Goal: Task Accomplishment & Management: Use online tool/utility

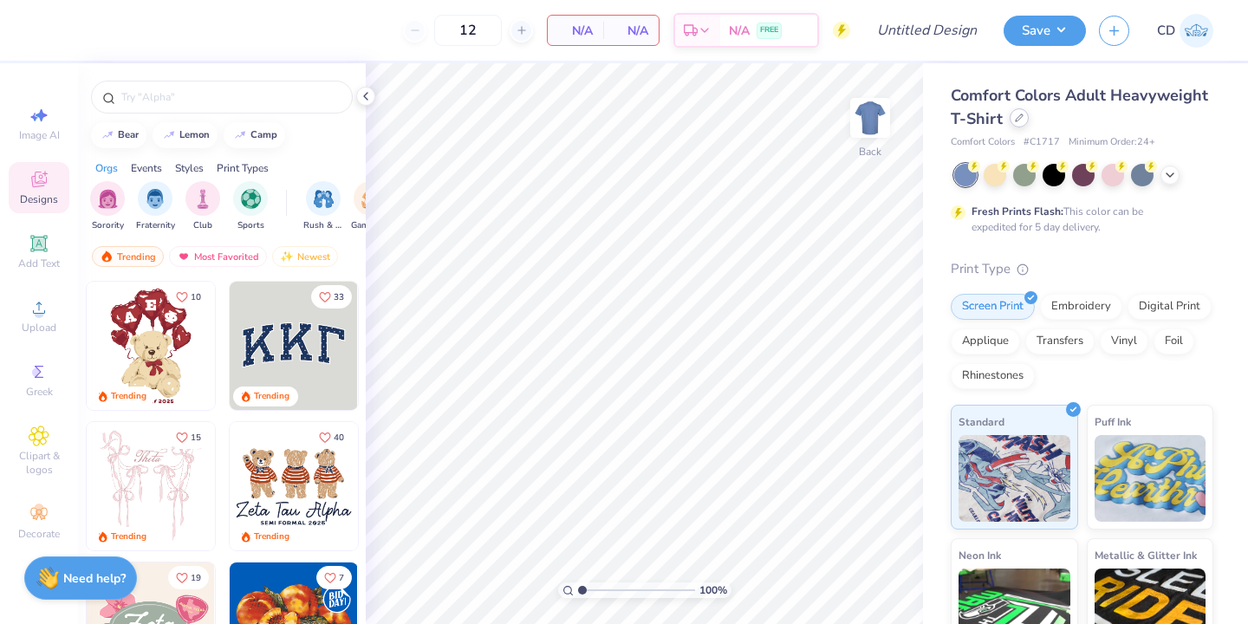
click at [1018, 120] on icon at bounding box center [1019, 118] width 9 height 9
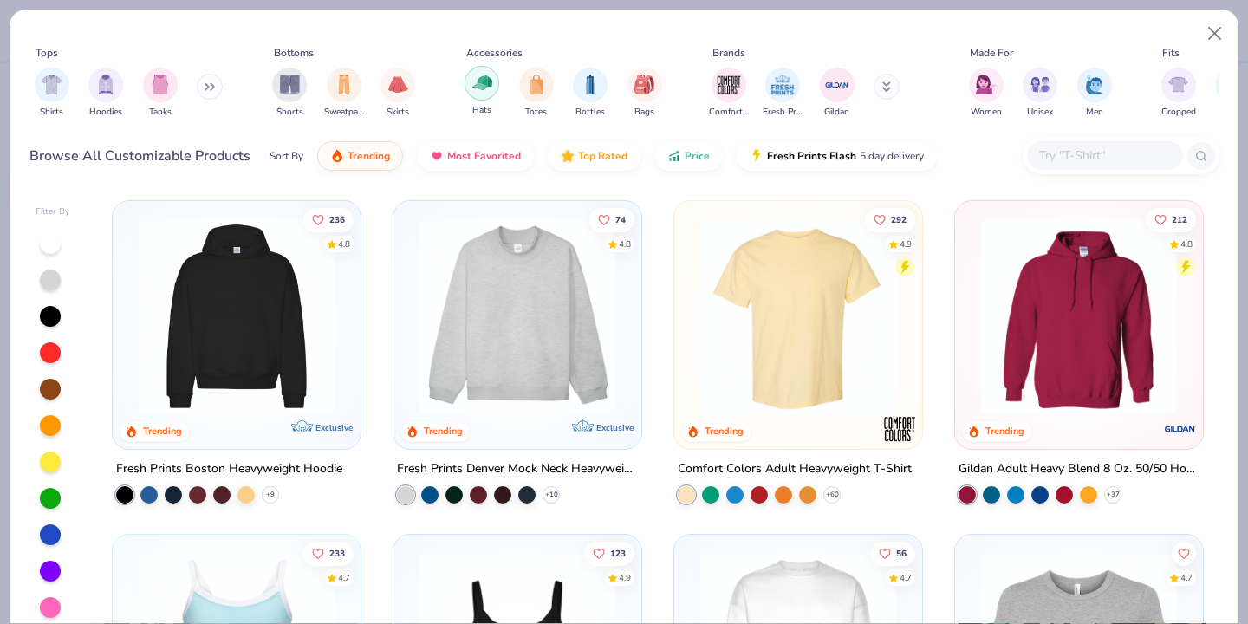
click at [491, 83] on img "filter for Hats" at bounding box center [482, 83] width 20 height 20
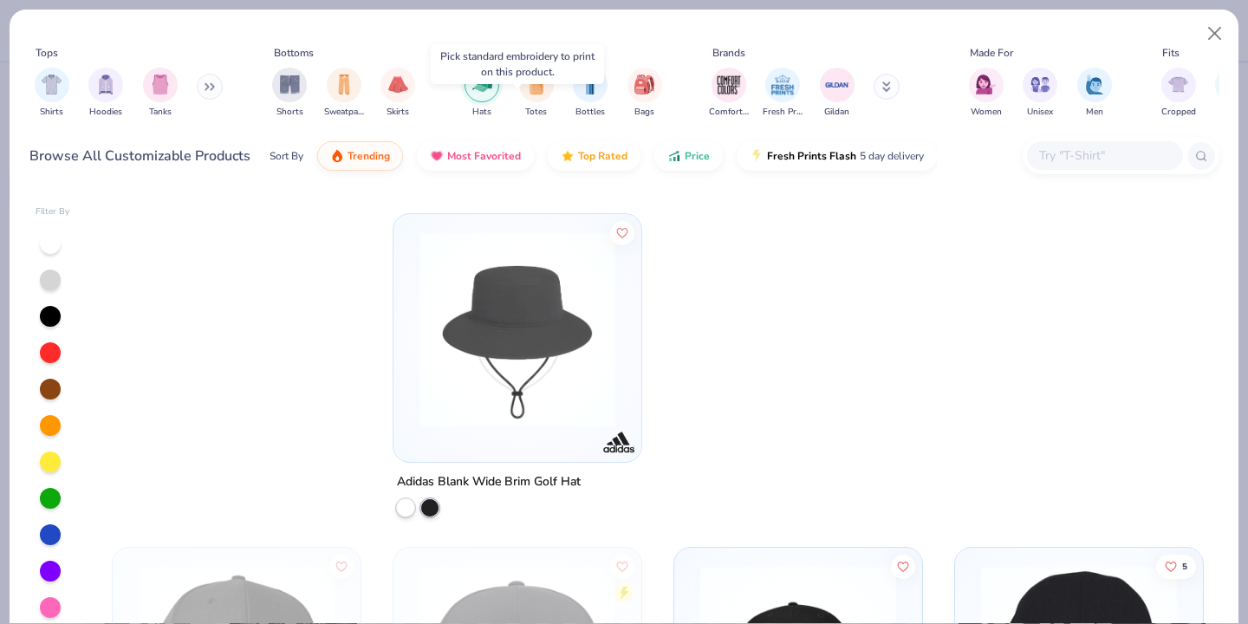
scroll to position [2413, 0]
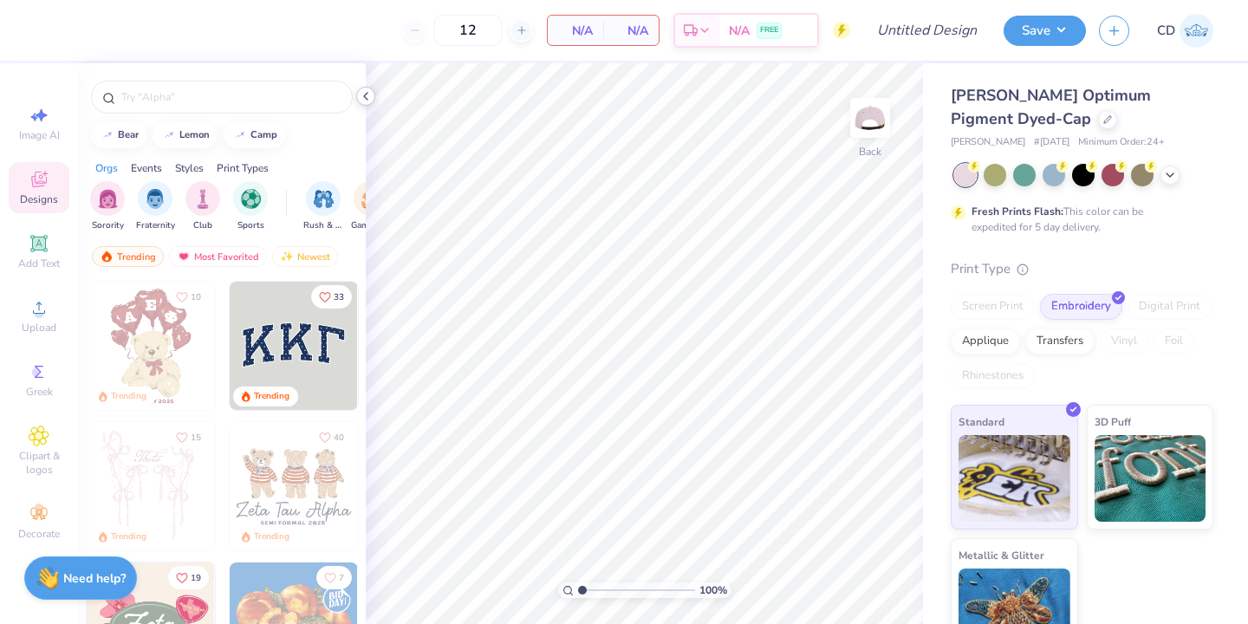
click at [365, 95] on polyline at bounding box center [365, 96] width 3 height 7
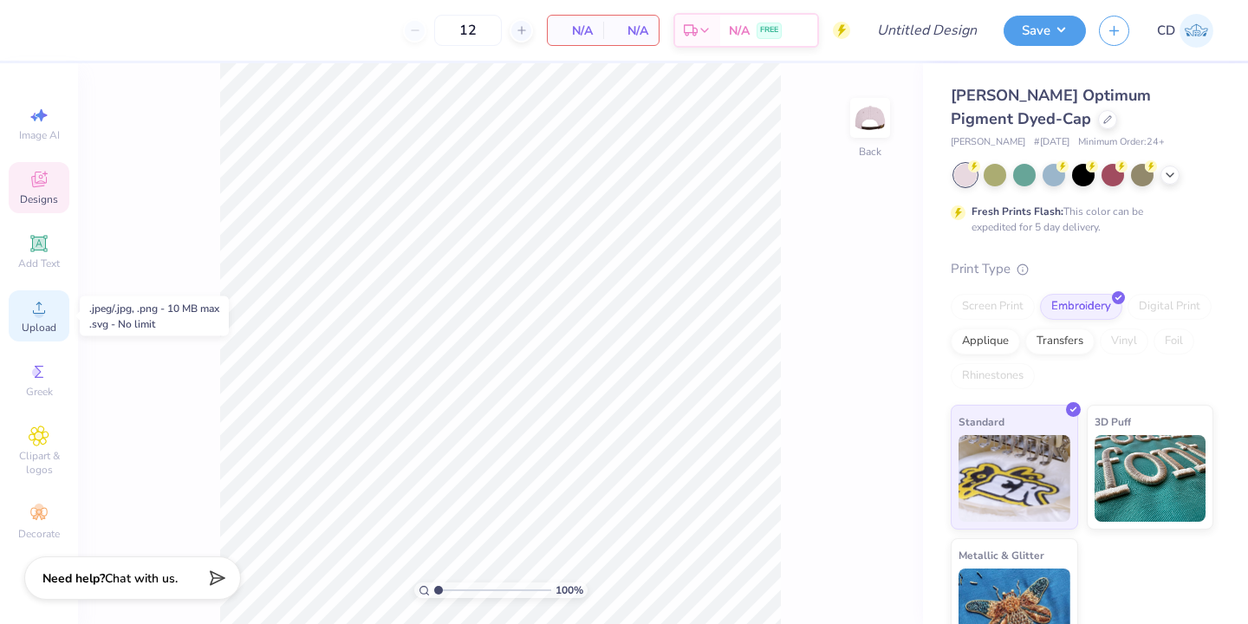
click at [42, 317] on icon at bounding box center [39, 307] width 21 height 21
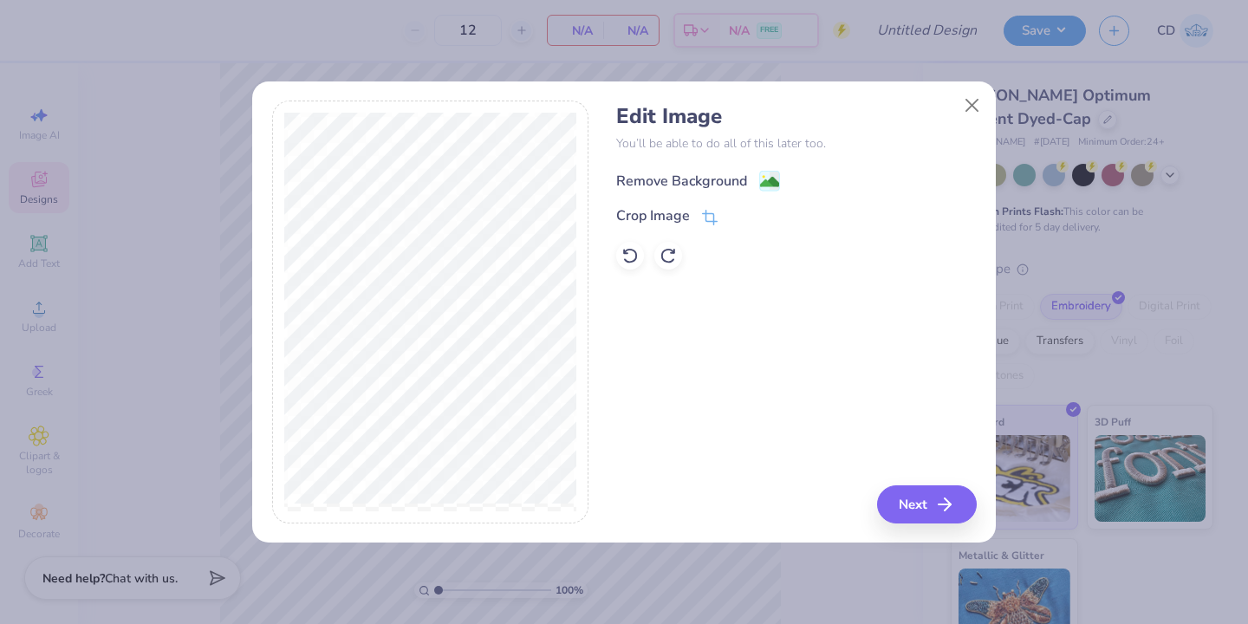
click at [697, 176] on div "Remove Background" at bounding box center [681, 181] width 131 height 21
click at [903, 498] on button "Next" at bounding box center [930, 504] width 100 height 38
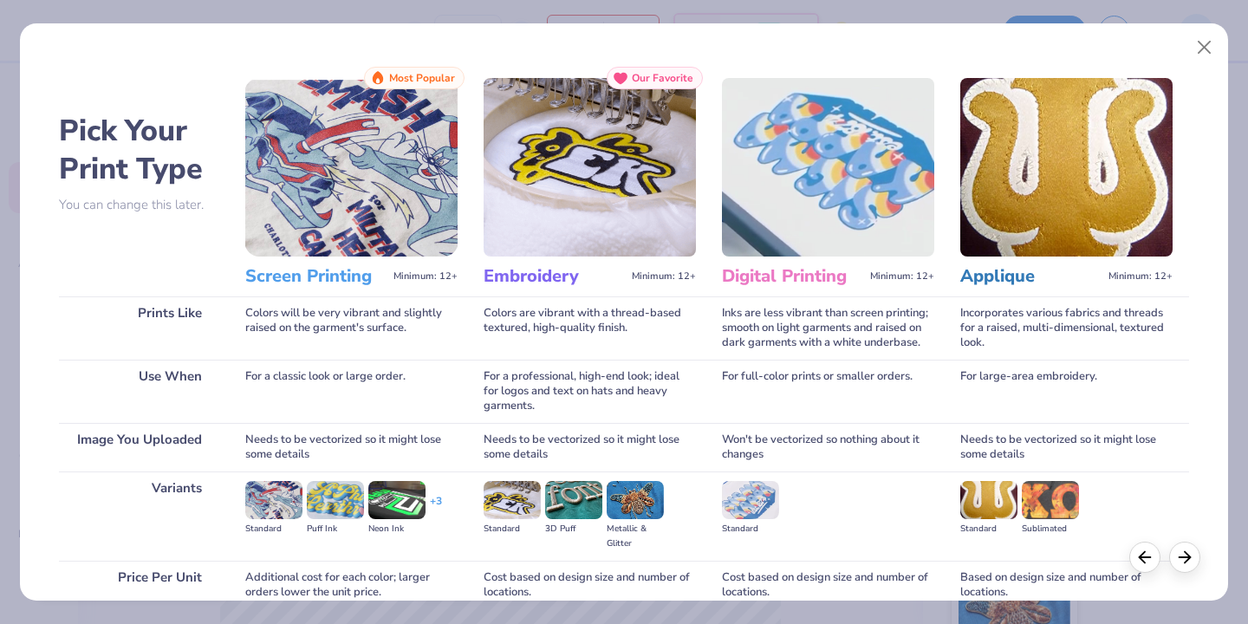
scroll to position [139, 0]
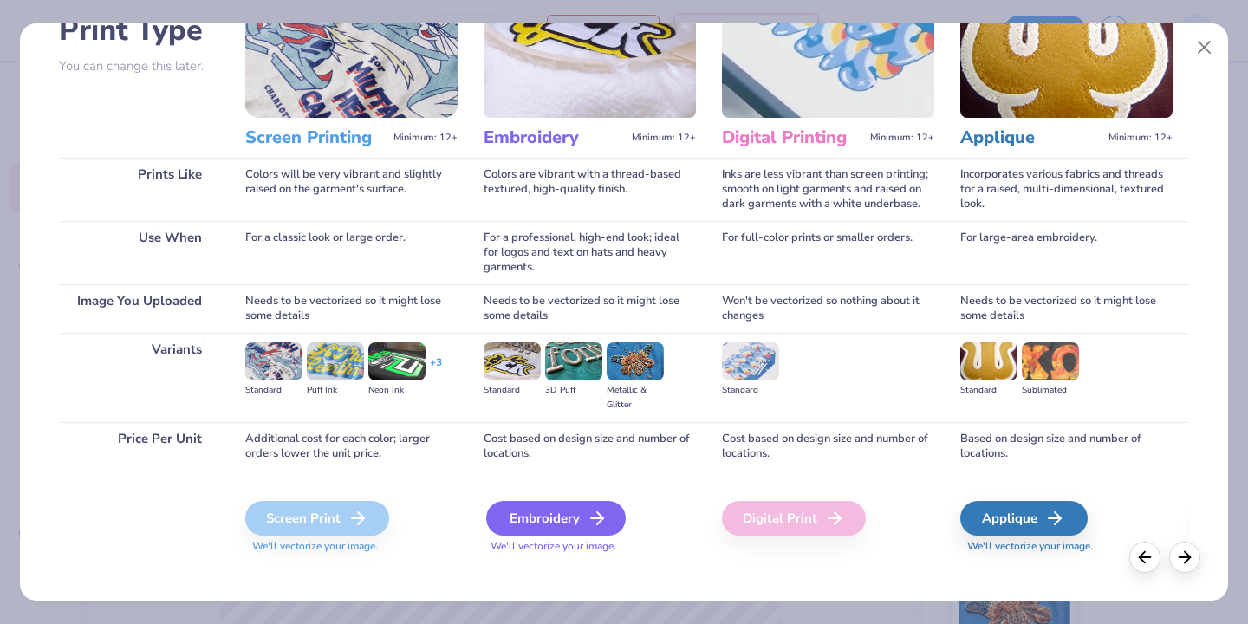
click at [558, 501] on div "Embroidery" at bounding box center [556, 518] width 140 height 35
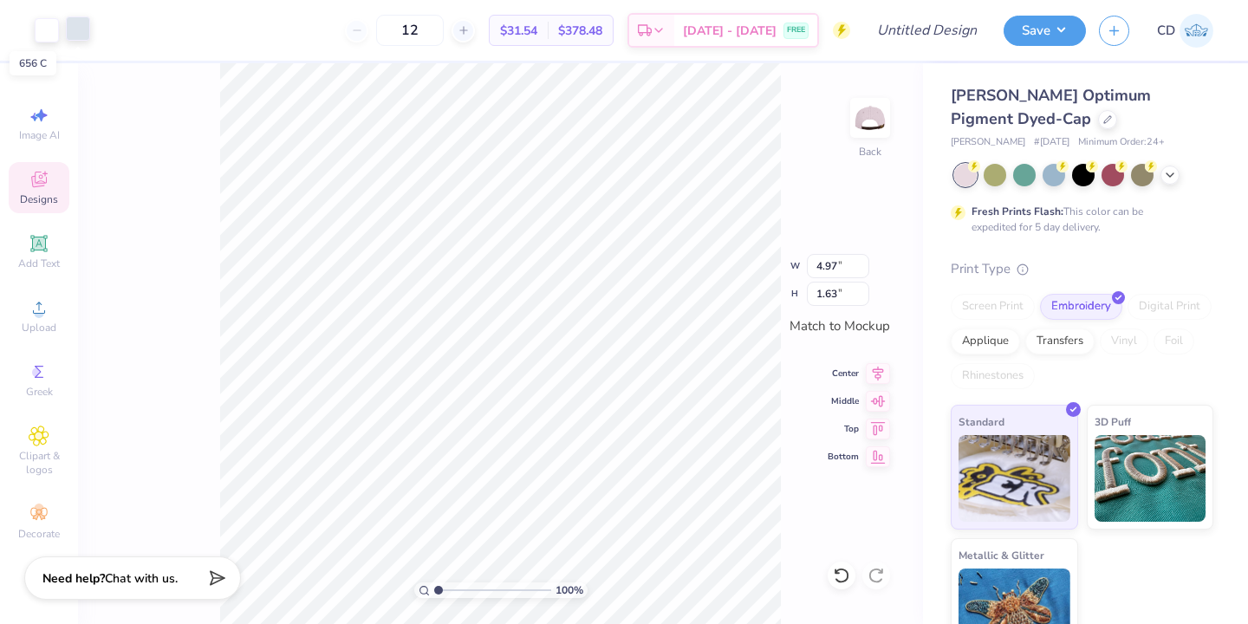
click at [86, 26] on div at bounding box center [78, 28] width 24 height 24
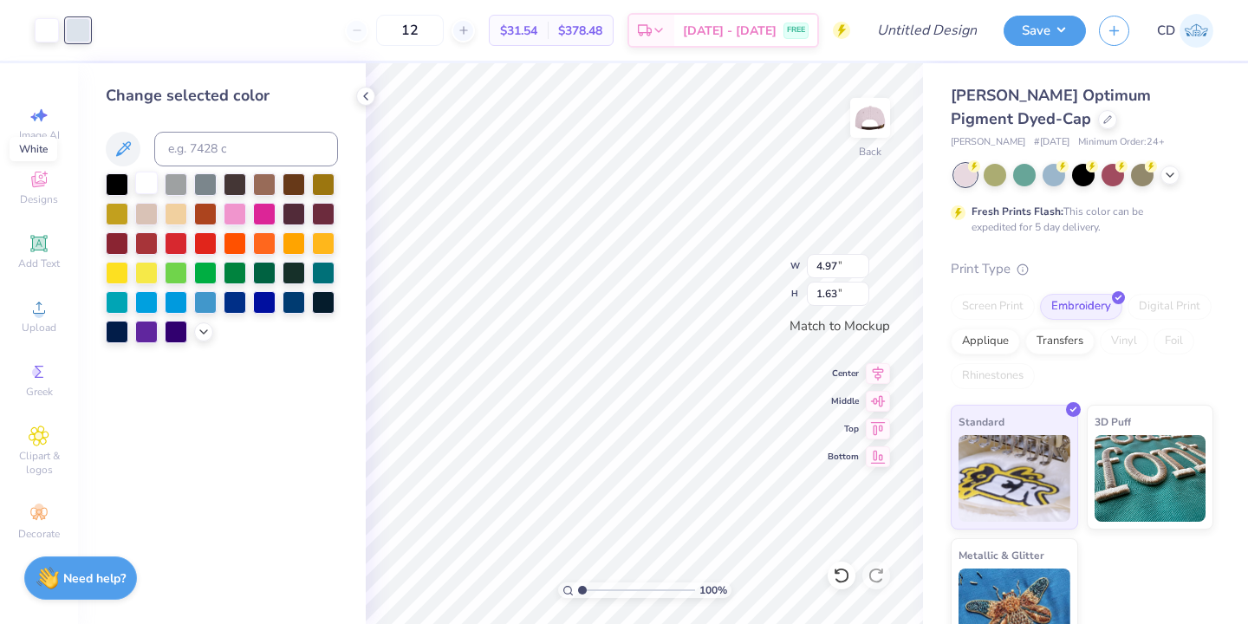
click at [146, 186] on div at bounding box center [146, 183] width 23 height 23
click at [367, 94] on icon at bounding box center [366, 96] width 14 height 14
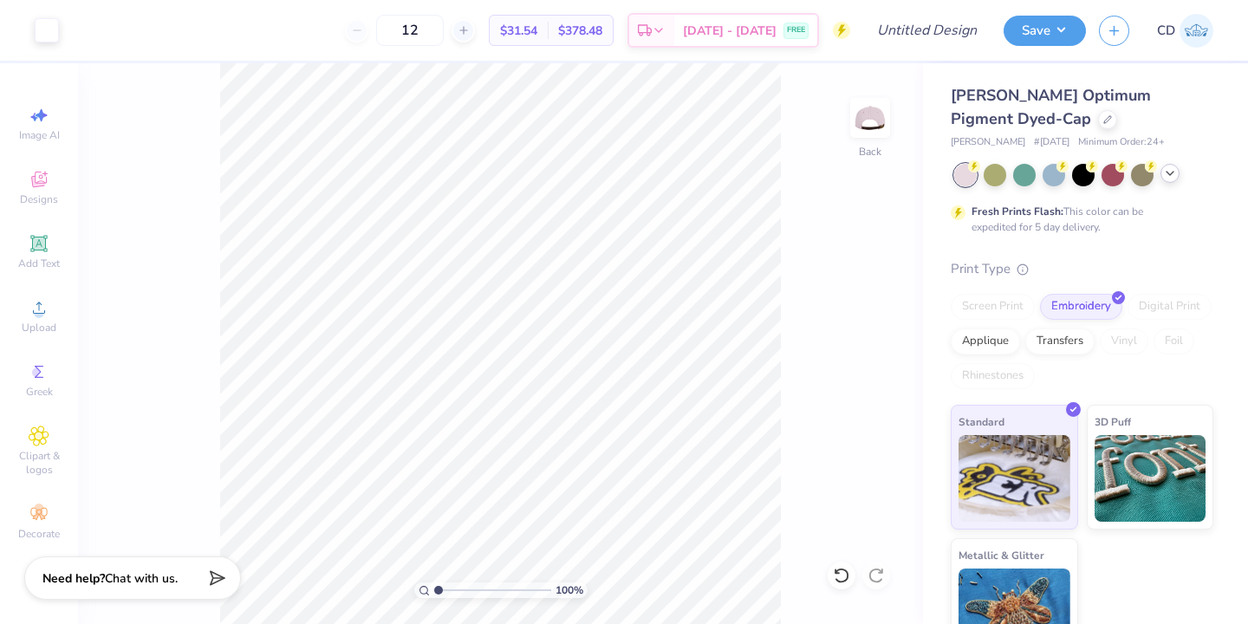
click at [1170, 177] on icon at bounding box center [1170, 173] width 14 height 14
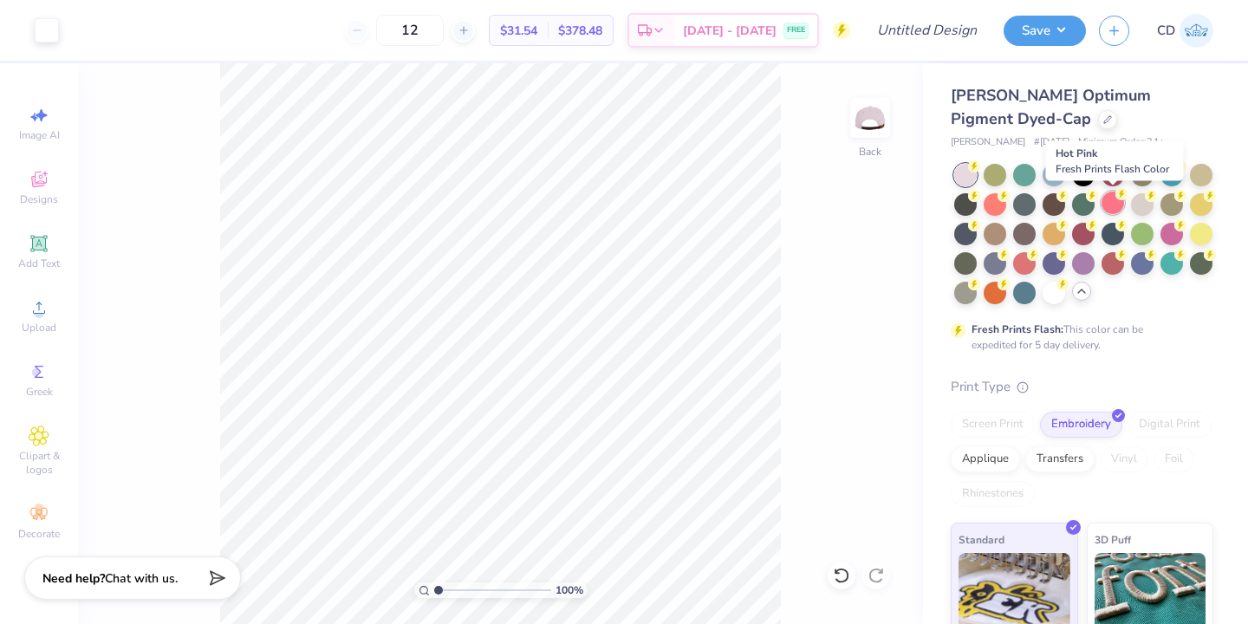
click at [1108, 204] on div at bounding box center [1112, 203] width 23 height 23
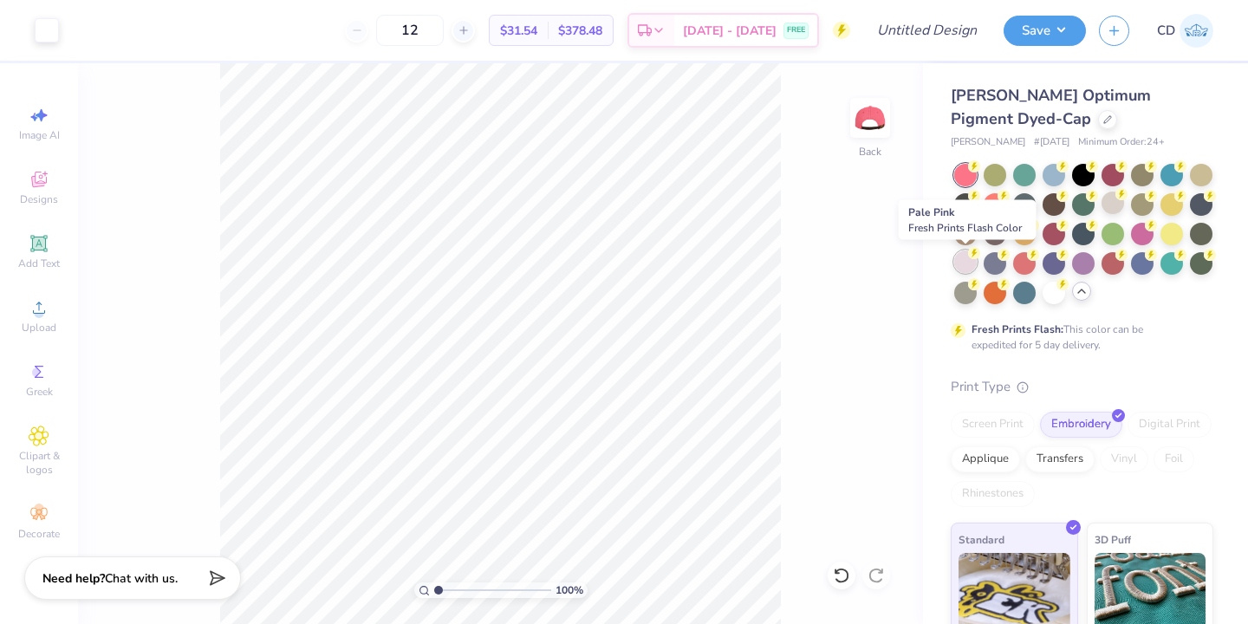
click at [963, 268] on div at bounding box center [965, 261] width 23 height 23
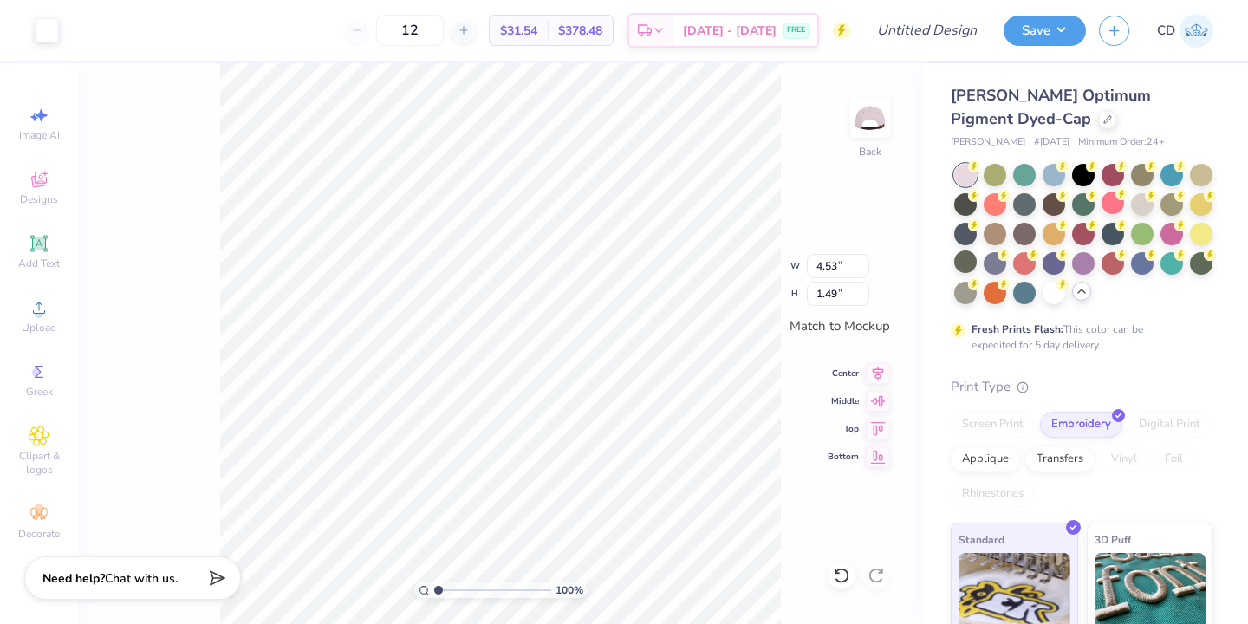
type input "4.53"
type input "1.49"
click at [212, 357] on div "100 % Back W 4.53 4.53 " H 1.49 1.49 " Match to Mockup Center Middle Top Bottom" at bounding box center [500, 343] width 845 height 561
click at [868, 124] on img at bounding box center [869, 117] width 69 height 69
click at [868, 124] on img at bounding box center [870, 118] width 35 height 35
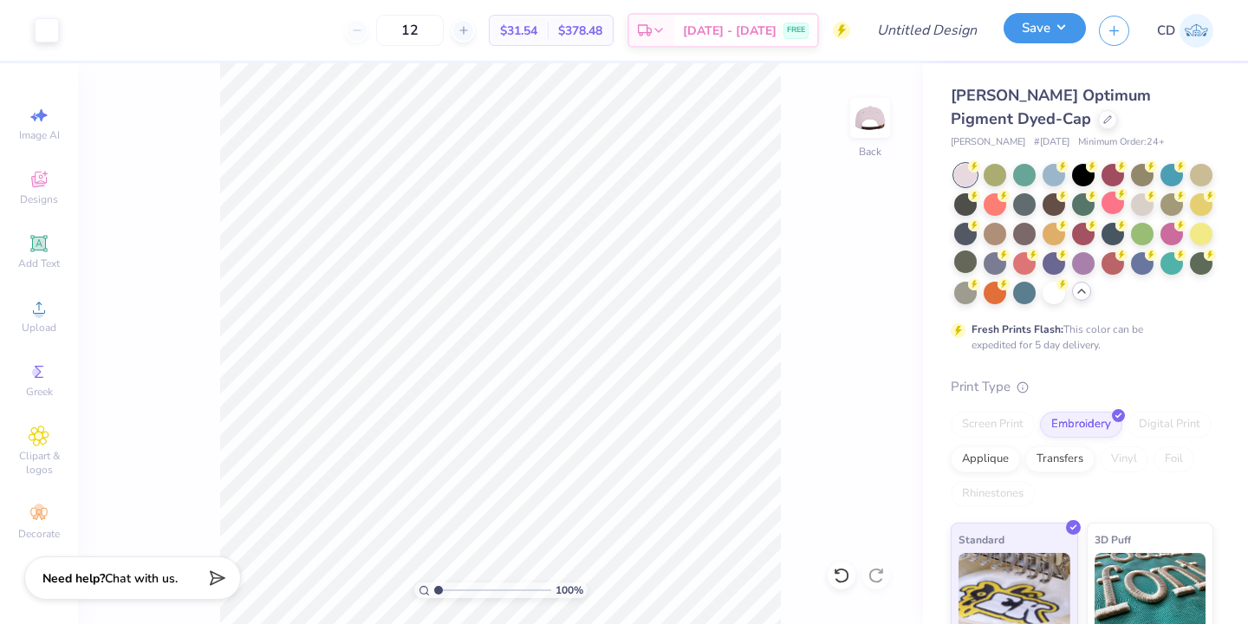
click at [1052, 29] on button "Save" at bounding box center [1045, 28] width 82 height 30
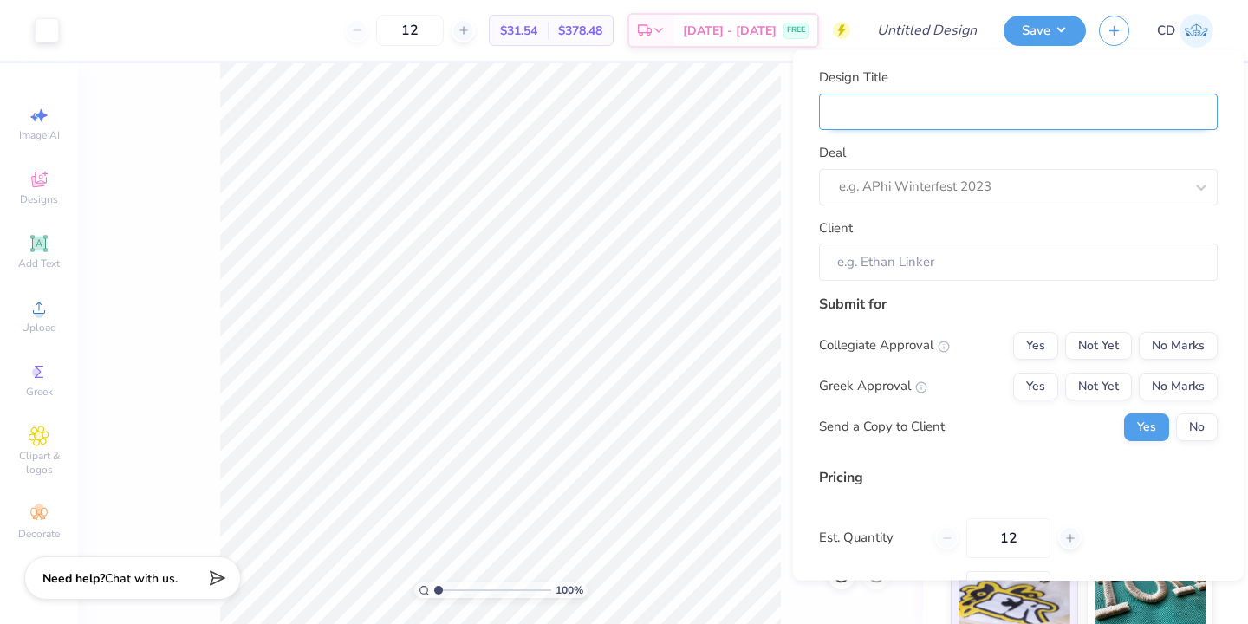
click at [1012, 114] on input "Design Title" at bounding box center [1018, 111] width 399 height 37
type input "T"
type input "Tu"
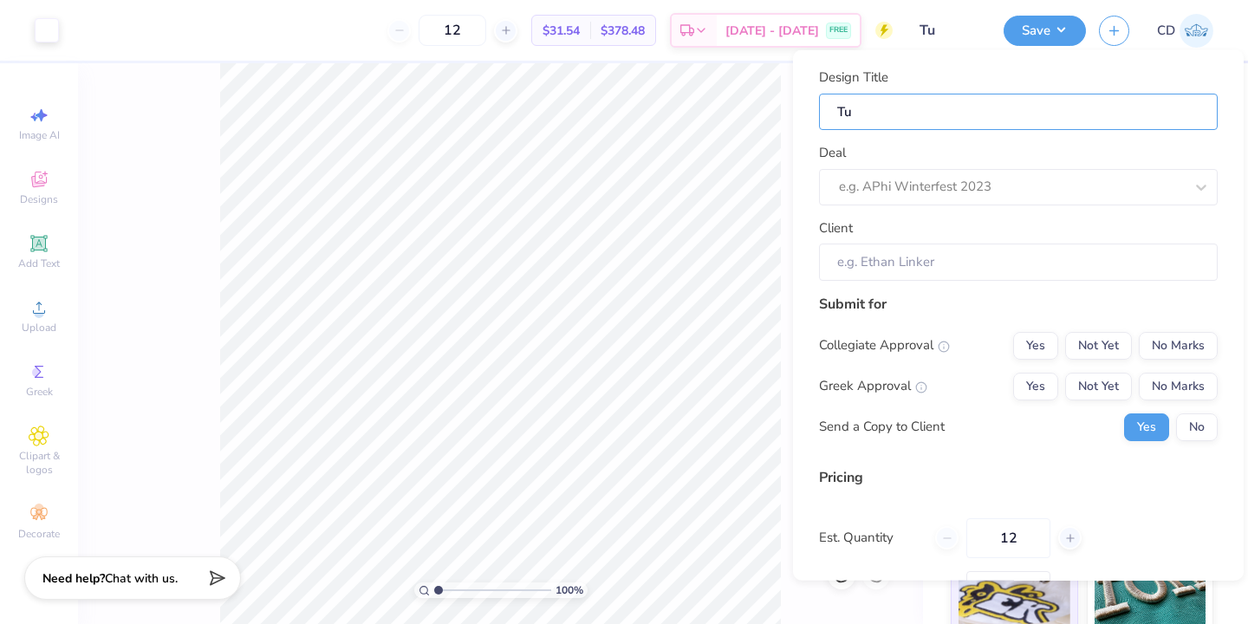
type input "Tur"
type input "Turk"
type input "Turks"
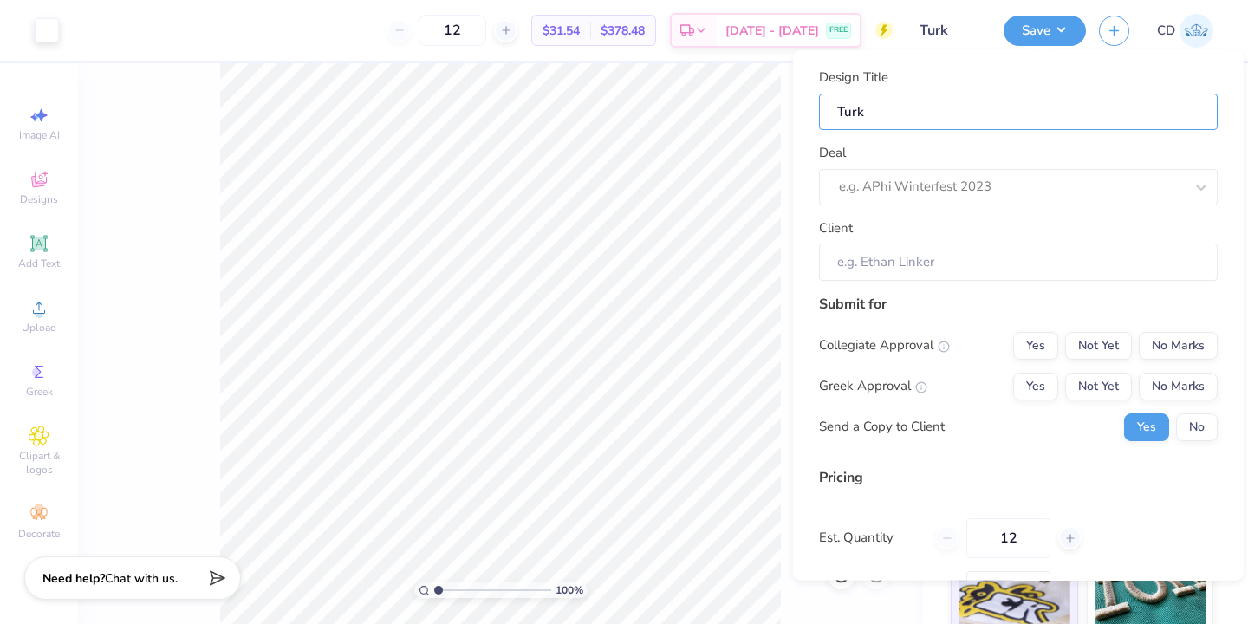
type input "Turks"
click at [836, 113] on input "Turks" at bounding box center [1018, 111] width 399 height 37
type input "WTurks"
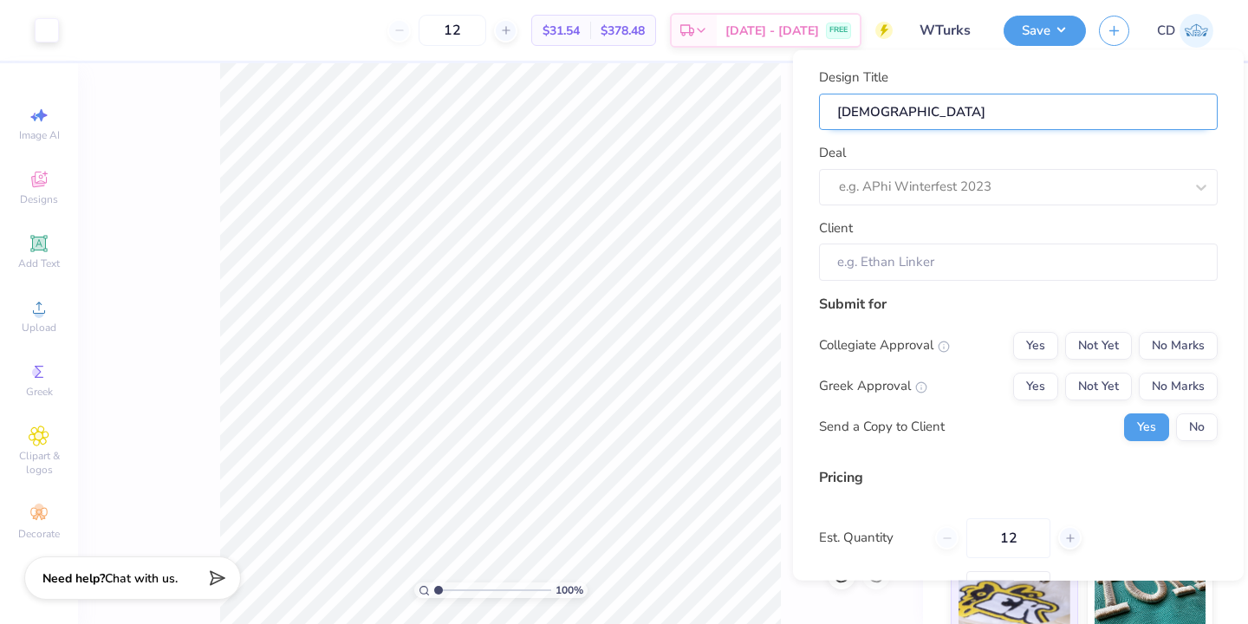
type input "WTurks"
type input "W Turks"
click at [919, 115] on input "W Turks" at bounding box center [1018, 111] width 399 height 37
type input "W Turks H"
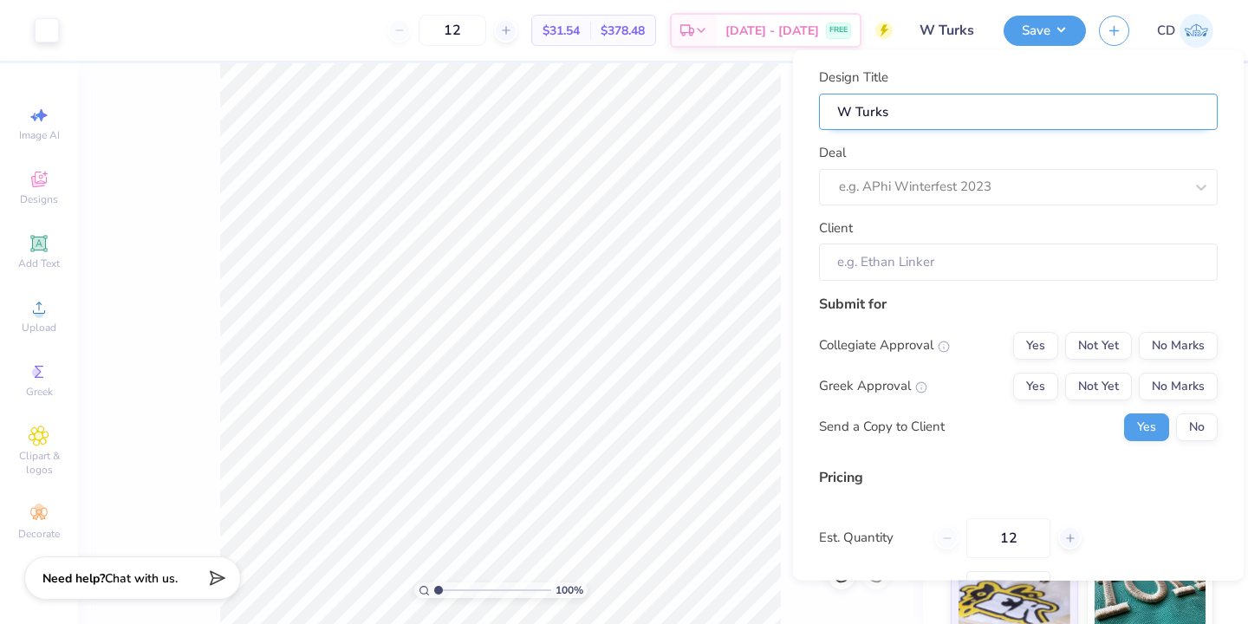
type input "W Turks H"
type input "W Turks Ha"
type input "W Turks Hat"
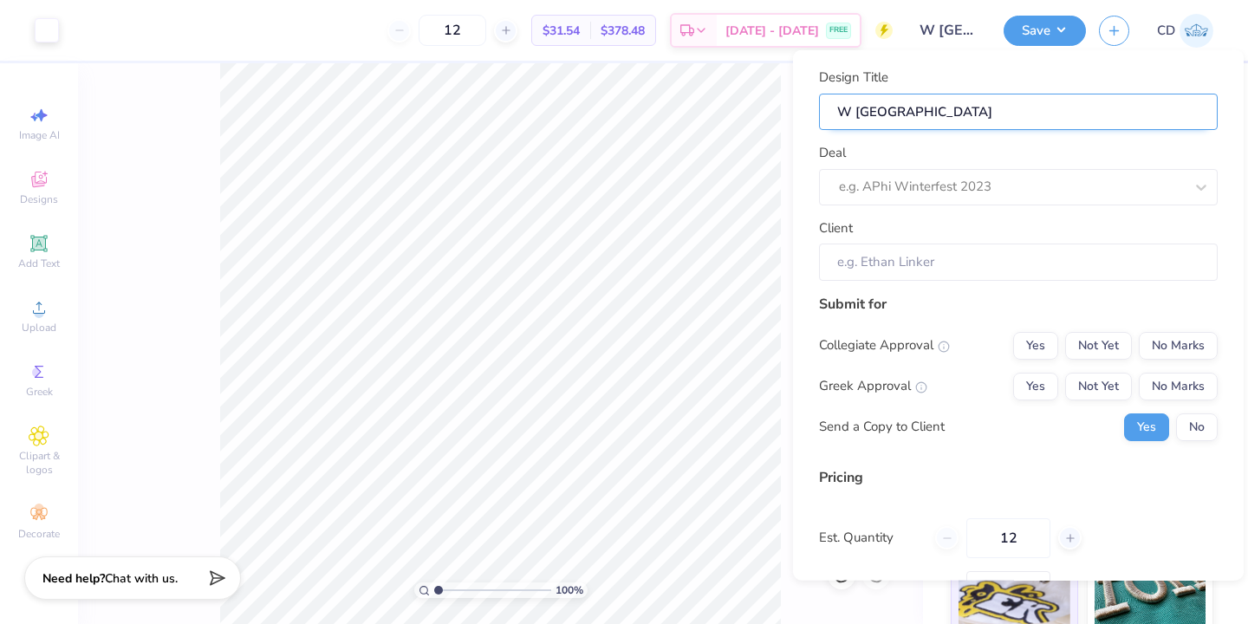
type input "W Turks Hats"
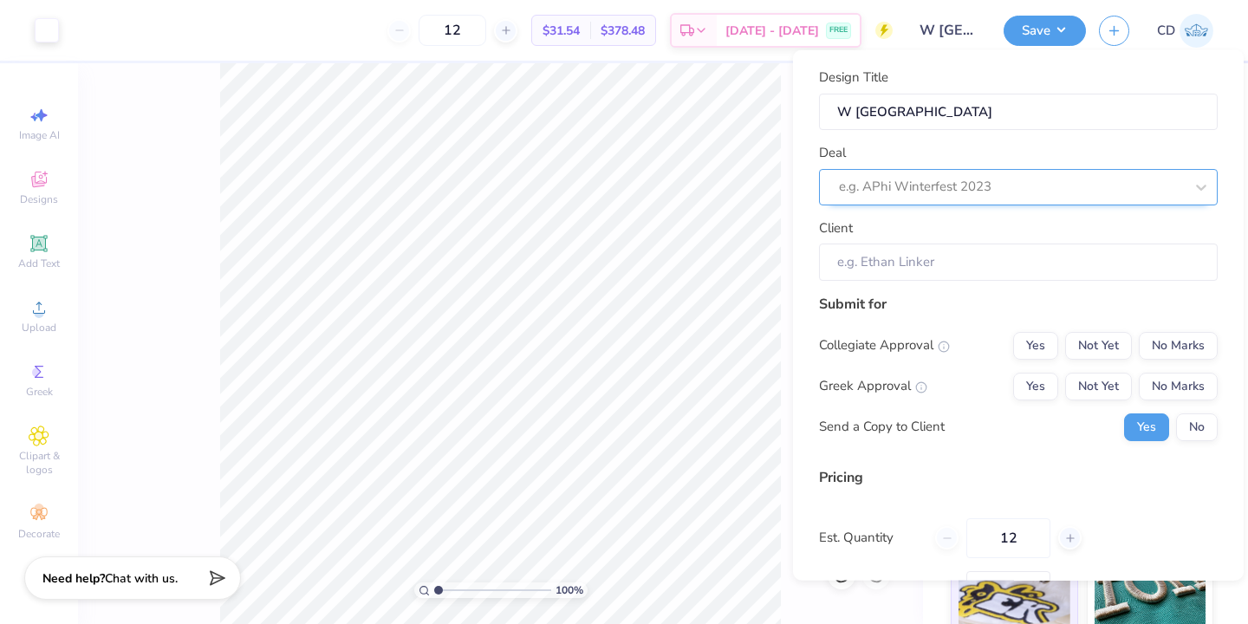
click at [927, 188] on div at bounding box center [1011, 186] width 345 height 23
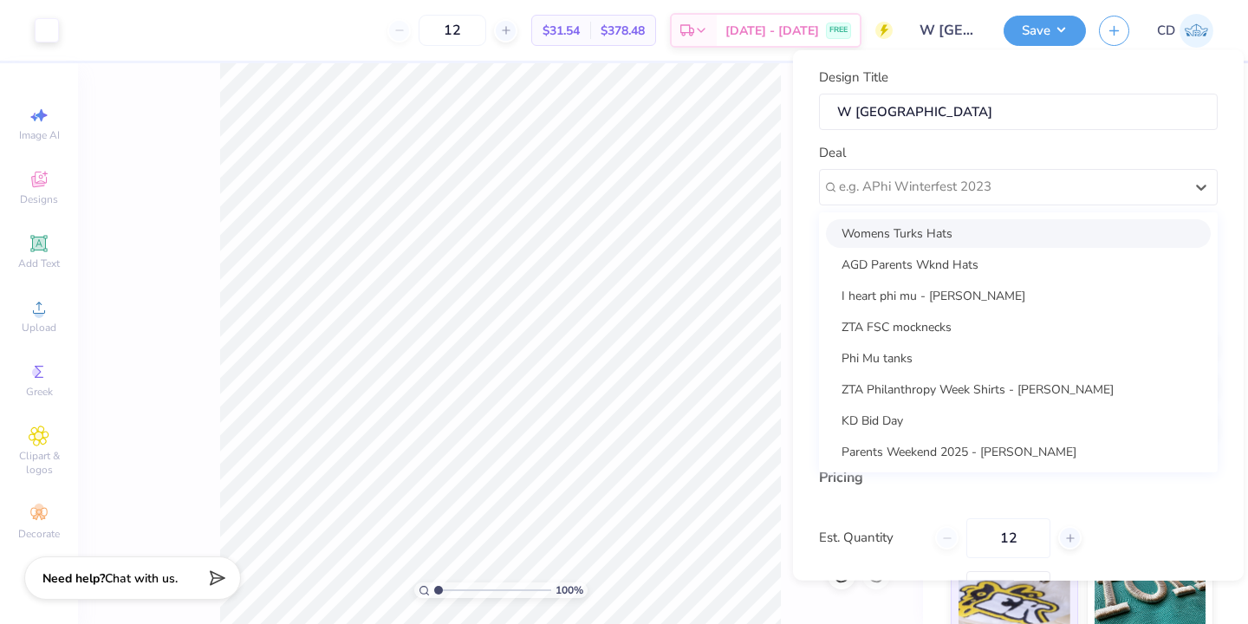
click at [926, 227] on div "Womens Turks Hats" at bounding box center [1018, 232] width 385 height 29
type input "Matt Mcdonald"
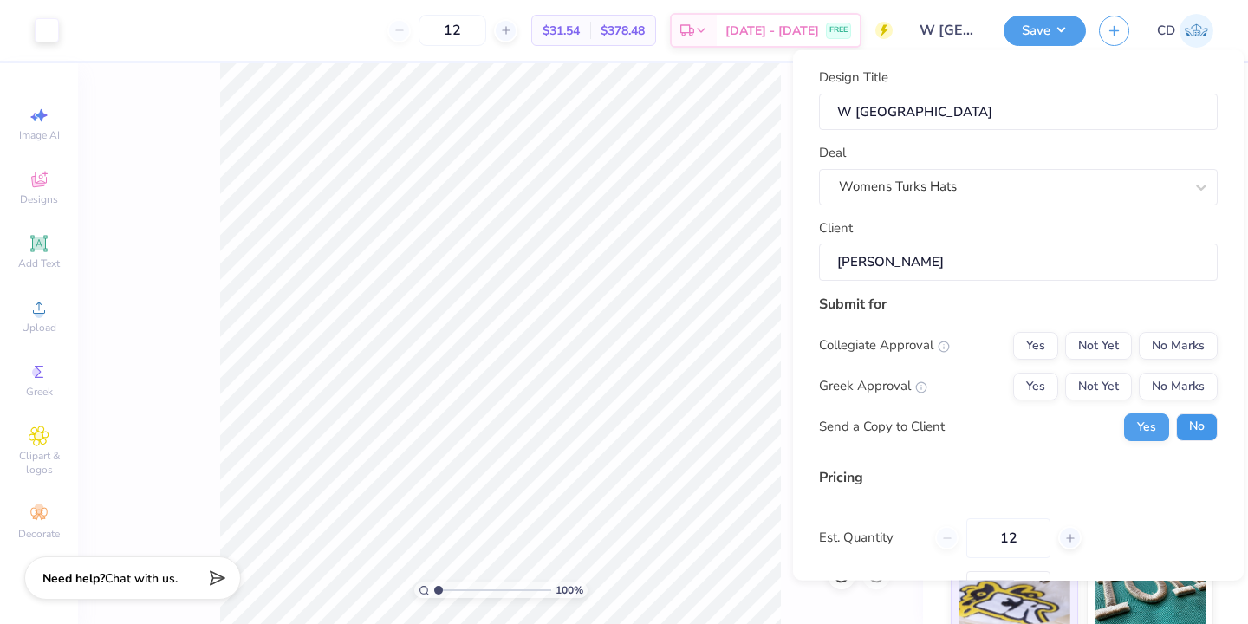
click at [1199, 429] on button "No" at bounding box center [1197, 427] width 42 height 28
click at [1188, 383] on button "No Marks" at bounding box center [1178, 386] width 79 height 28
click at [1187, 335] on button "No Marks" at bounding box center [1178, 345] width 79 height 28
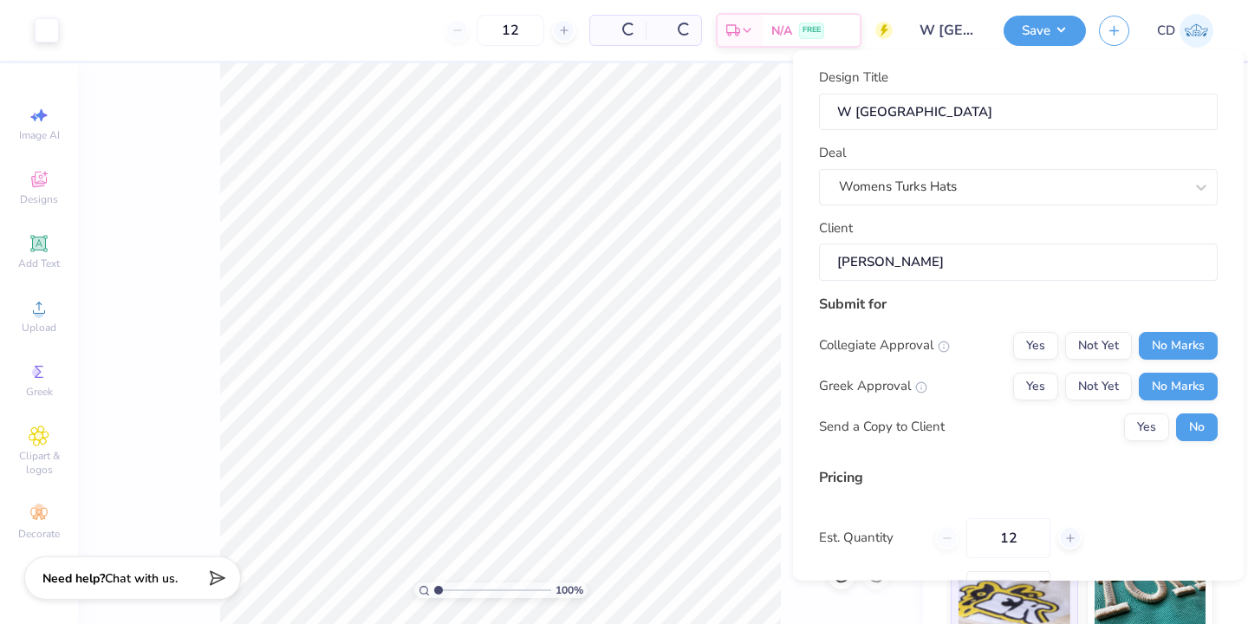
type input "$31.54"
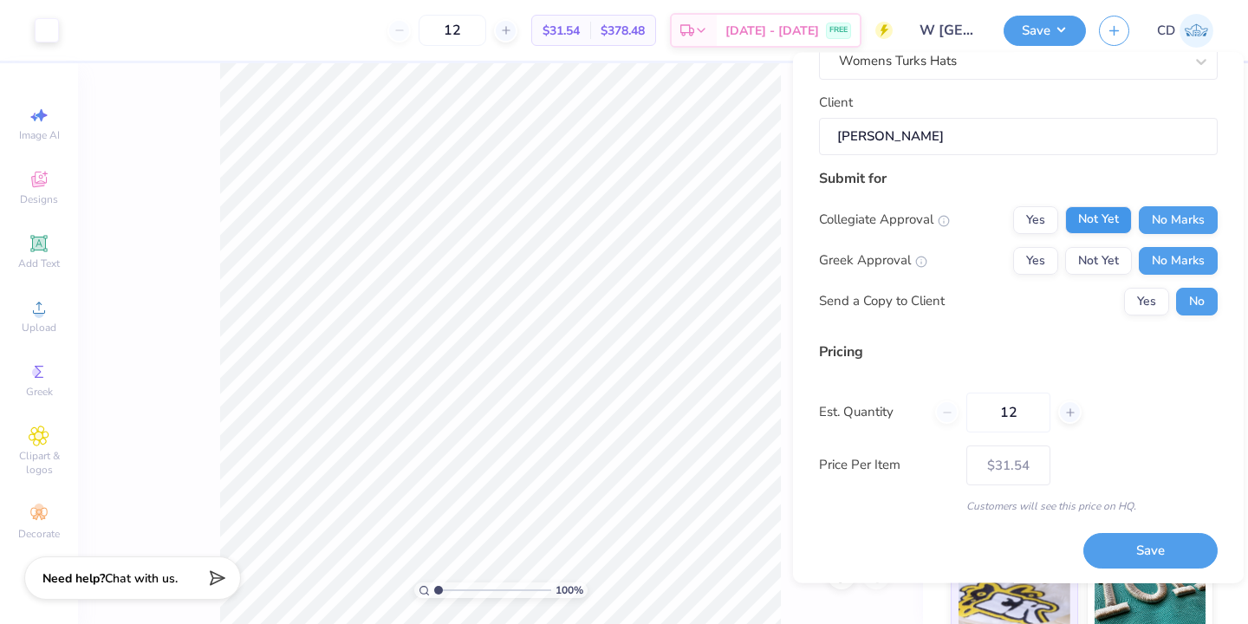
scroll to position [130, 0]
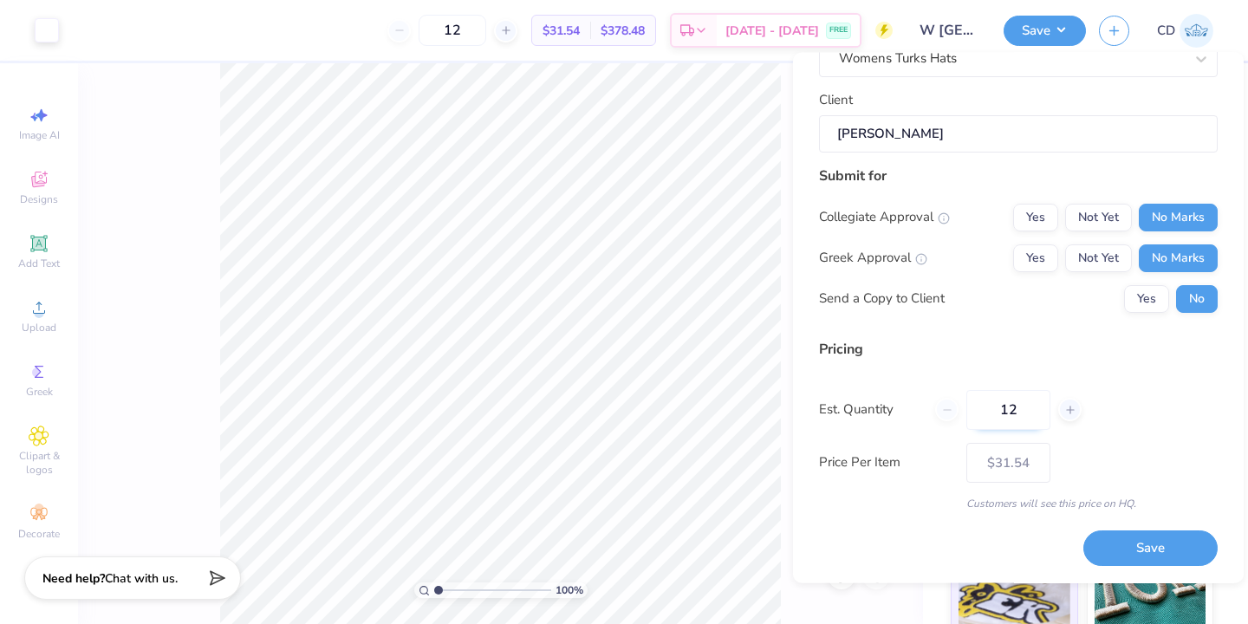
click at [1023, 411] on input "12" at bounding box center [1008, 410] width 84 height 40
type input "1"
type input "50"
type input "$21.80"
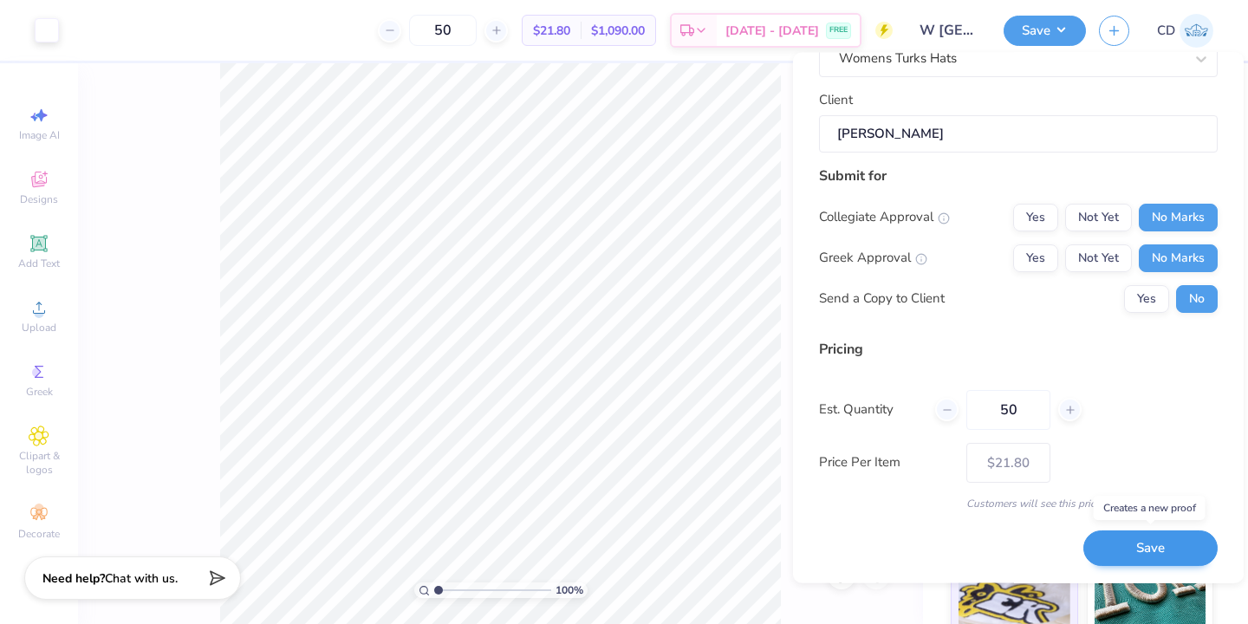
type input "50"
click at [1141, 546] on button "Save" at bounding box center [1150, 549] width 134 height 36
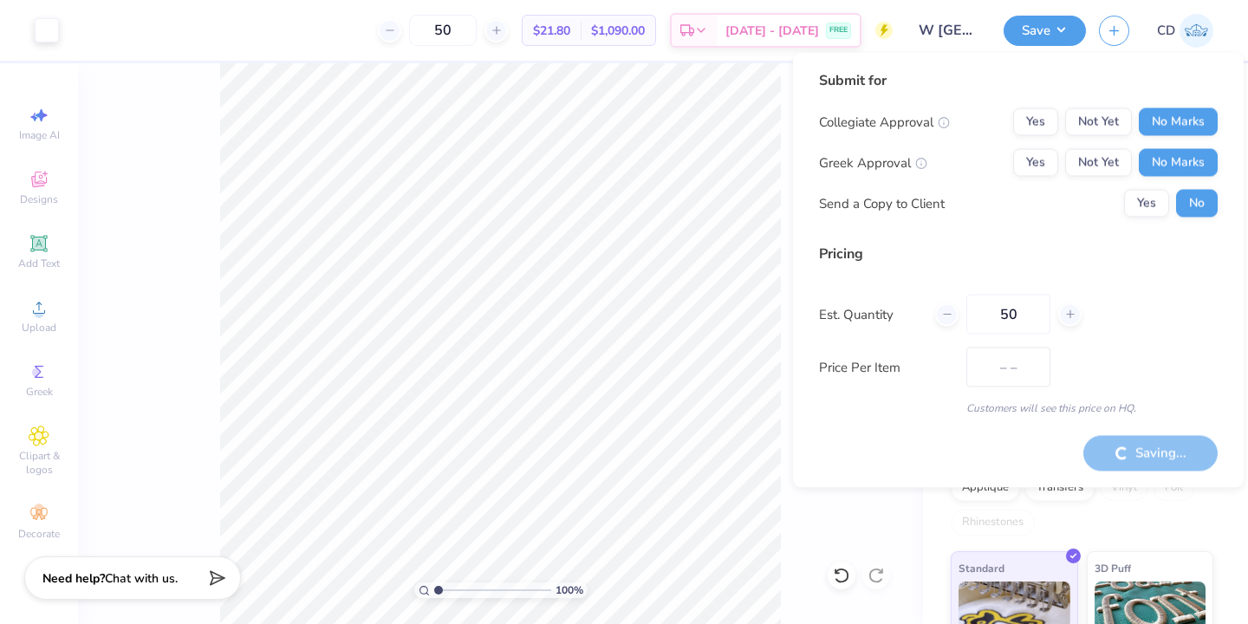
type input "$21.80"
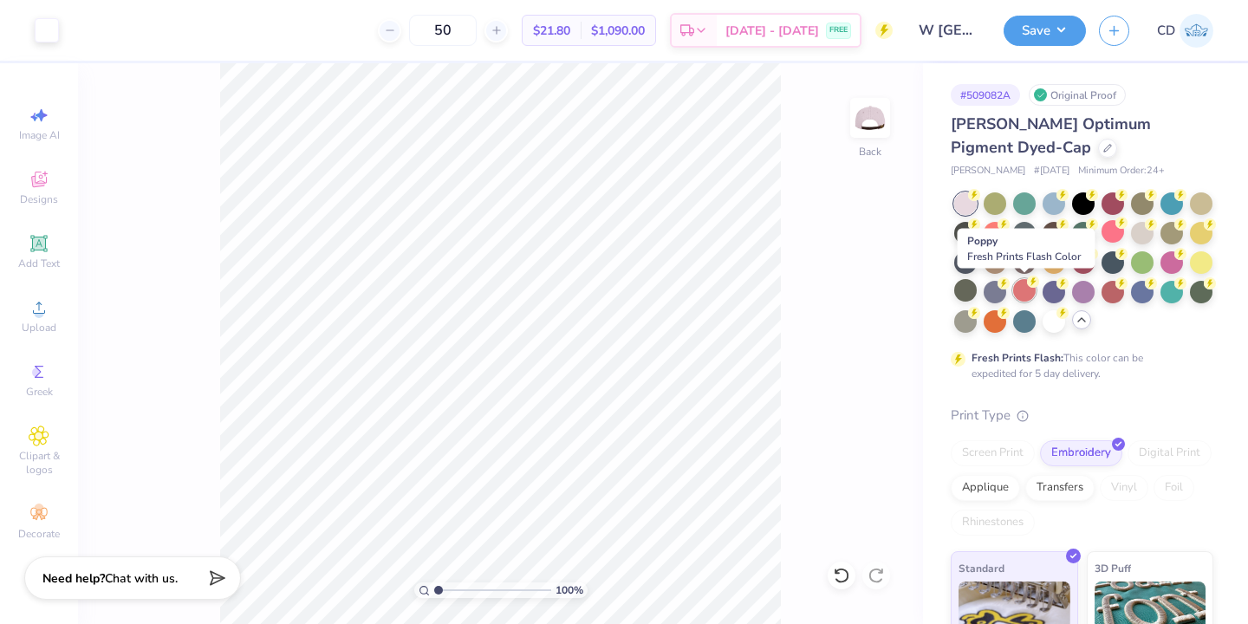
click at [1033, 292] on div at bounding box center [1024, 290] width 23 height 23
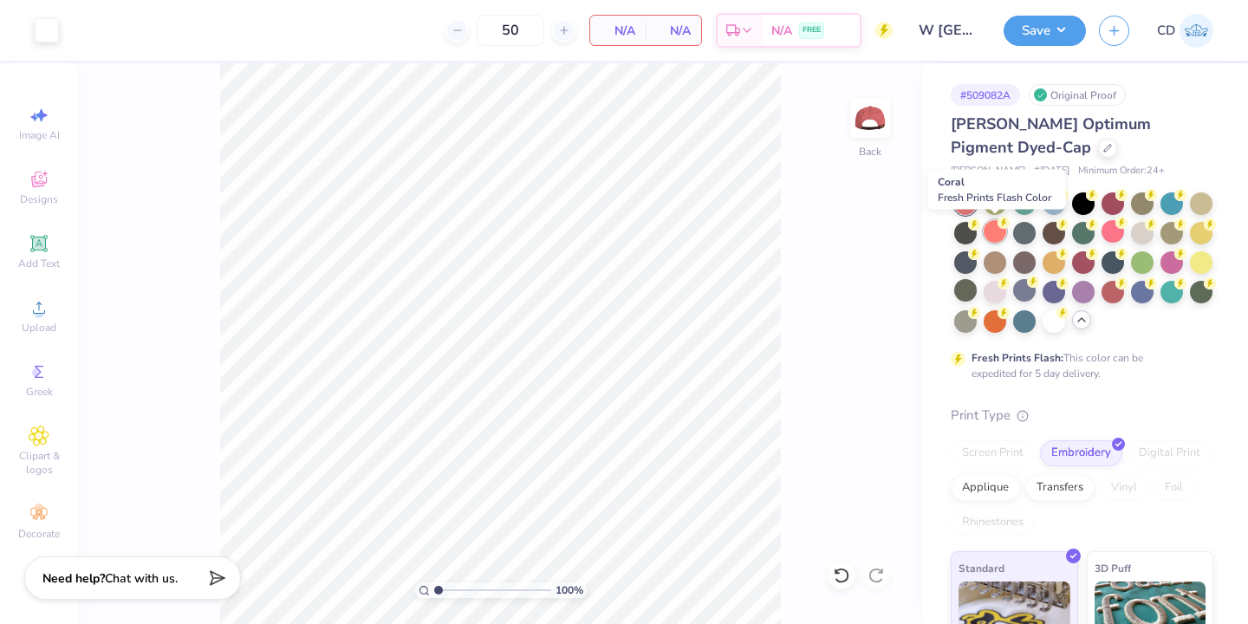
click at [997, 234] on div at bounding box center [995, 231] width 23 height 23
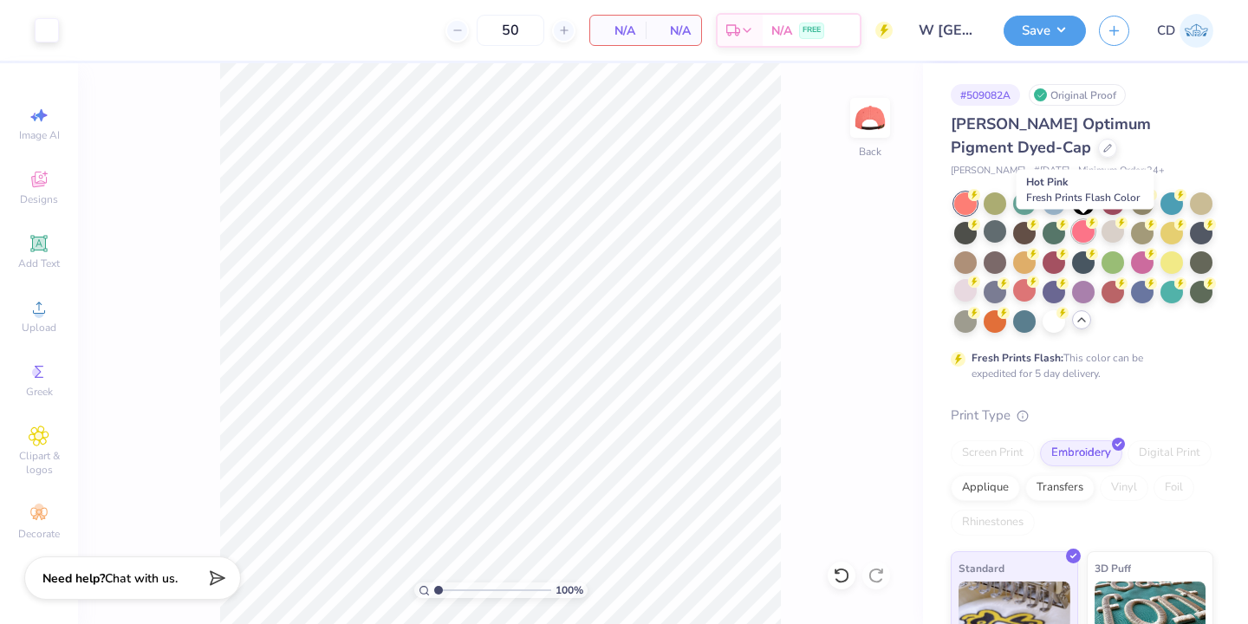
click at [1077, 232] on div at bounding box center [1083, 231] width 23 height 23
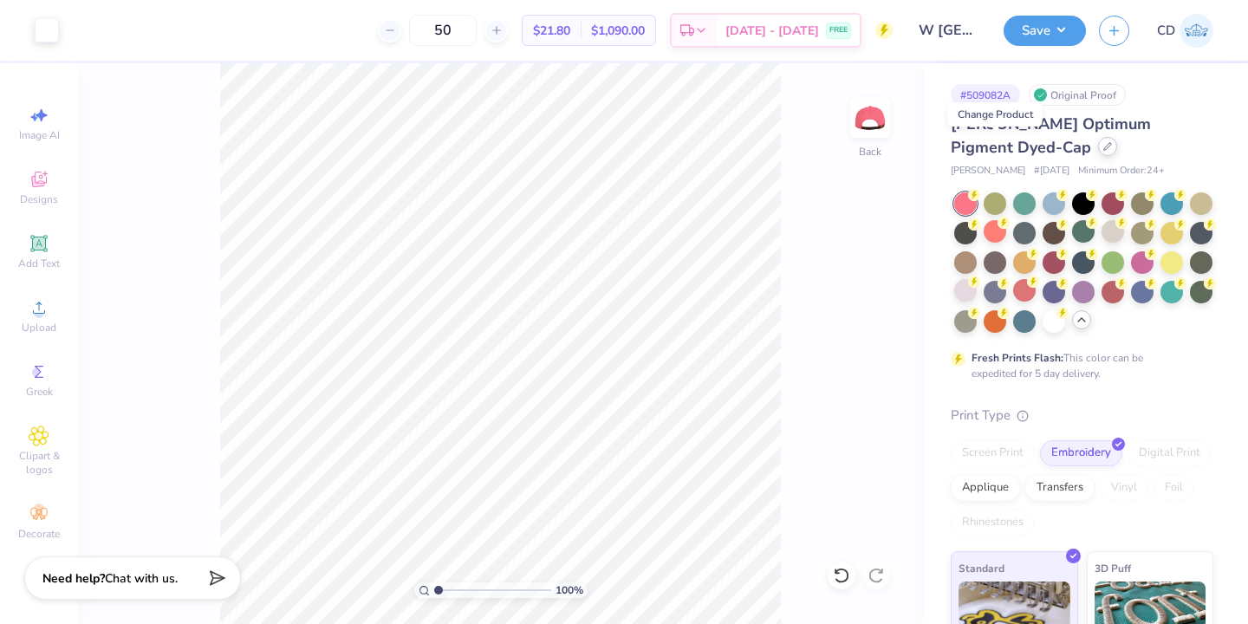
click at [1103, 150] on icon at bounding box center [1107, 146] width 9 height 9
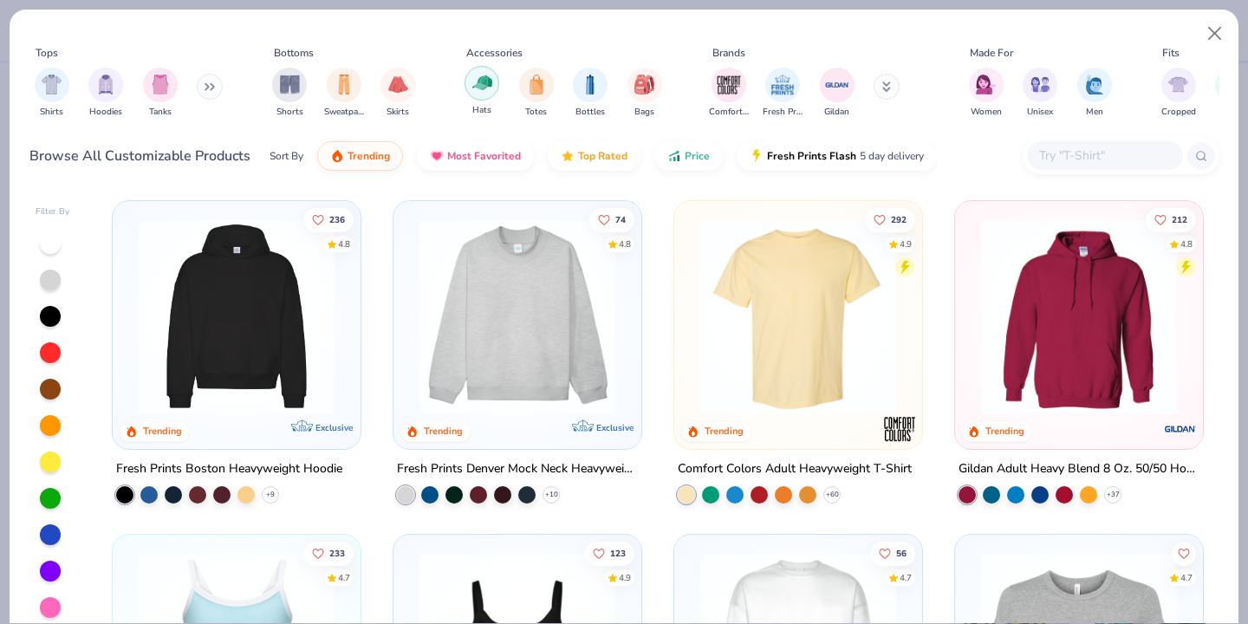
click at [476, 90] on img "filter for Hats" at bounding box center [482, 83] width 20 height 20
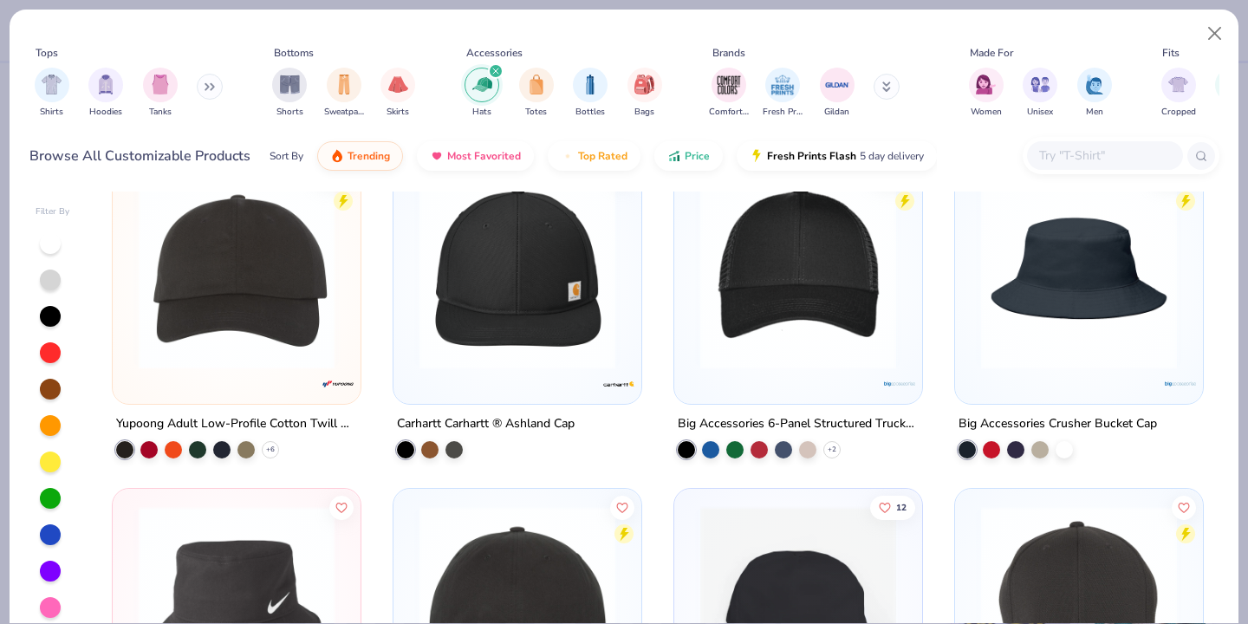
scroll to position [711, 0]
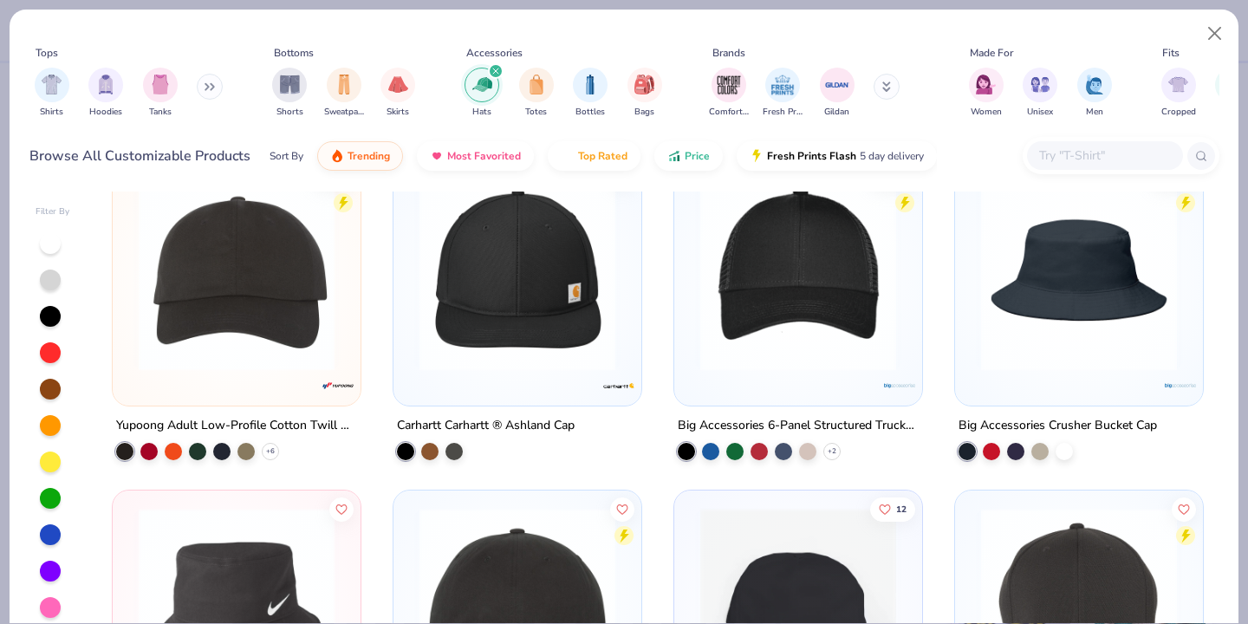
click at [284, 301] on img at bounding box center [236, 272] width 213 height 196
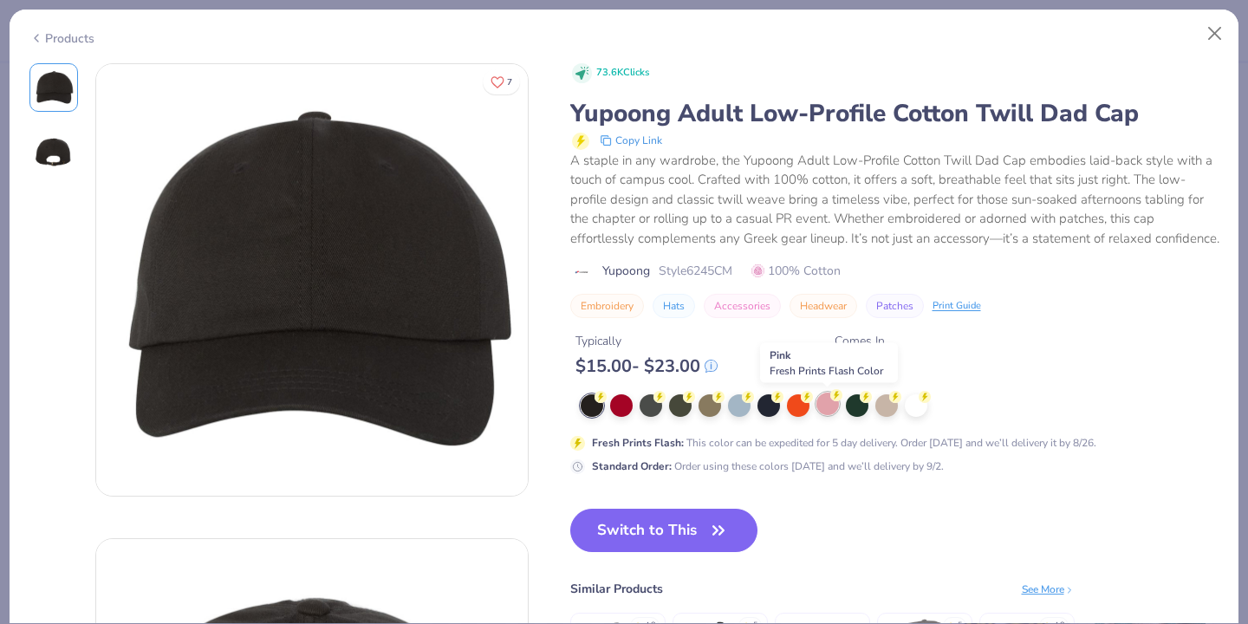
click at [820, 408] on div at bounding box center [827, 404] width 23 height 23
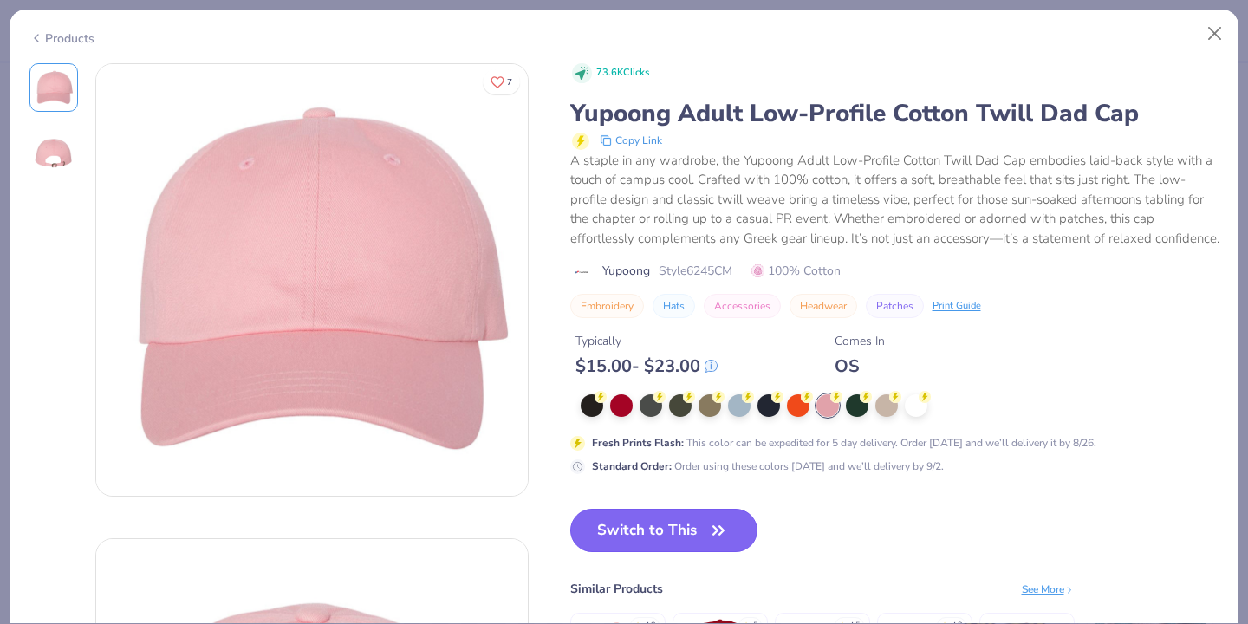
click at [690, 529] on button "Switch to This" at bounding box center [664, 530] width 188 height 43
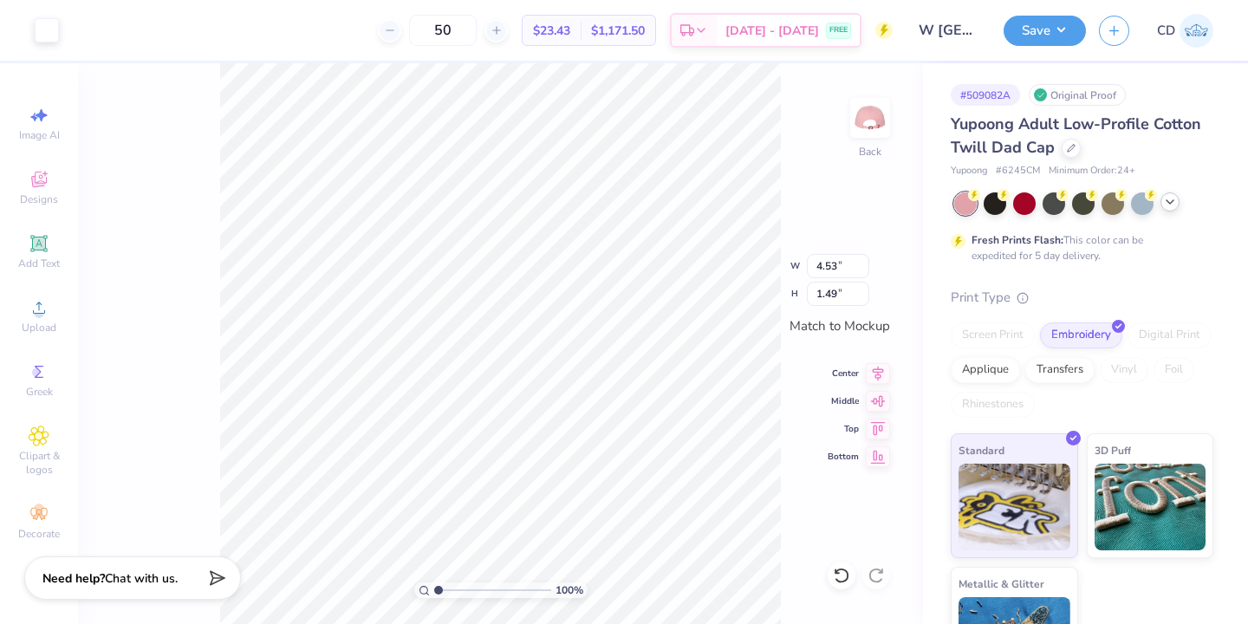
click at [176, 322] on div "100 % Back W 4.53 4.53 " H 1.49 1.49 " Match to Mockup Center Middle Top Bottom" at bounding box center [500, 343] width 845 height 561
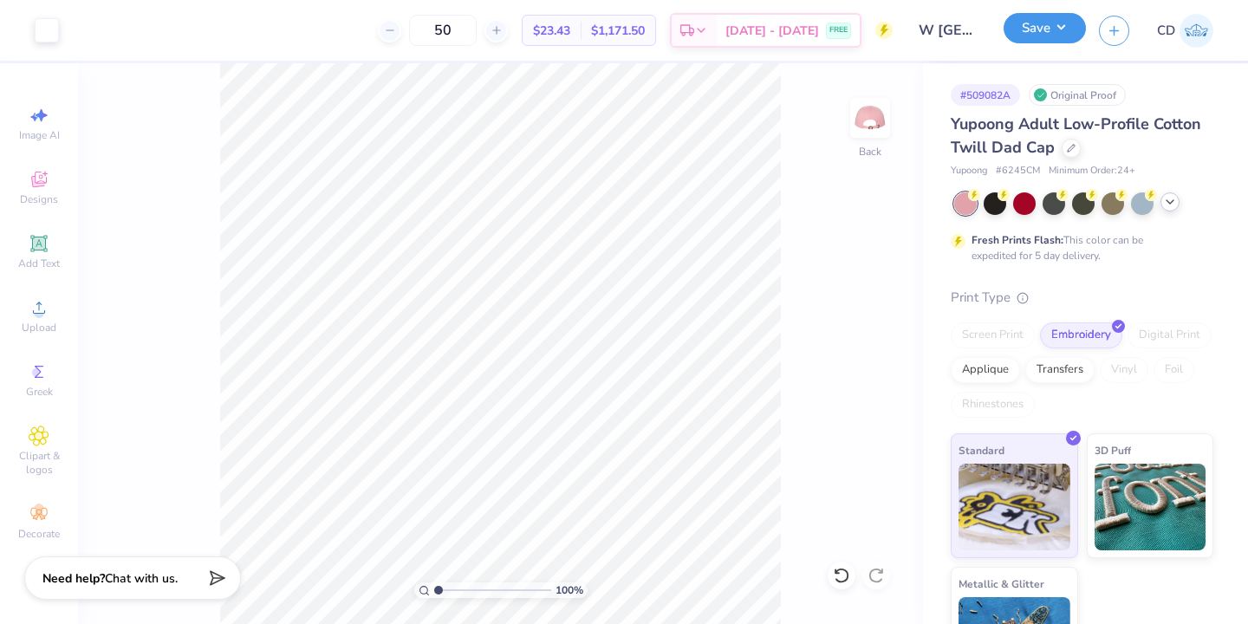
click at [1043, 31] on button "Save" at bounding box center [1045, 28] width 82 height 30
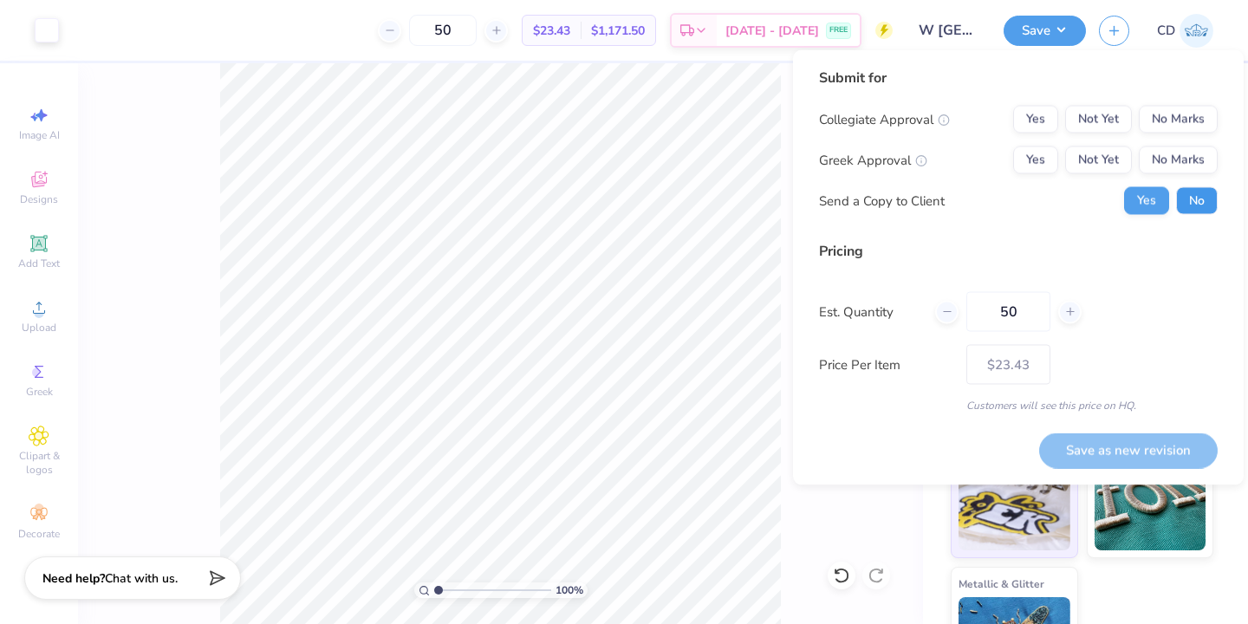
click at [1199, 202] on button "No" at bounding box center [1197, 201] width 42 height 28
click at [1191, 118] on button "No Marks" at bounding box center [1178, 120] width 79 height 28
click at [1190, 158] on button "No Marks" at bounding box center [1178, 160] width 79 height 28
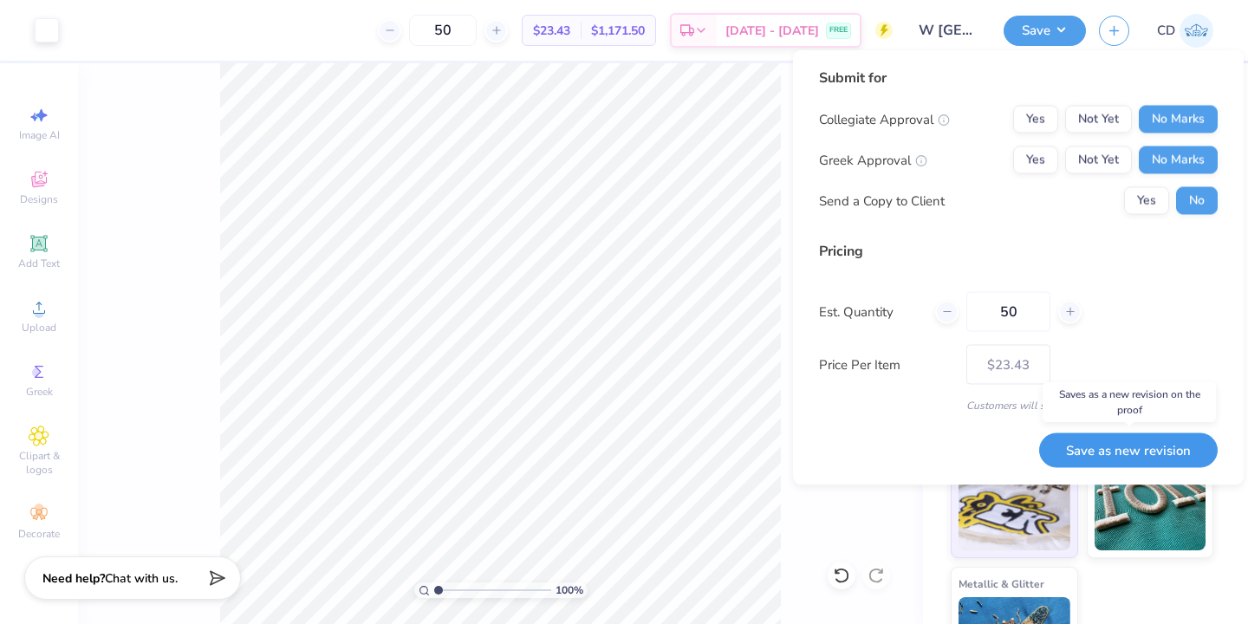
click at [1125, 448] on button "Save as new revision" at bounding box center [1128, 450] width 179 height 36
type input "$23.43"
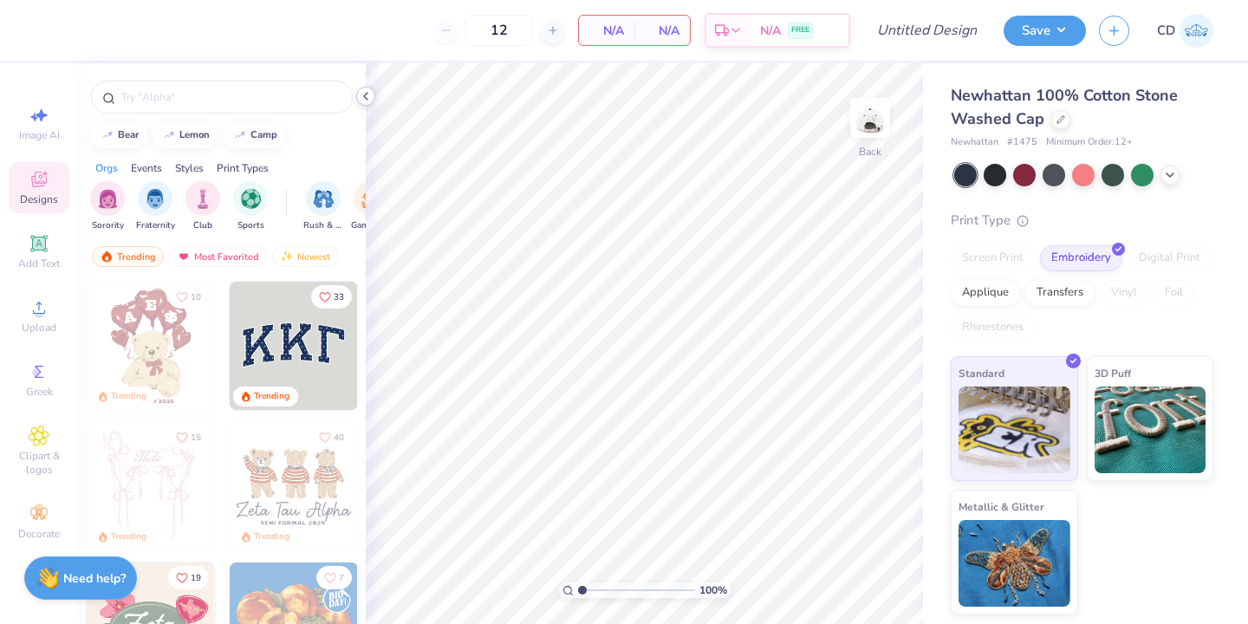
click at [370, 99] on icon at bounding box center [366, 96] width 14 height 14
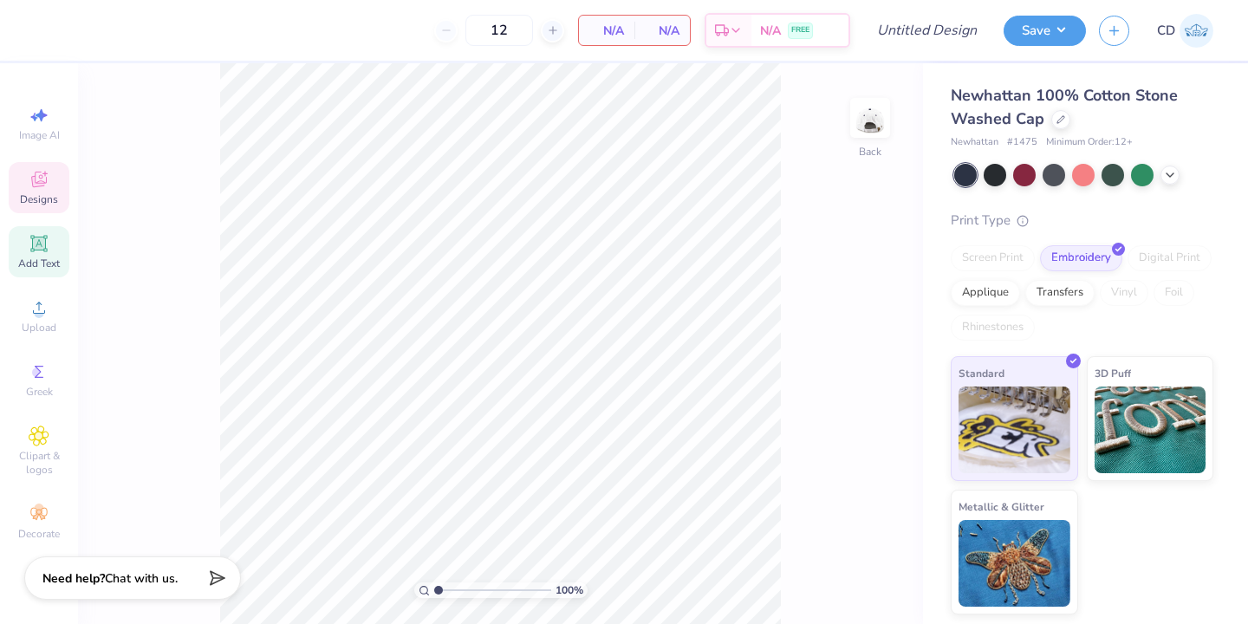
click at [39, 249] on icon at bounding box center [38, 243] width 13 height 13
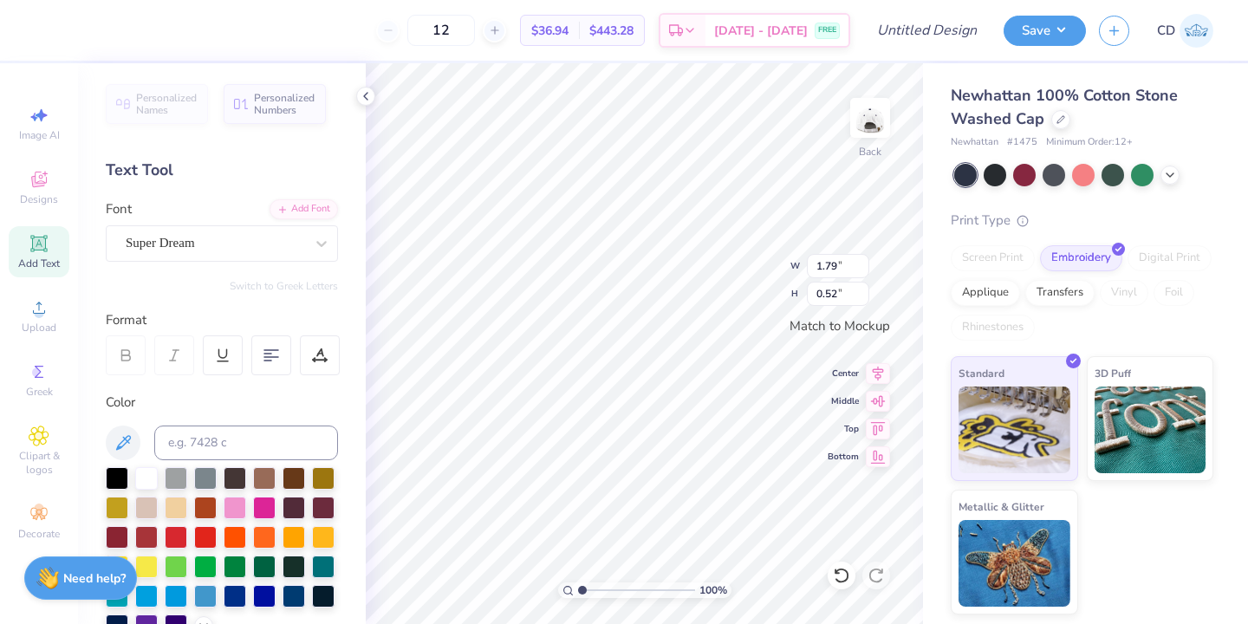
type textarea "T"
type textarea "ALPHA GAM"
click at [245, 235] on div "Super Dream" at bounding box center [215, 243] width 182 height 27
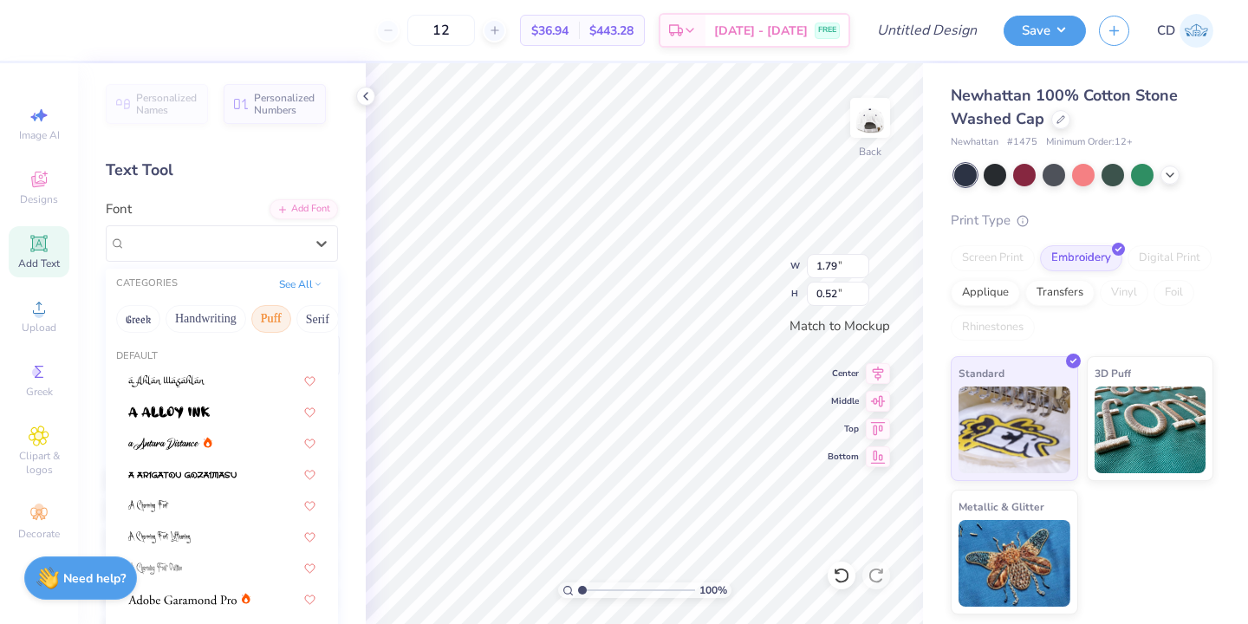
click at [276, 312] on button "Puff" at bounding box center [271, 319] width 40 height 28
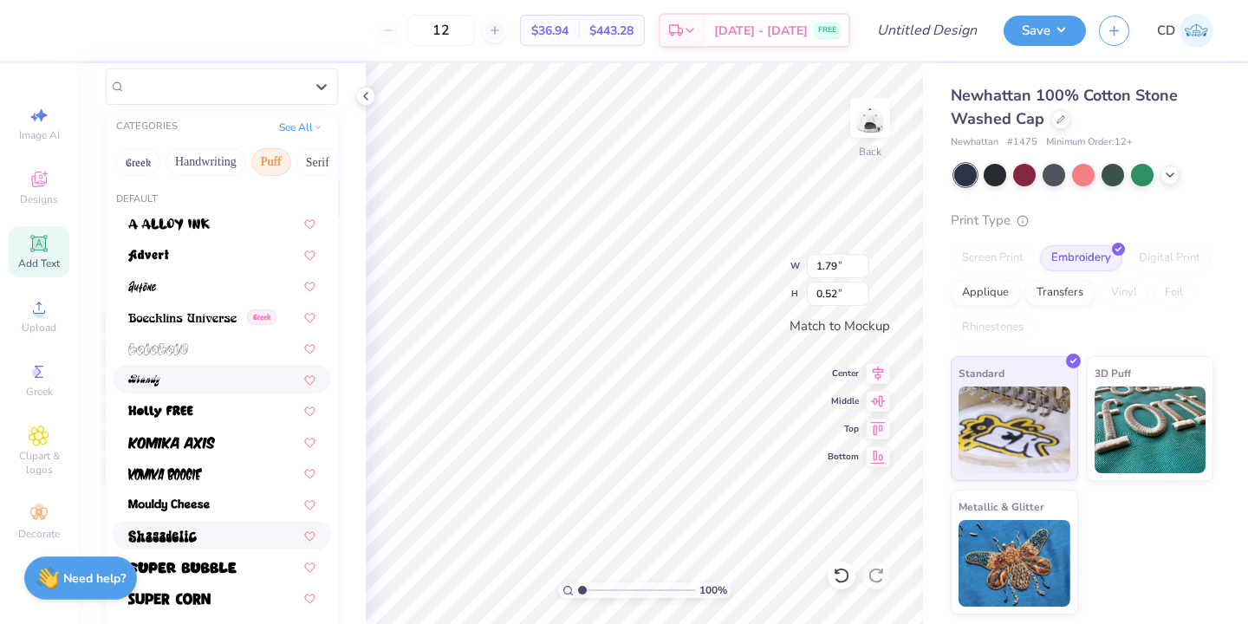
scroll to position [120, 0]
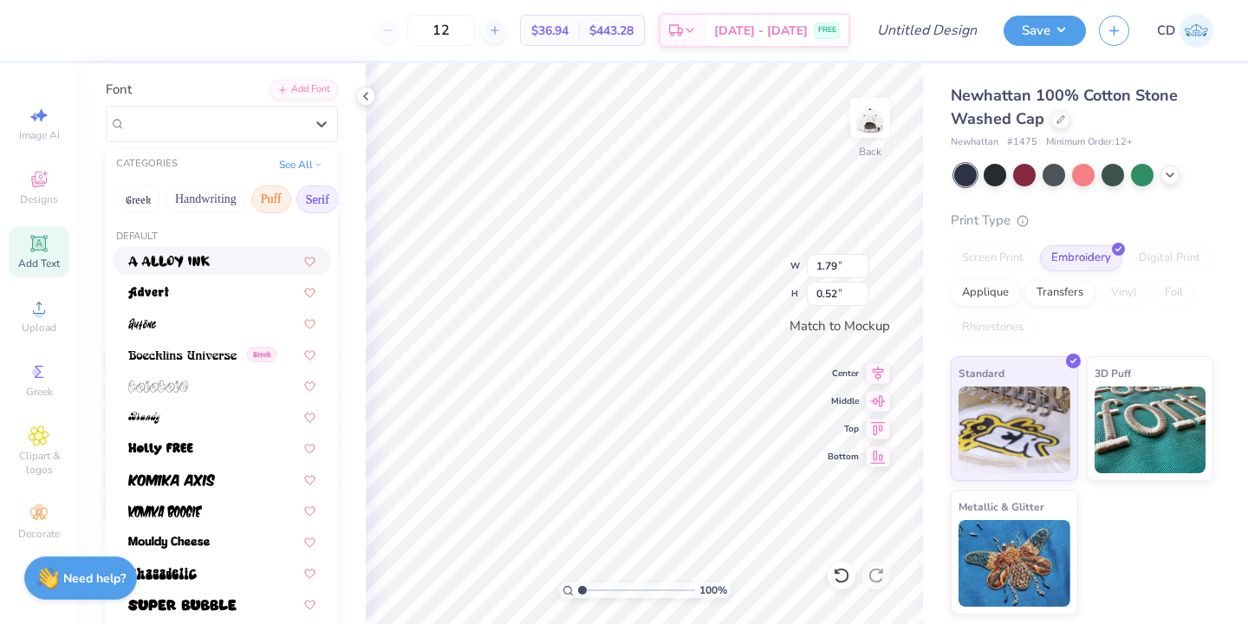
click at [304, 196] on button "Serif" at bounding box center [317, 199] width 42 height 28
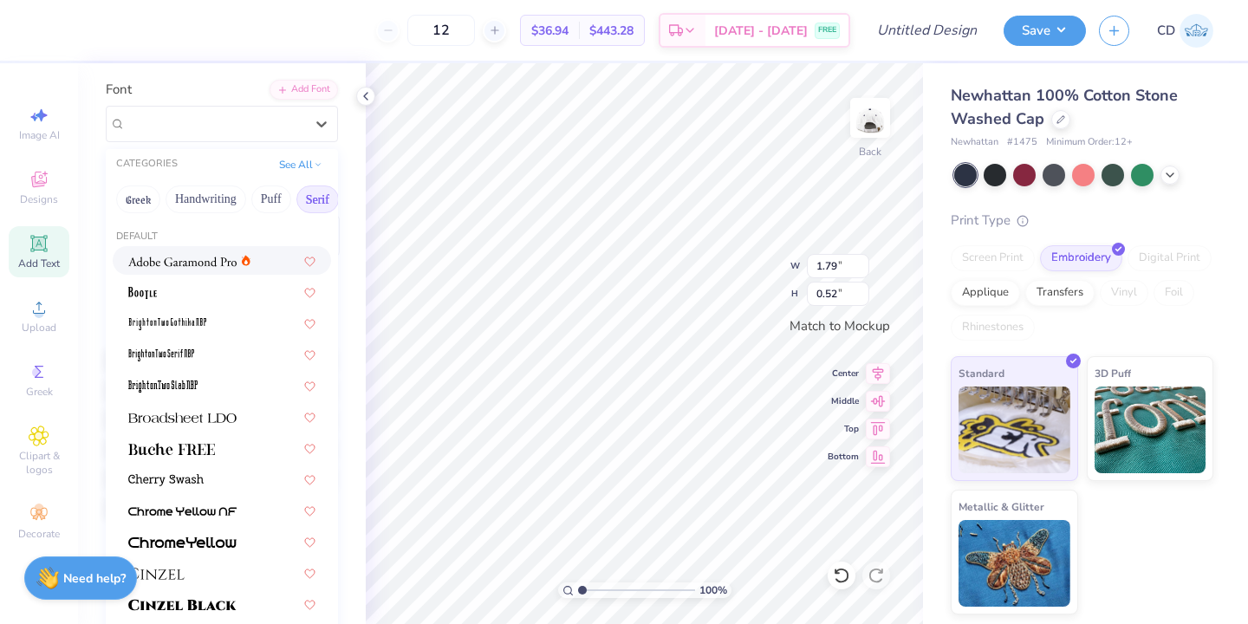
click at [193, 265] on img at bounding box center [182, 262] width 108 height 12
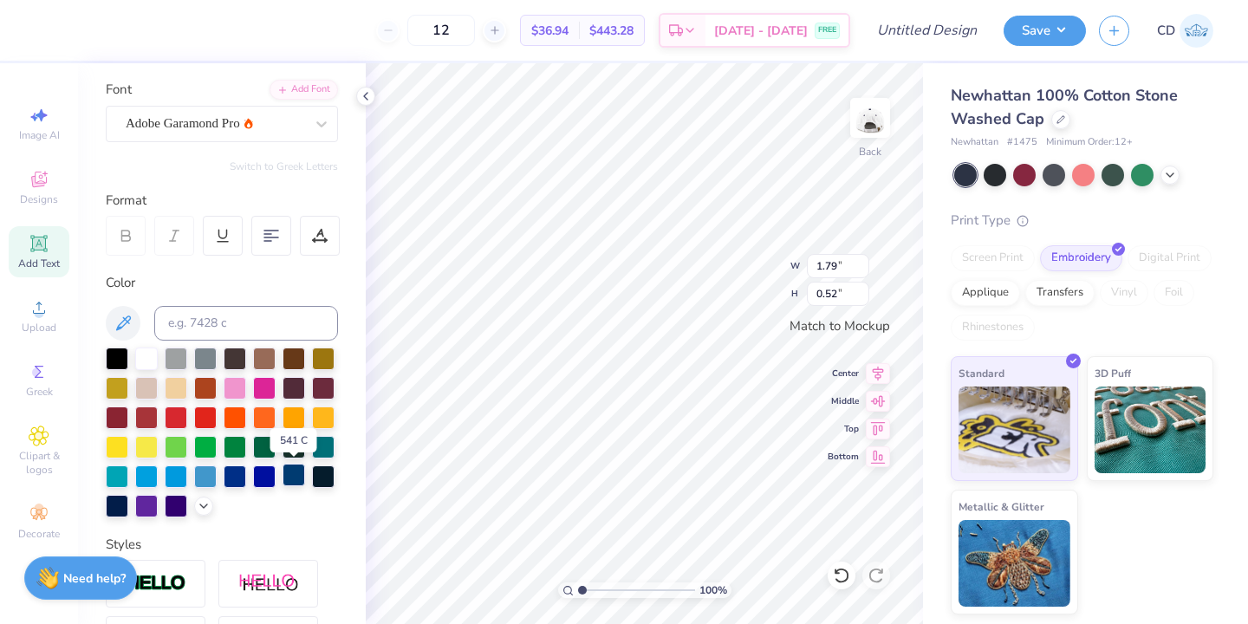
click at [300, 477] on div at bounding box center [294, 475] width 23 height 23
click at [118, 507] on div at bounding box center [117, 504] width 23 height 23
type input "2.46"
type input "0.30"
click at [36, 254] on div "Add Text" at bounding box center [39, 251] width 61 height 51
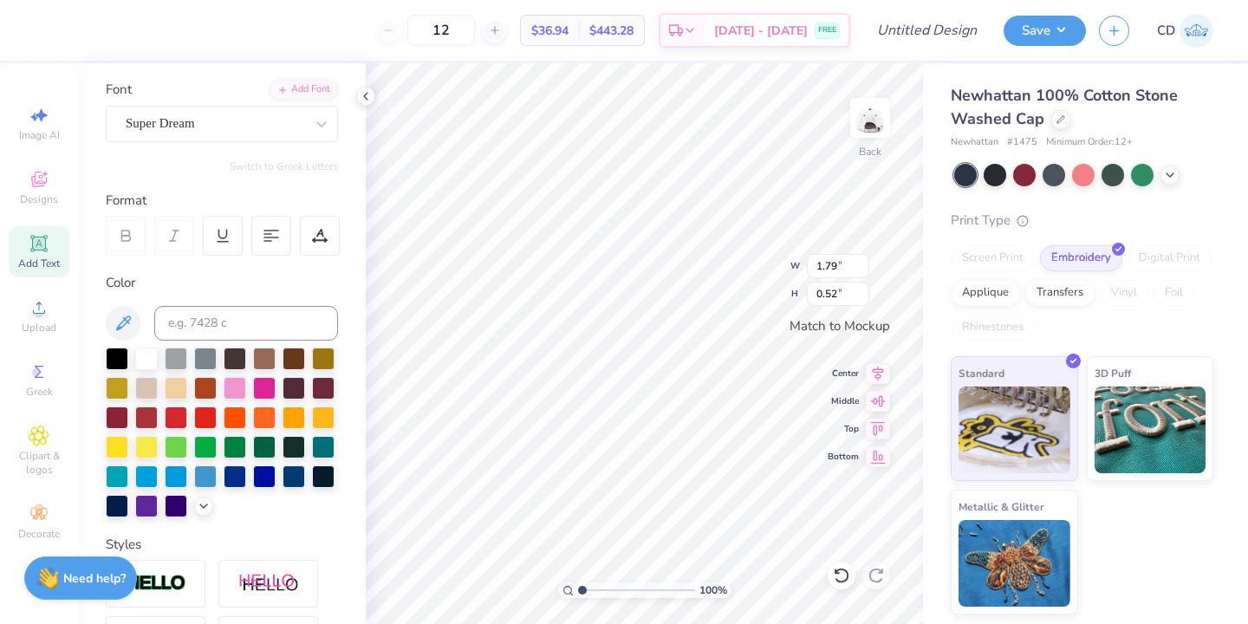
type textarea "T"
type textarea "1904"
click at [238, 130] on div "Super Dream" at bounding box center [215, 123] width 182 height 27
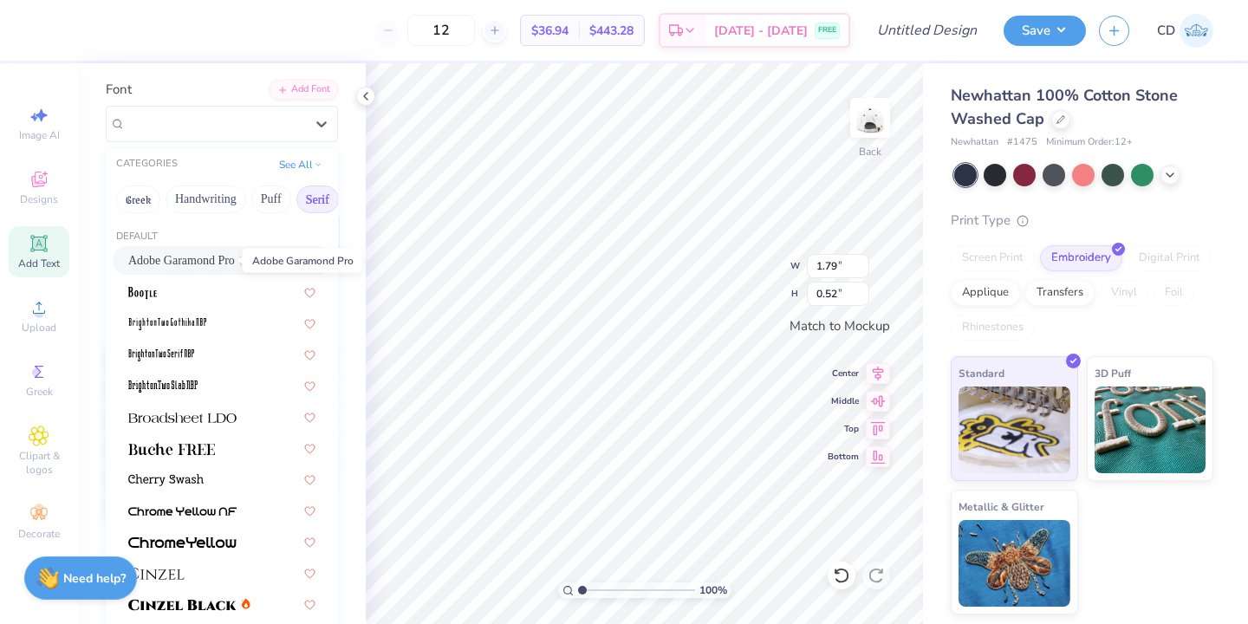
click at [209, 252] on span "Adobe Garamond Pro" at bounding box center [181, 260] width 107 height 18
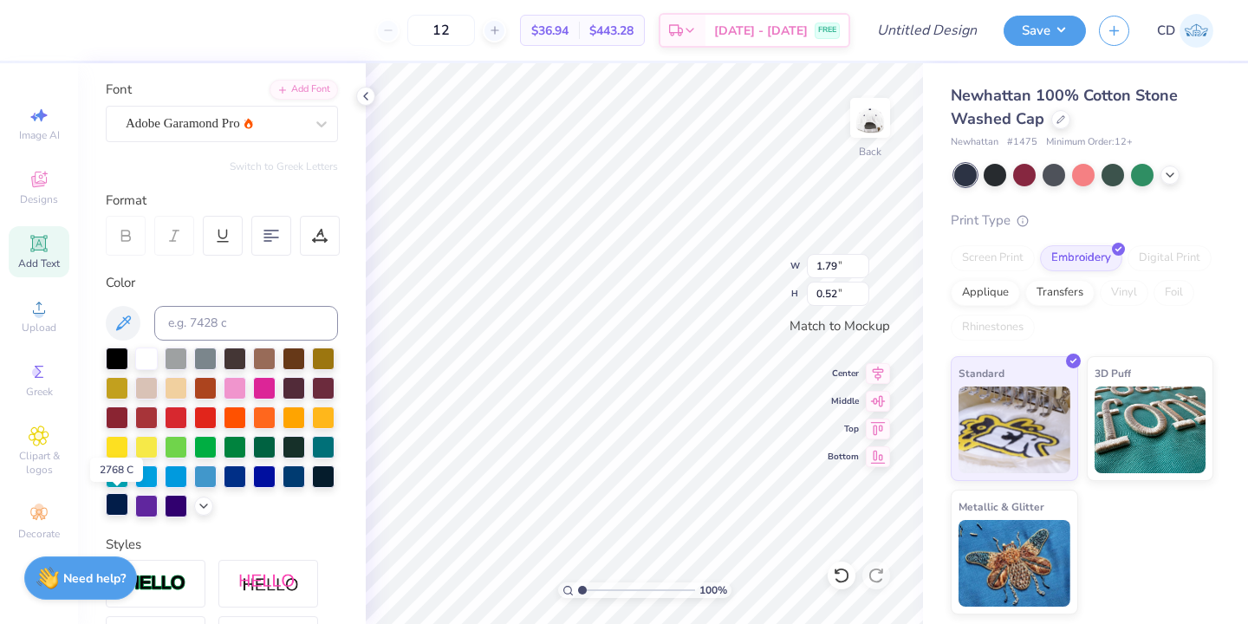
click at [117, 502] on div at bounding box center [117, 504] width 23 height 23
type input "2.48"
type input "1.03"
click at [275, 119] on div "Adobe Garamond Pro" at bounding box center [215, 123] width 182 height 27
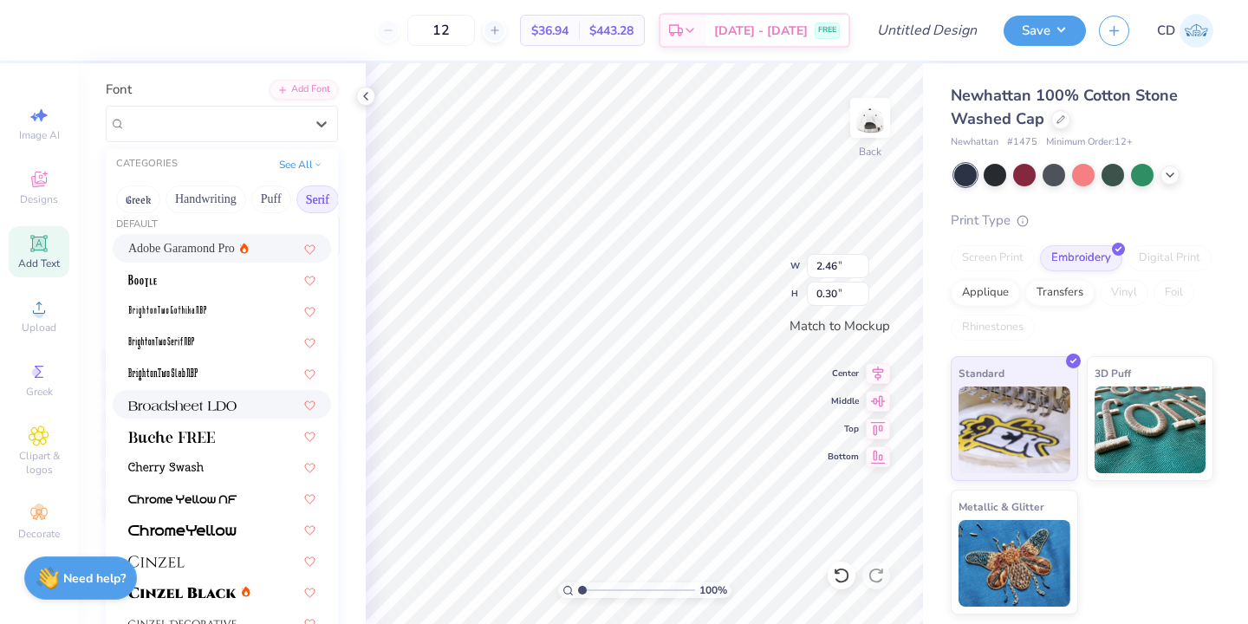
scroll to position [17, 0]
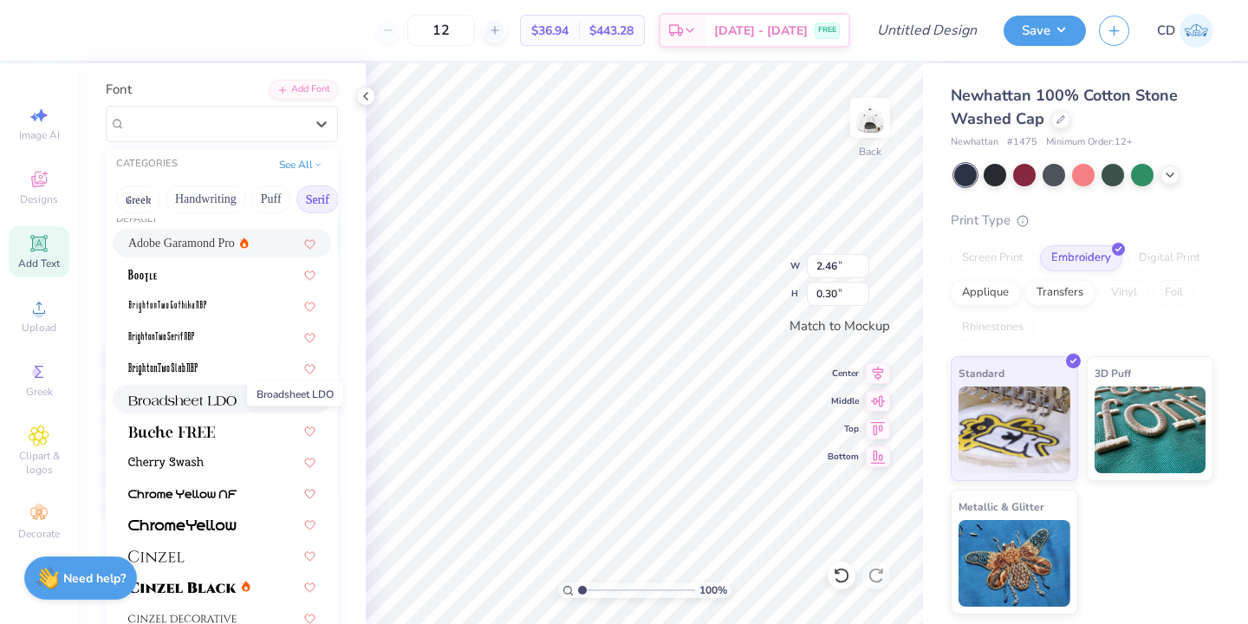
click at [204, 394] on img at bounding box center [182, 400] width 108 height 12
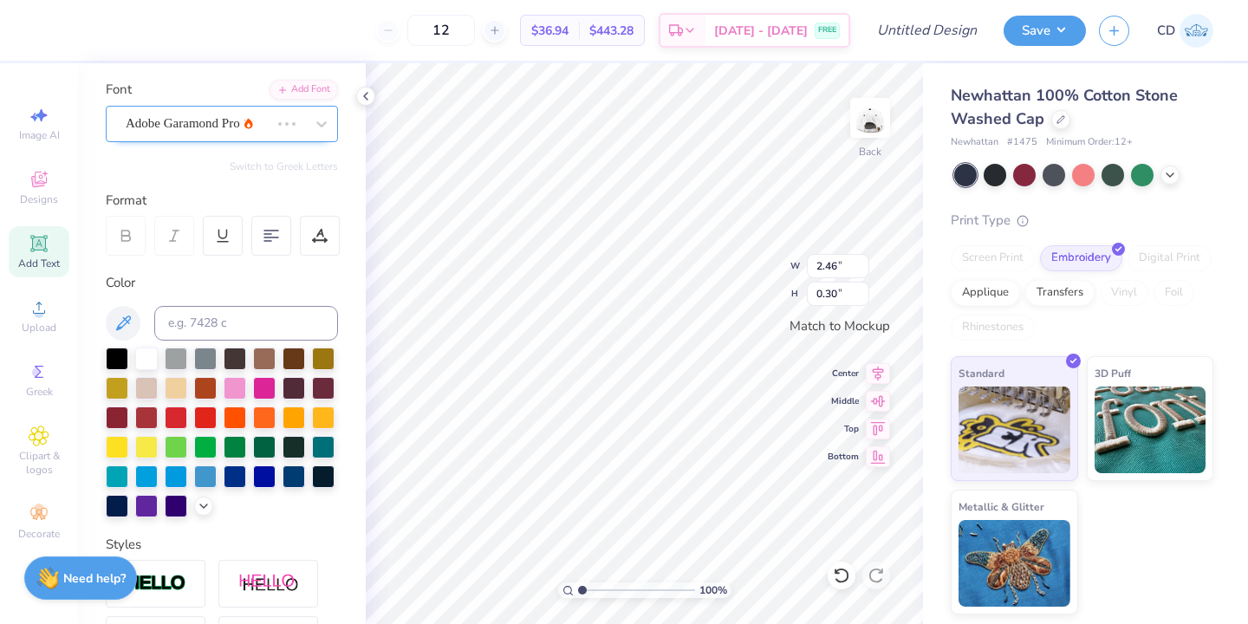
click at [282, 136] on div "Adobe Garamond Pro" at bounding box center [222, 124] width 232 height 36
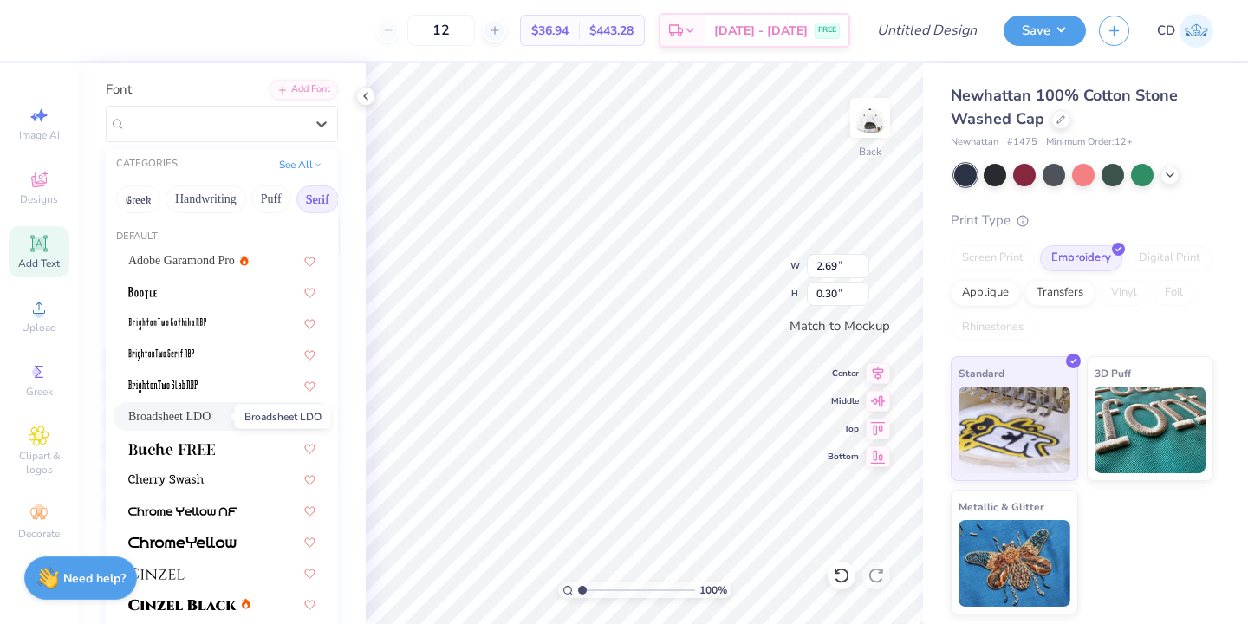
click at [211, 415] on span "Broadsheet LDO" at bounding box center [169, 416] width 82 height 18
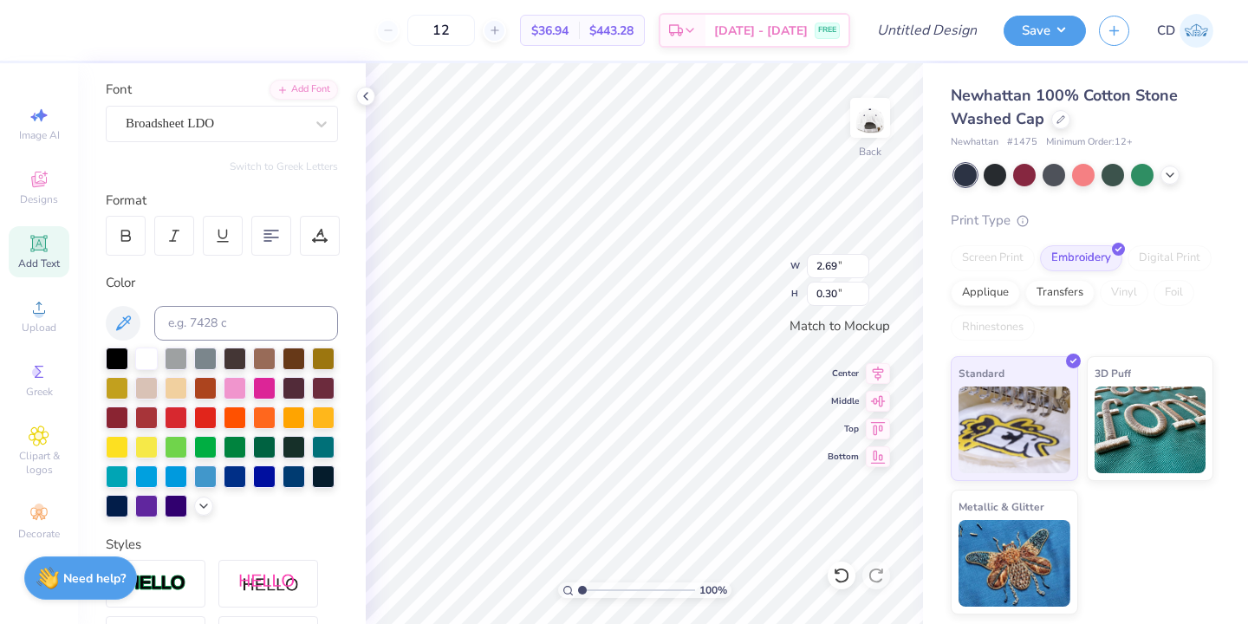
type input "2.48"
type input "1.03"
click at [283, 128] on div "Adobe Garamond Pro" at bounding box center [215, 123] width 182 height 27
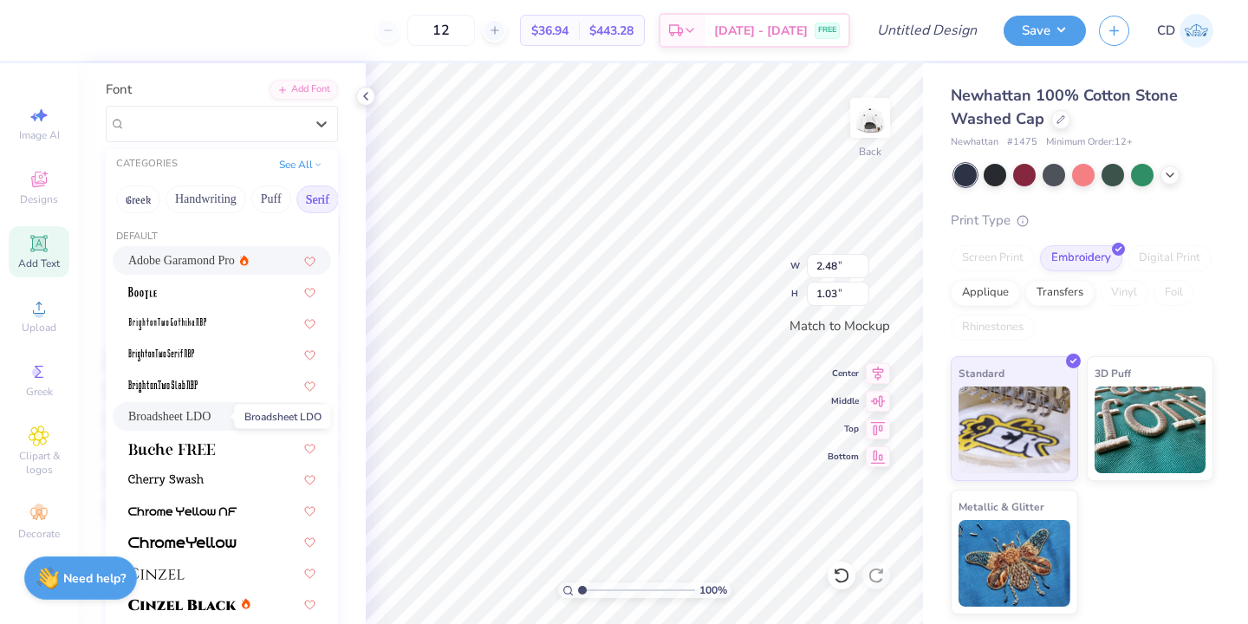
click at [211, 422] on span "Broadsheet LDO" at bounding box center [169, 416] width 82 height 18
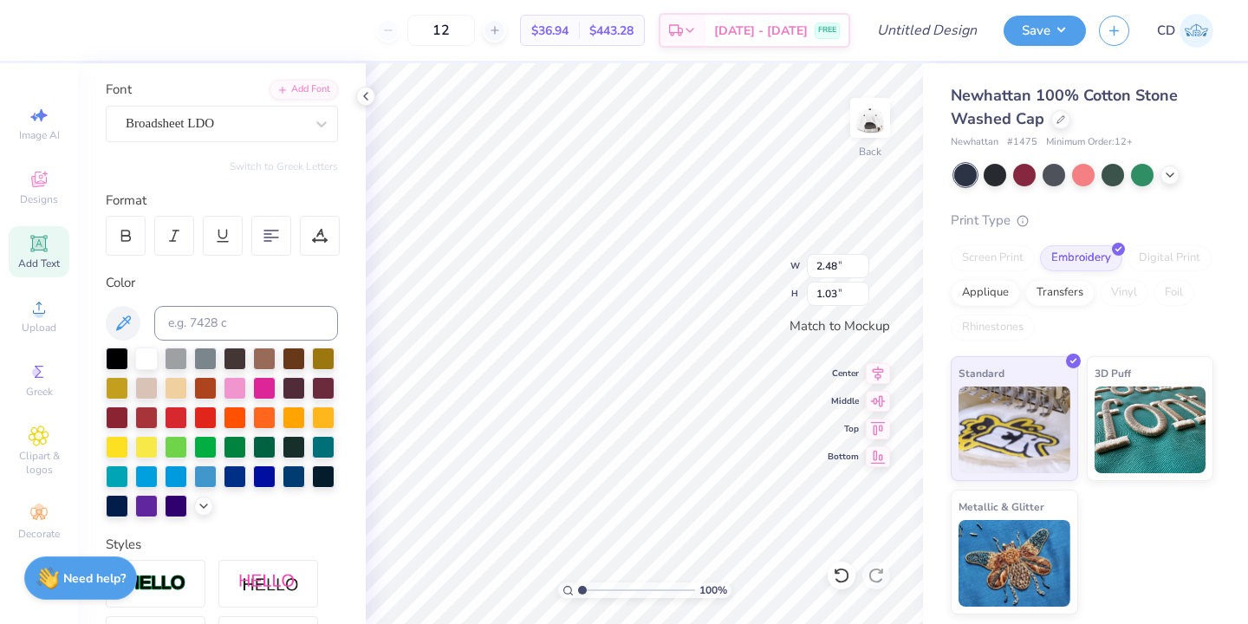
type input "2.76"
type input "0.90"
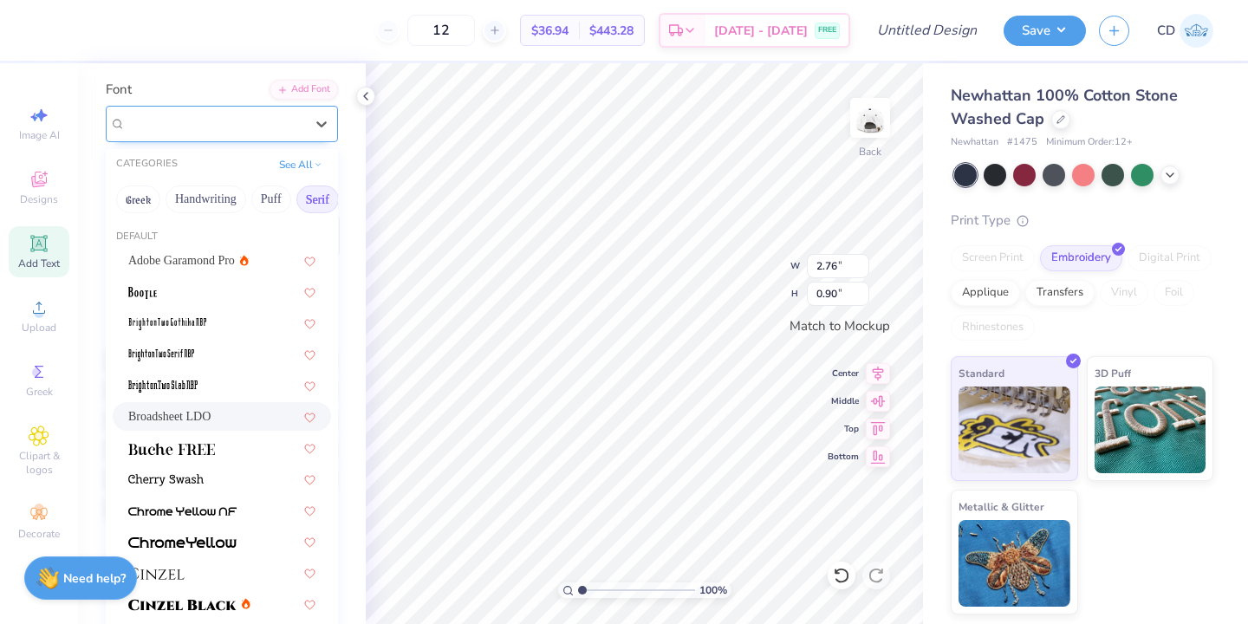
click at [278, 127] on div "Broadsheet LDO" at bounding box center [215, 123] width 182 height 27
click at [194, 455] on span at bounding box center [171, 448] width 87 height 18
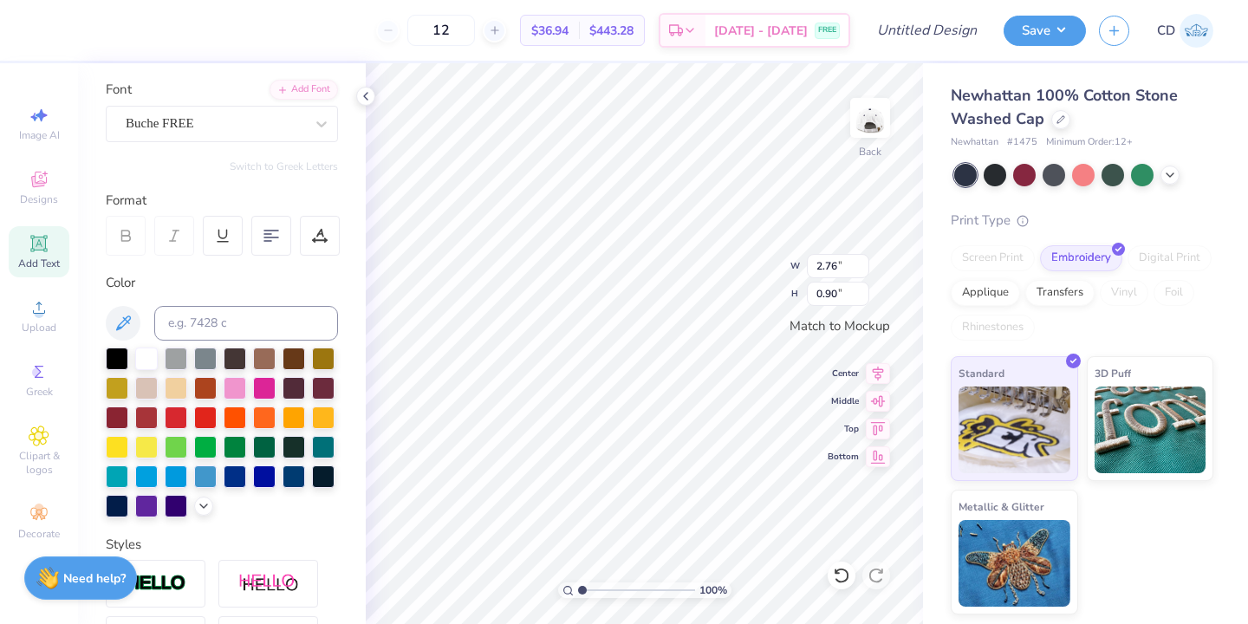
type input "2.68"
type input "0.91"
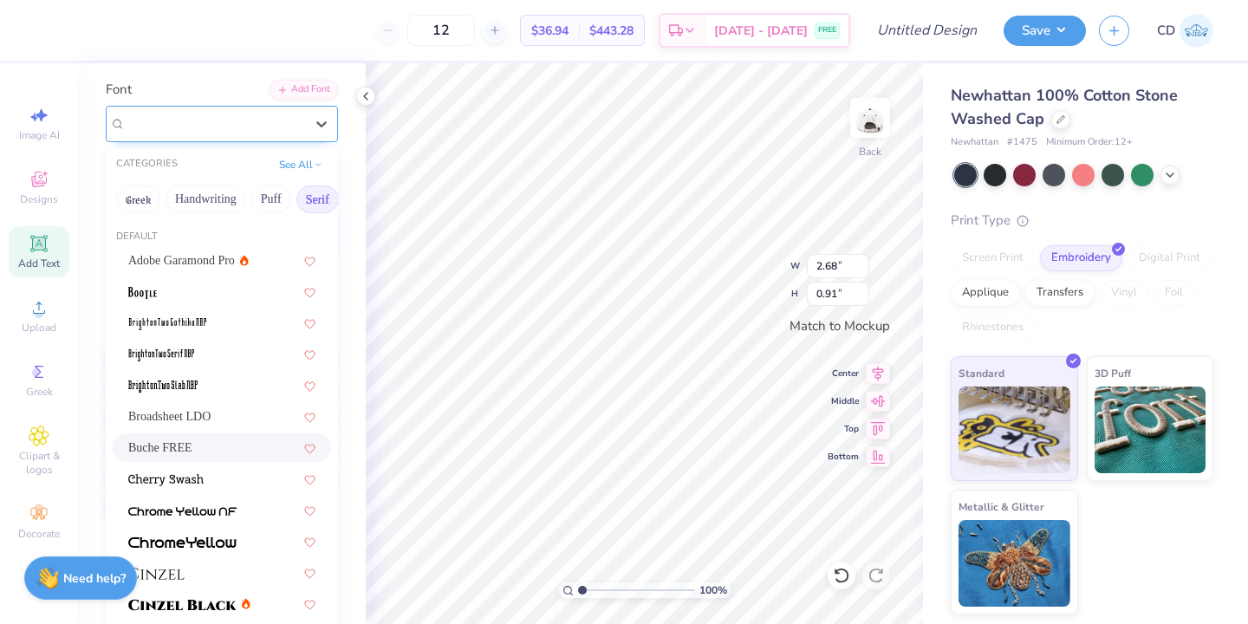
click at [241, 114] on div "Buche FREE" at bounding box center [215, 123] width 182 height 27
click at [202, 413] on span "Broadsheet LDO" at bounding box center [169, 416] width 82 height 18
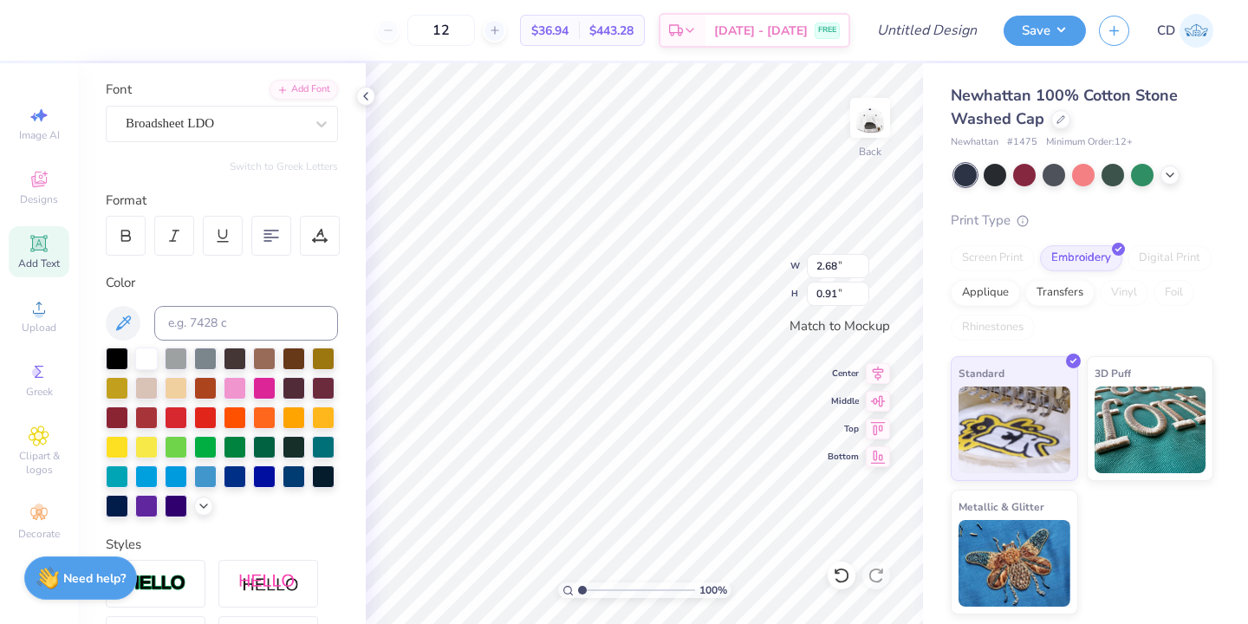
type input "2.76"
type input "0.90"
click at [367, 100] on icon at bounding box center [366, 96] width 14 height 14
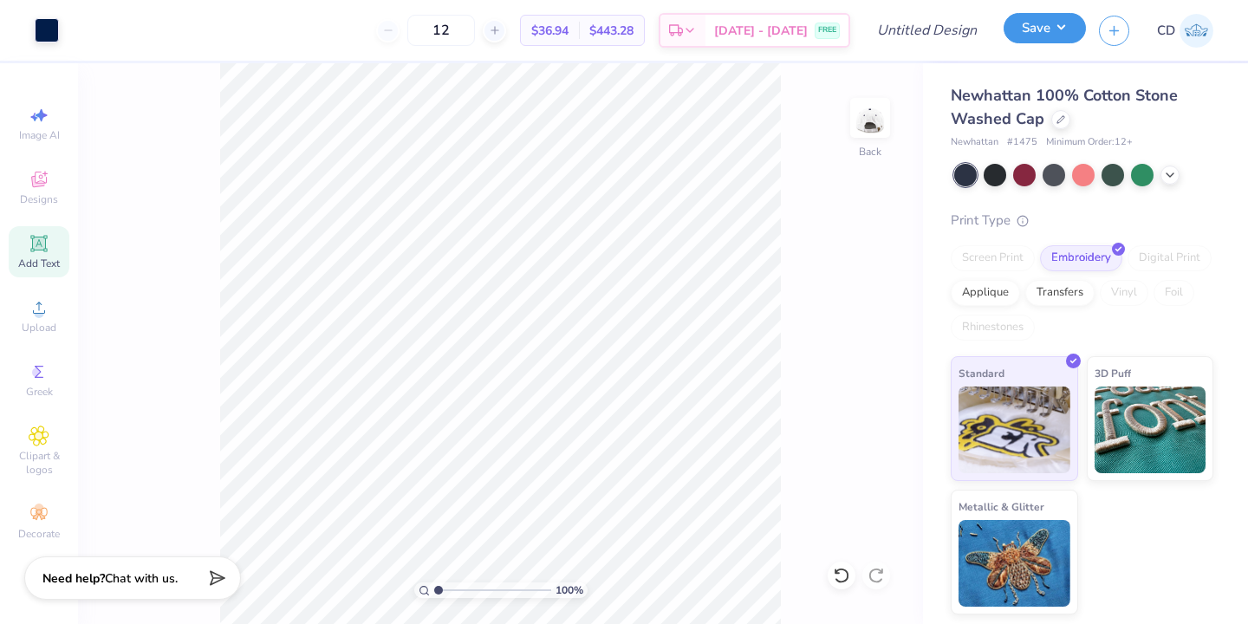
click at [1037, 31] on button "Save" at bounding box center [1045, 28] width 82 height 30
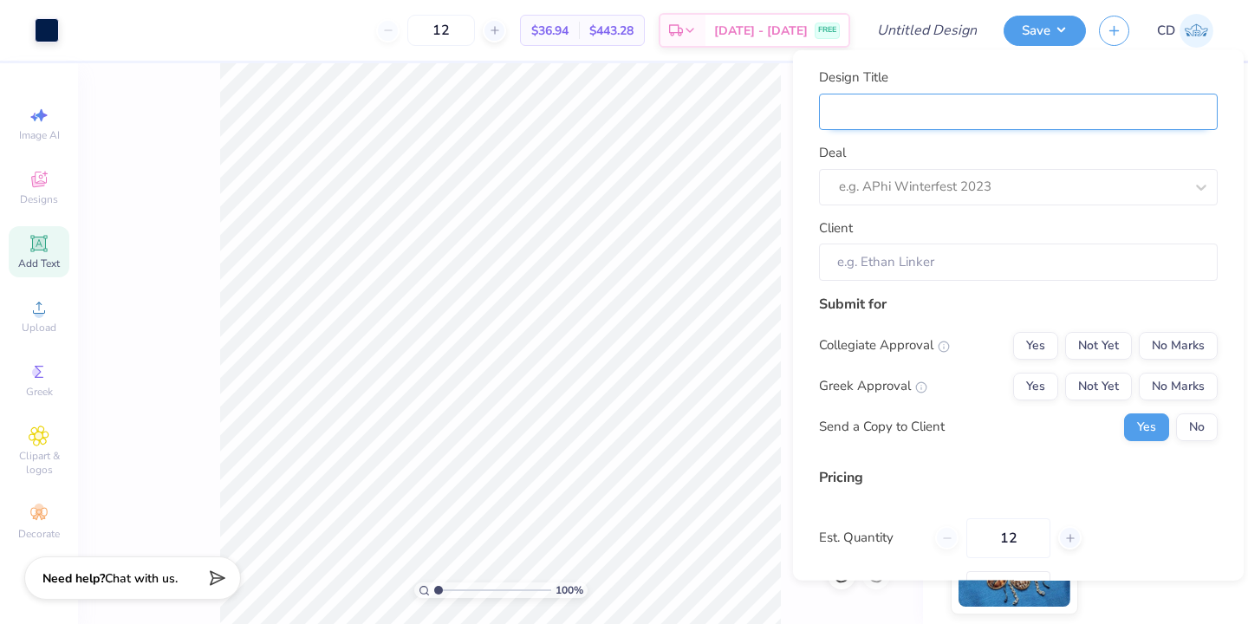
click at [983, 107] on input "Design Title" at bounding box center [1018, 111] width 399 height 37
type input "A"
type input "AL"
type input "A"
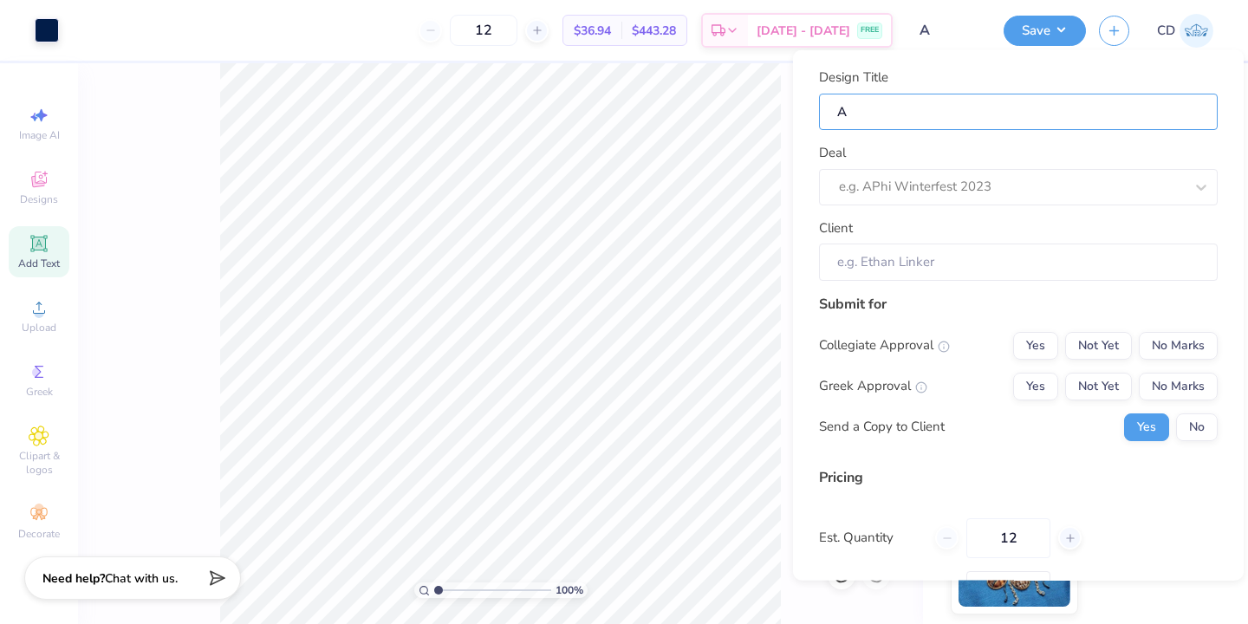
type input "AG"
type input "AGD"
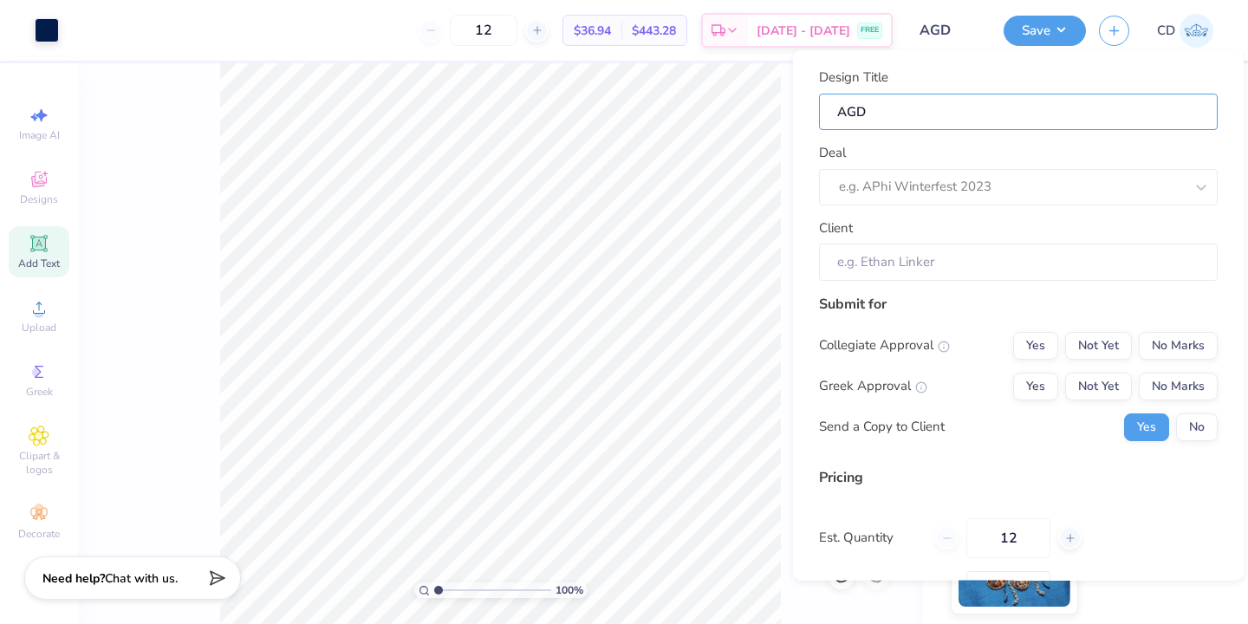
type input "AGD"
type input "AGD P"
type input "AGD Pa"
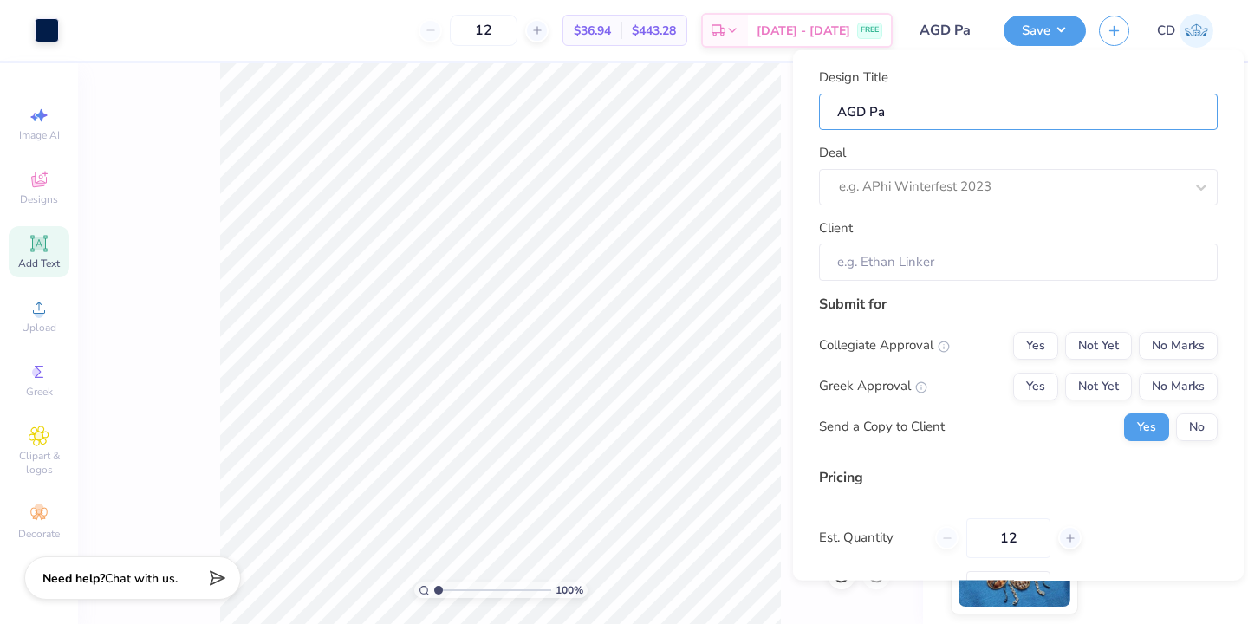
type input "AGD Par"
type input "AGD Pare"
type input "AGD Paren"
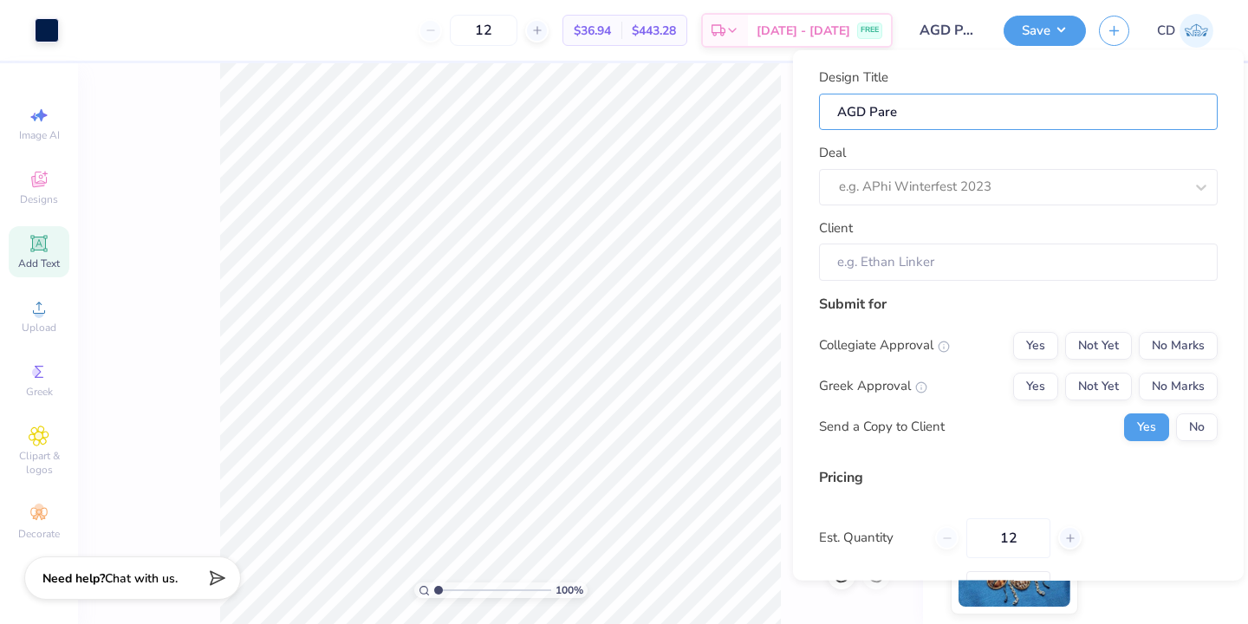
type input "AGD Paren"
type input "AGD Parent"
type input "AGD Parents"
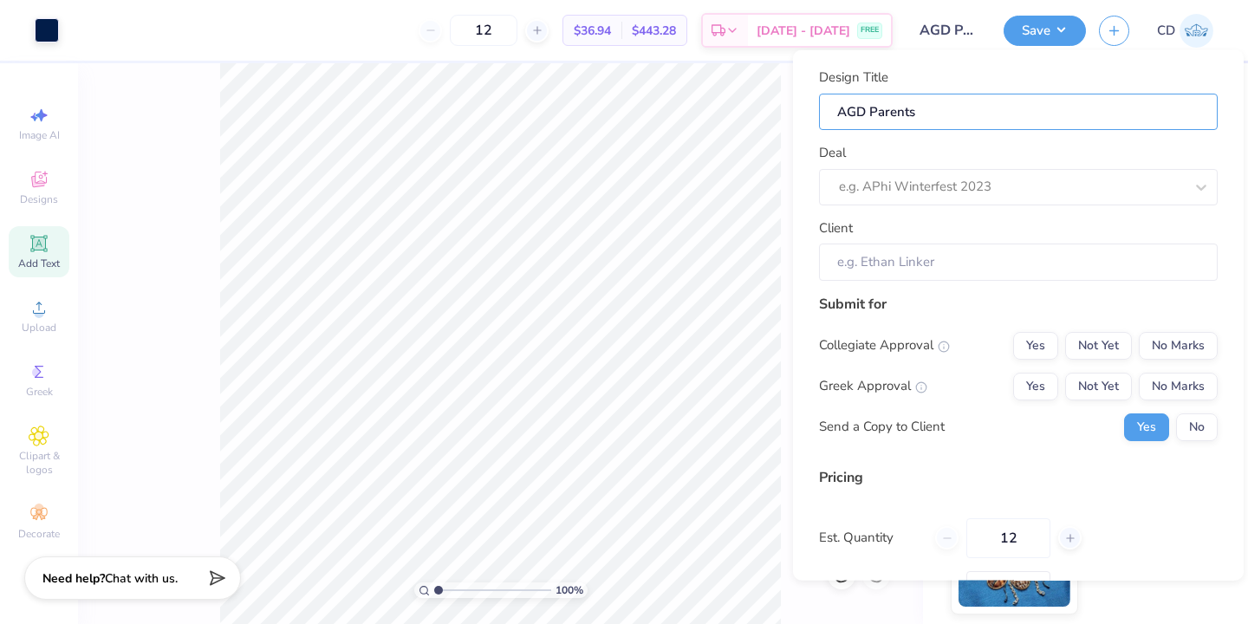
type input "AGD Parents"
type input "AGD Parents w"
type input "AGD Parents we"
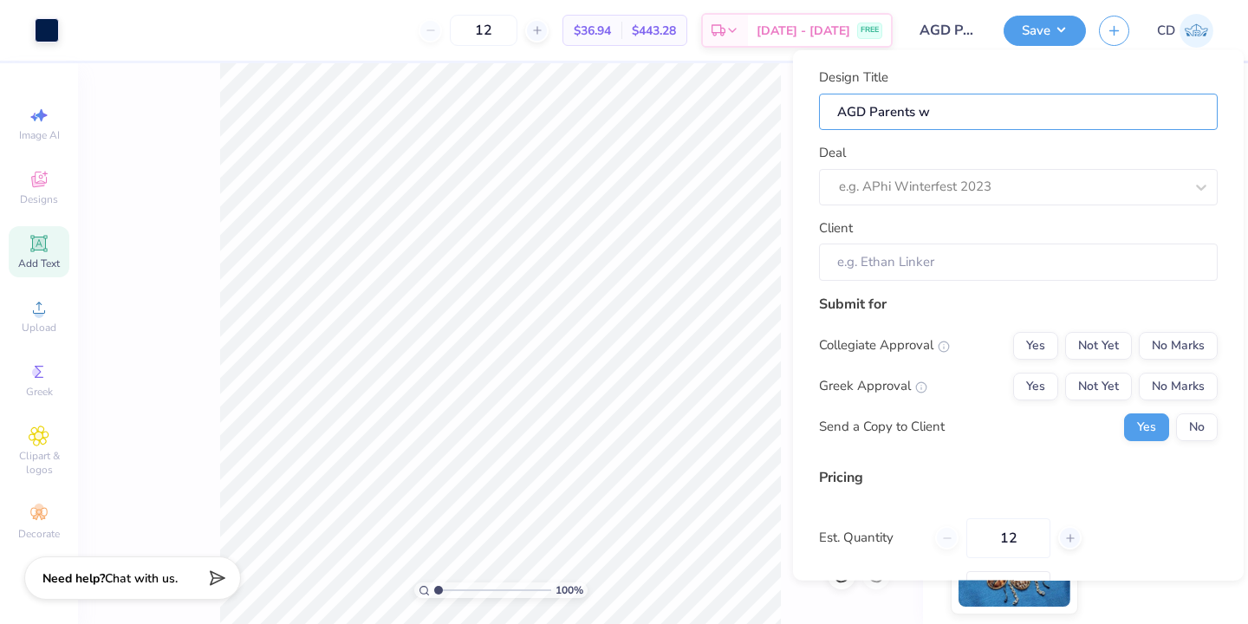
type input "AGD Parents we"
type input "AGD Parents wee"
type input "AGD Parents week"
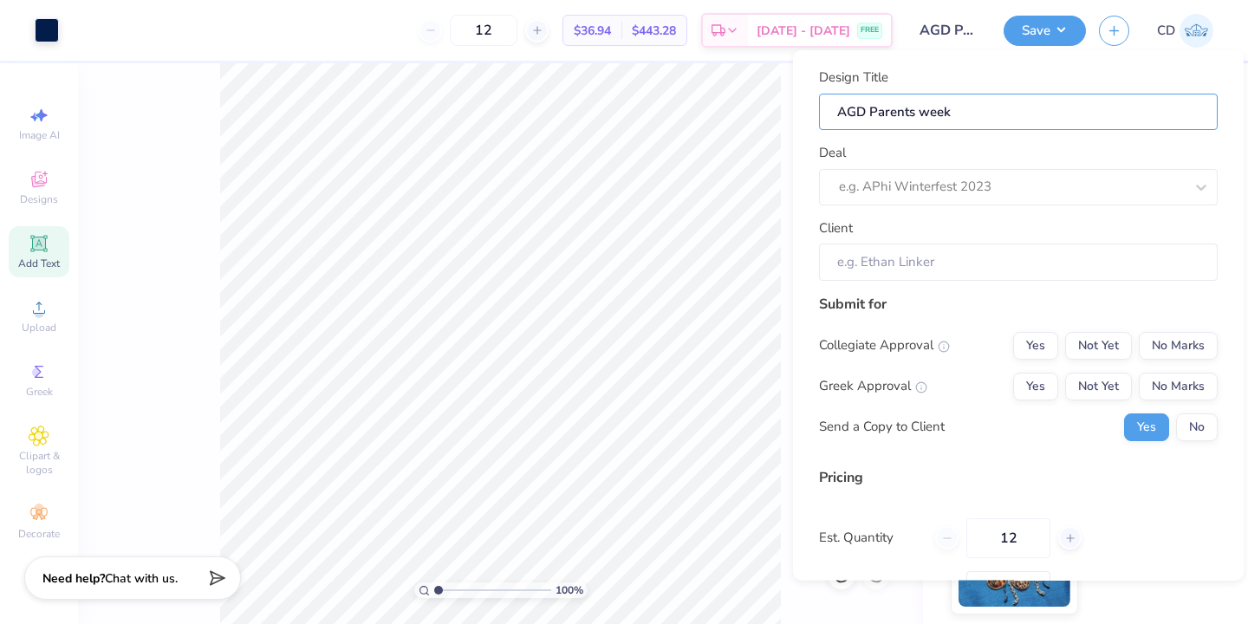
type input "AGD Parents weeke"
type input "AGD Parents weeken"
type input "AGD Parents weekend"
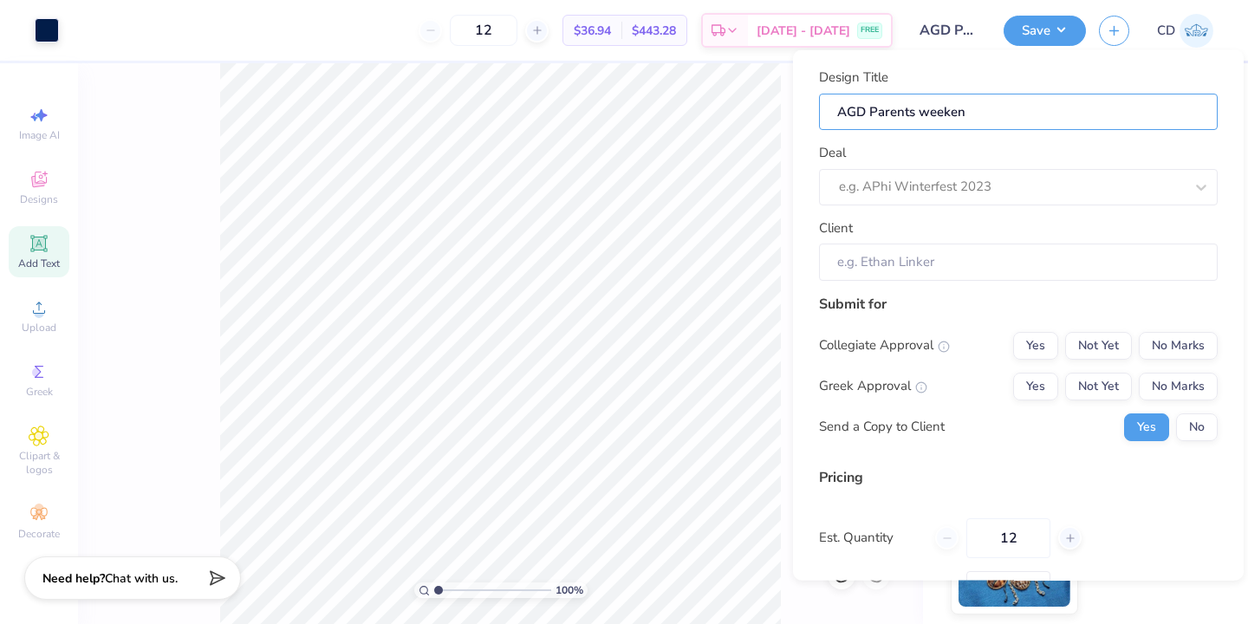
type input "AGD Parents weekend"
type input "AGD Parents weekend h"
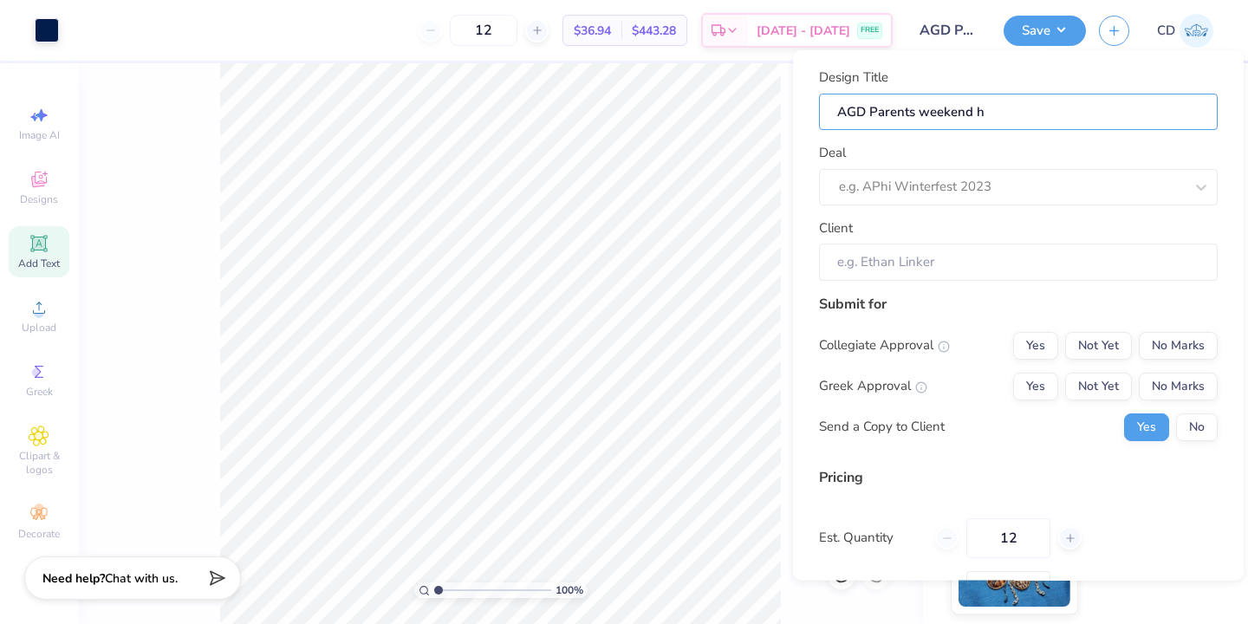
type input "AGD Parents weekend ha"
type input "AGD Parents weekend hat"
type input "AGD Parents weekend hats"
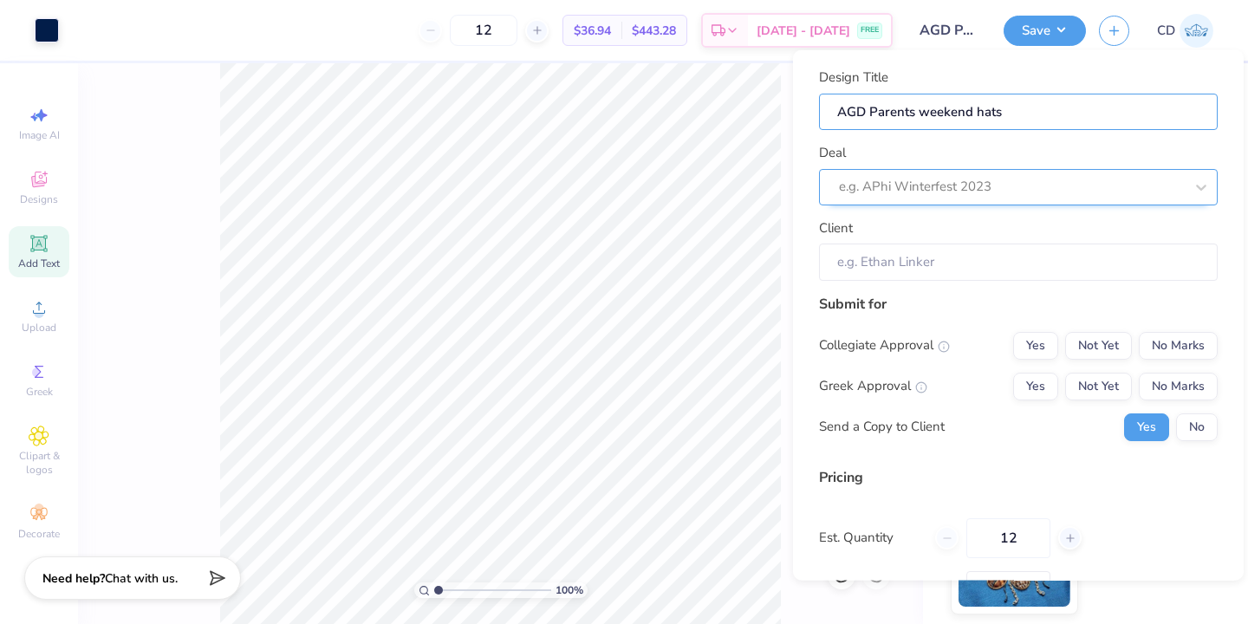
type input "AGD Parents weekend hats"
click at [900, 179] on div at bounding box center [994, 186] width 310 height 23
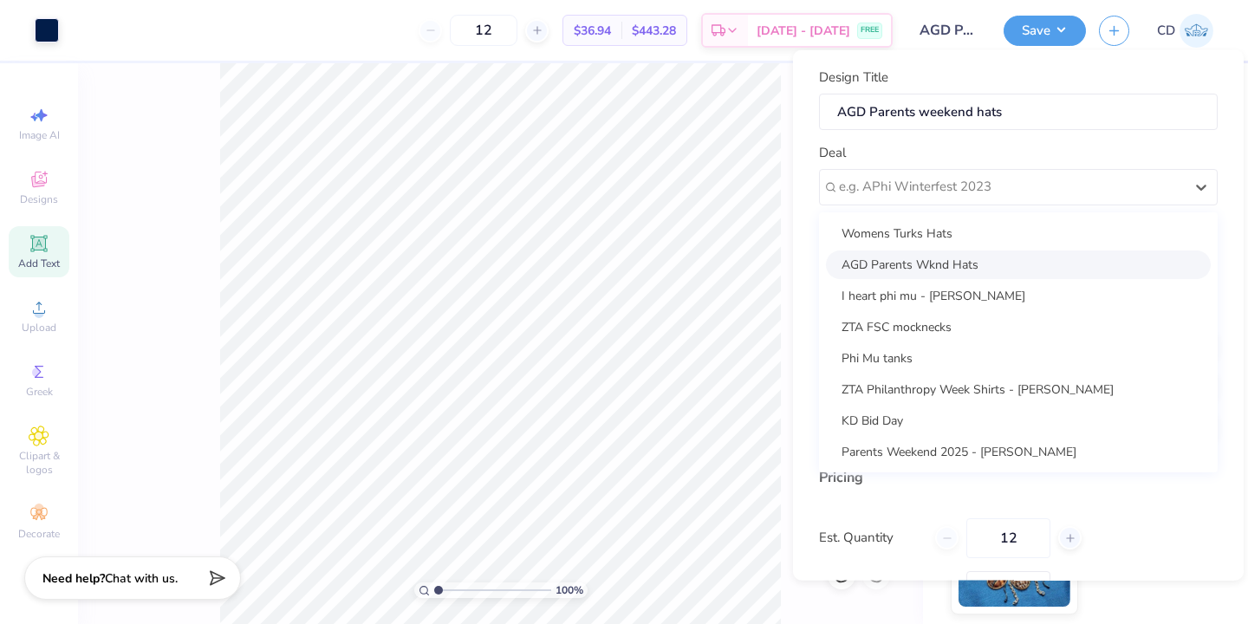
click at [909, 271] on div "AGD Parents Wknd Hats" at bounding box center [1018, 264] width 385 height 29
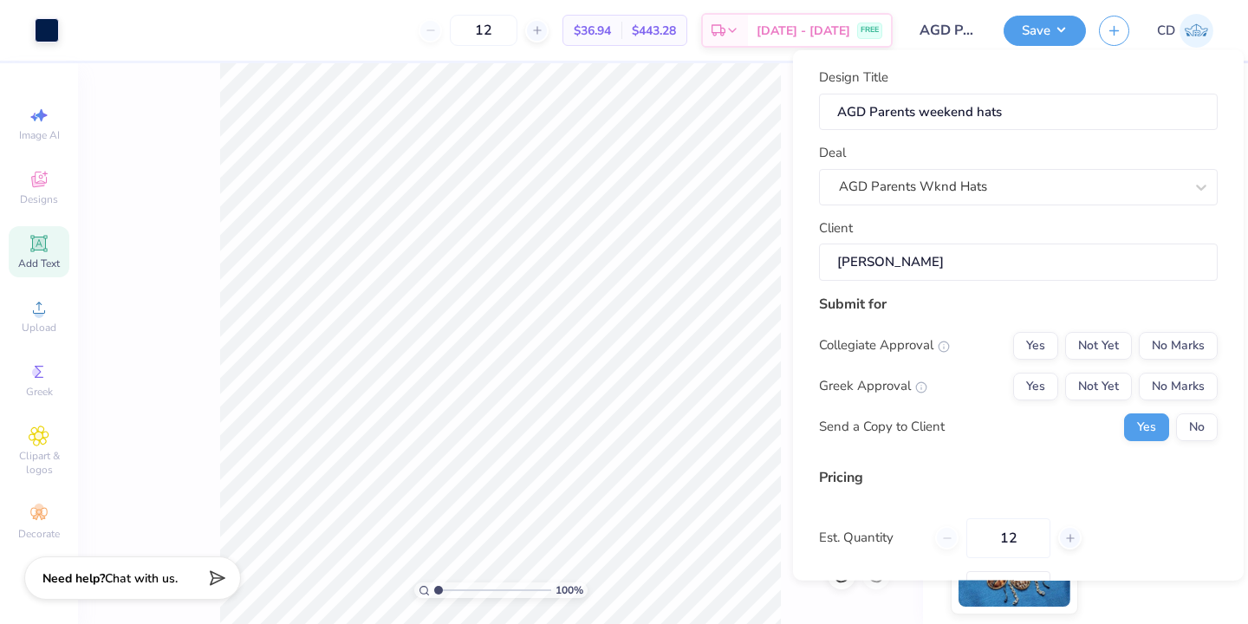
type input "[PERSON_NAME]"
click at [1196, 436] on button "No" at bounding box center [1197, 427] width 42 height 28
click at [1026, 391] on button "Yes" at bounding box center [1035, 386] width 45 height 28
click at [1171, 348] on button "No Marks" at bounding box center [1178, 345] width 79 height 28
type input "$43.81"
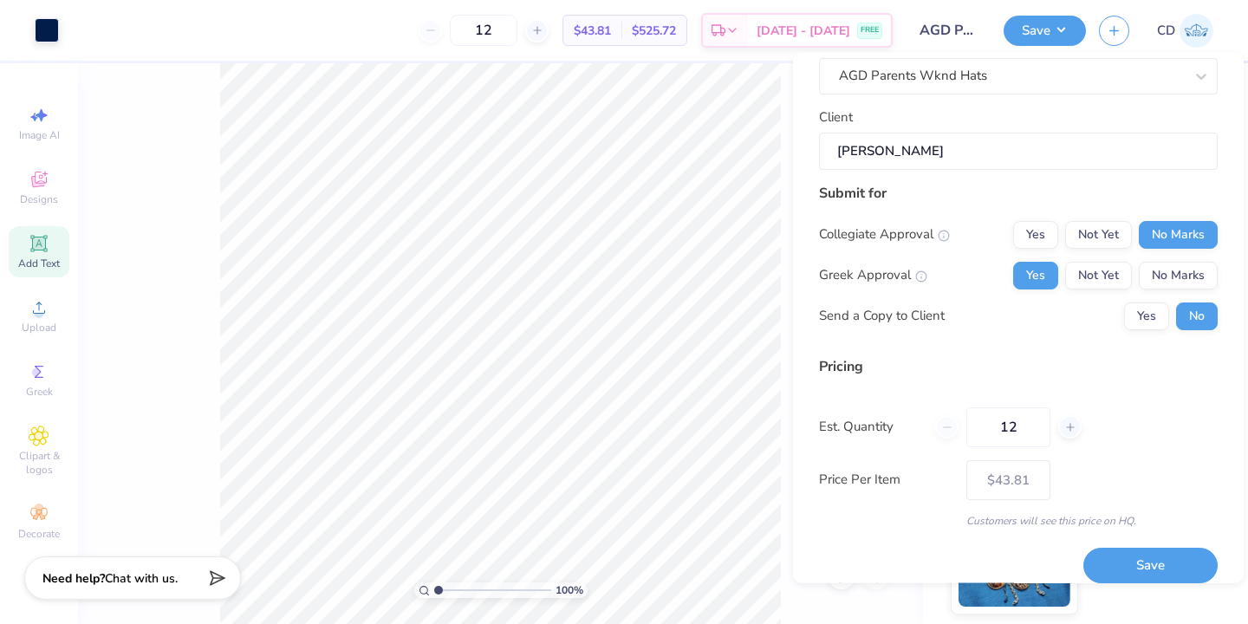
scroll to position [130, 0]
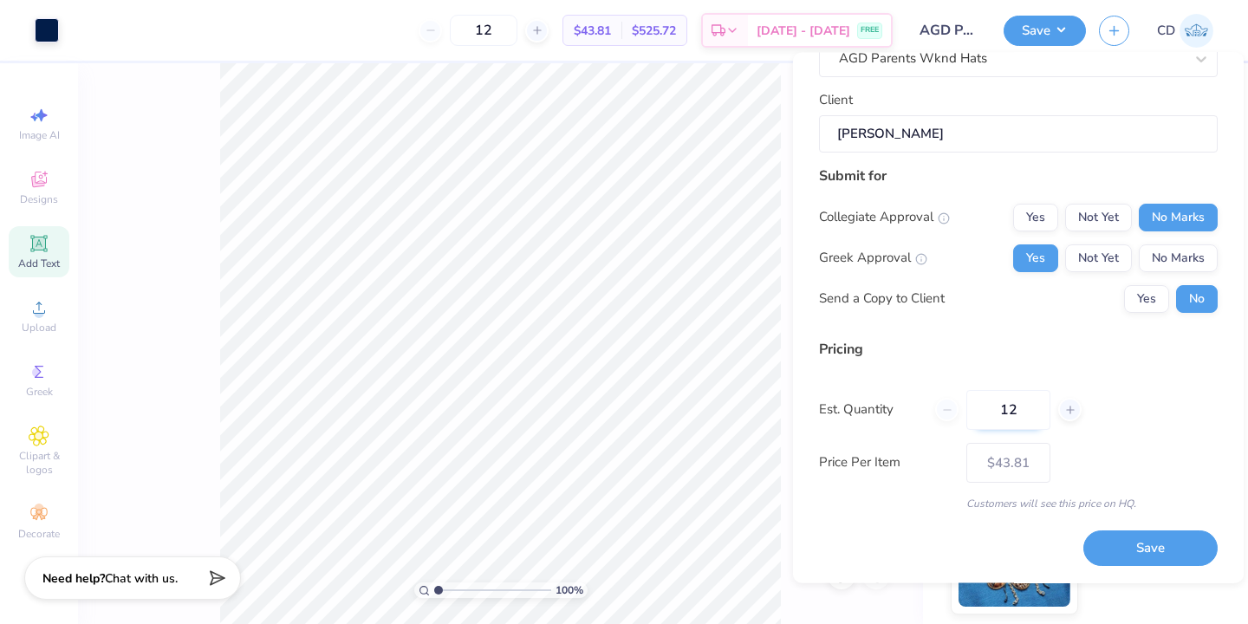
click at [1024, 414] on input "12" at bounding box center [1008, 410] width 84 height 40
type input "1"
type input "0"
type input "050"
type input "50"
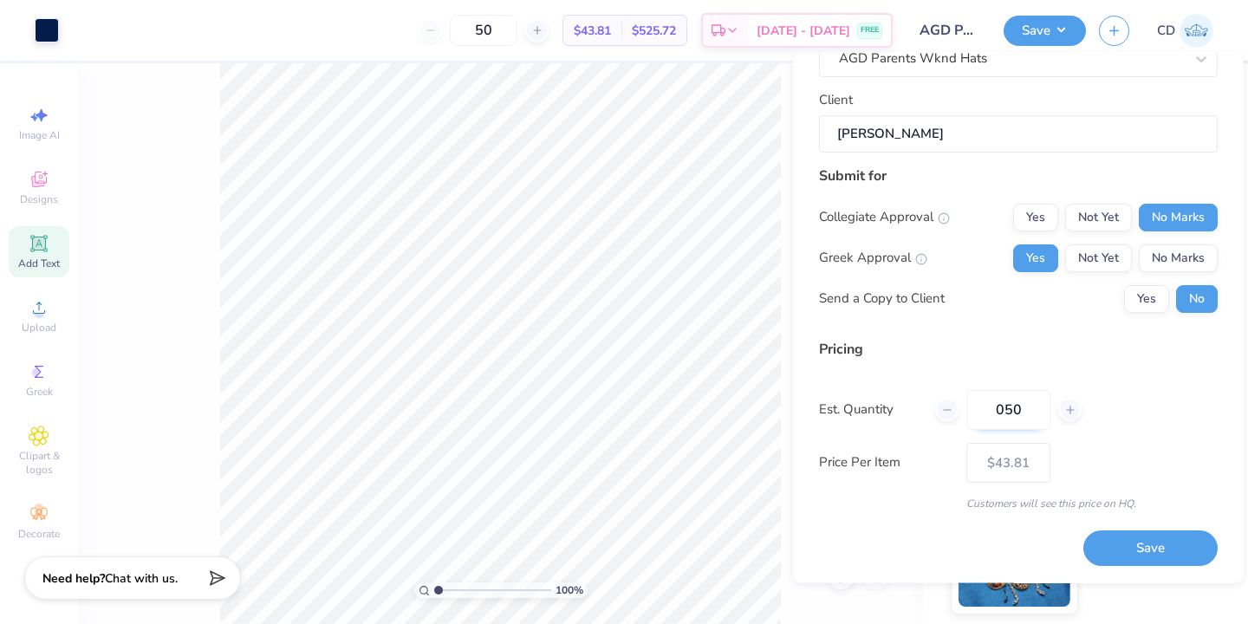
type input "– –"
type input "0"
type input "$31.90"
type input "0"
type input "05"
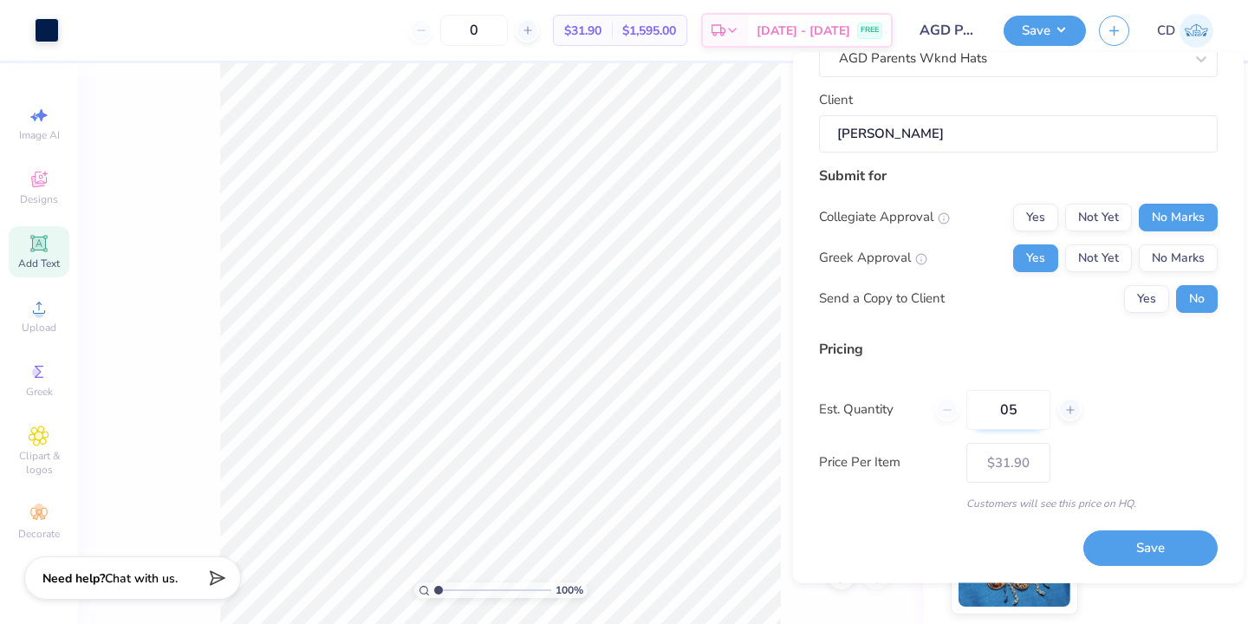
type input "5"
type input "0"
type input "5"
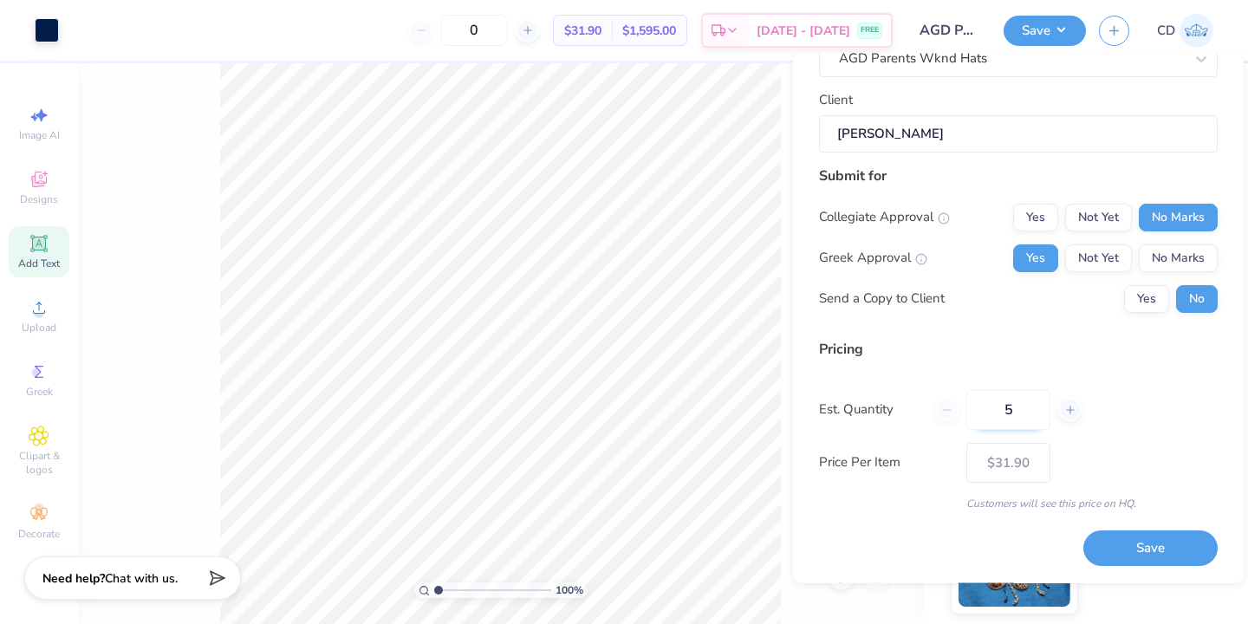
type input "5"
type input "50"
type input "$31.90"
type input "50"
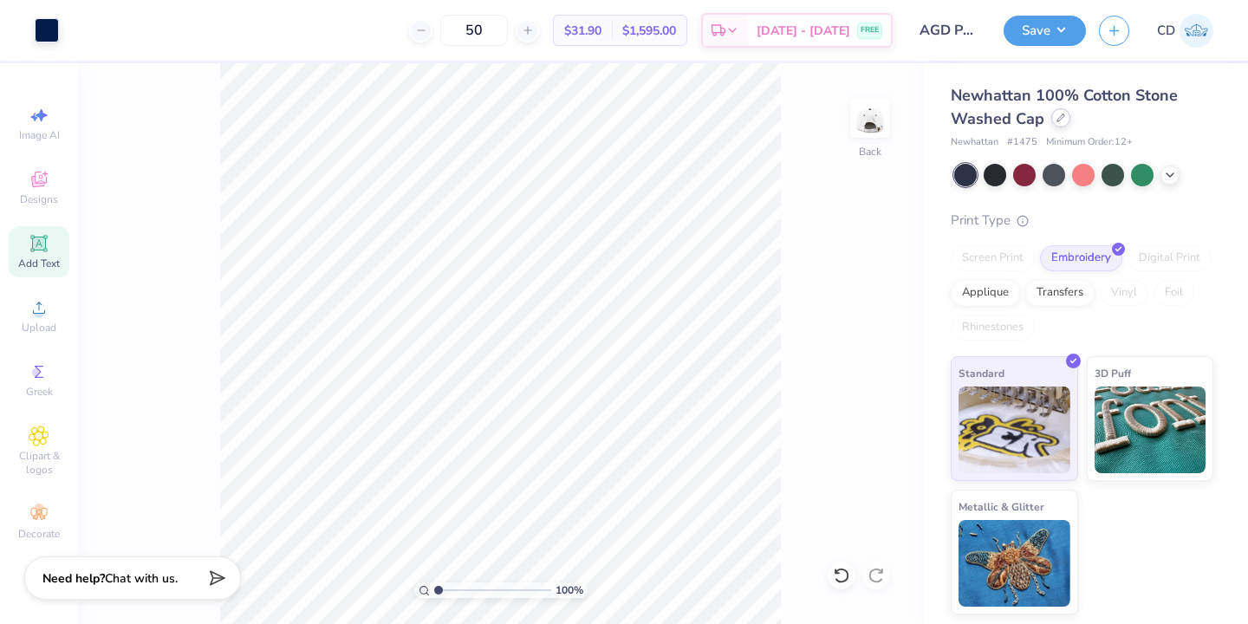
click at [1056, 120] on icon at bounding box center [1060, 118] width 9 height 9
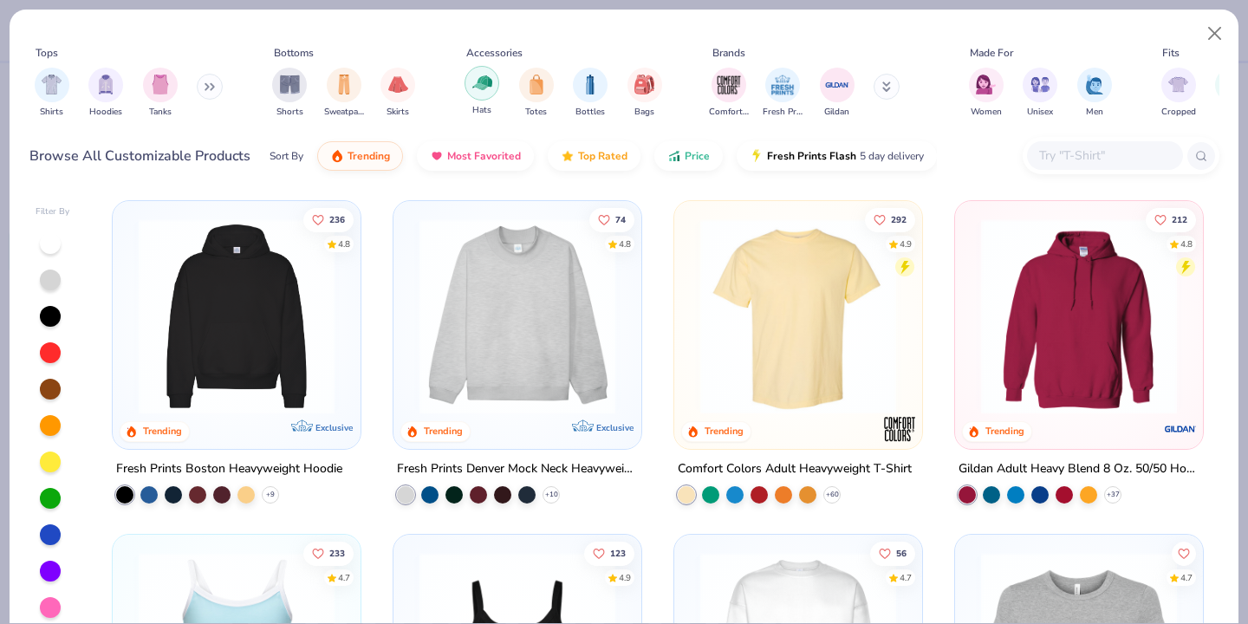
click at [480, 89] on img "filter for Hats" at bounding box center [482, 83] width 20 height 20
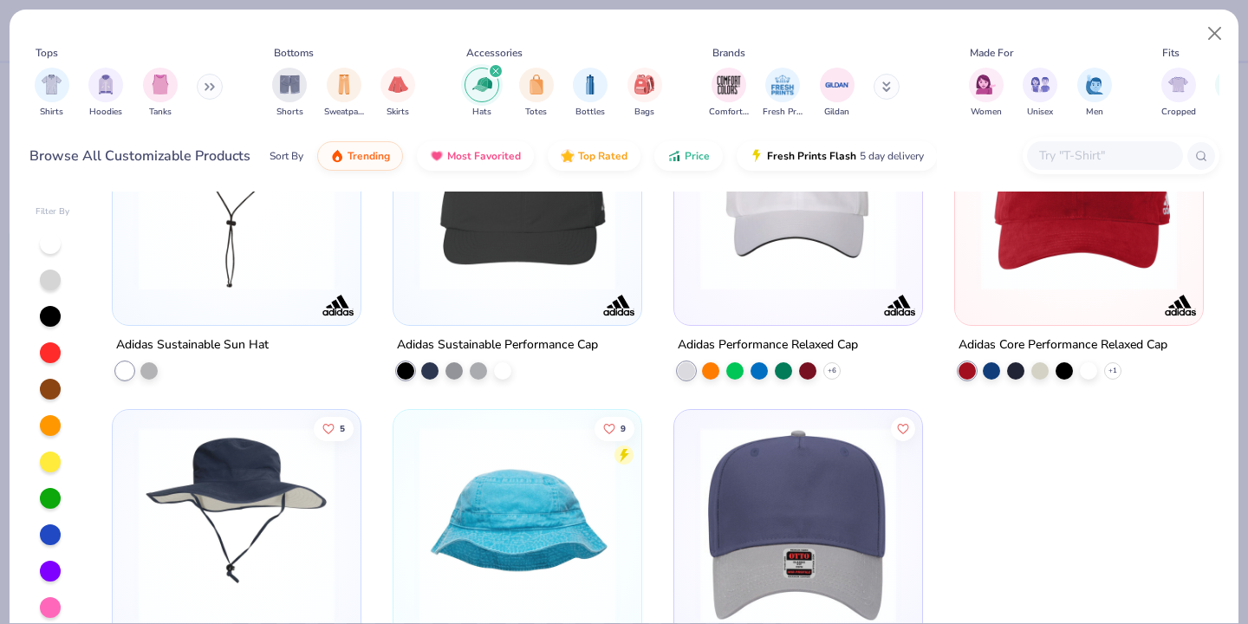
scroll to position [7566, 0]
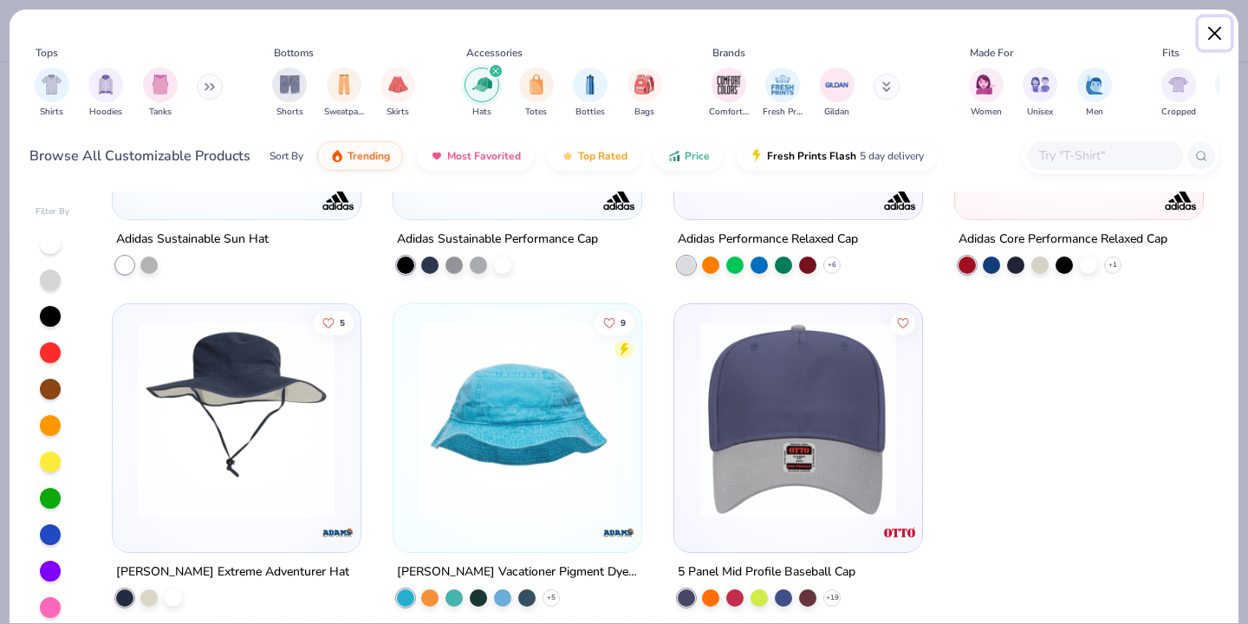
click at [1219, 29] on button "Close" at bounding box center [1215, 33] width 33 height 33
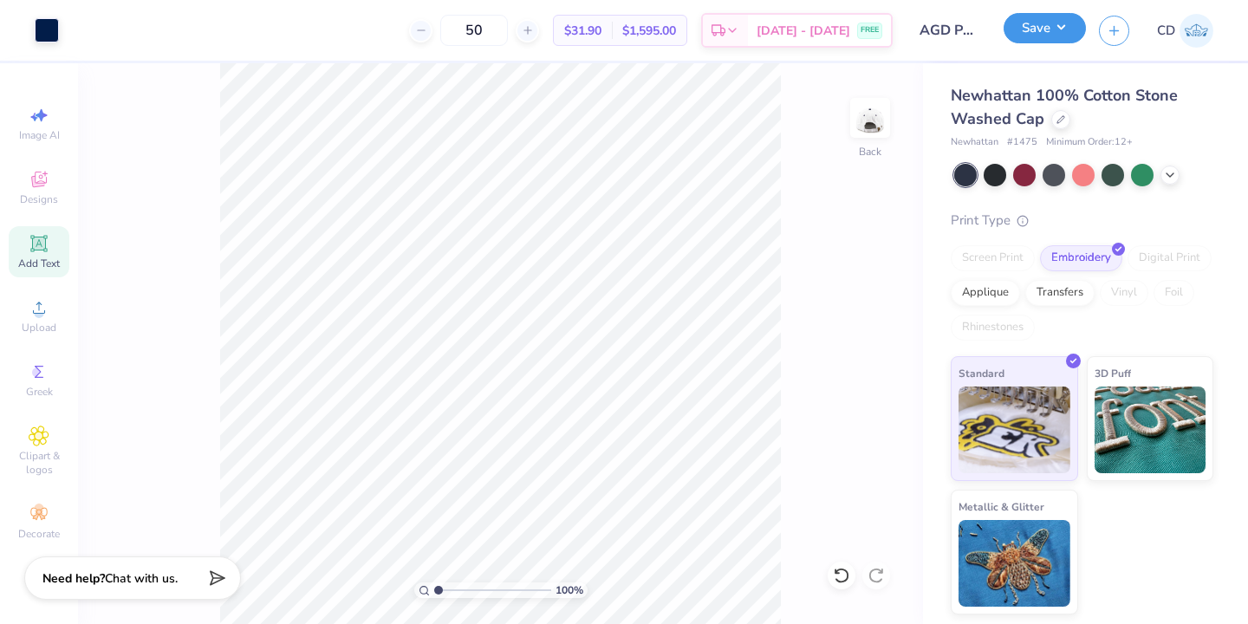
click at [1042, 26] on button "Save" at bounding box center [1045, 28] width 82 height 30
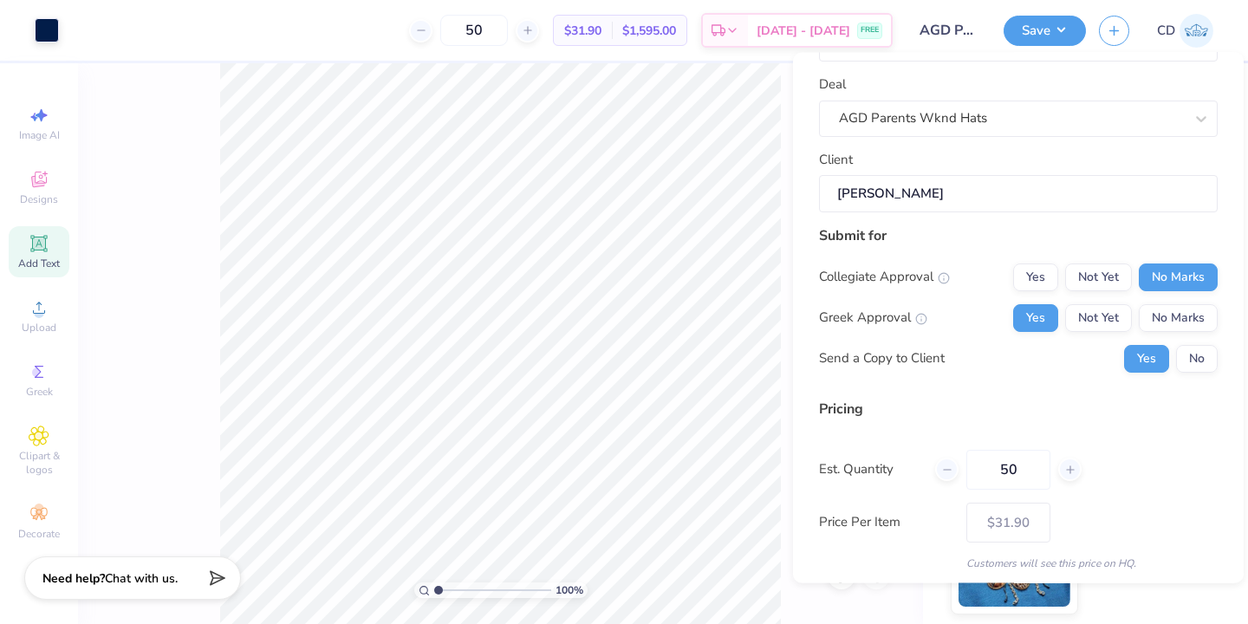
scroll to position [130, 0]
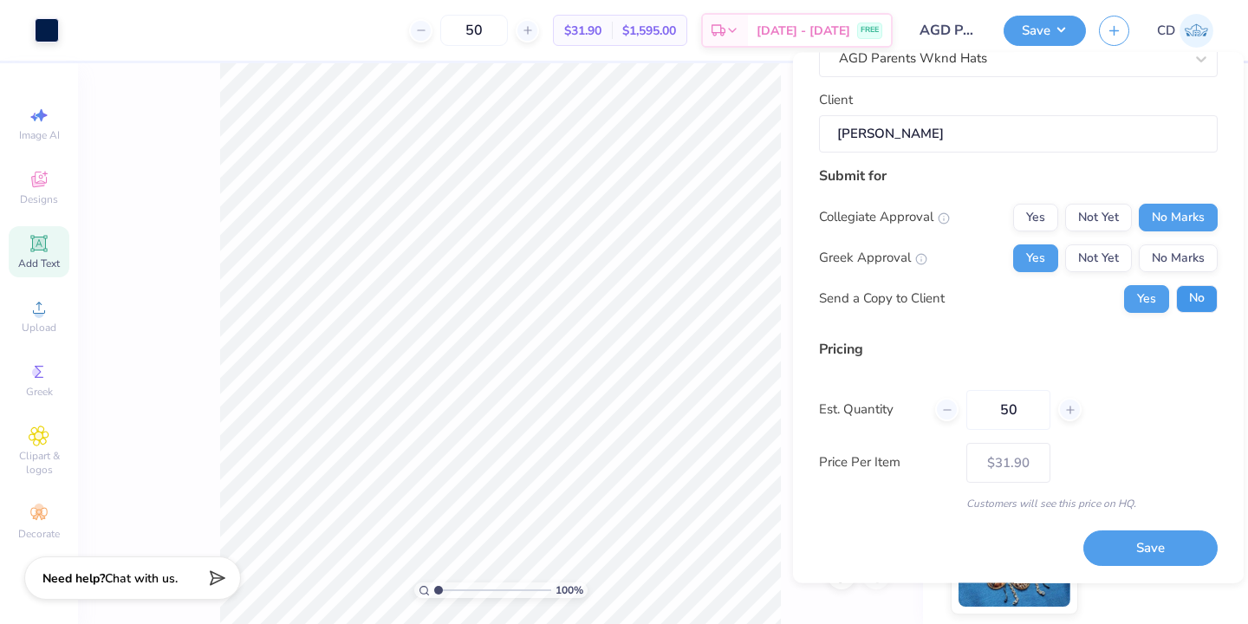
click at [1192, 302] on button "No" at bounding box center [1197, 299] width 42 height 28
click at [1139, 553] on button "Save" at bounding box center [1150, 549] width 134 height 36
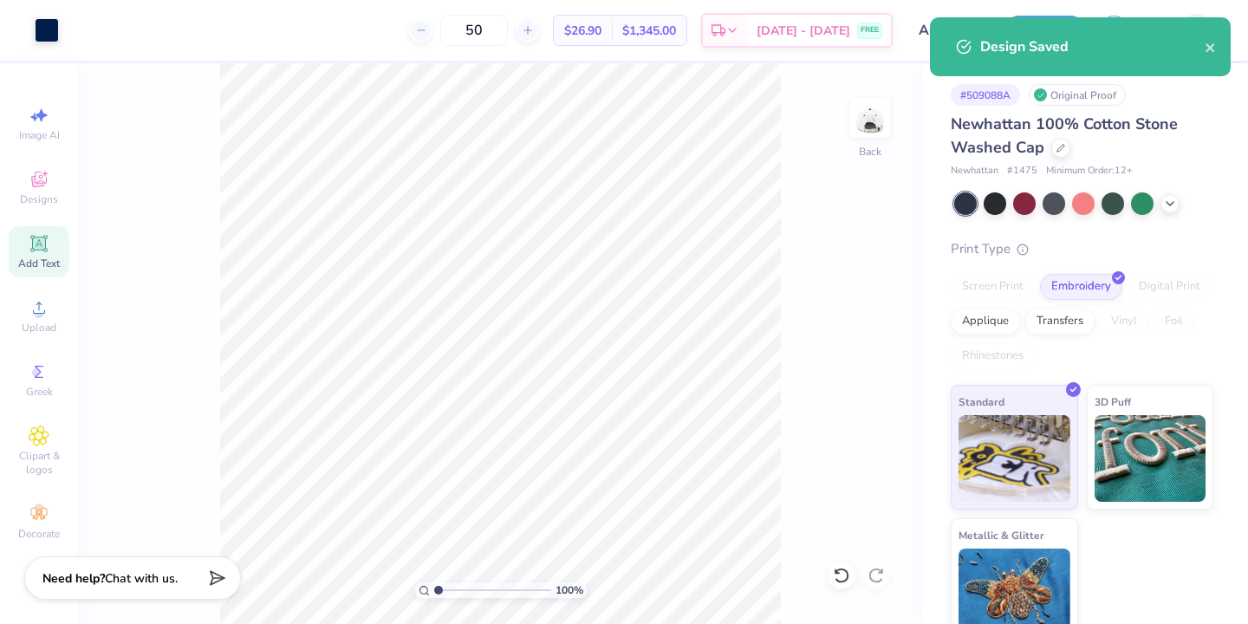
type input "$31.90"
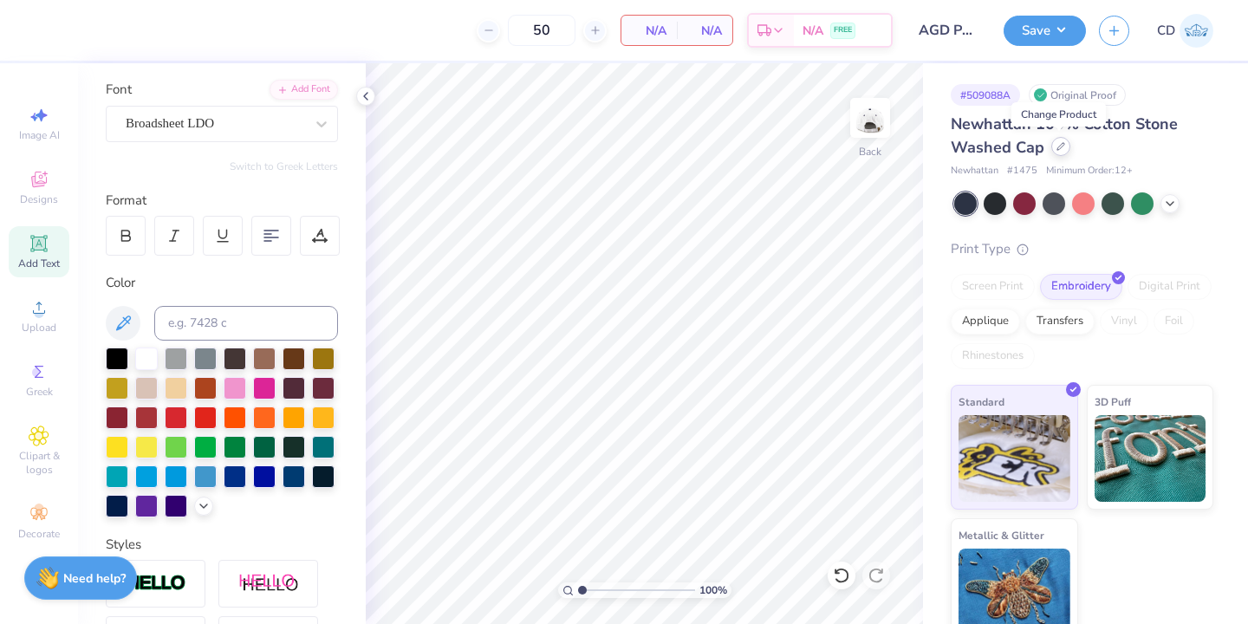
click at [1059, 148] on icon at bounding box center [1060, 146] width 9 height 9
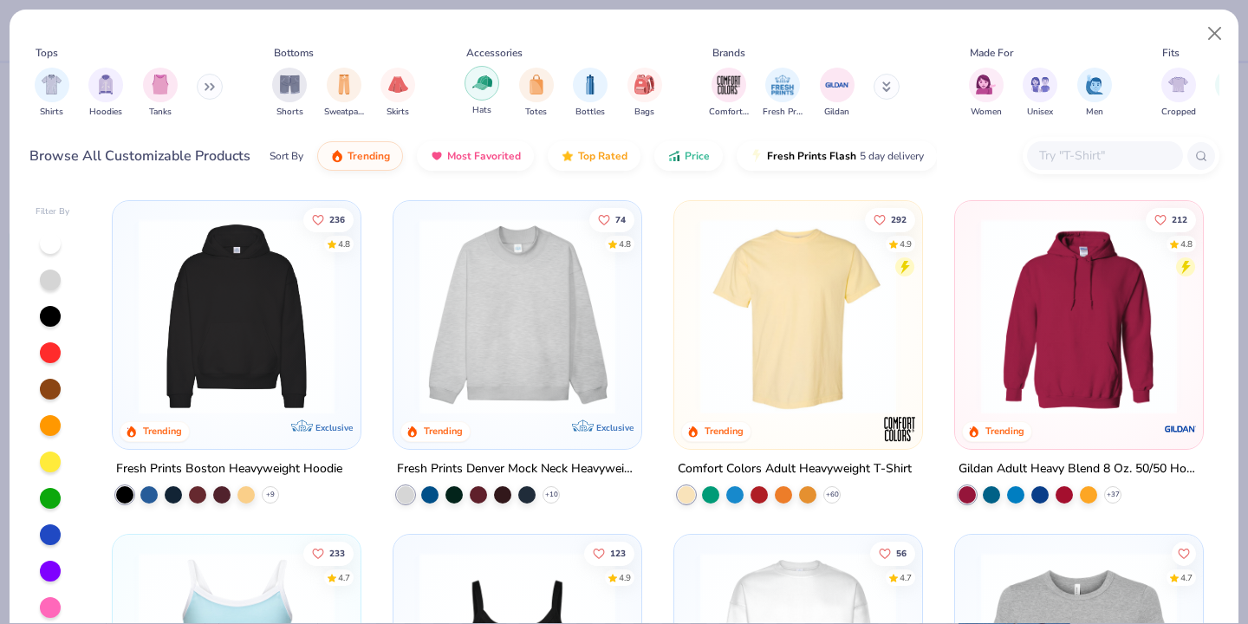
click at [491, 81] on img "filter for Hats" at bounding box center [482, 83] width 20 height 20
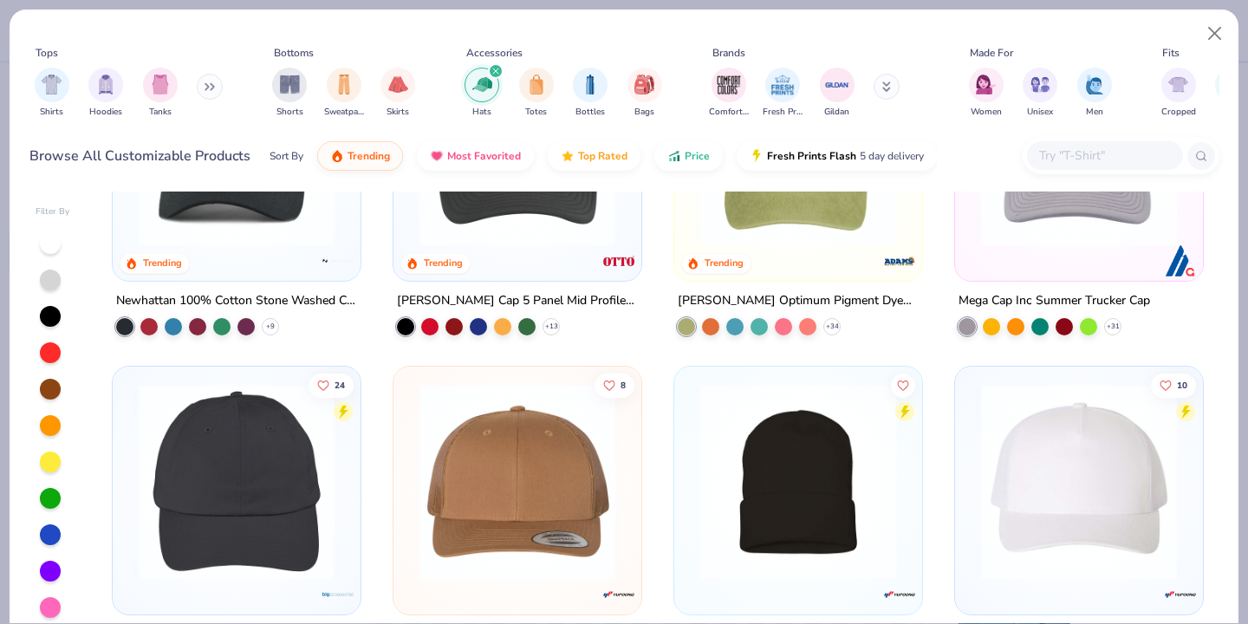
scroll to position [315, 0]
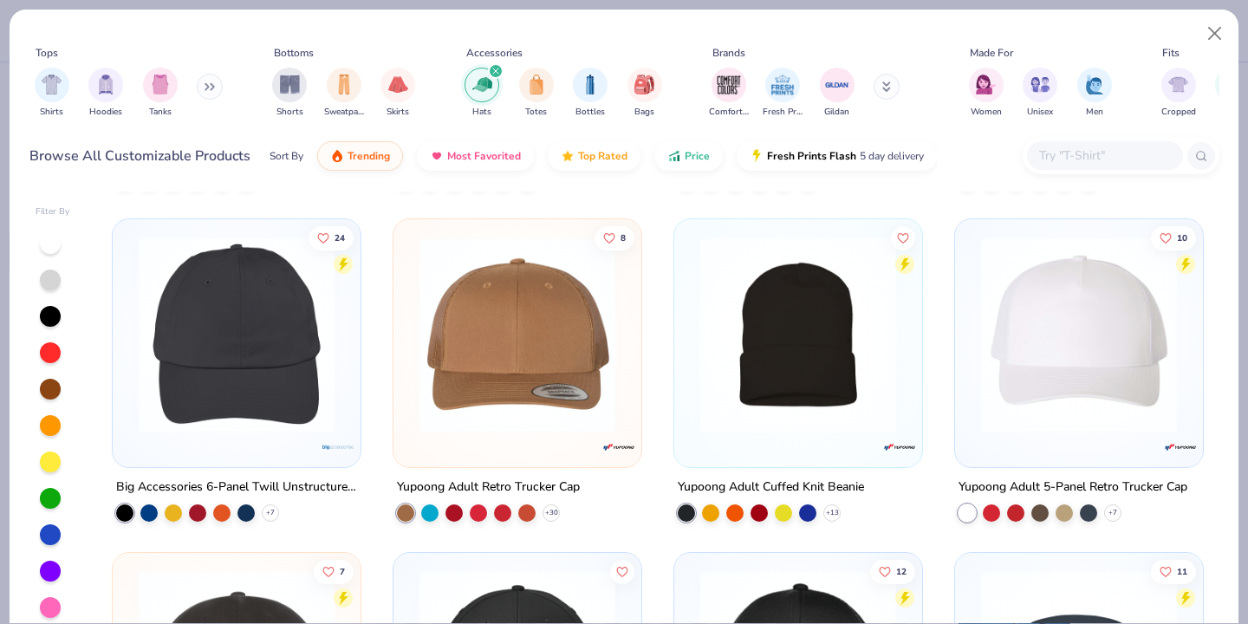
click at [504, 360] on img at bounding box center [517, 335] width 213 height 196
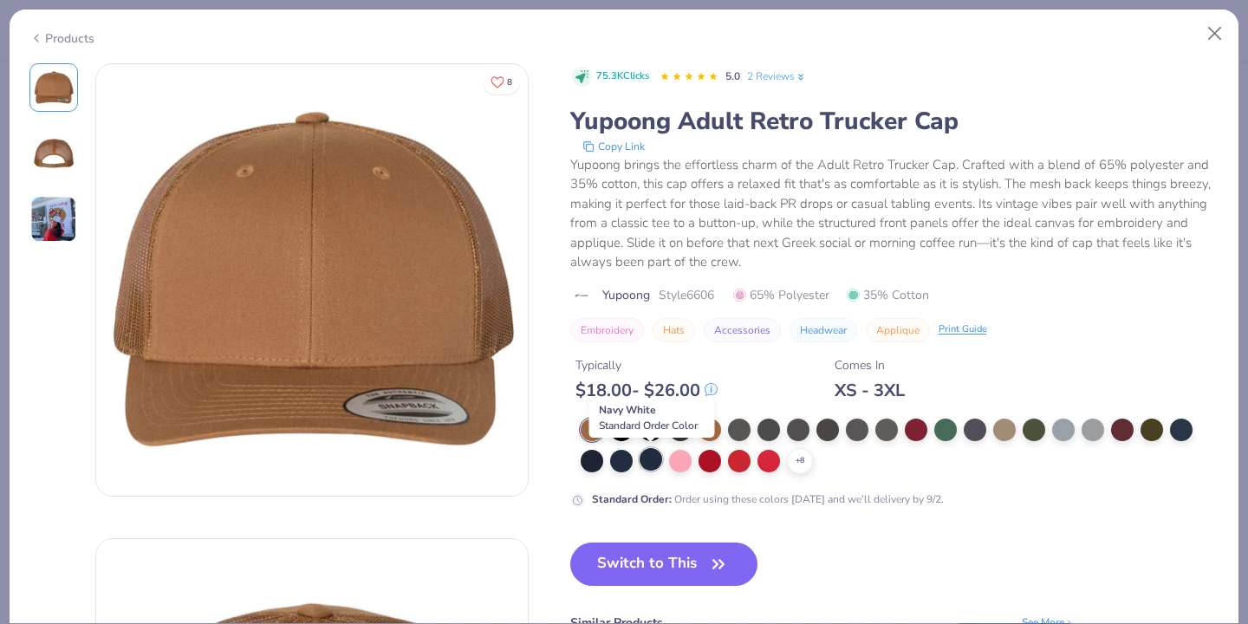
click at [649, 460] on div at bounding box center [651, 459] width 23 height 23
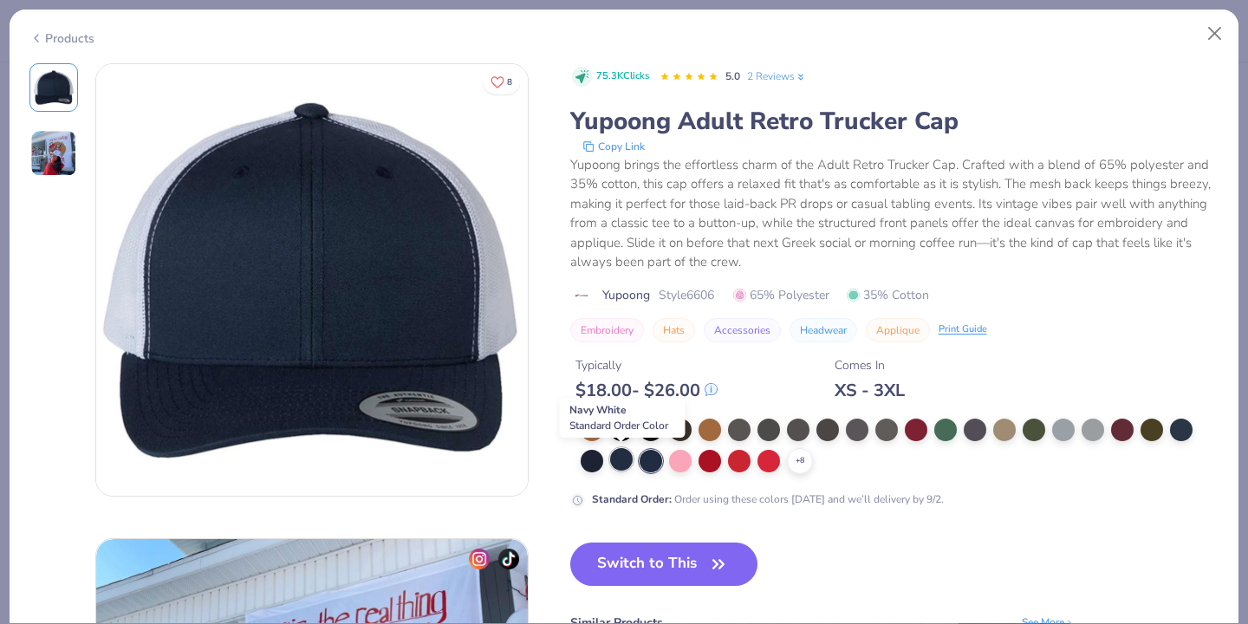
click at [622, 464] on div at bounding box center [621, 459] width 23 height 23
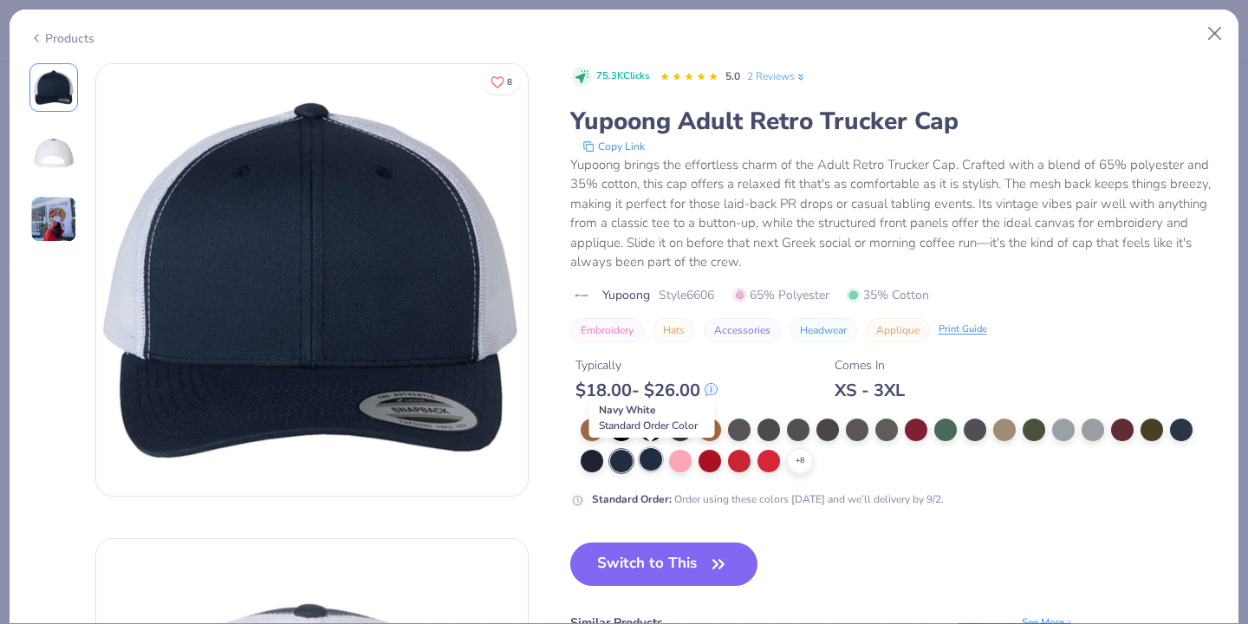
click at [647, 465] on div at bounding box center [651, 459] width 23 height 23
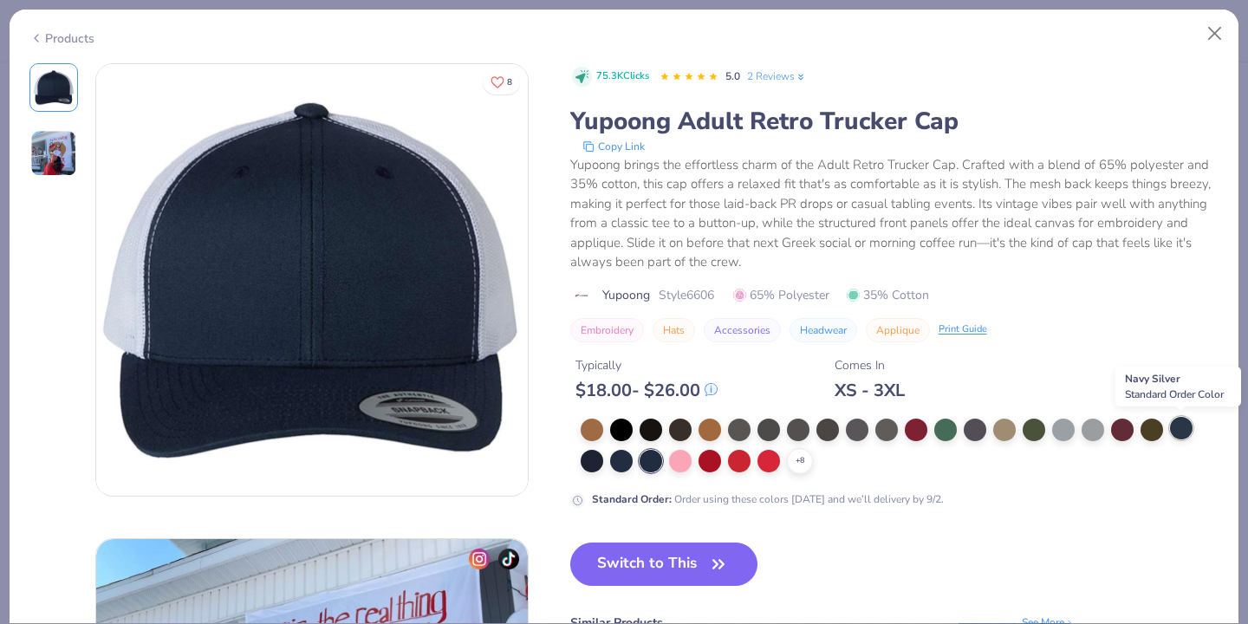
click at [1179, 432] on div at bounding box center [1181, 428] width 23 height 23
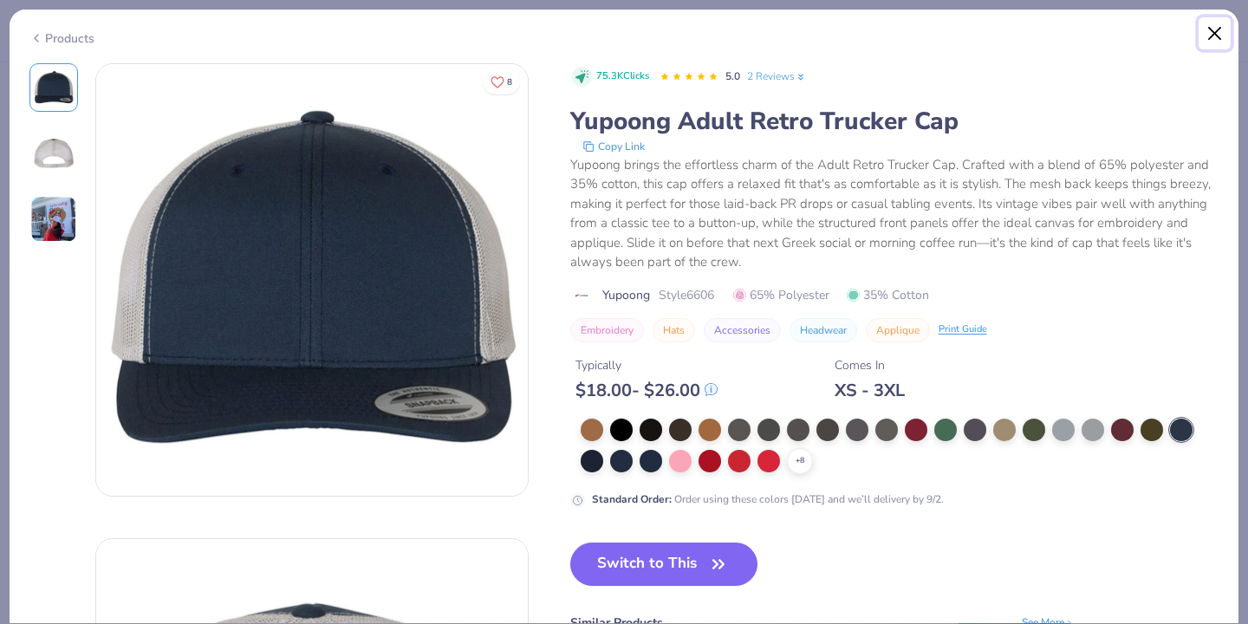
click at [1212, 32] on button "Close" at bounding box center [1215, 33] width 33 height 33
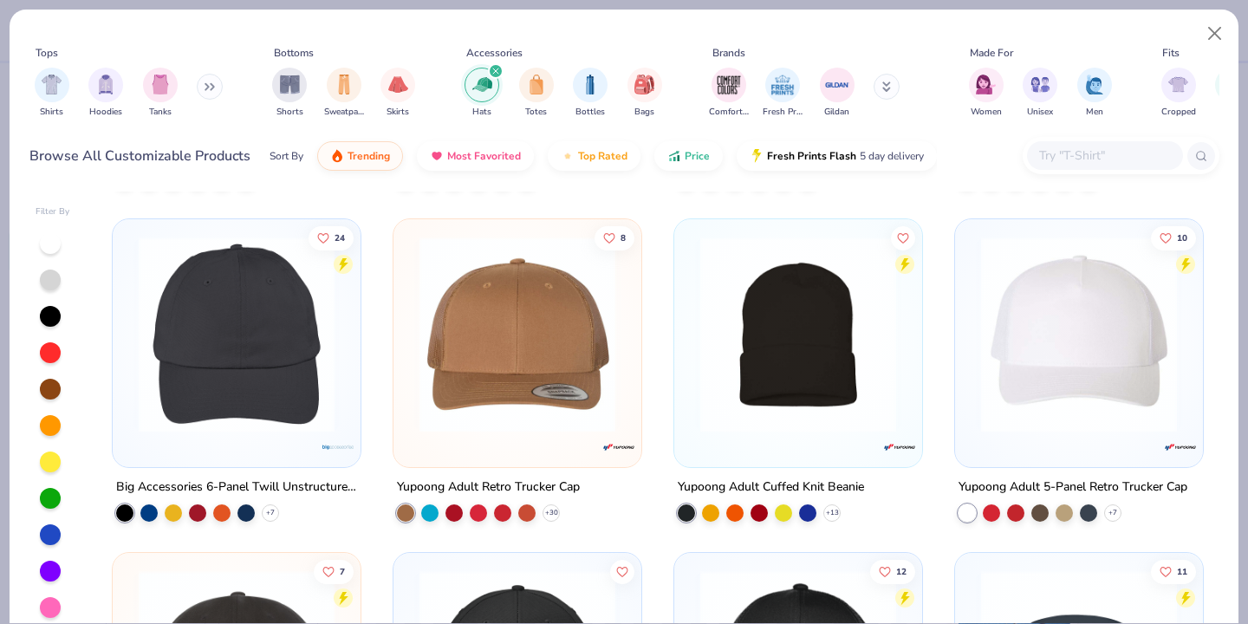
scroll to position [608, 0]
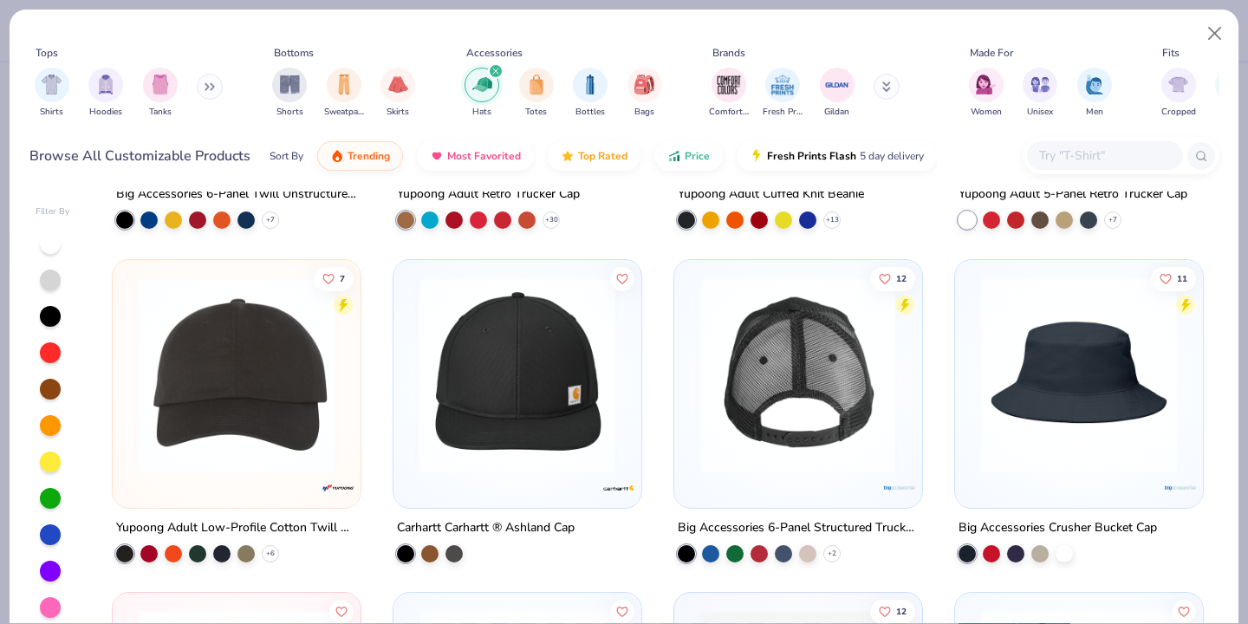
click at [795, 381] on div at bounding box center [797, 374] width 639 height 196
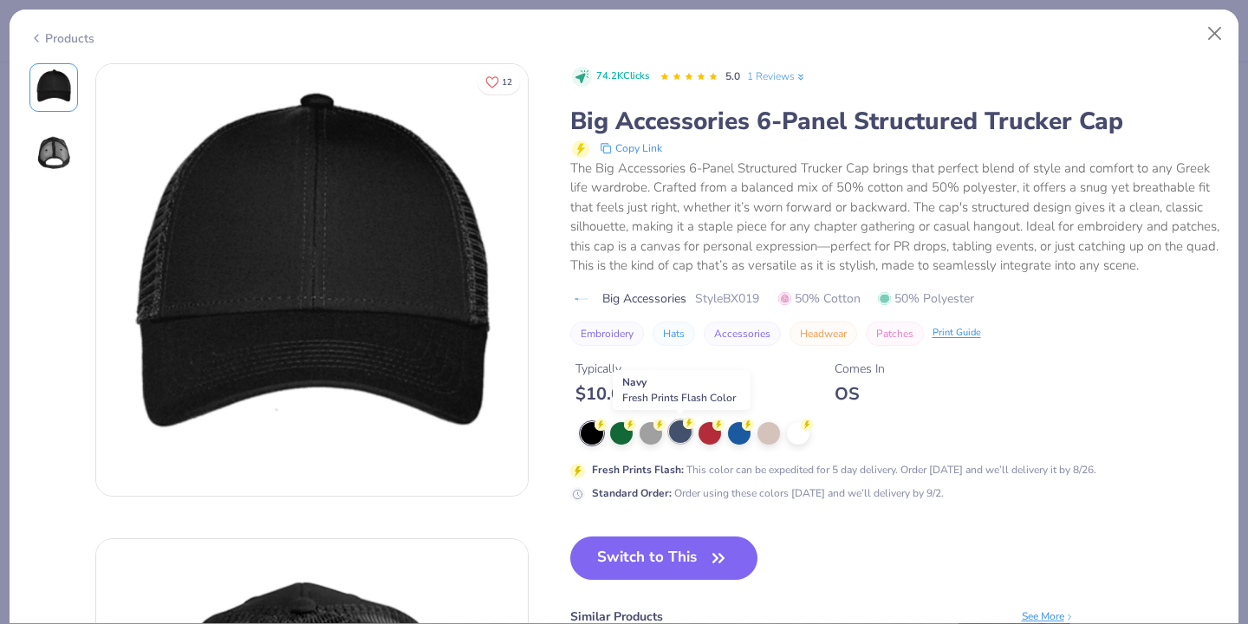
click at [683, 432] on div at bounding box center [680, 431] width 23 height 23
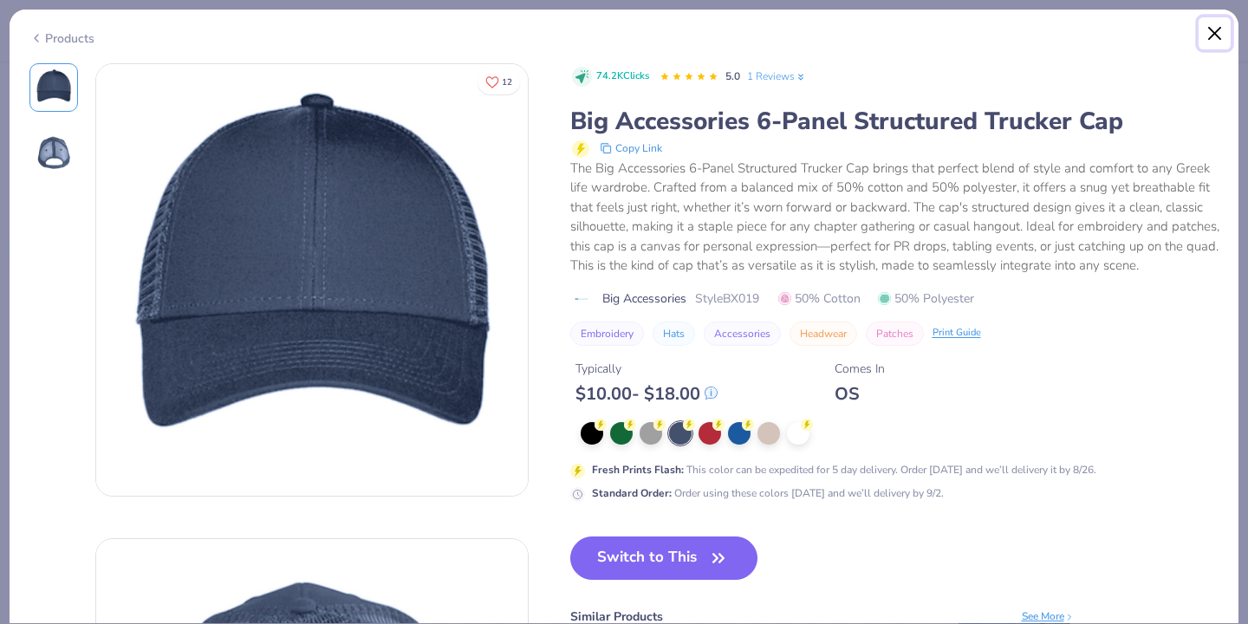
click at [1212, 33] on button "Close" at bounding box center [1215, 33] width 33 height 33
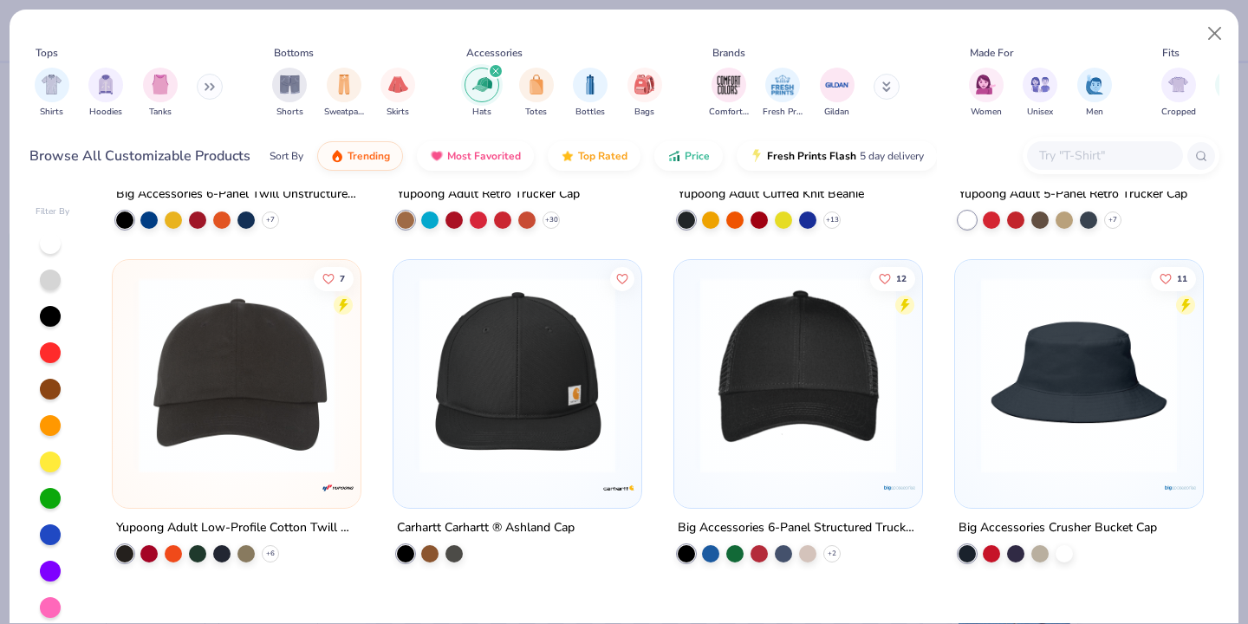
scroll to position [2, 0]
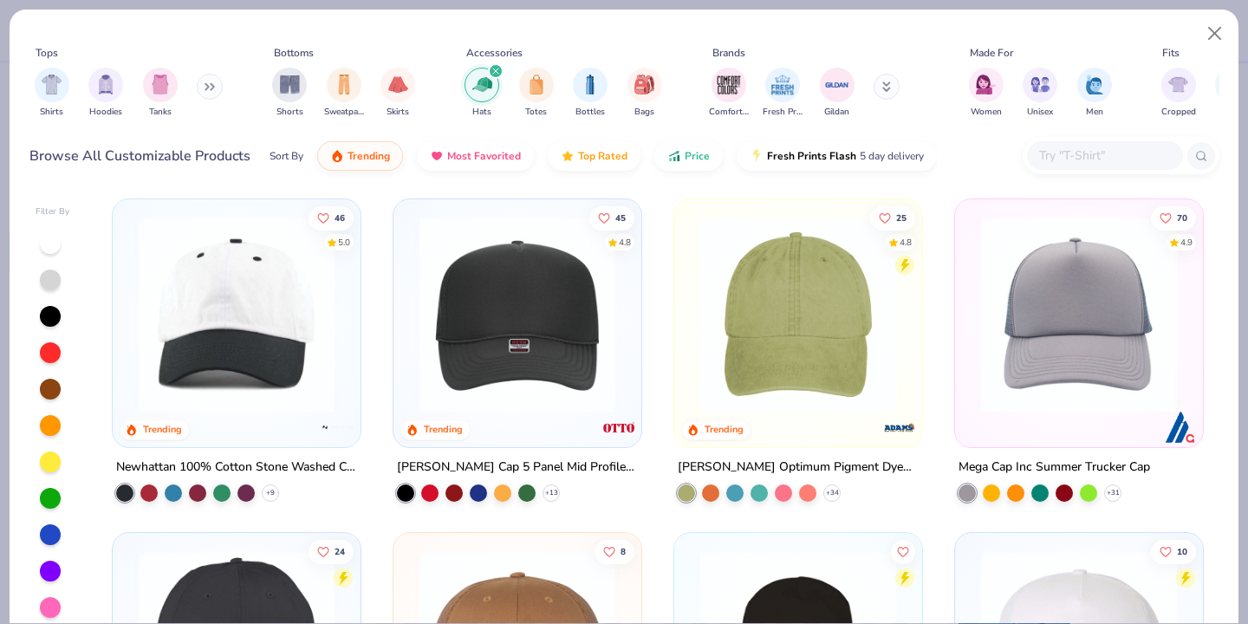
click at [1045, 335] on img at bounding box center [1078, 315] width 213 height 196
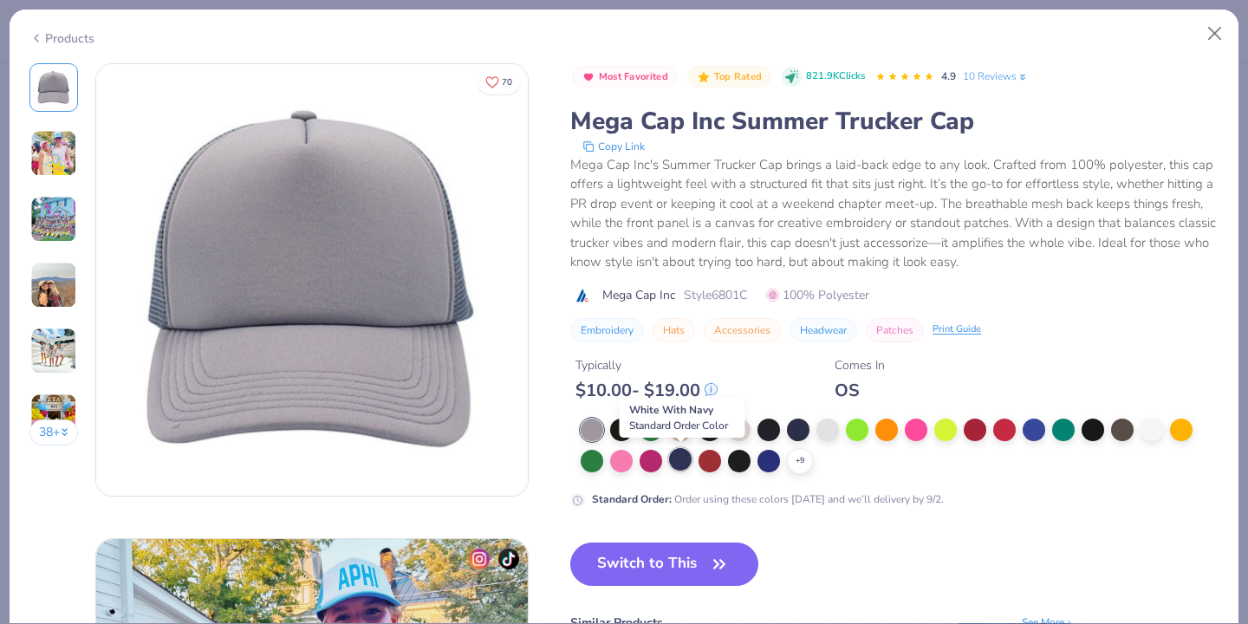
click at [678, 463] on div at bounding box center [680, 459] width 23 height 23
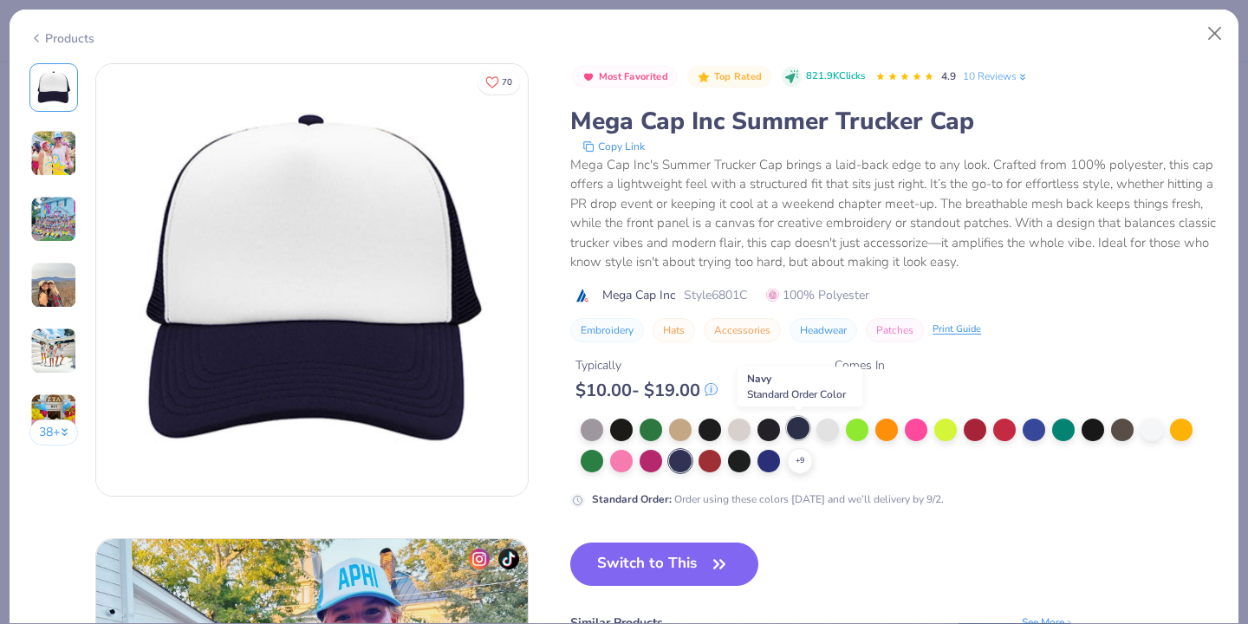
click at [798, 423] on div at bounding box center [798, 428] width 23 height 23
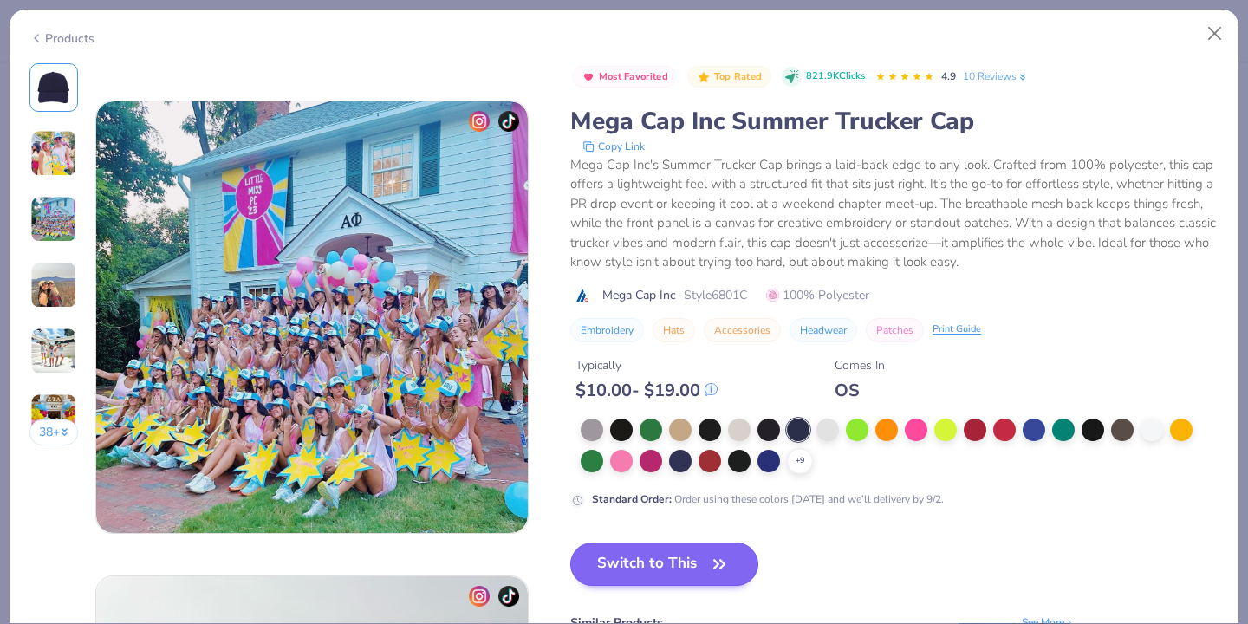
scroll to position [54, 0]
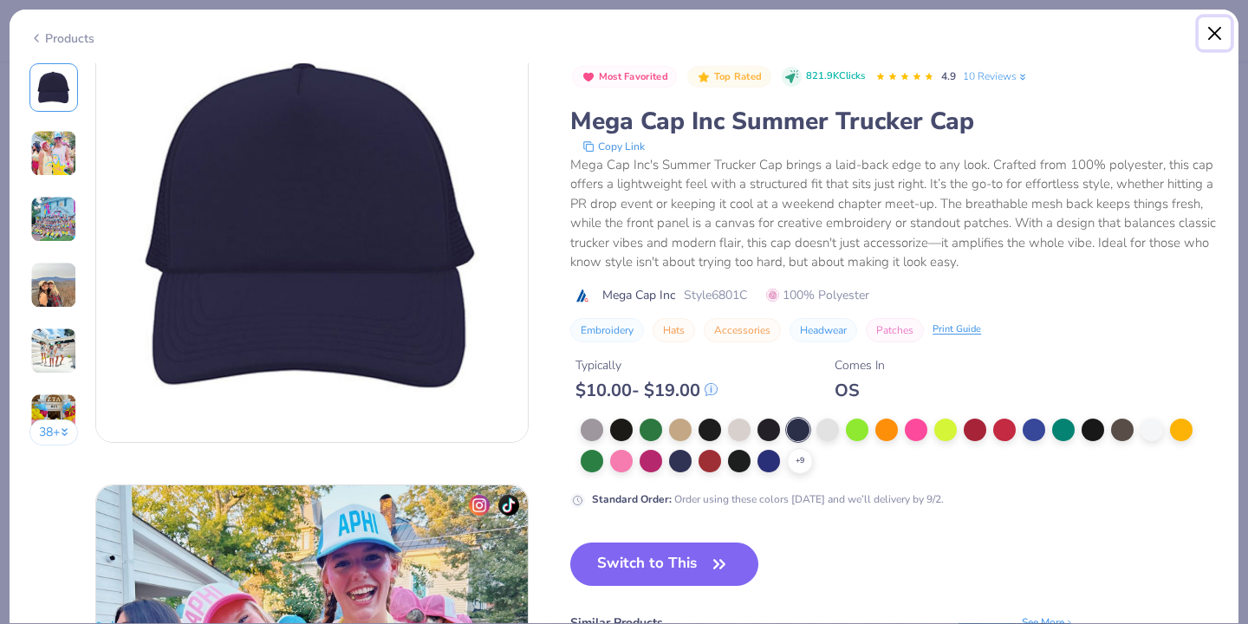
click at [1214, 29] on button "Close" at bounding box center [1215, 33] width 33 height 33
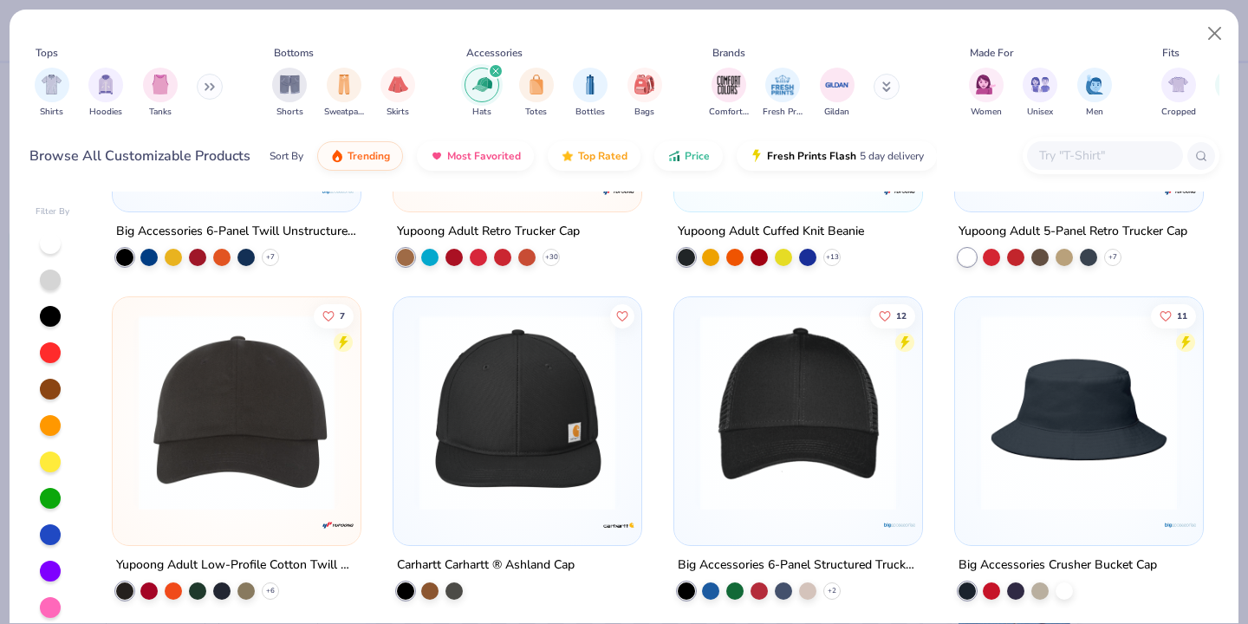
scroll to position [320, 0]
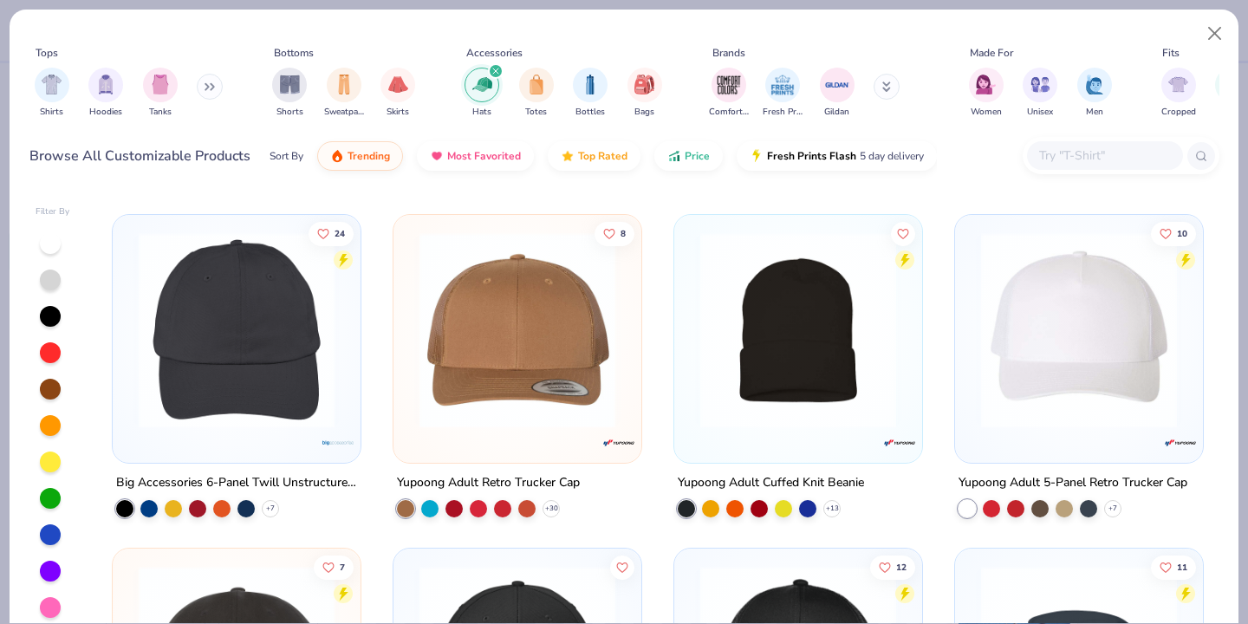
click at [568, 358] on img at bounding box center [517, 330] width 213 height 196
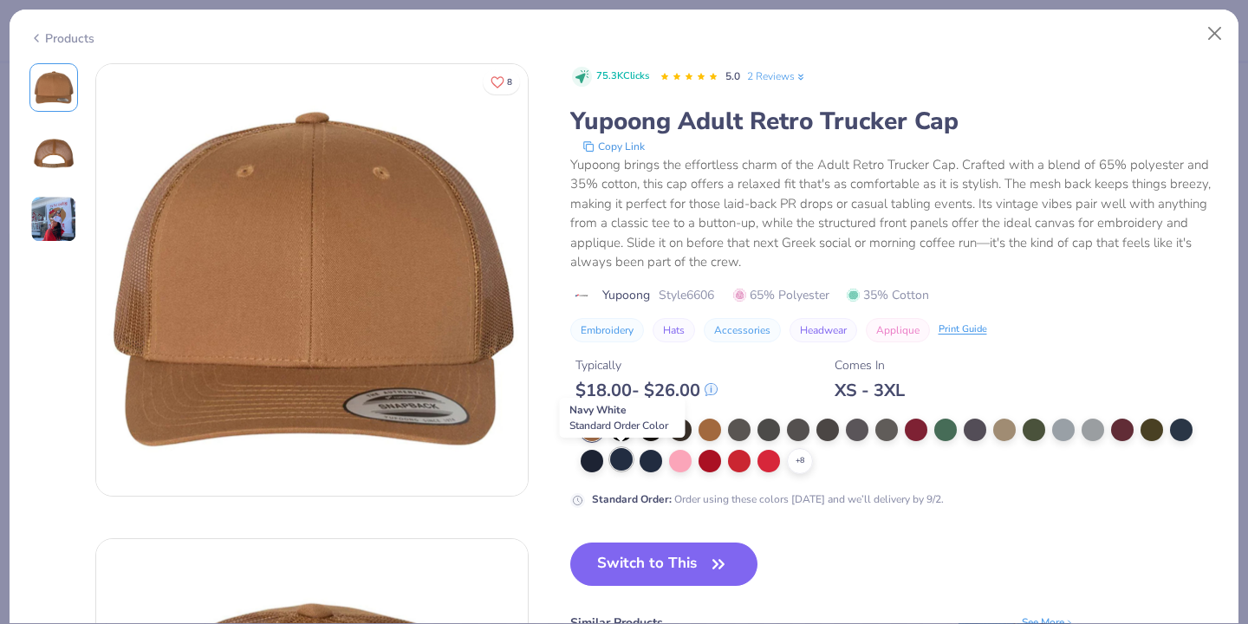
click at [624, 461] on div at bounding box center [621, 459] width 23 height 23
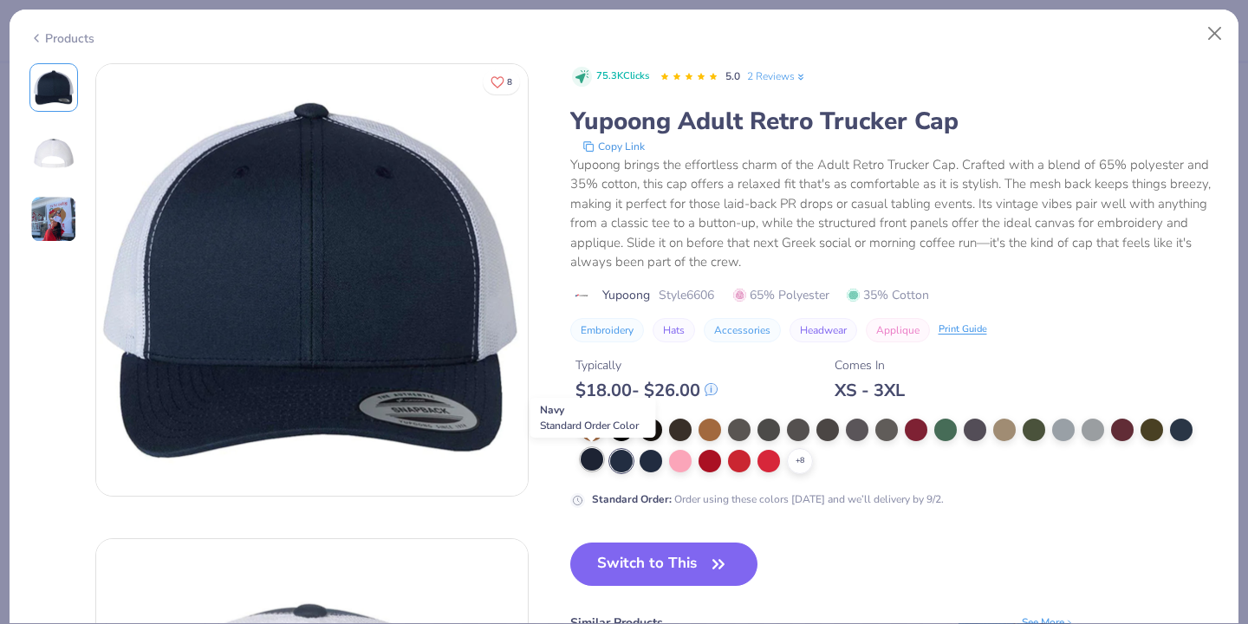
click at [588, 461] on div at bounding box center [592, 459] width 23 height 23
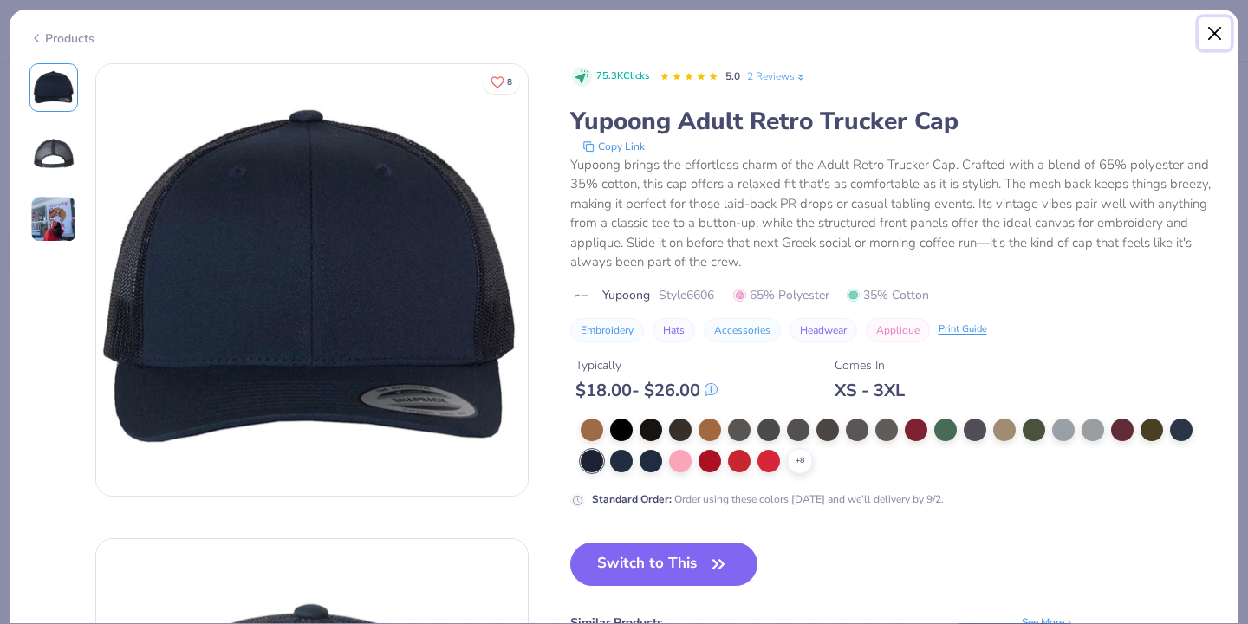
click at [1216, 30] on button "Close" at bounding box center [1215, 33] width 33 height 33
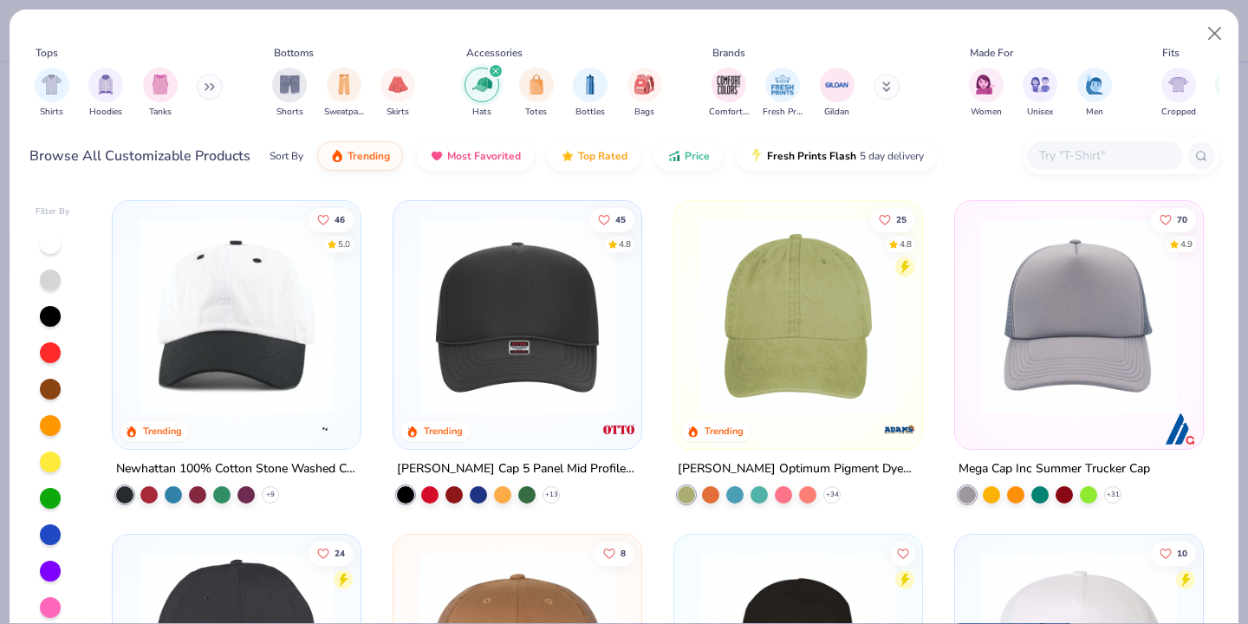
click at [1081, 334] on img at bounding box center [1078, 316] width 213 height 196
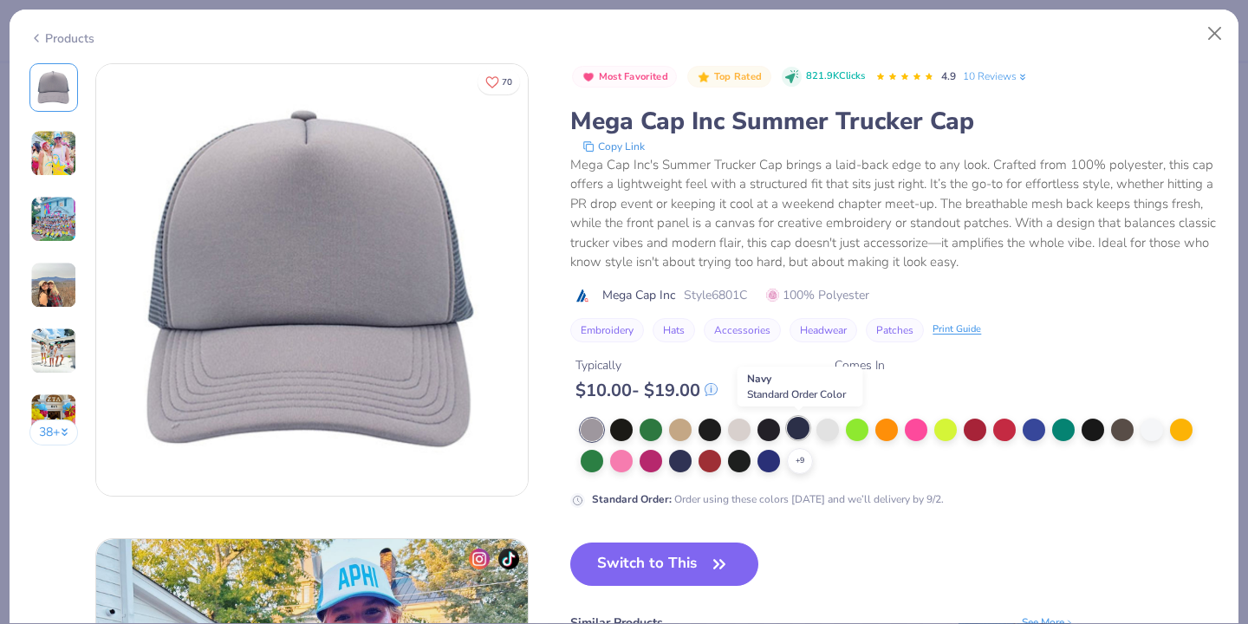
click at [800, 431] on div at bounding box center [798, 428] width 23 height 23
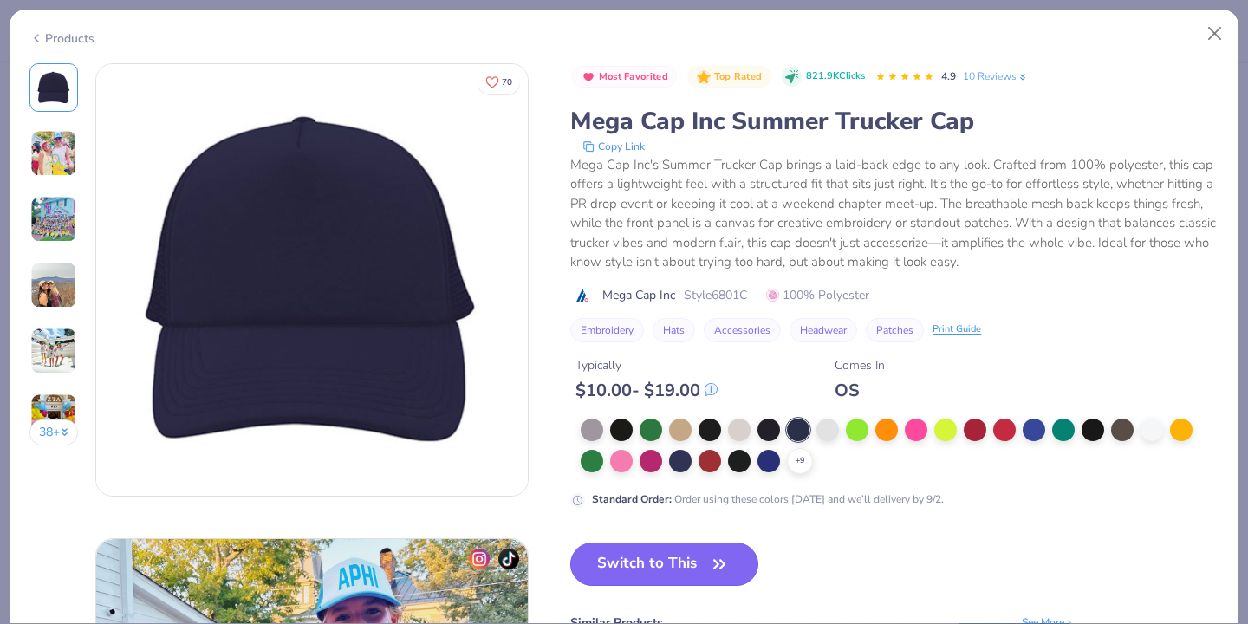
click at [656, 575] on button "Switch to This" at bounding box center [664, 563] width 188 height 43
click at [666, 555] on button "Switch to This" at bounding box center [664, 563] width 188 height 43
click at [666, 556] on button "Switch to This" at bounding box center [664, 563] width 188 height 43
click at [1054, 112] on div "Mega Cap Inc Summer Trucker Cap" at bounding box center [894, 121] width 648 height 33
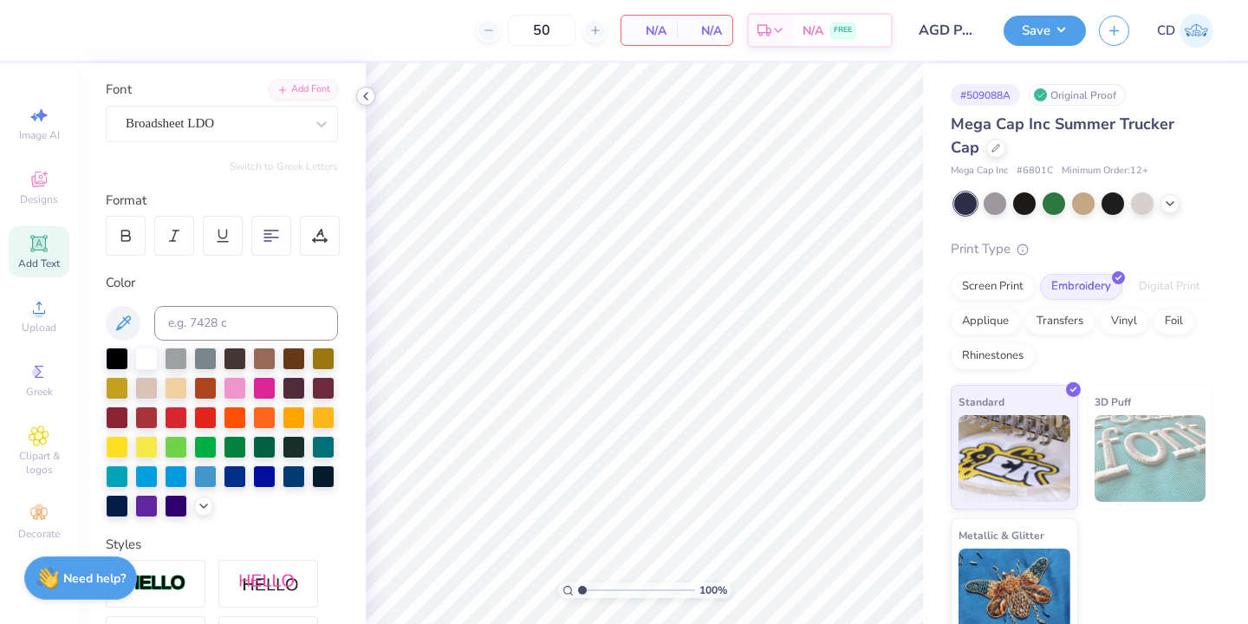
click at [361, 98] on icon at bounding box center [366, 96] width 14 height 14
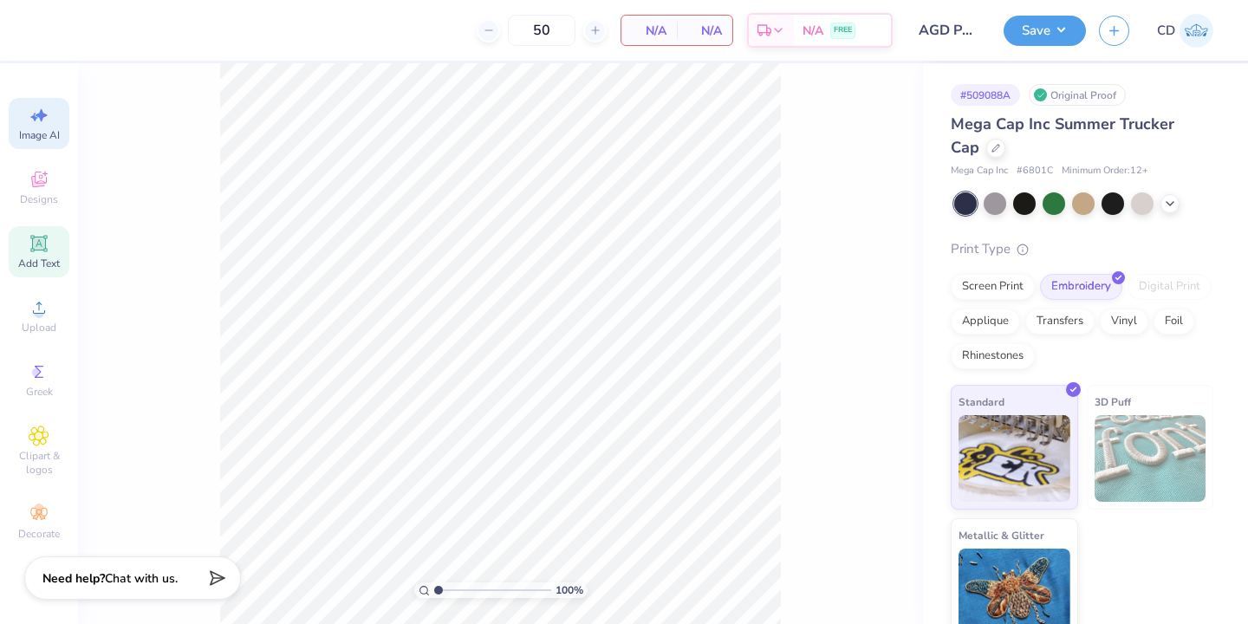
click at [49, 121] on icon at bounding box center [39, 115] width 21 height 21
select select "4"
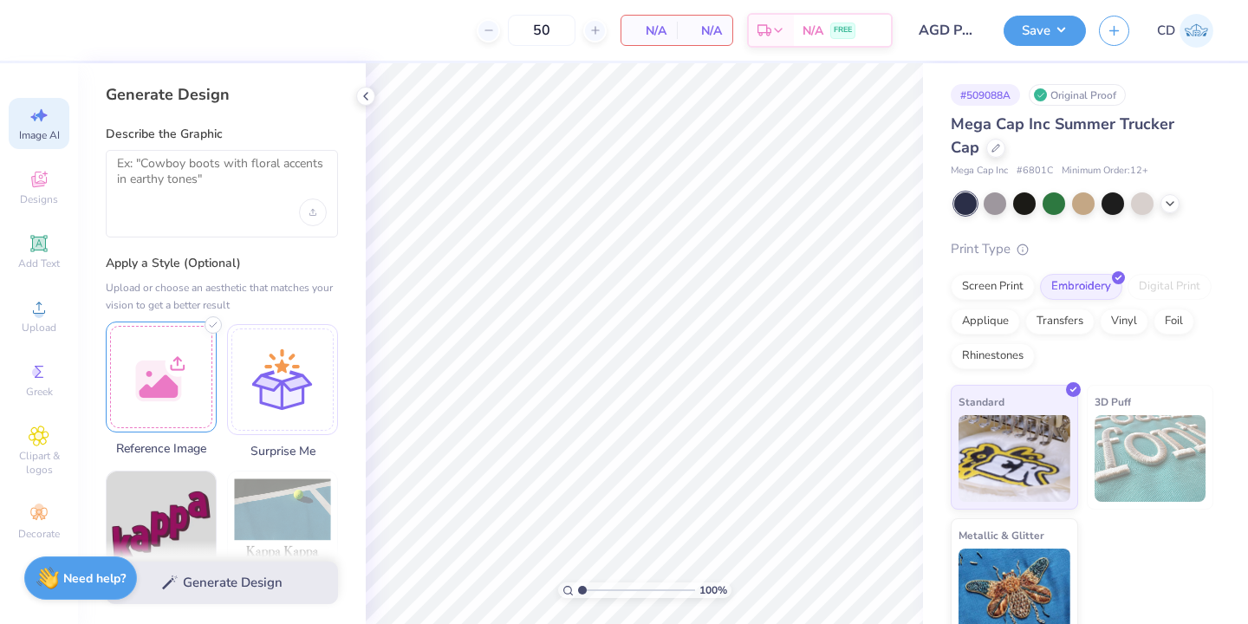
click at [153, 414] on div at bounding box center [161, 377] width 111 height 111
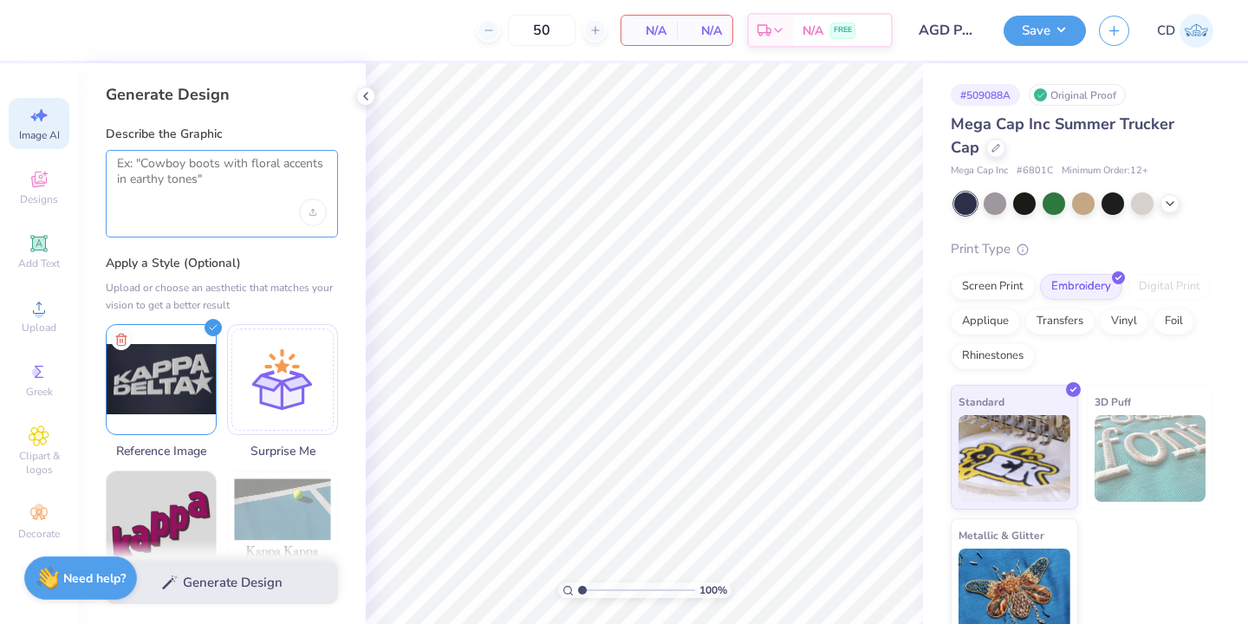
click at [201, 166] on textarea at bounding box center [222, 177] width 210 height 43
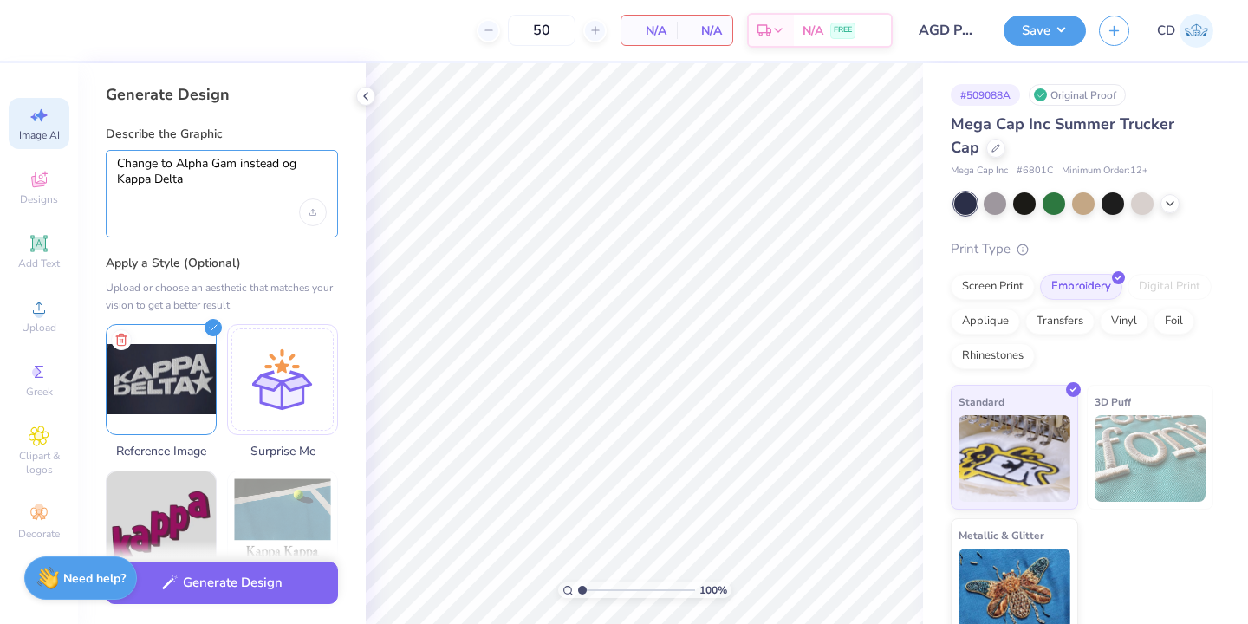
click at [296, 166] on textarea "Change to Alpha Gam instead og Kappa Delta" at bounding box center [222, 177] width 210 height 43
click at [216, 180] on textarea "Change to Alpha Gam instead of Kappa Delta" at bounding box center [222, 177] width 210 height 43
click at [240, 168] on textarea "Change to Alpha Gam instead of Kappa Delta and" at bounding box center [222, 177] width 210 height 43
click at [179, 163] on textarea "Change to Alpha Gam in all white instead of Kappa Delta and" at bounding box center [222, 177] width 210 height 43
click at [239, 167] on textarea "Change to "Alpha Gam in all white instead of Kappa Delta and" at bounding box center [222, 177] width 210 height 43
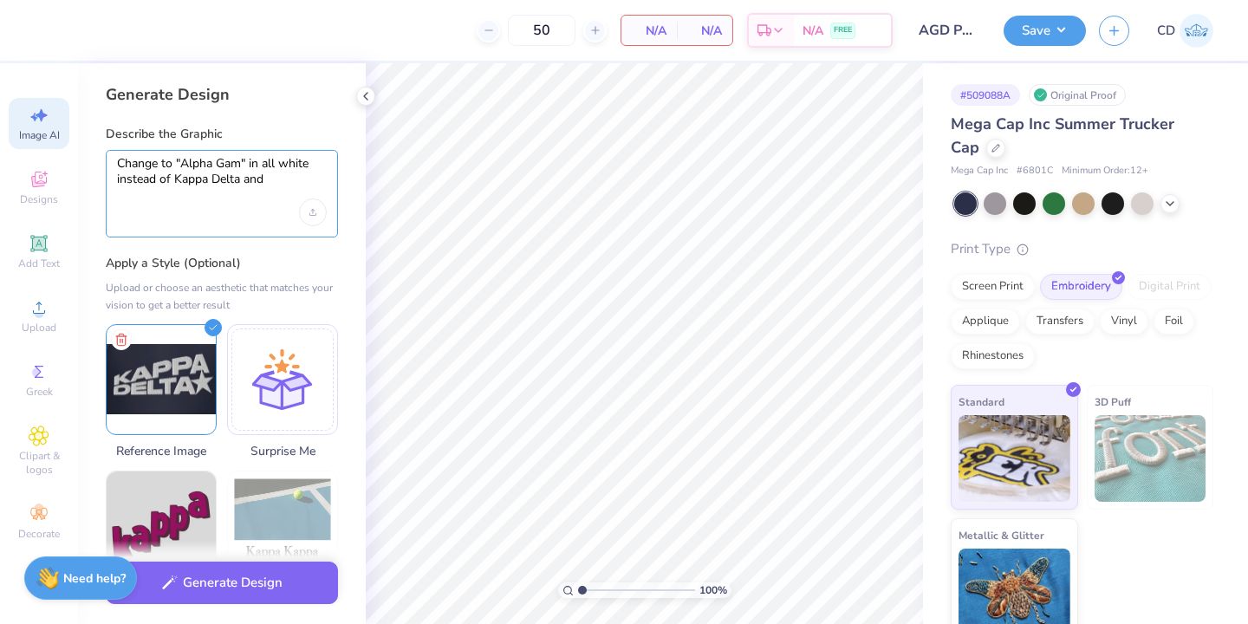
click at [174, 181] on textarea "Change to "Alpha Gam" in all white instead of Kappa Delta and" at bounding box center [222, 177] width 210 height 43
click at [244, 181] on textarea "Change to "Alpha Gam" in all white instead of "Kappa Delta and" at bounding box center [222, 177] width 210 height 43
click at [267, 182] on textarea "Change to "Alpha Gam" in all white instead of "Kappa Delta" and" at bounding box center [222, 177] width 210 height 43
type textarea "Change to "Alpha Gam" in all white instead of "Kappa Delta""
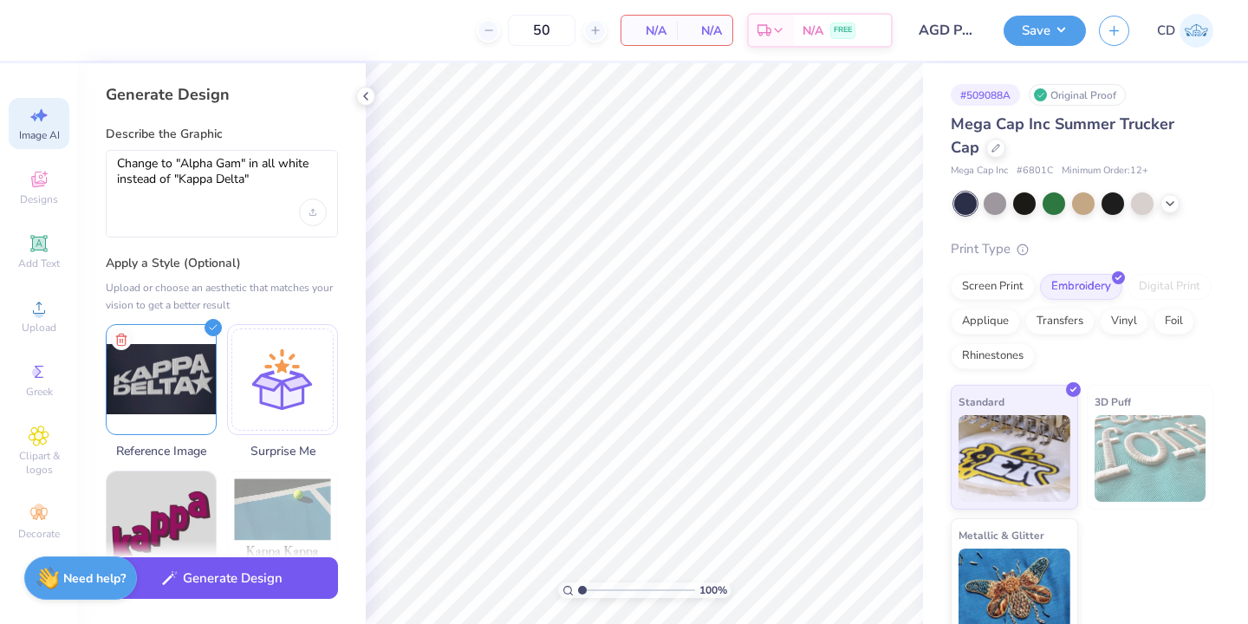
click at [237, 582] on button "Generate Design" at bounding box center [222, 578] width 232 height 42
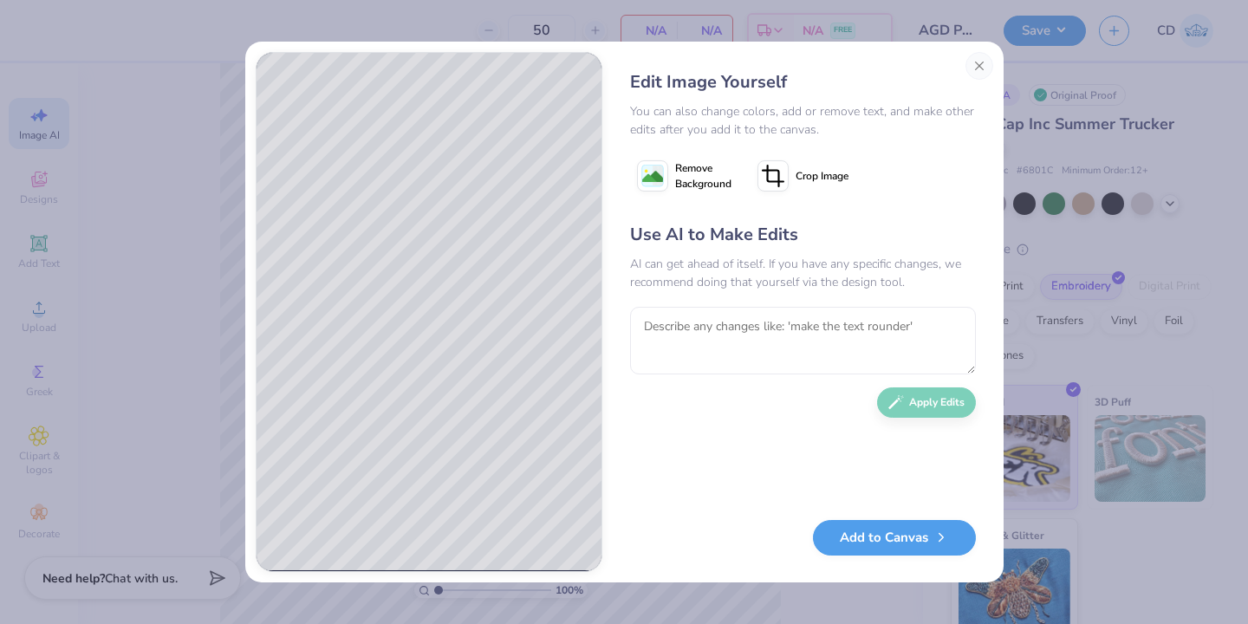
click at [679, 175] on span "Remove Background" at bounding box center [703, 175] width 56 height 31
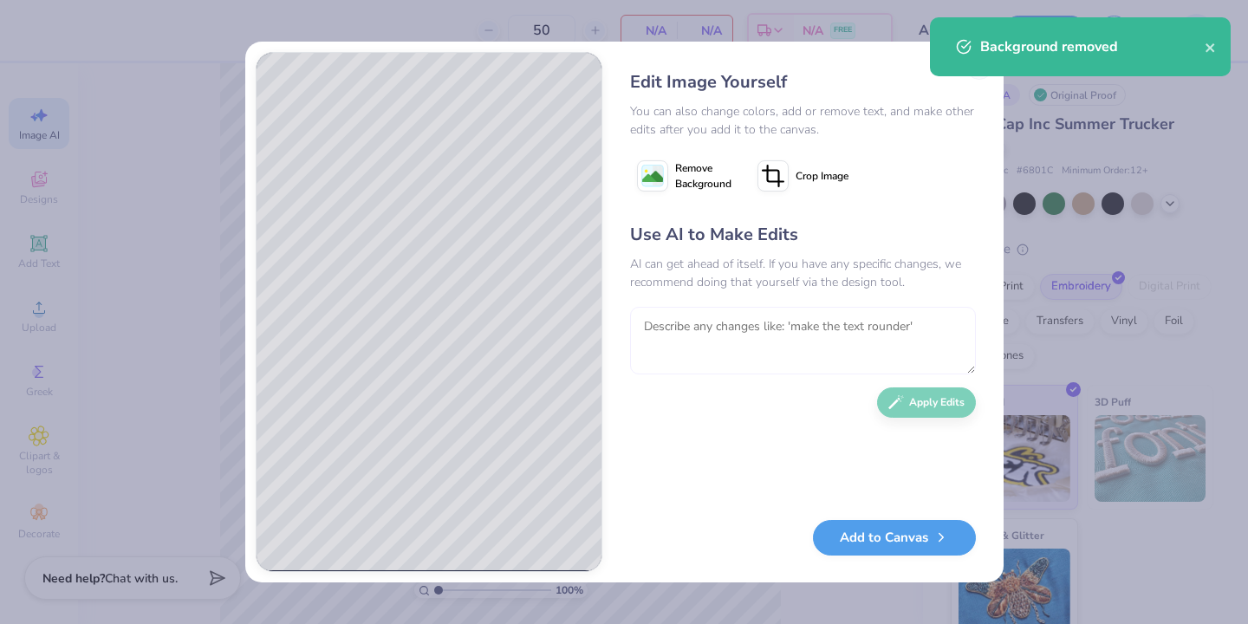
click at [725, 329] on textarea at bounding box center [803, 341] width 346 height 68
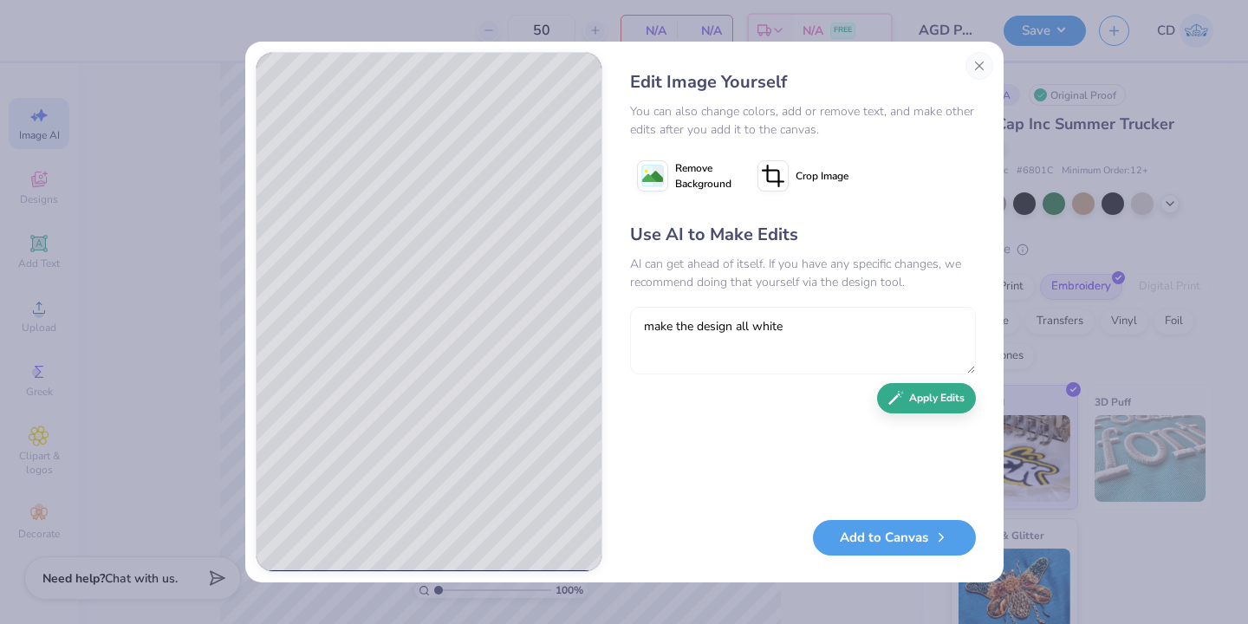
type textarea "make the design all white"
click at [947, 393] on button "Apply Edits" at bounding box center [926, 398] width 99 height 30
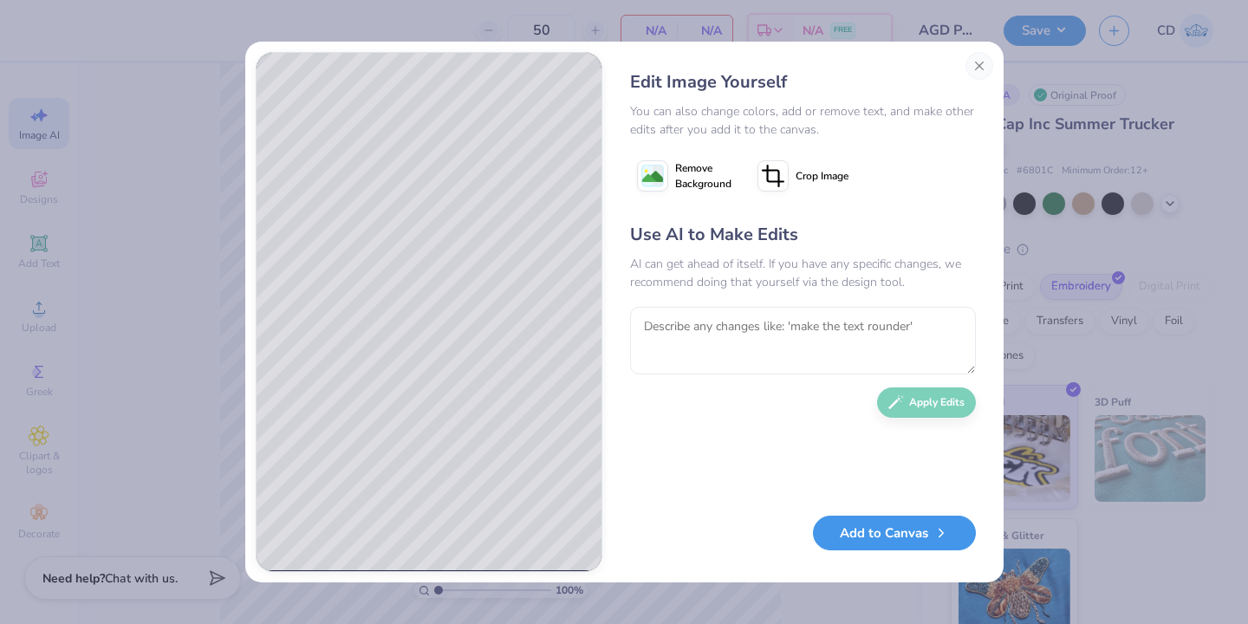
click at [888, 536] on button "Add to Canvas" at bounding box center [894, 534] width 163 height 36
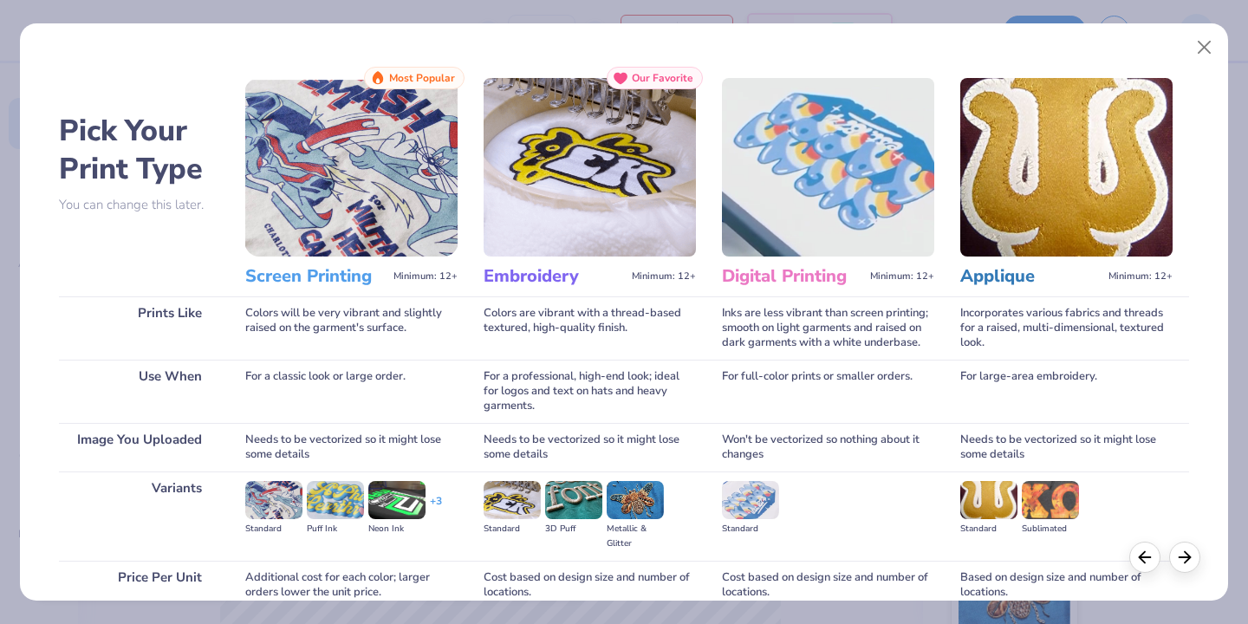
scroll to position [139, 0]
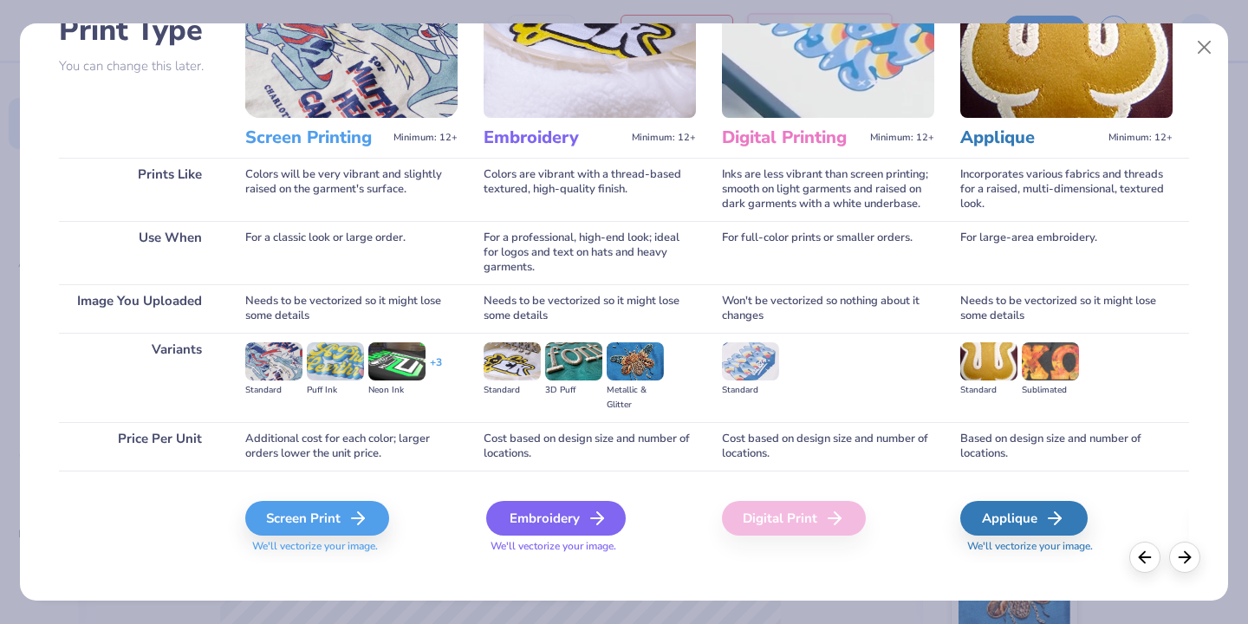
click at [567, 506] on div "Embroidery" at bounding box center [556, 518] width 140 height 35
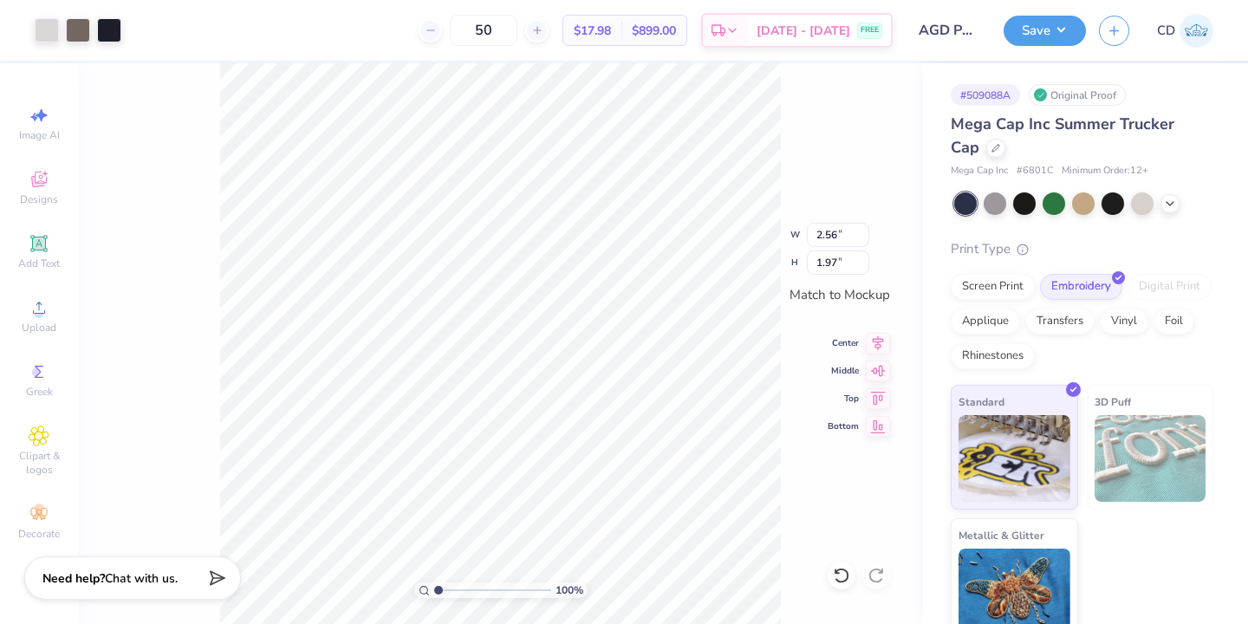
type input "2.56"
type input "1.97"
click at [106, 30] on div at bounding box center [109, 28] width 24 height 24
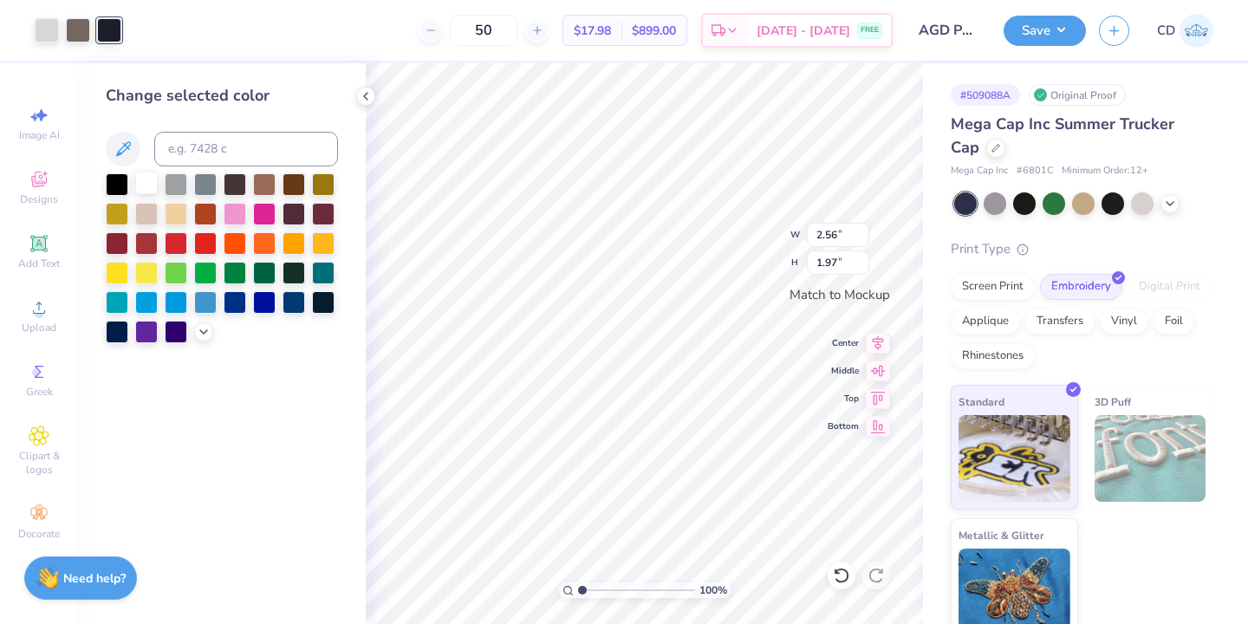
click at [140, 179] on div at bounding box center [146, 183] width 23 height 23
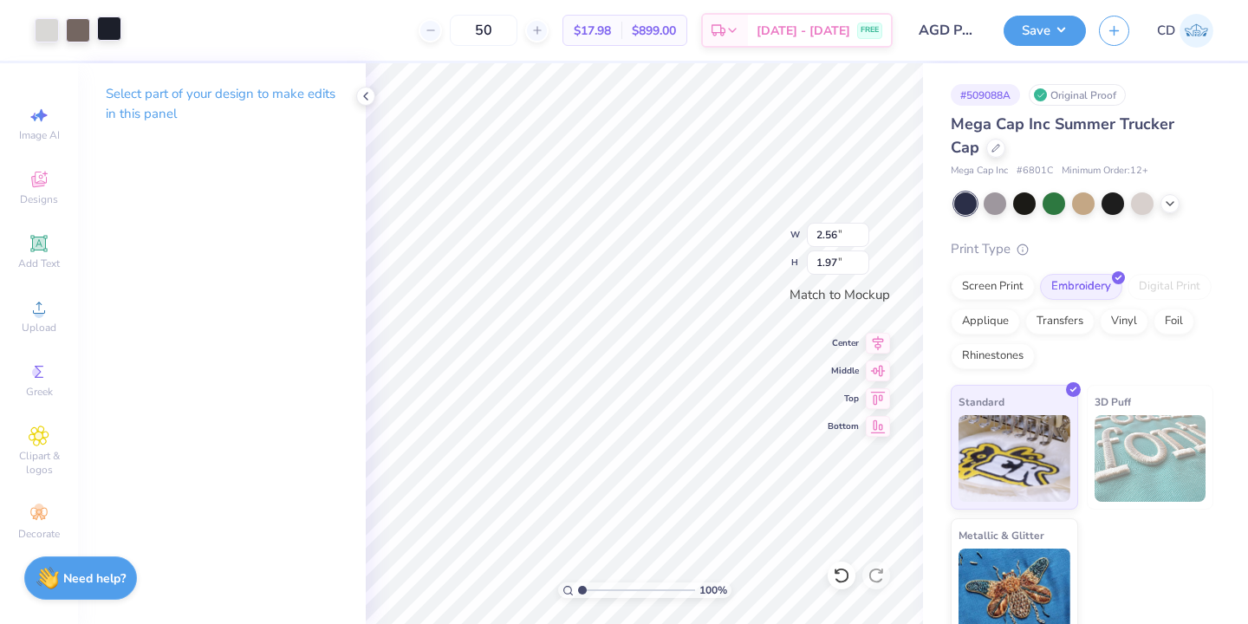
click at [114, 36] on div at bounding box center [109, 28] width 24 height 24
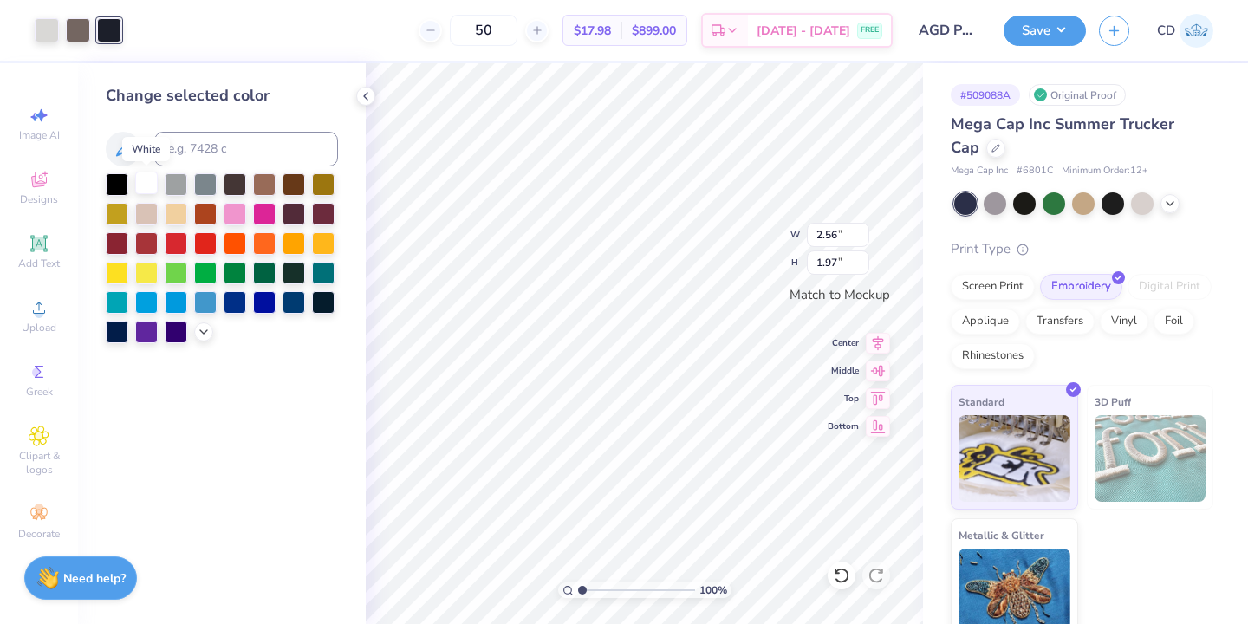
click at [140, 187] on div at bounding box center [146, 183] width 23 height 23
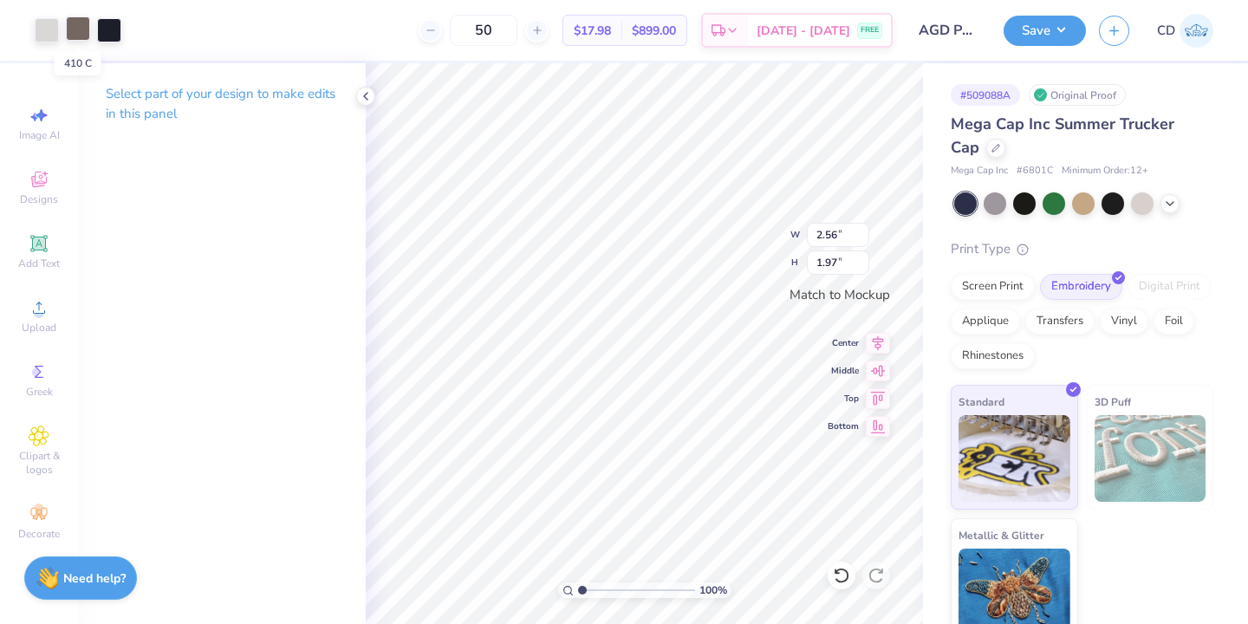
click at [75, 35] on div at bounding box center [78, 28] width 24 height 24
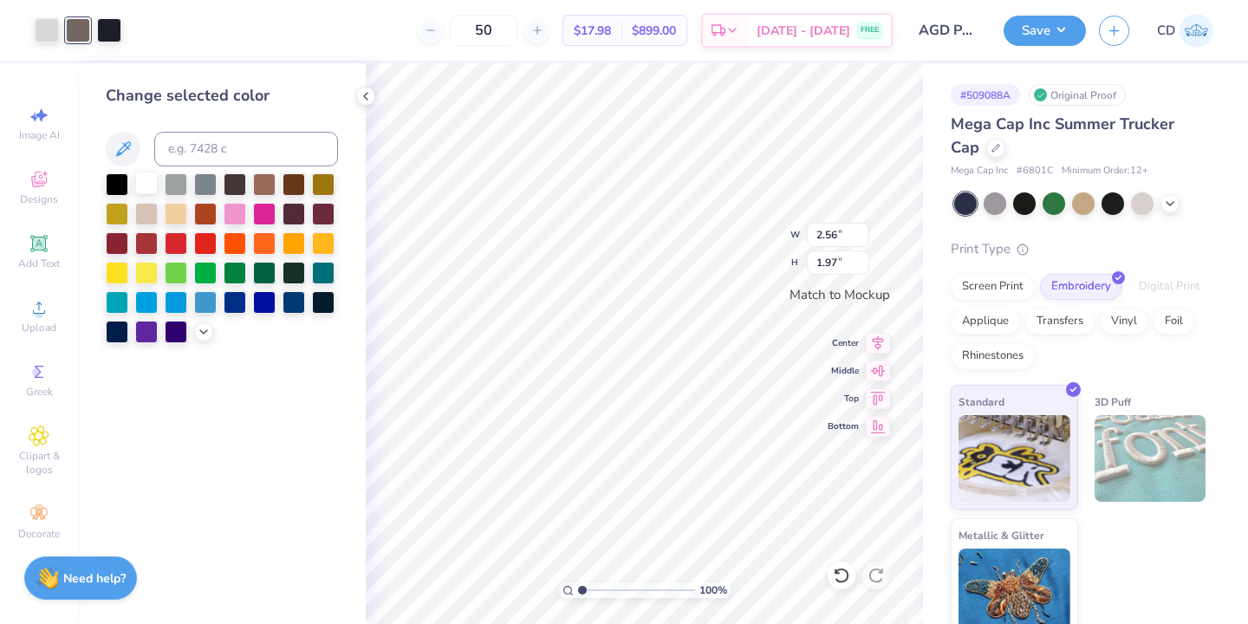
click at [146, 184] on div at bounding box center [146, 183] width 23 height 23
click at [39, 27] on div at bounding box center [47, 28] width 24 height 24
click at [151, 183] on div at bounding box center [146, 183] width 23 height 23
click at [71, 30] on div at bounding box center [78, 28] width 24 height 24
click at [142, 182] on div at bounding box center [146, 183] width 23 height 23
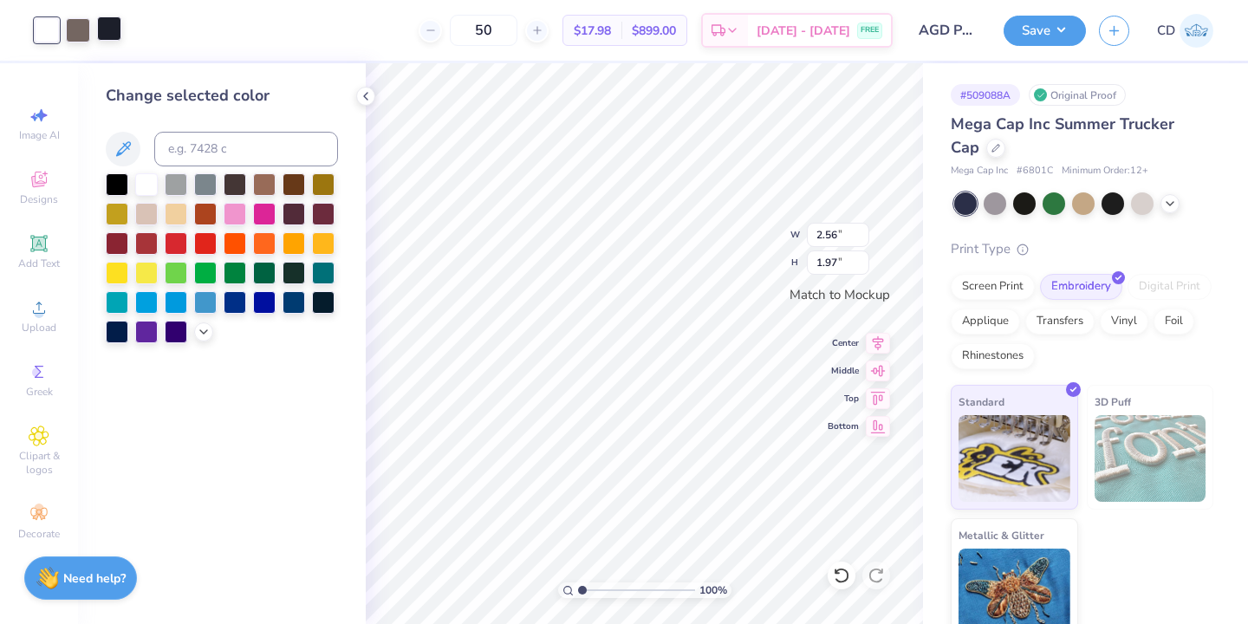
click at [114, 34] on div at bounding box center [109, 28] width 24 height 24
click at [143, 181] on div at bounding box center [146, 183] width 23 height 23
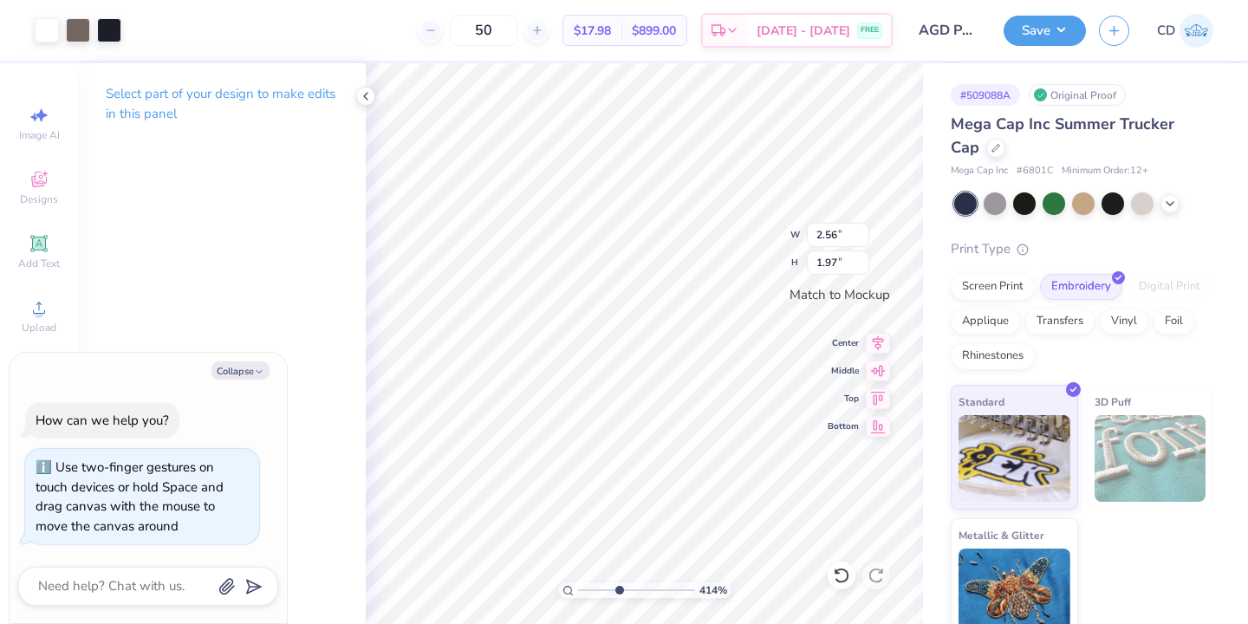
type input "4.82"
type textarea "x"
drag, startPoint x: 581, startPoint y: 588, endPoint x: 610, endPoint y: 595, distance: 30.5
type input "3.46"
click at [610, 595] on input "range" at bounding box center [636, 590] width 117 height 16
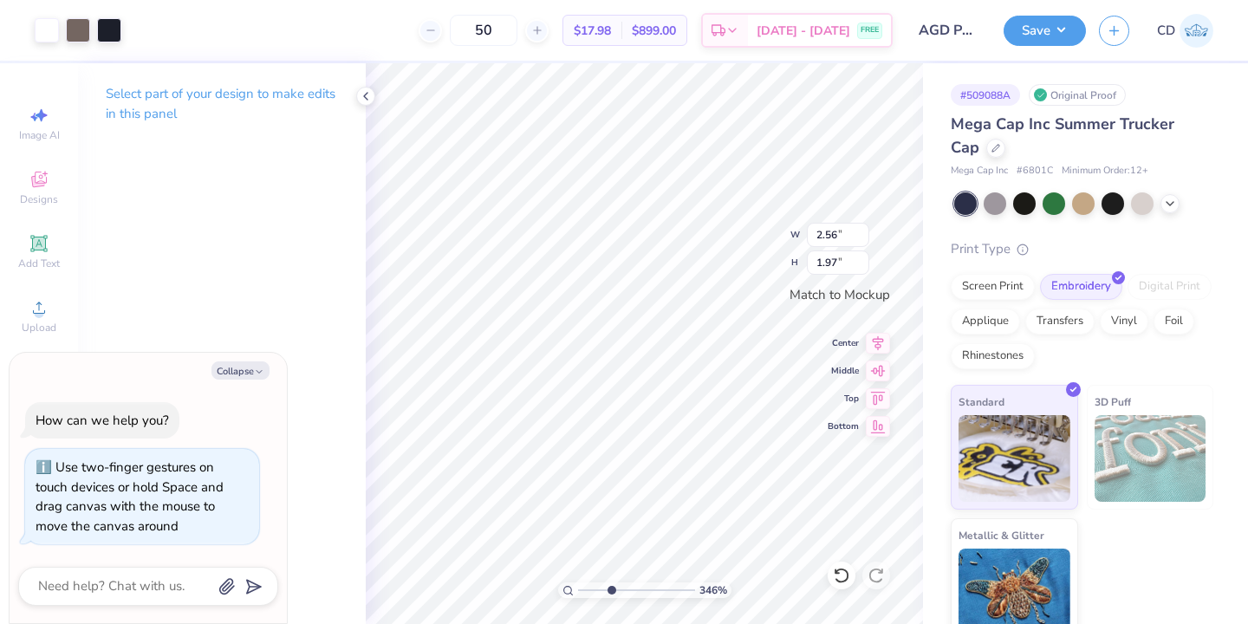
type textarea "x"
drag, startPoint x: 610, startPoint y: 593, endPoint x: 577, endPoint y: 593, distance: 32.9
type input "1"
click at [578, 593] on input "range" at bounding box center [636, 590] width 117 height 16
click at [257, 372] on icon "button" at bounding box center [259, 372] width 10 height 10
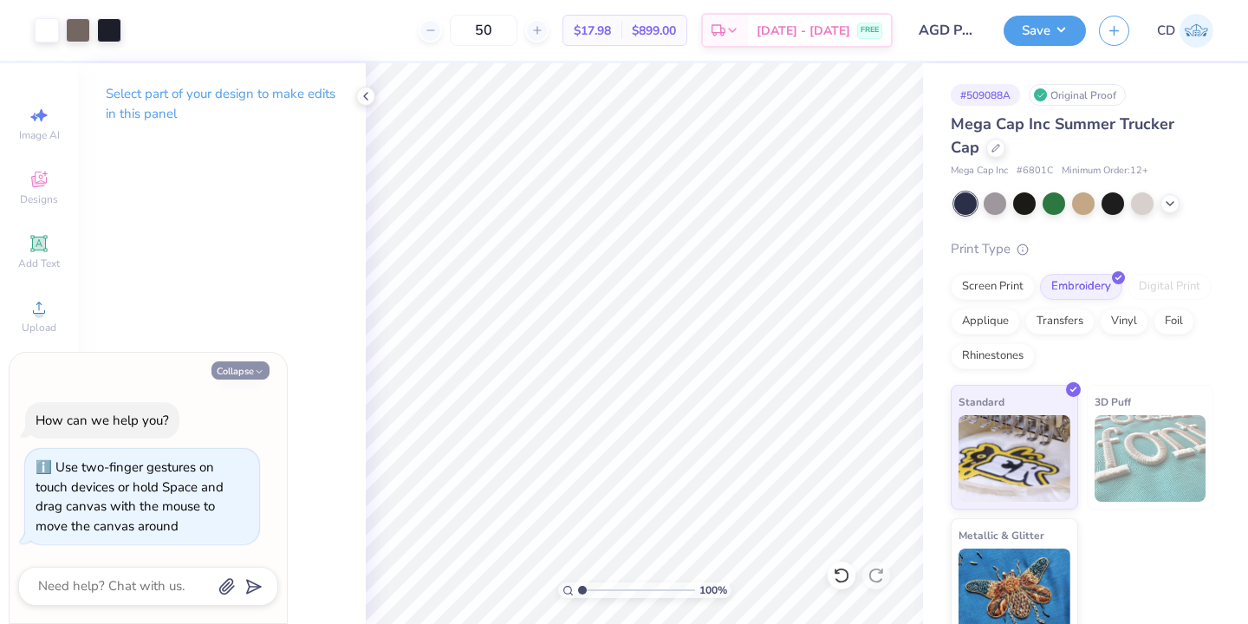
type textarea "x"
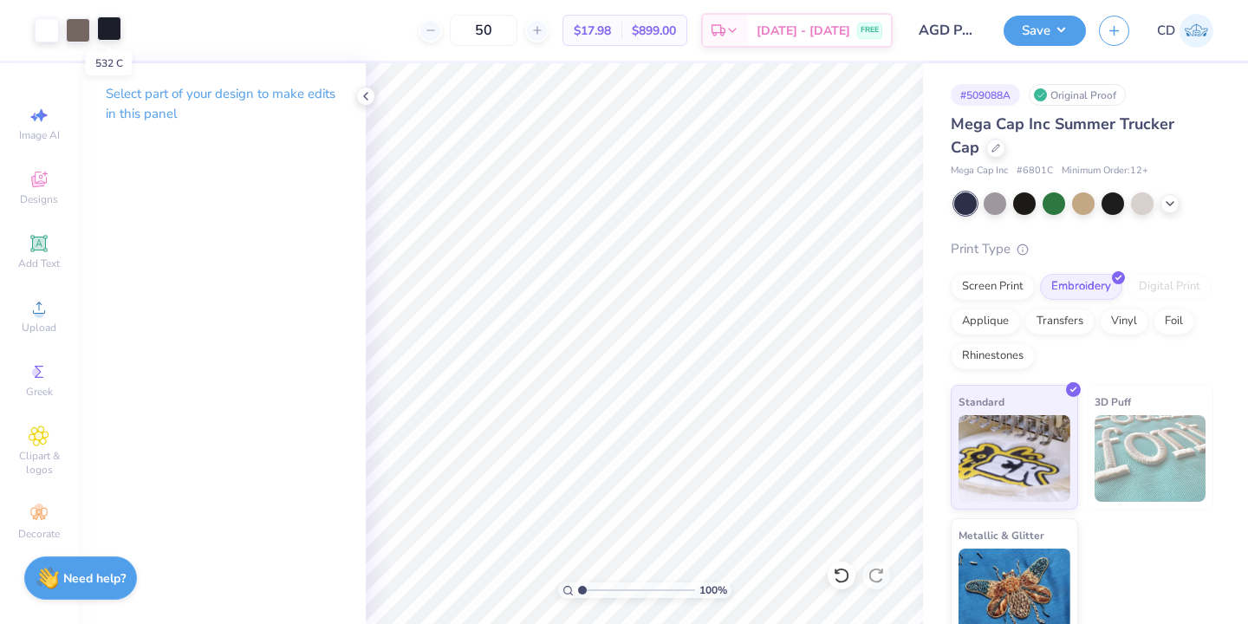
click at [120, 25] on div at bounding box center [109, 28] width 24 height 24
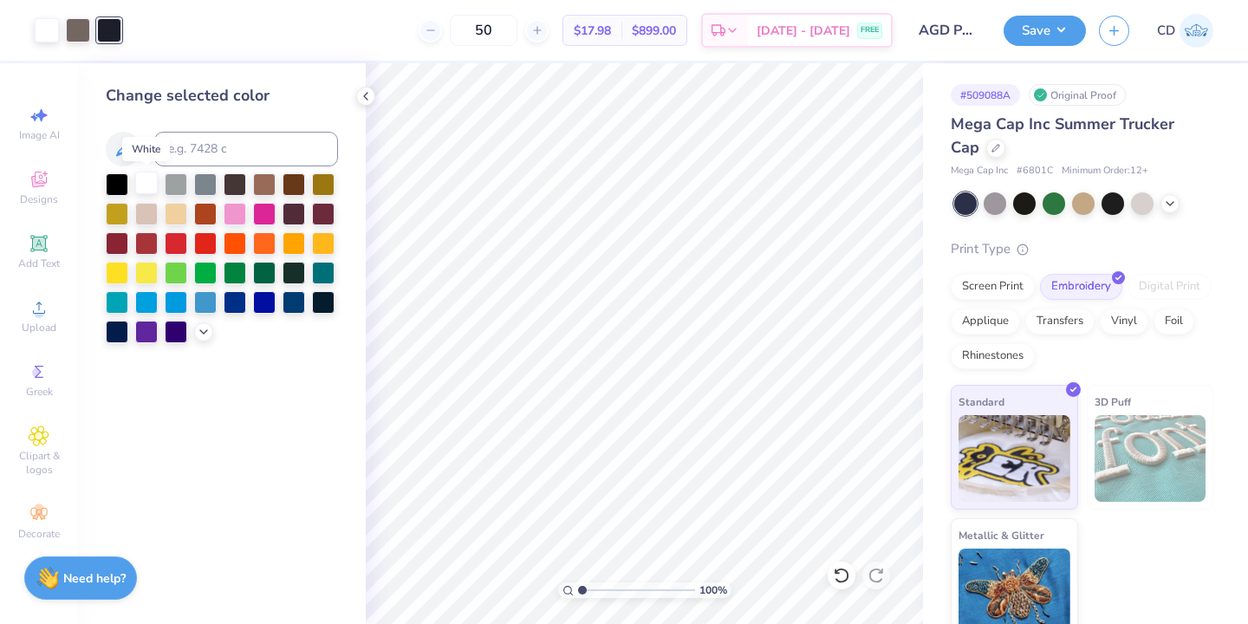
click at [149, 182] on div at bounding box center [146, 183] width 23 height 23
click at [108, 28] on div at bounding box center [109, 28] width 24 height 24
click at [143, 184] on div at bounding box center [146, 183] width 23 height 23
click at [367, 96] on icon at bounding box center [366, 96] width 14 height 14
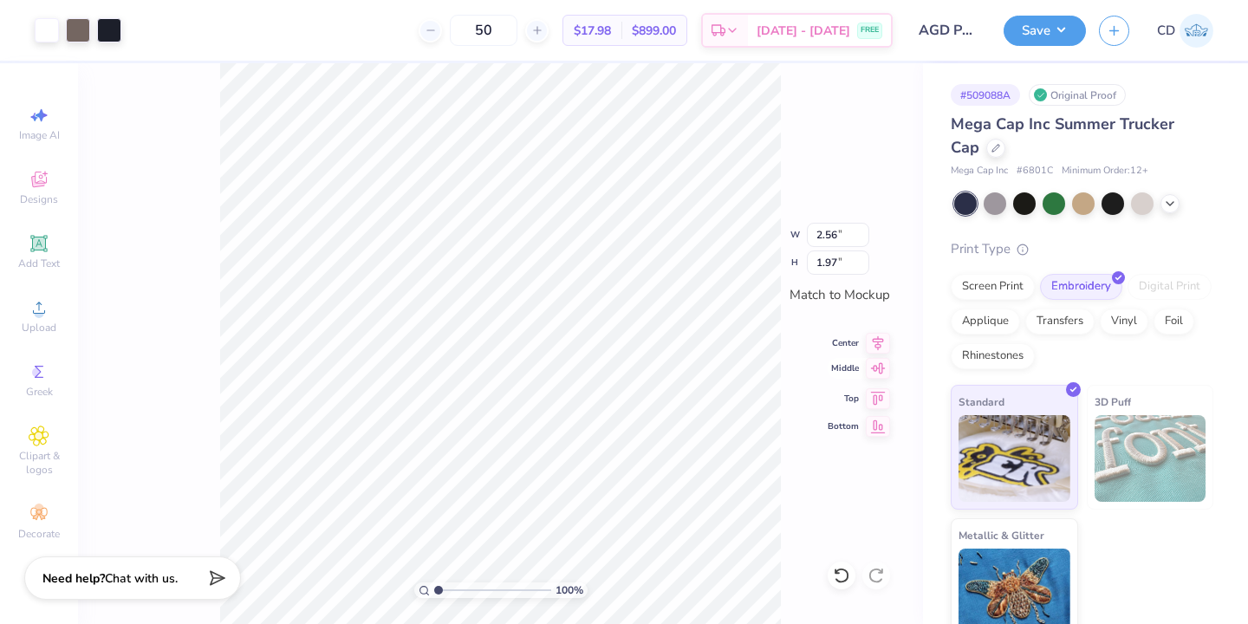
click at [880, 370] on icon at bounding box center [878, 367] width 15 height 11
click at [789, 466] on div "100 % W 2.56 2.56 " H 1.97 1.97 " Match to Mockup Center Middle Top Bottom" at bounding box center [500, 343] width 845 height 561
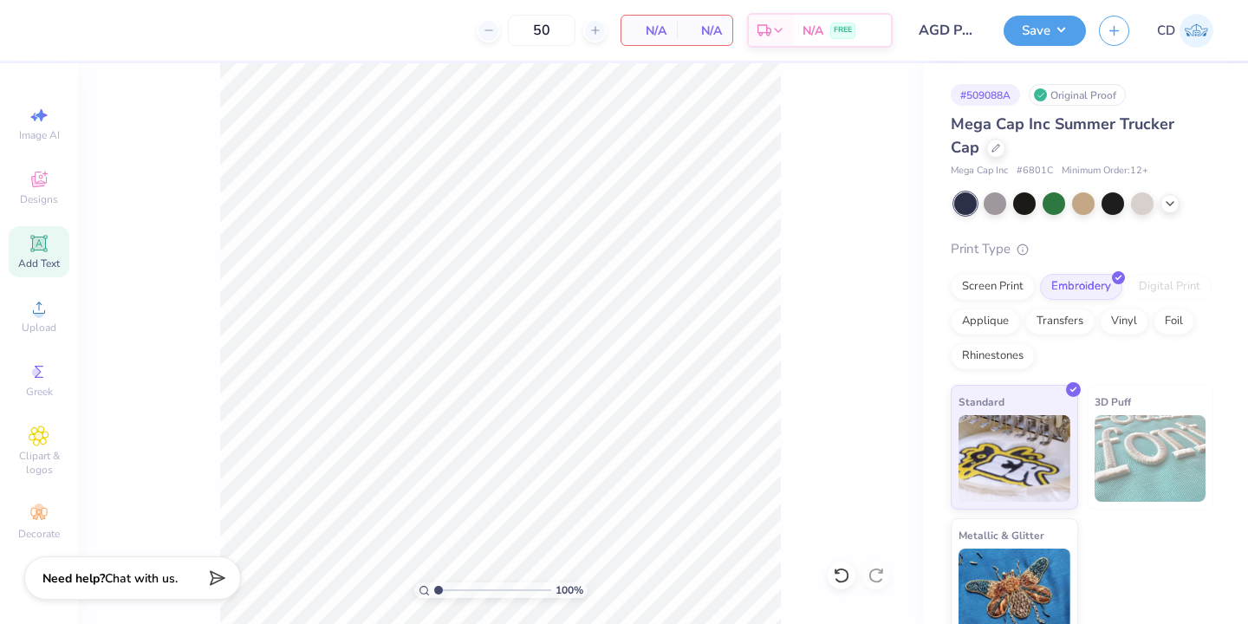
click at [45, 251] on icon at bounding box center [39, 243] width 21 height 21
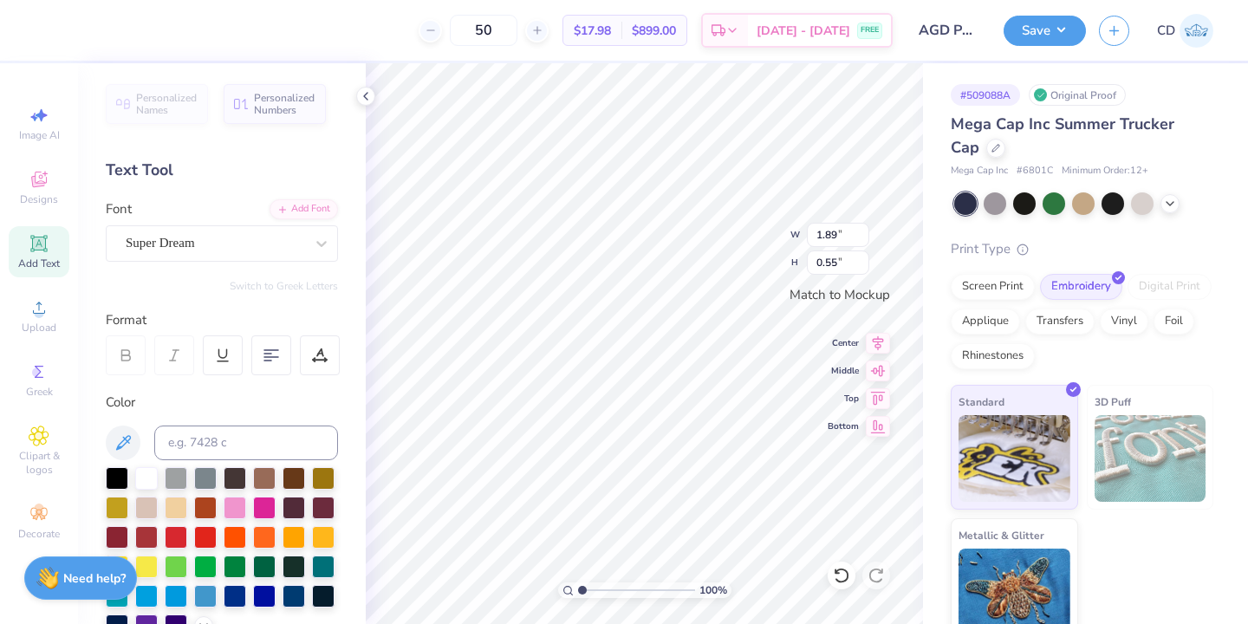
type textarea "T"
type textarea "ALPHA GAM"
click at [224, 250] on div "Super Dream" at bounding box center [215, 243] width 182 height 27
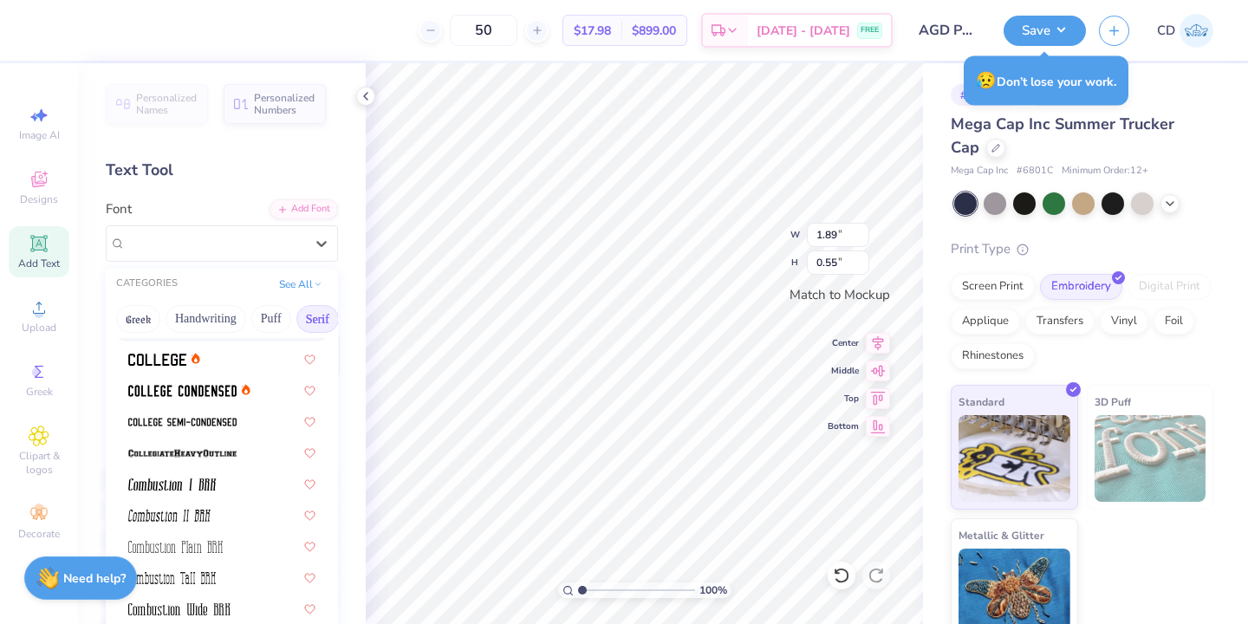
scroll to position [502, 0]
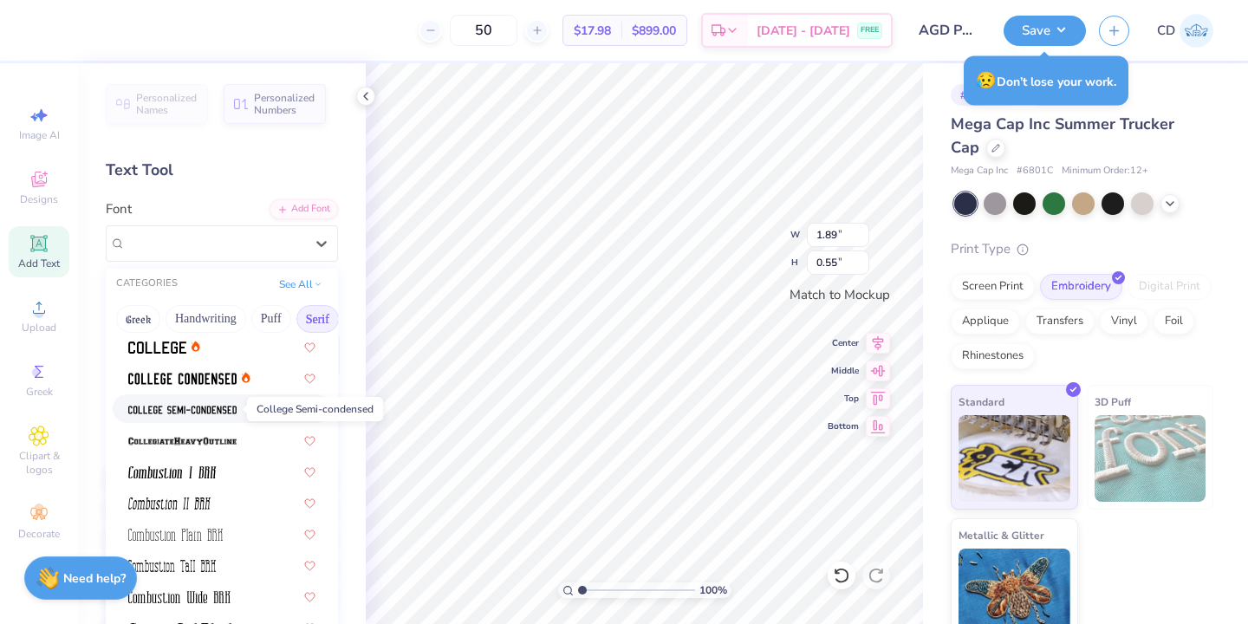
click at [211, 409] on img at bounding box center [182, 410] width 108 height 12
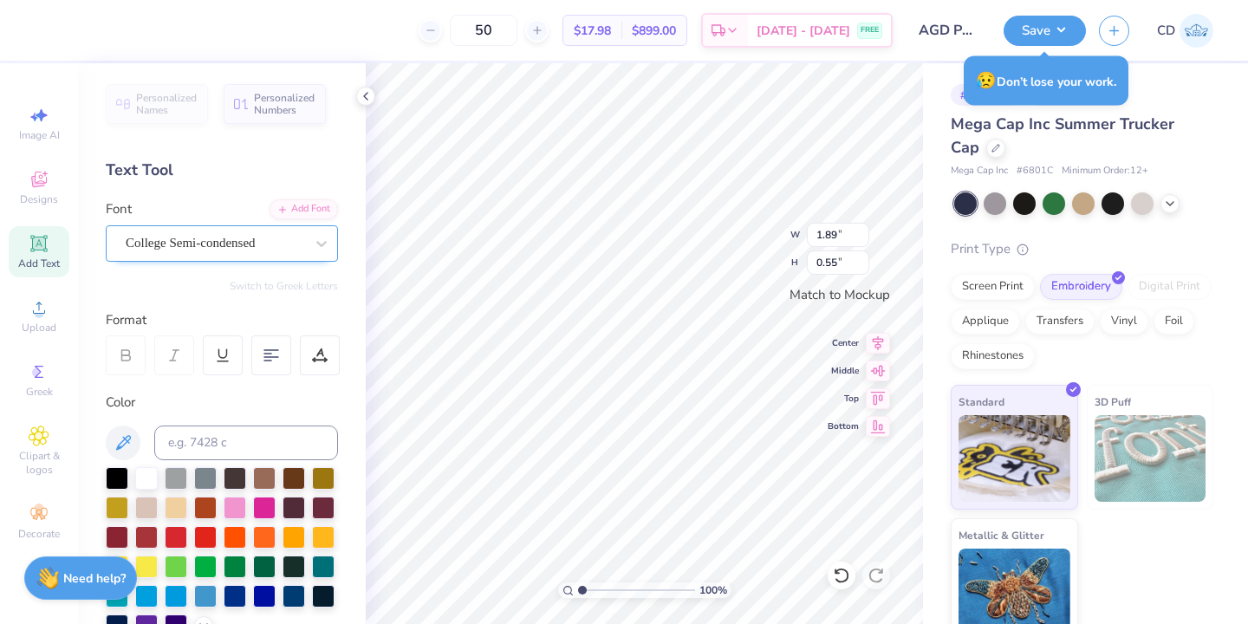
click at [305, 244] on div "College Semi-condensed" at bounding box center [215, 243] width 182 height 27
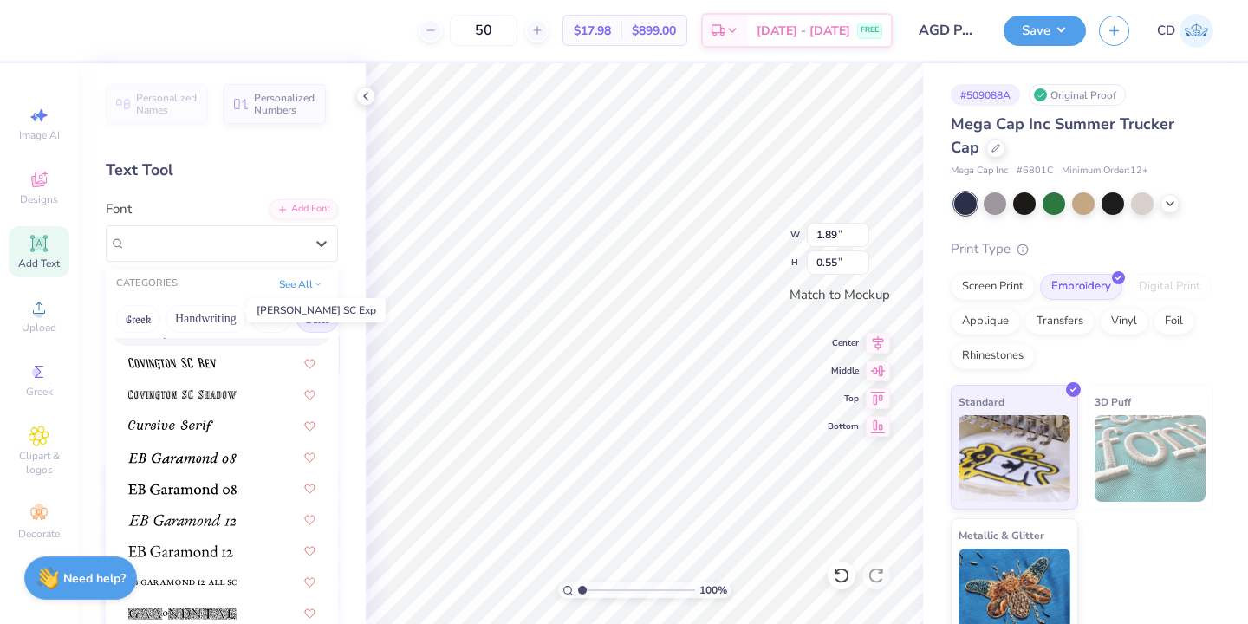
scroll to position [977, 0]
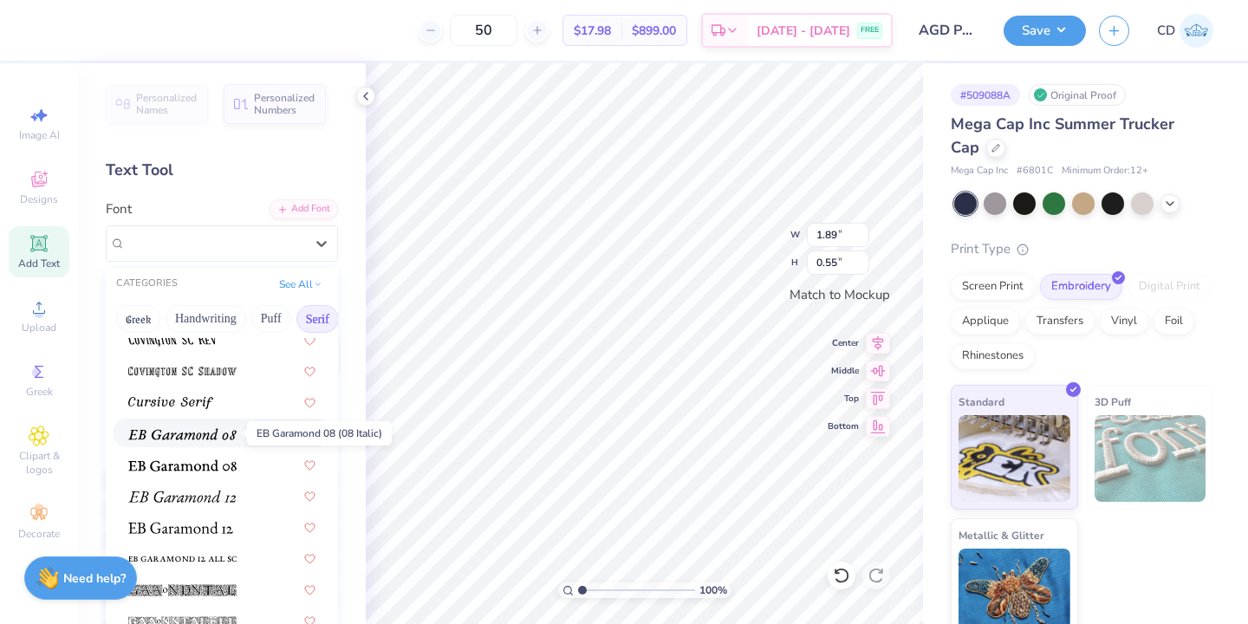
click at [192, 438] on img at bounding box center [182, 434] width 108 height 12
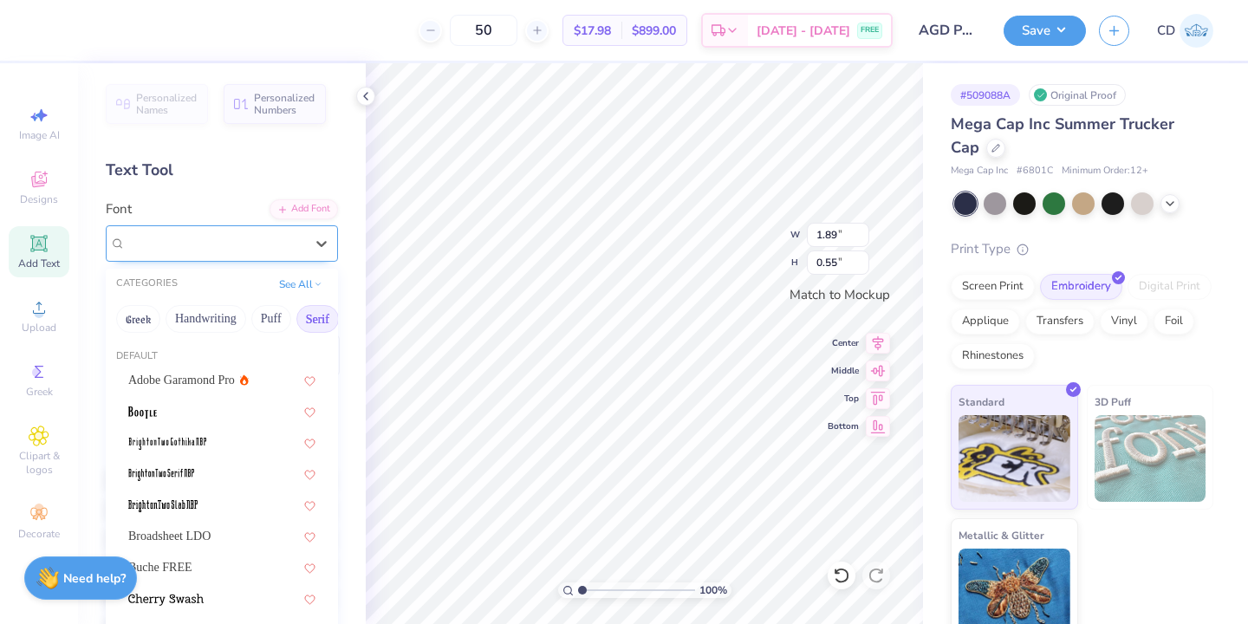
click at [276, 238] on div "EB Garamond 08 (08 Italic)" at bounding box center [215, 243] width 182 height 27
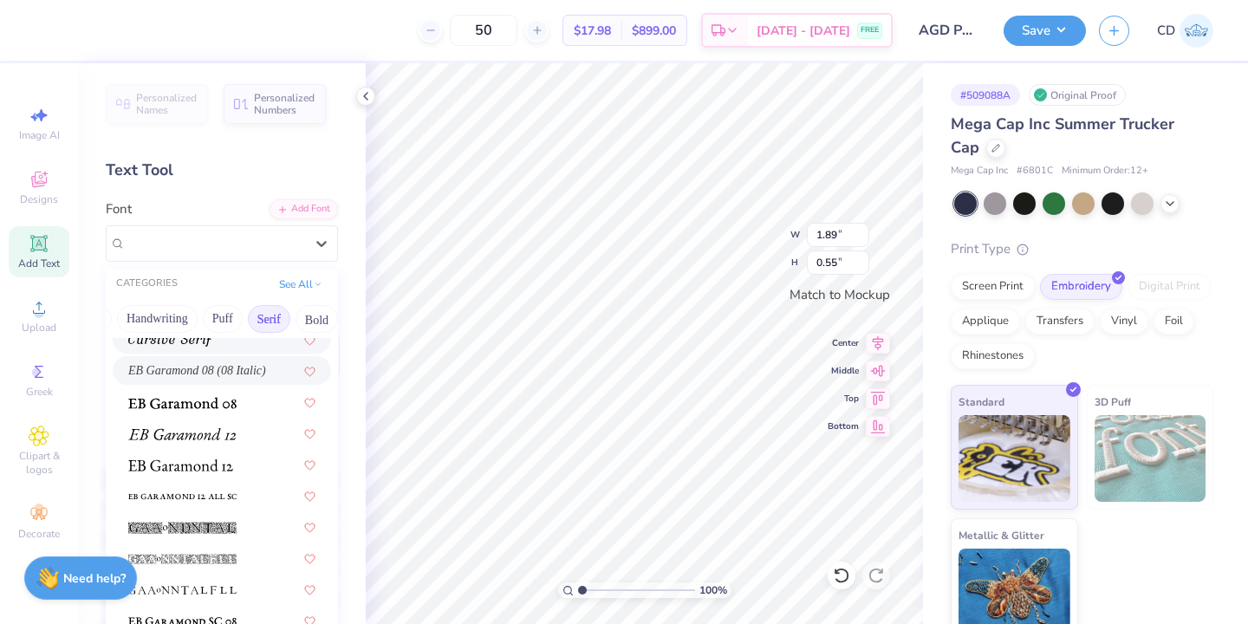
scroll to position [0, 61]
click at [302, 315] on button "Bold" at bounding box center [304, 319] width 42 height 28
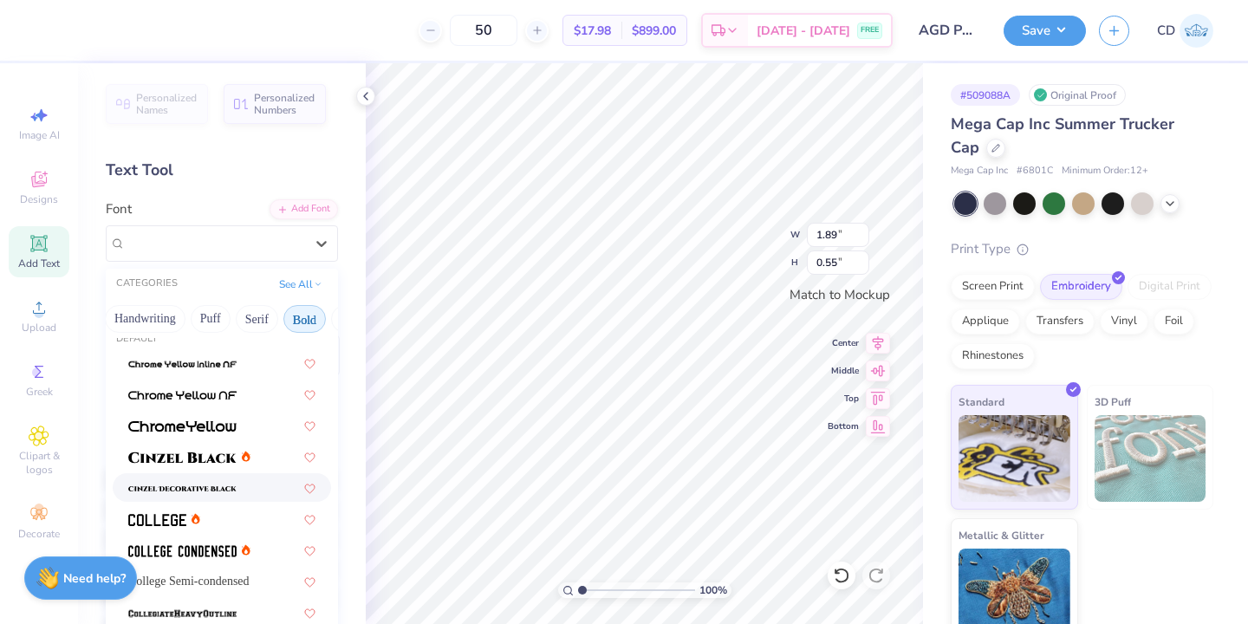
scroll to position [23, 0]
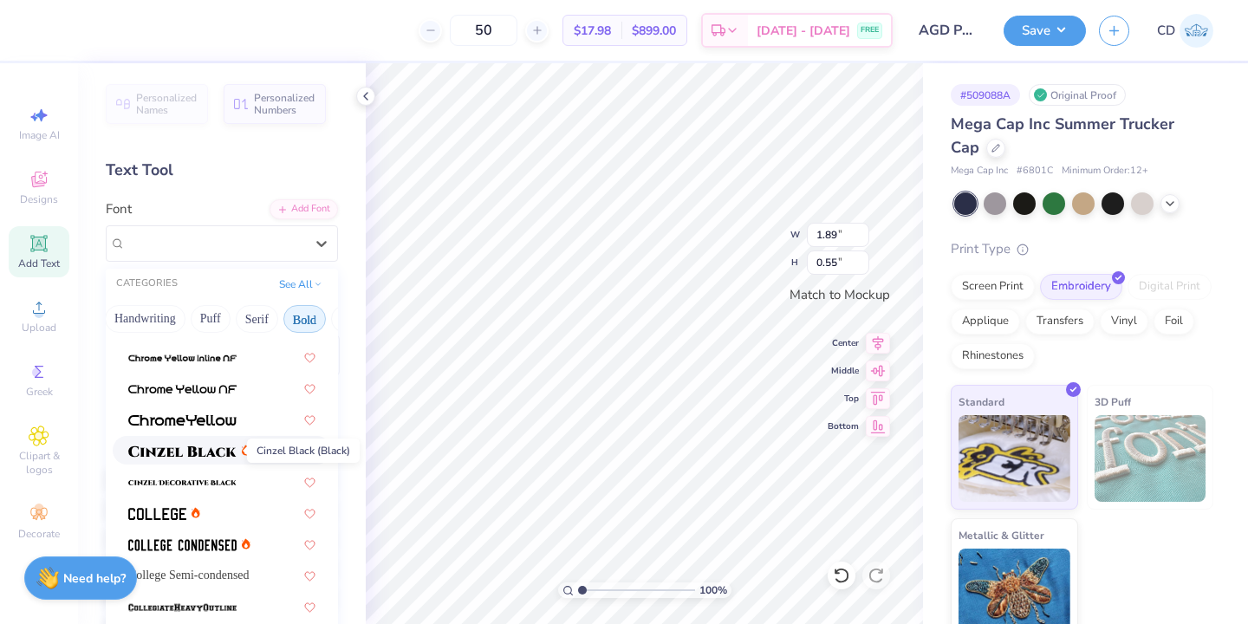
click at [221, 449] on img at bounding box center [182, 451] width 108 height 12
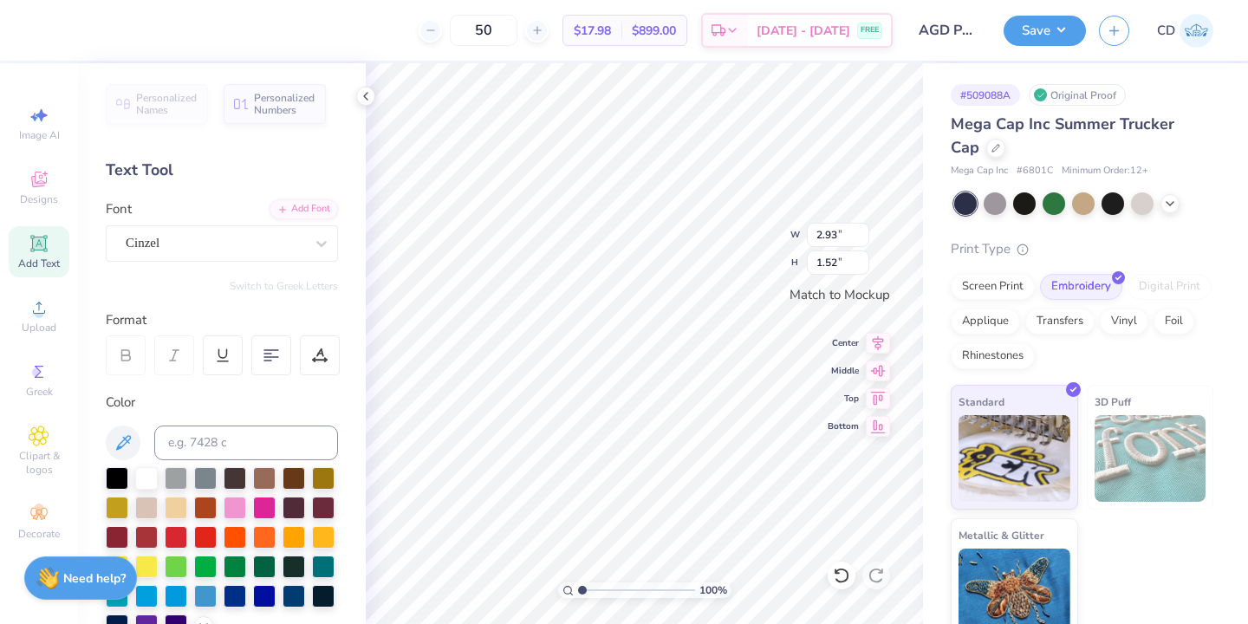
scroll to position [383, 0]
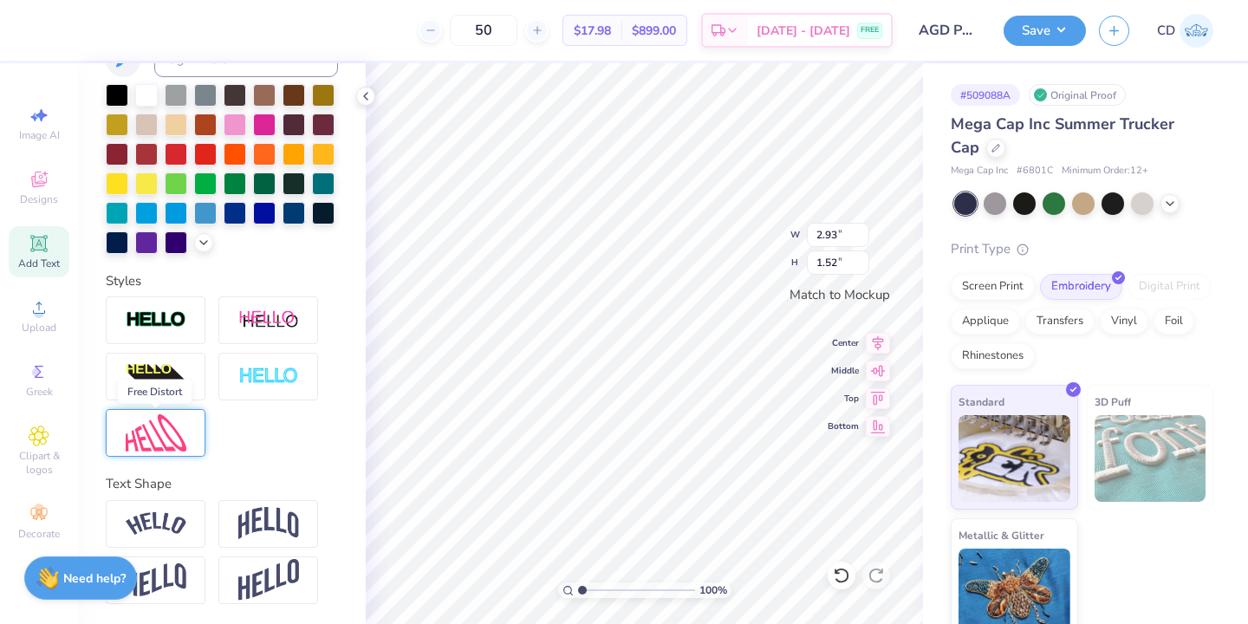
click at [171, 432] on img at bounding box center [156, 432] width 61 height 37
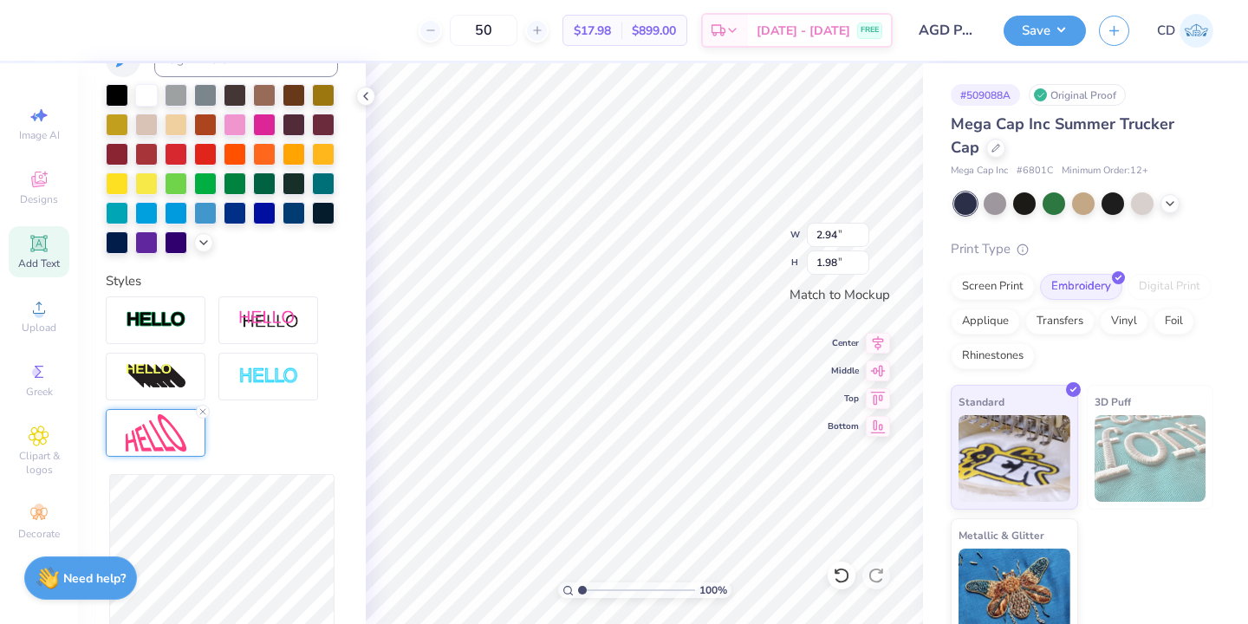
type input "2.94"
type input "1.98"
type input "2.89"
type input "1.94"
type input "3.00"
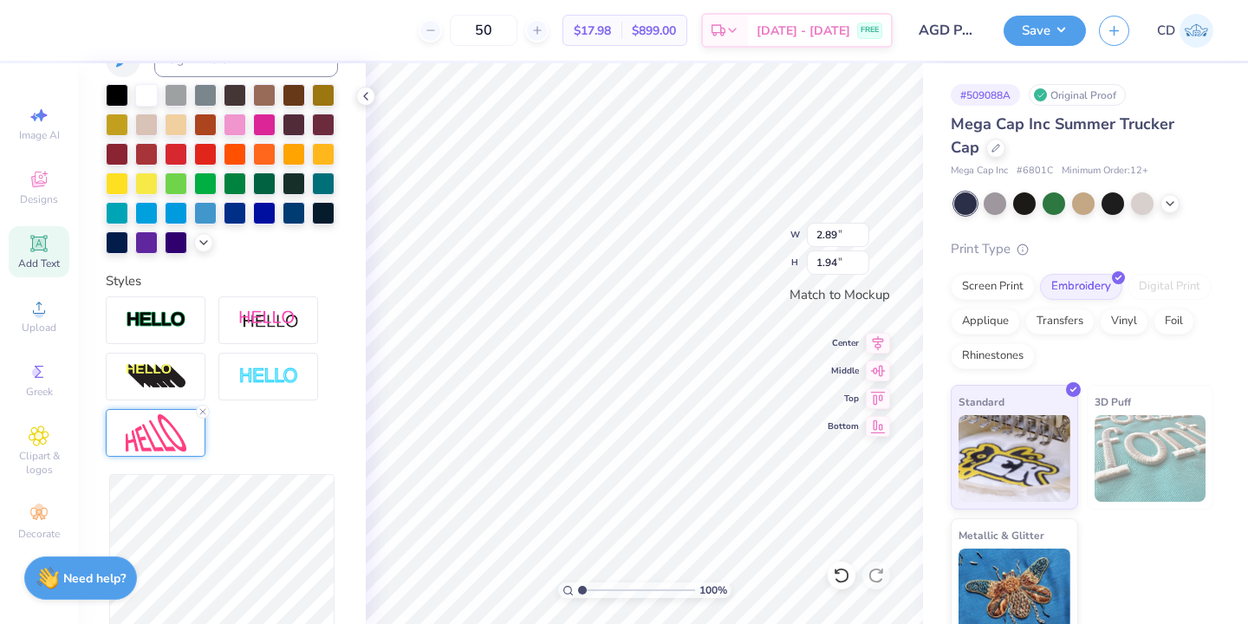
type input "1.98"
type input "2.70"
type input "1.95"
click at [335, 488] on div "Reset" at bounding box center [222, 577] width 232 height 206
type input "2.87"
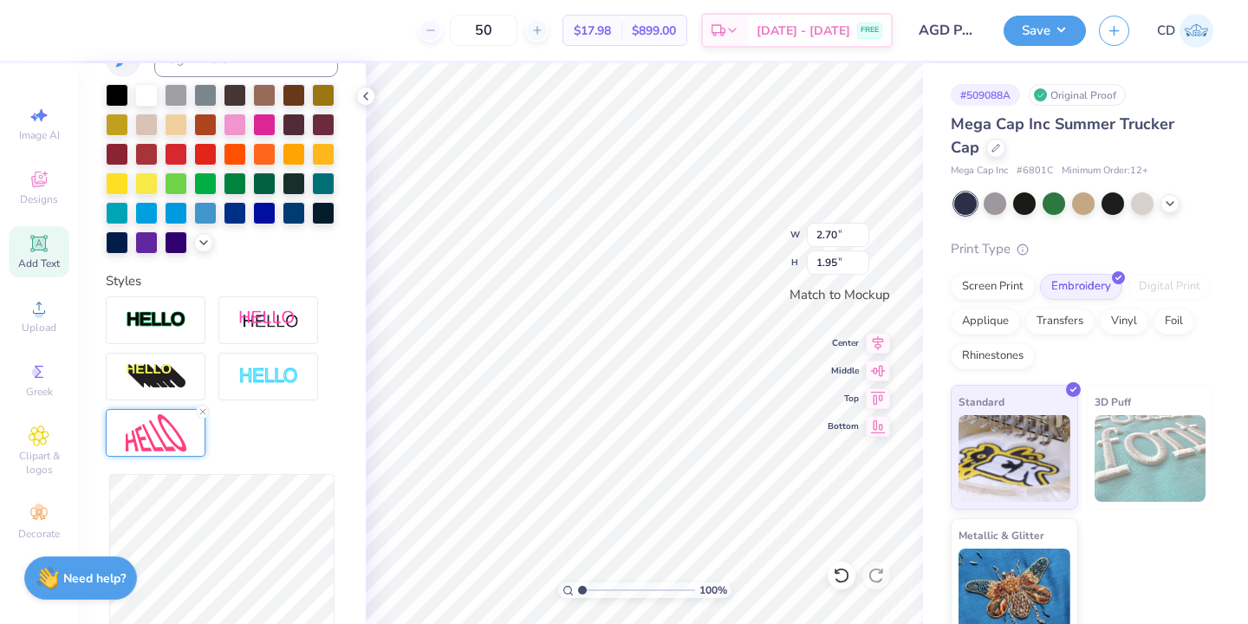
type input "1.78"
type input "2.89"
type input "1.80"
type input "2.86"
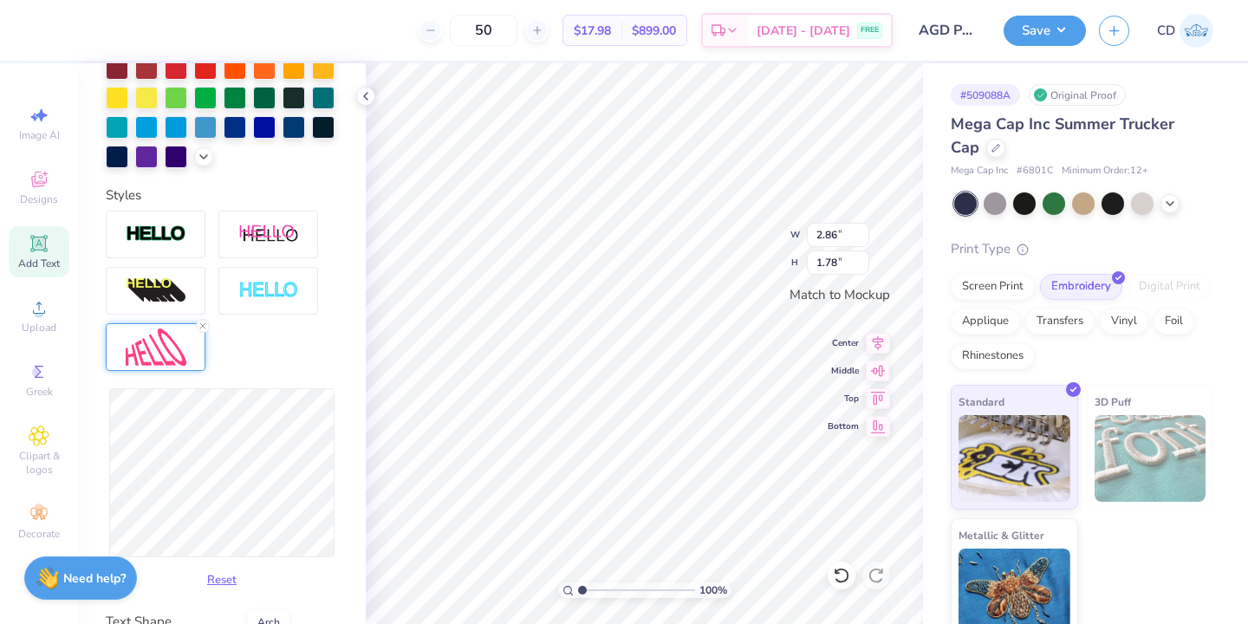
scroll to position [470, 0]
type input "1.75"
type input "2.89"
type input "1.78"
type input "2.98"
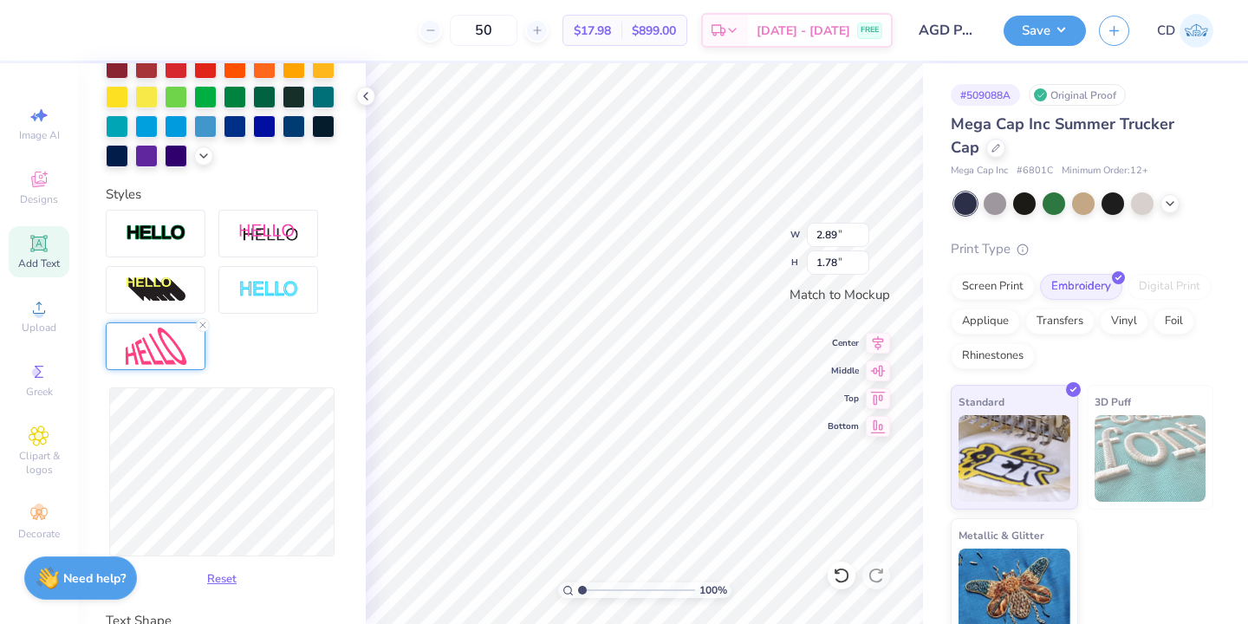
type input "1.79"
type input "2.94"
type input "1.76"
type input "2.96"
type input "1.75"
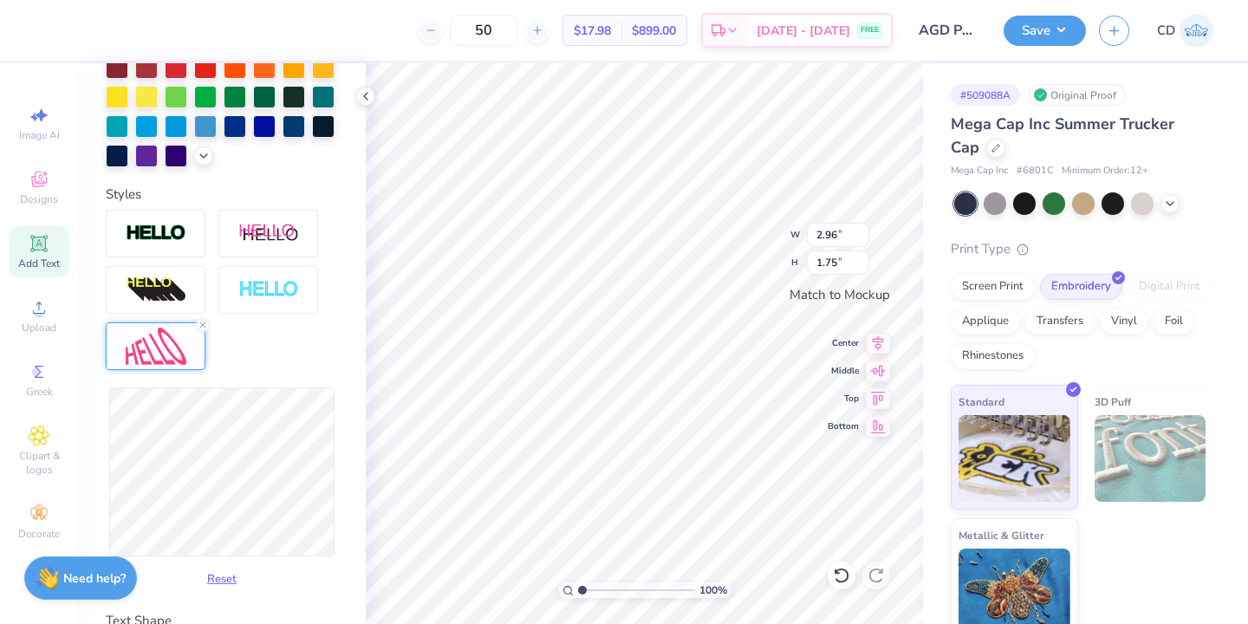
type input "3.08"
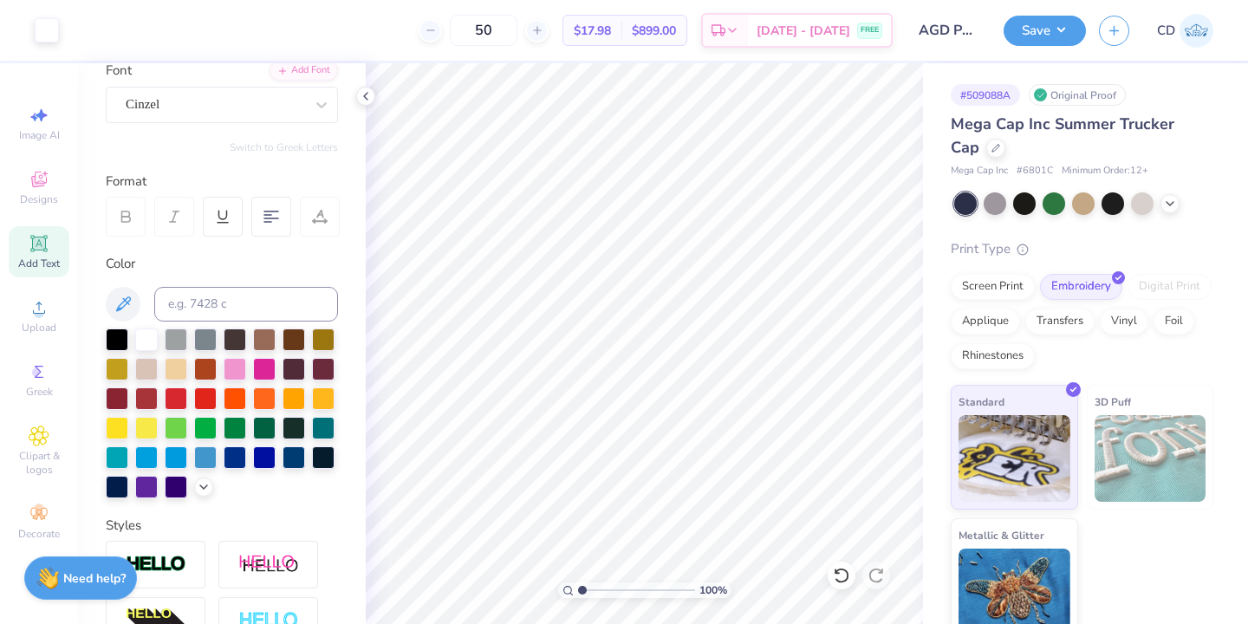
scroll to position [137, 0]
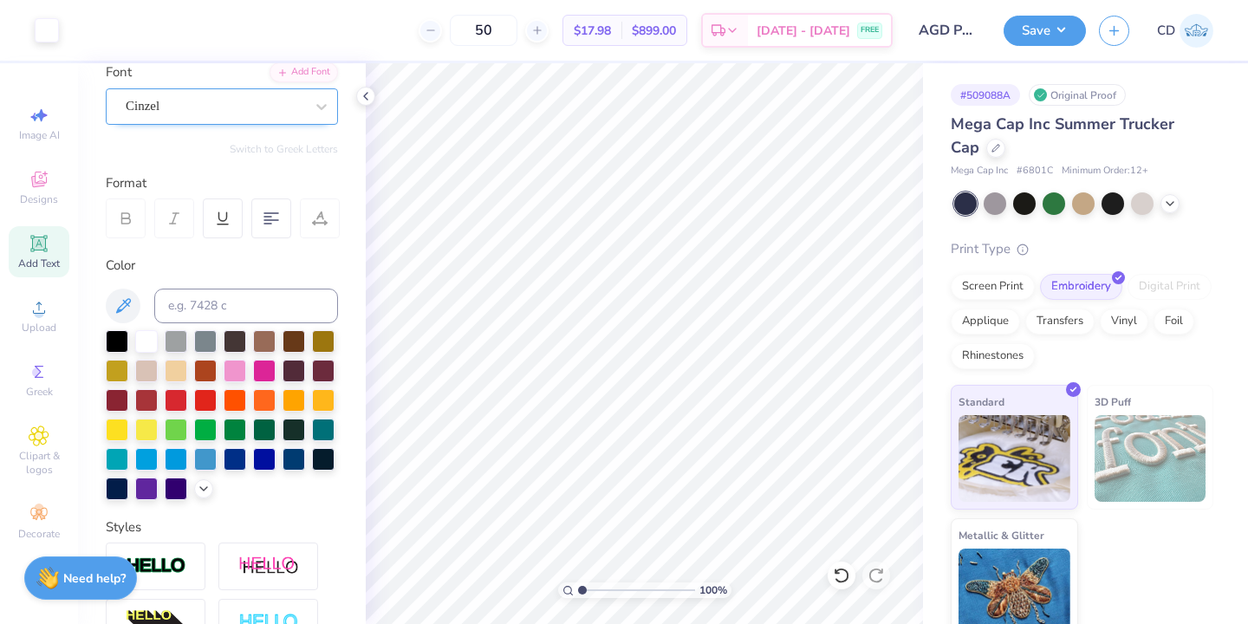
click at [302, 103] on div "Cinzel" at bounding box center [215, 106] width 182 height 27
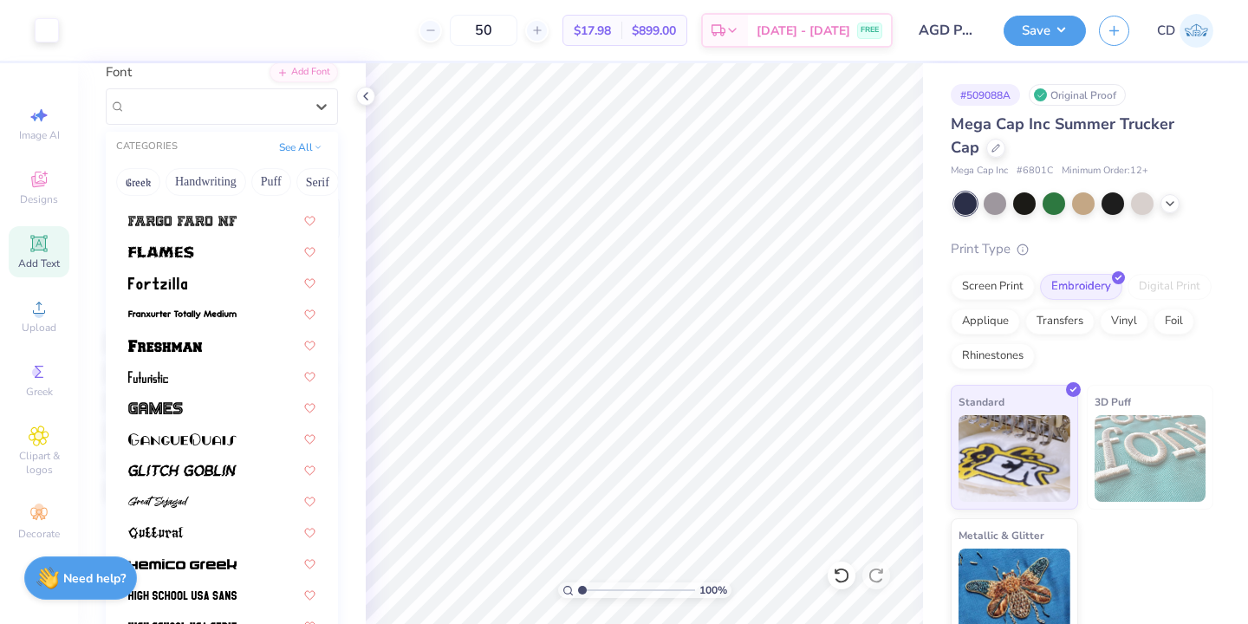
scroll to position [531, 0]
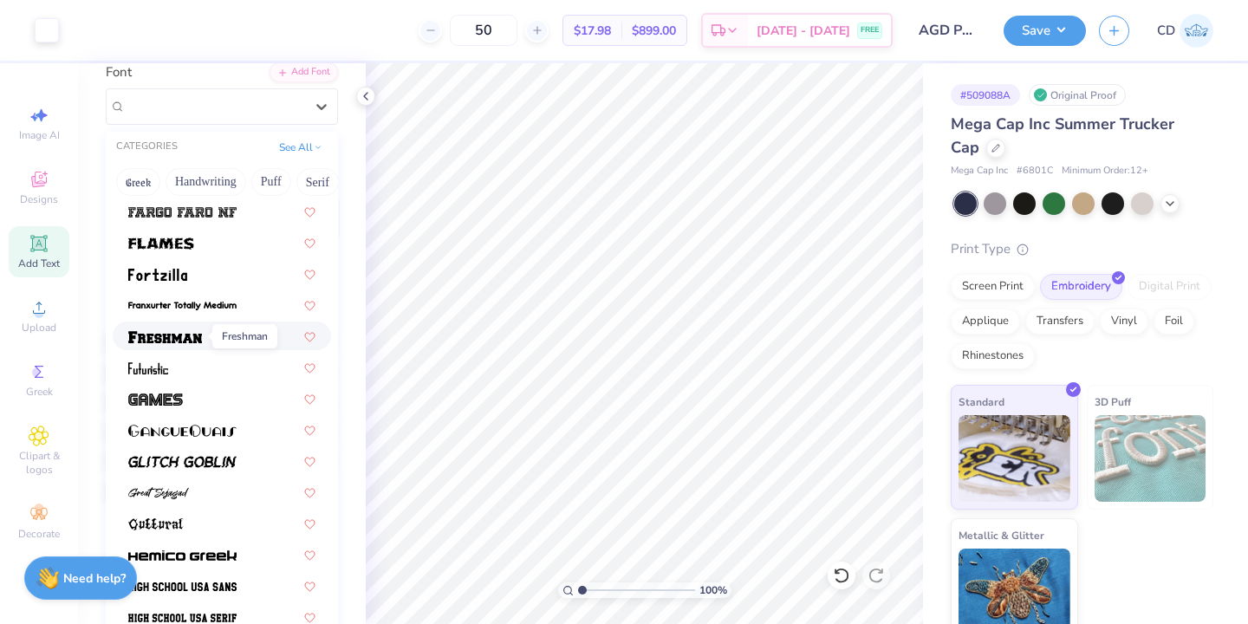
click at [182, 337] on img at bounding box center [165, 337] width 74 height 12
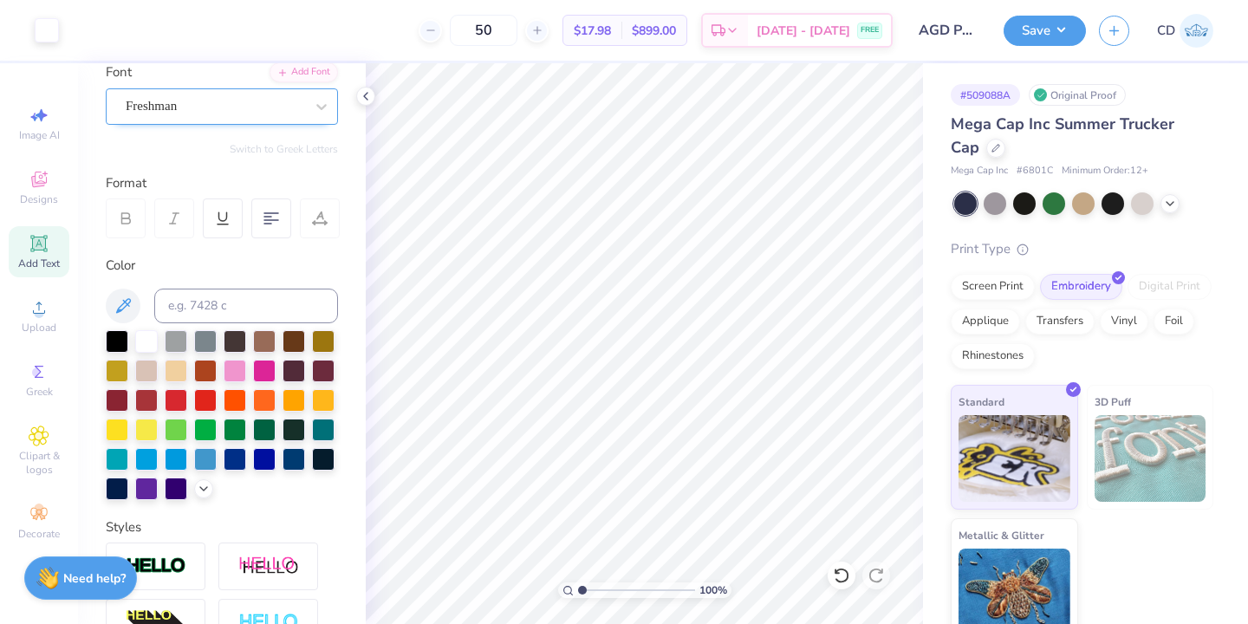
click at [246, 101] on div "Freshman" at bounding box center [215, 106] width 182 height 27
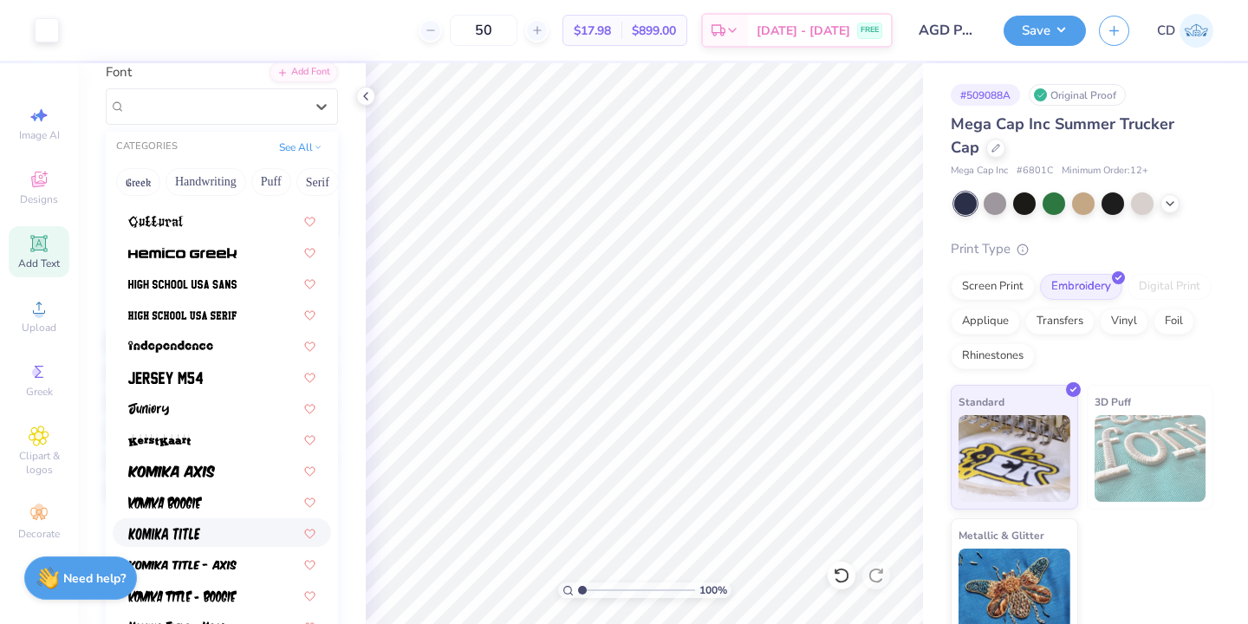
scroll to position [844, 0]
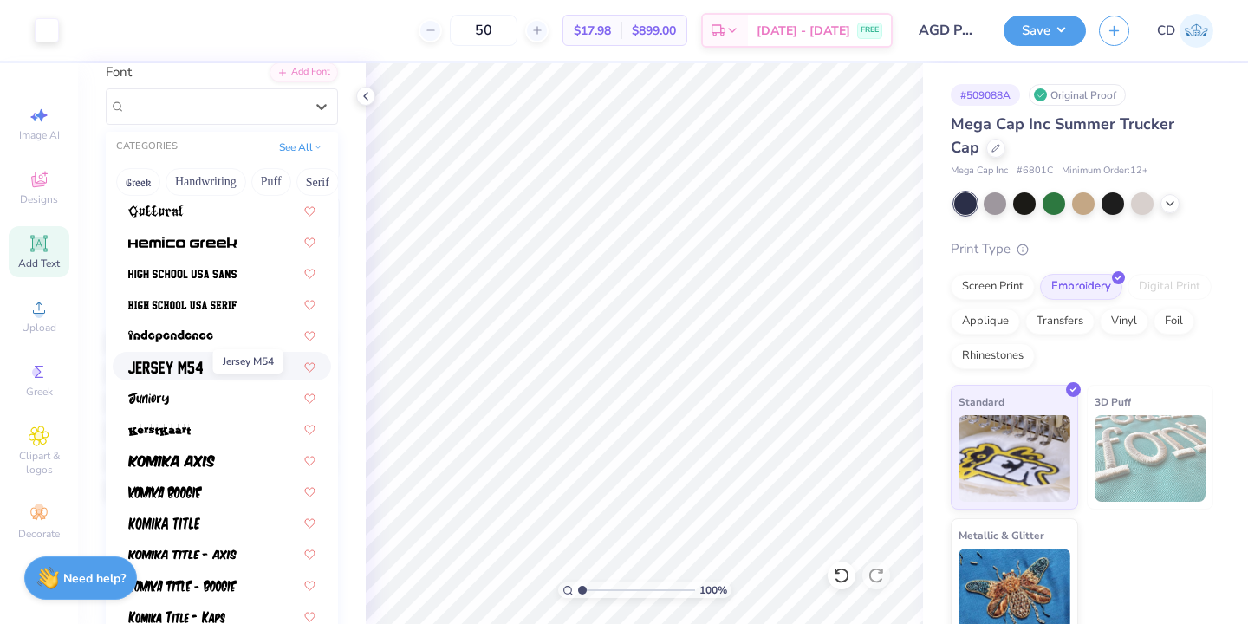
click at [192, 372] on img at bounding box center [165, 367] width 75 height 12
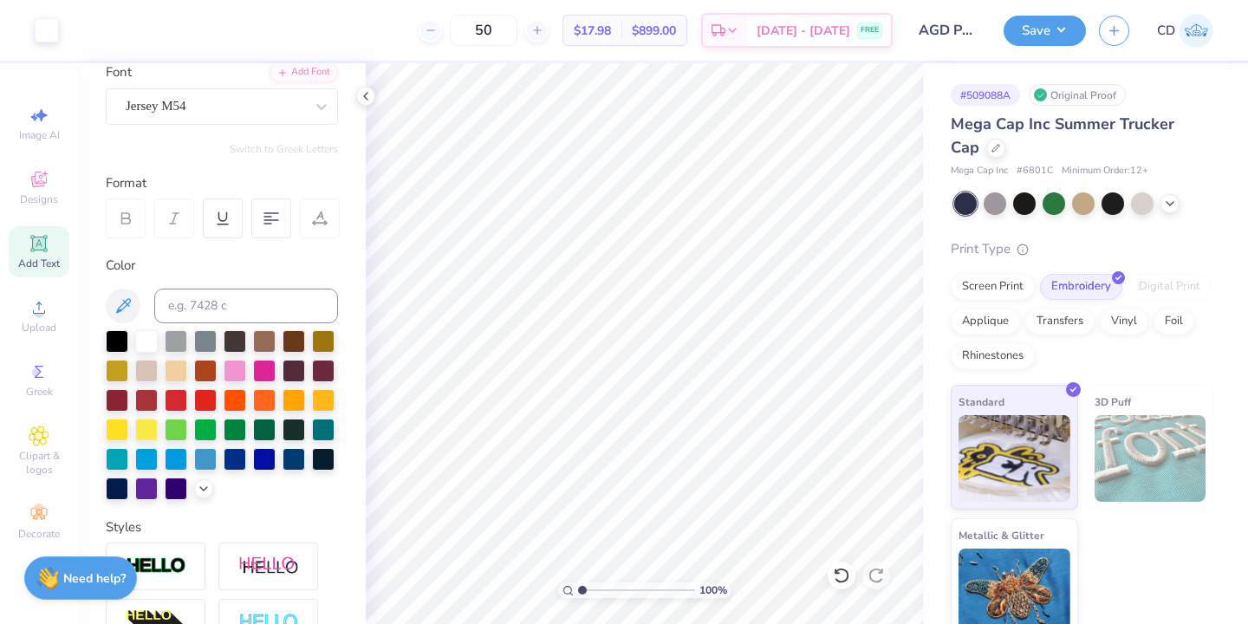
scroll to position [0, 0]
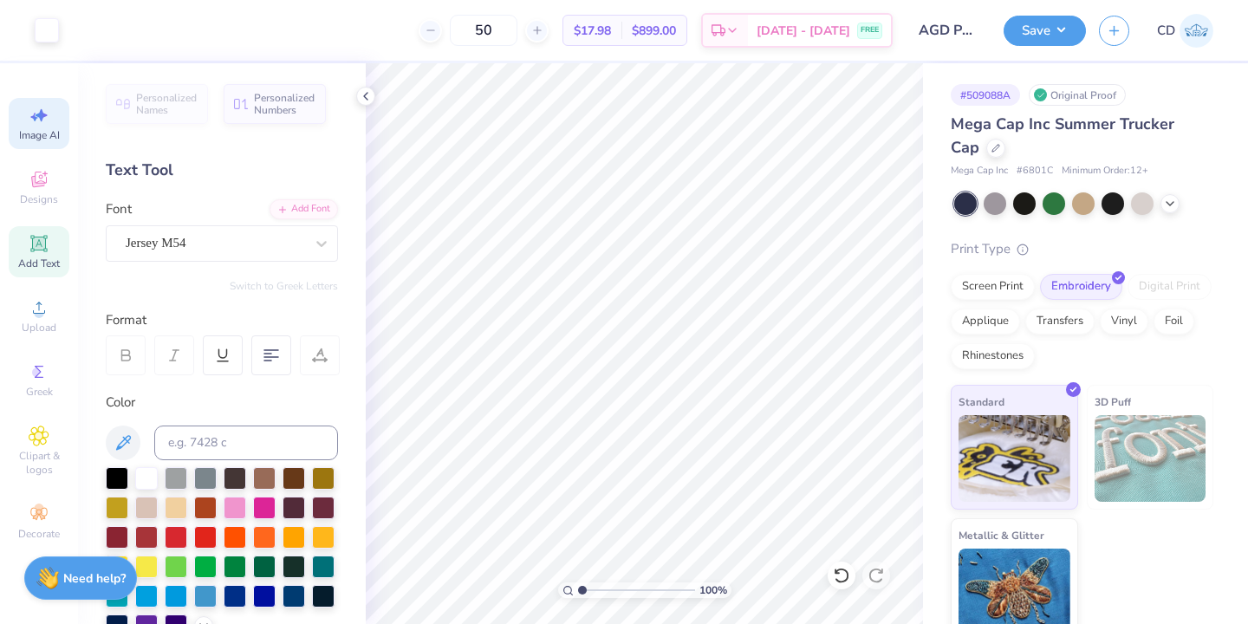
click at [44, 127] on div "Image AI" at bounding box center [39, 123] width 61 height 51
select select "4"
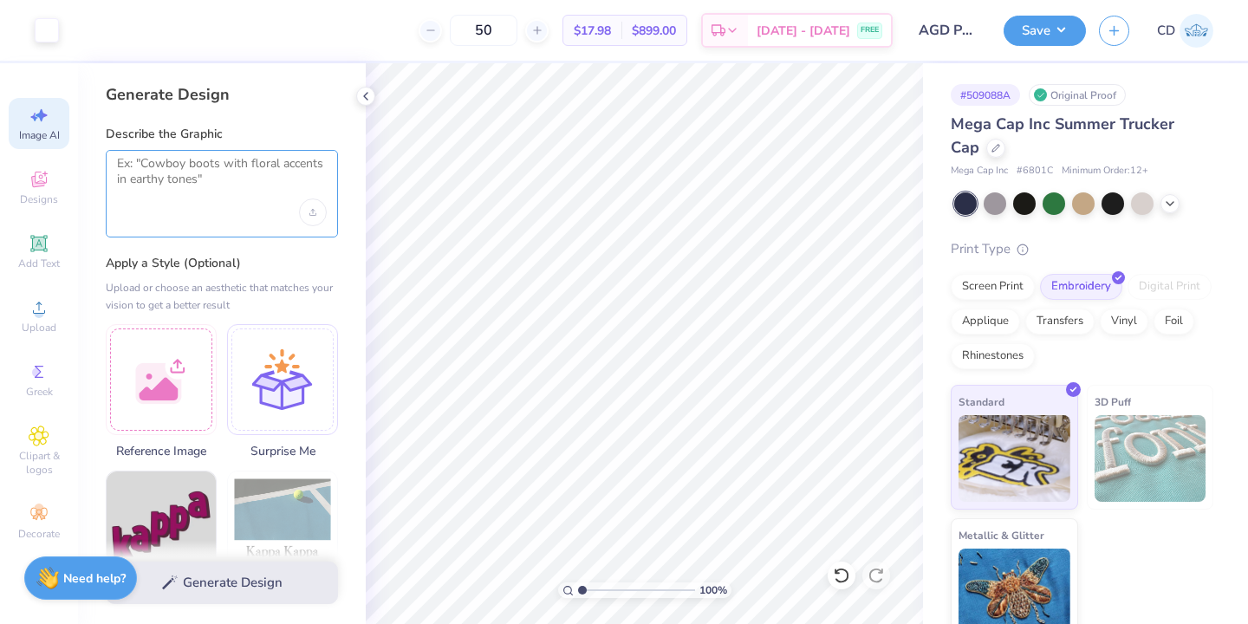
click at [191, 175] on textarea at bounding box center [222, 177] width 210 height 43
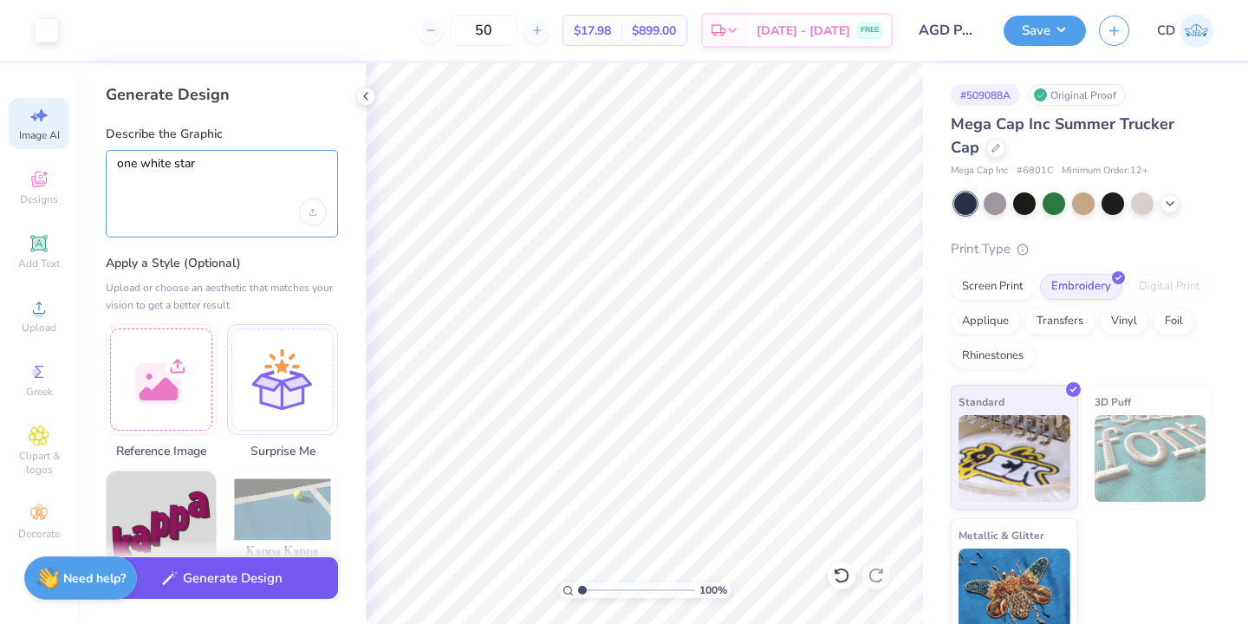
type textarea "one white star"
click at [213, 582] on button "Generate Design" at bounding box center [222, 578] width 232 height 42
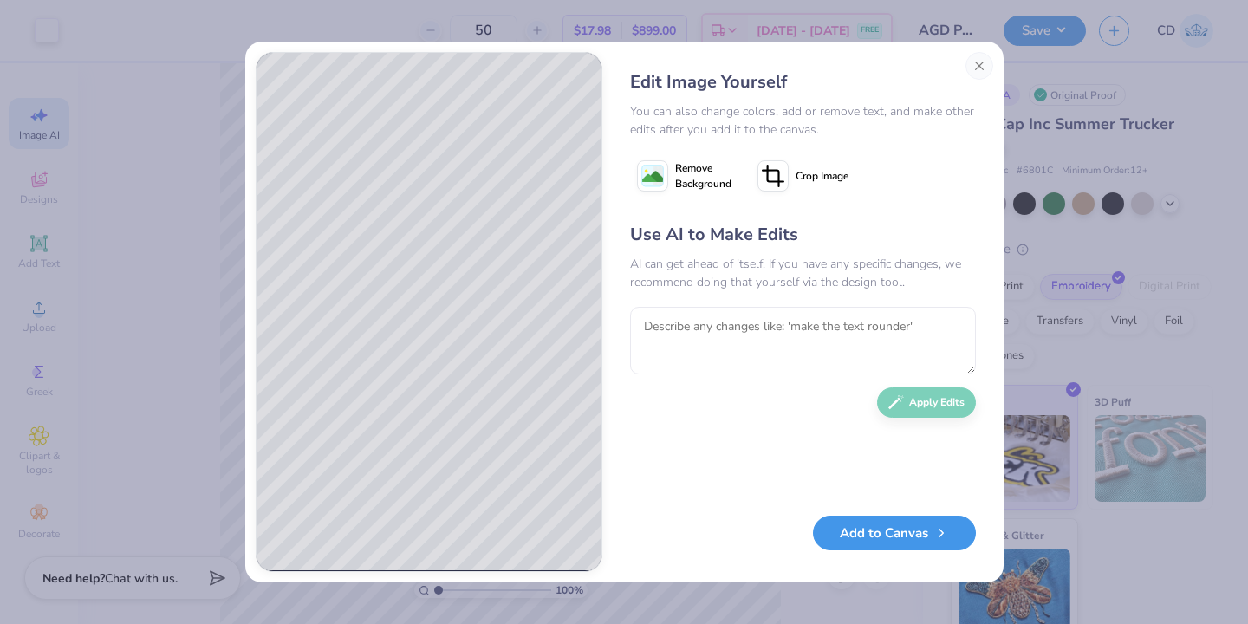
click at [892, 536] on button "Add to Canvas" at bounding box center [894, 534] width 163 height 36
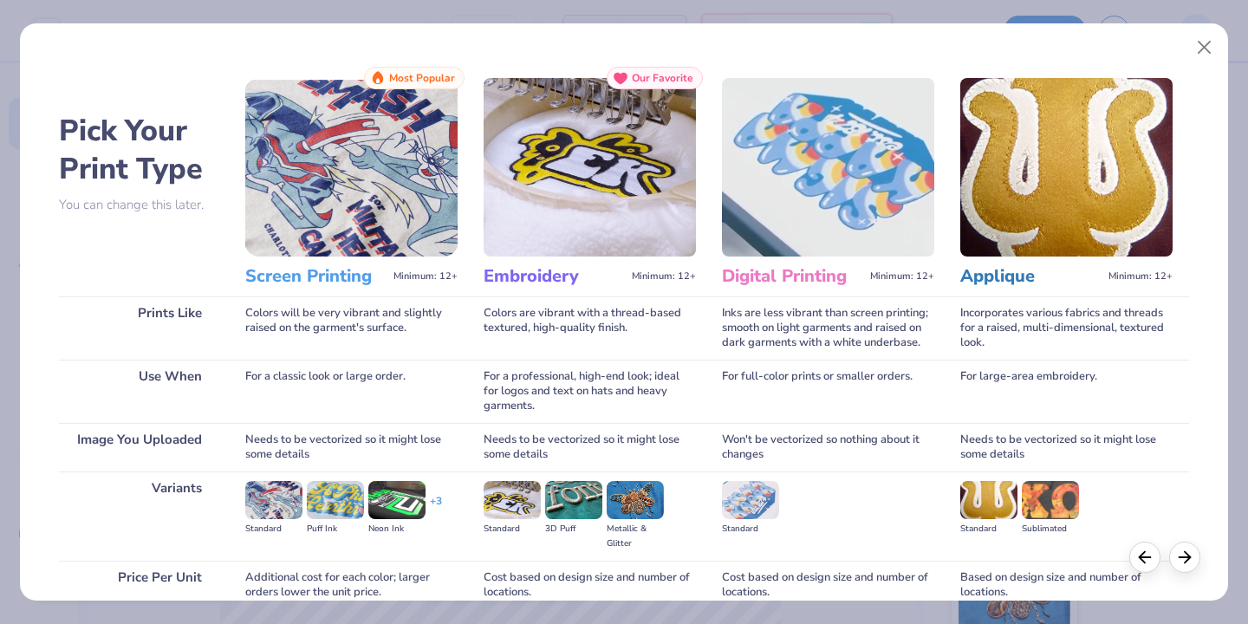
scroll to position [139, 0]
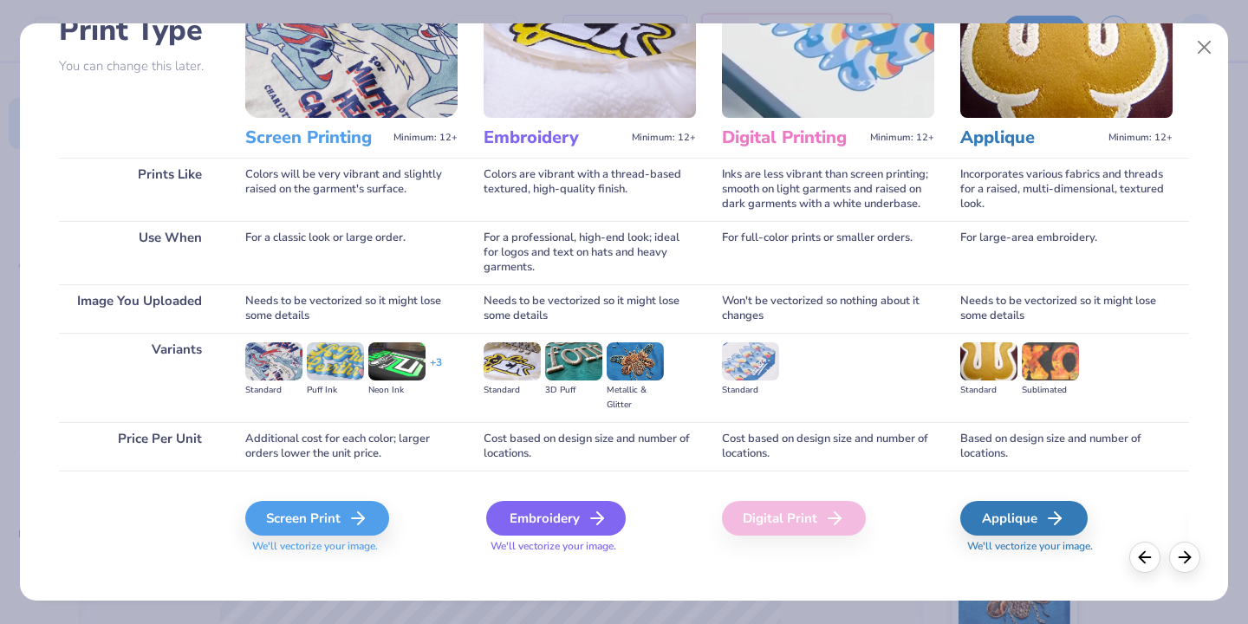
click at [569, 501] on div "Embroidery" at bounding box center [556, 518] width 140 height 35
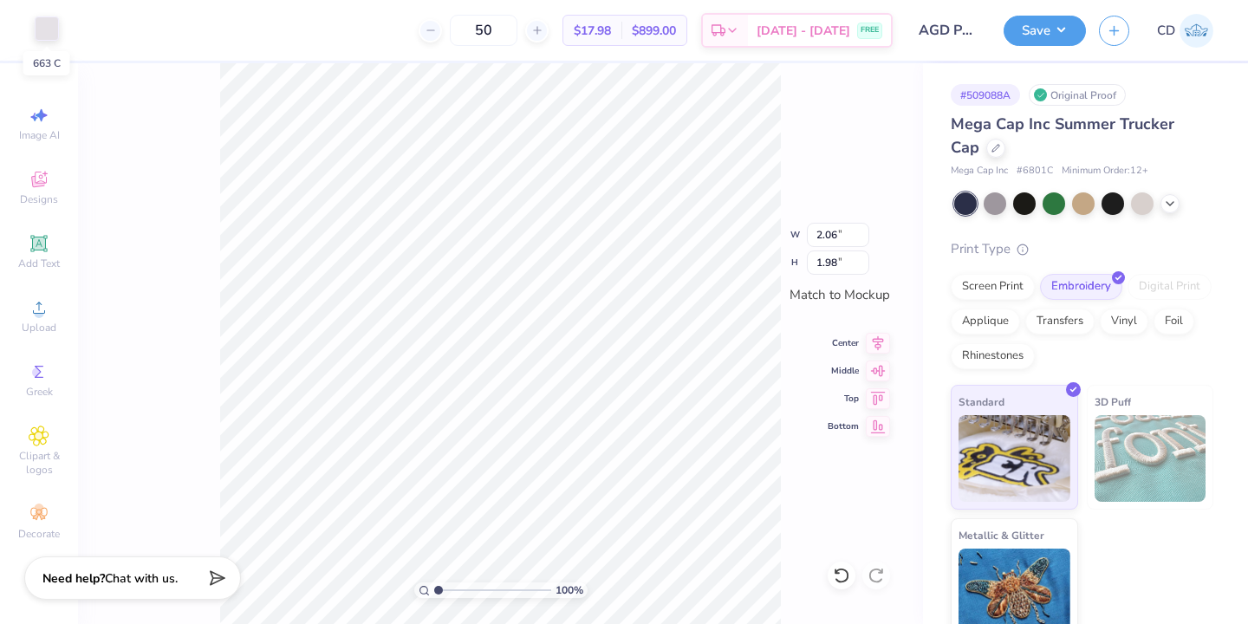
click at [42, 32] on div at bounding box center [47, 28] width 24 height 24
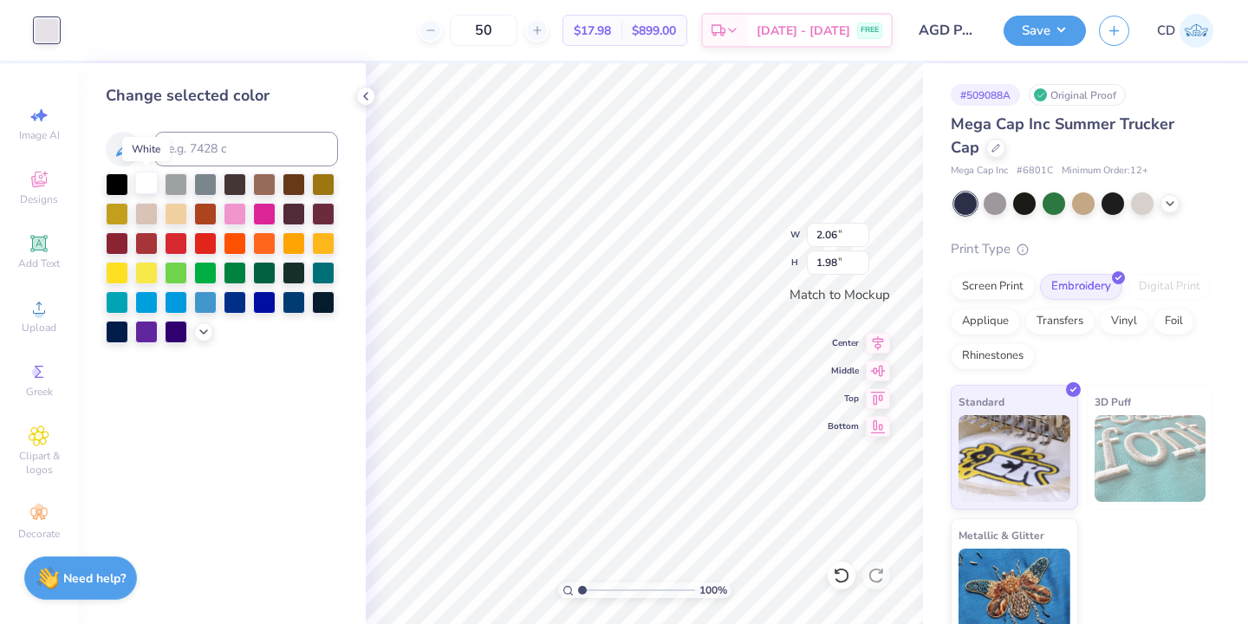
click at [144, 179] on div at bounding box center [146, 183] width 23 height 23
type input "1.10"
type input "1.06"
type input "0.89"
type input "0.86"
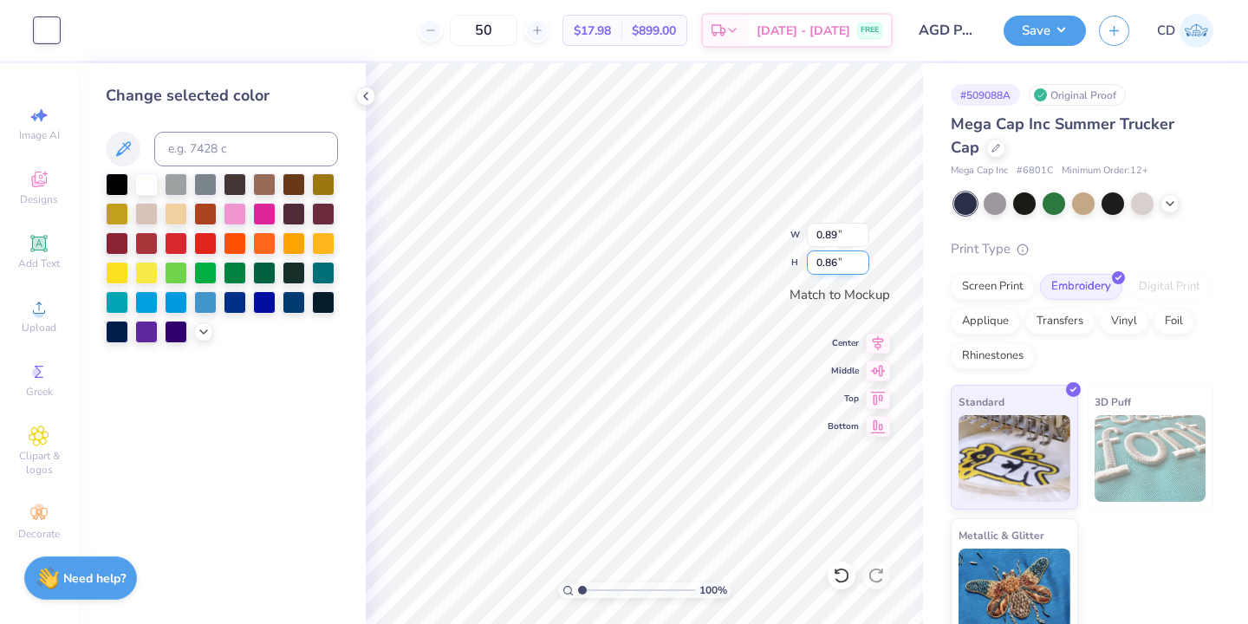
type input "0.88"
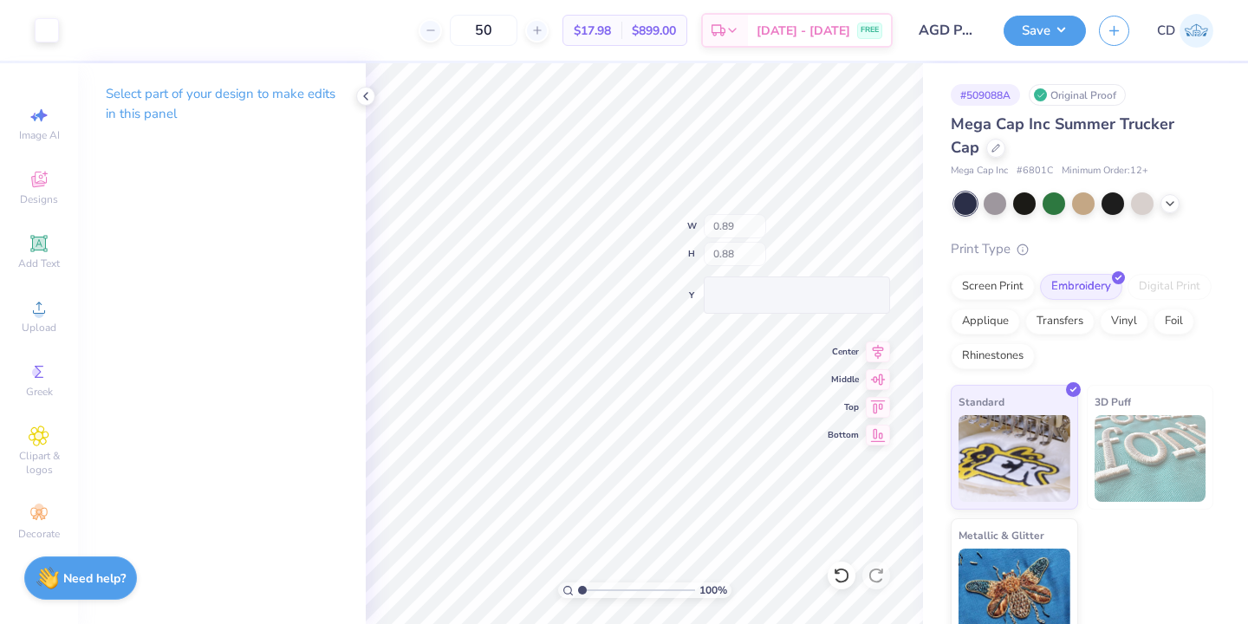
type input "0.89"
type input "0.87"
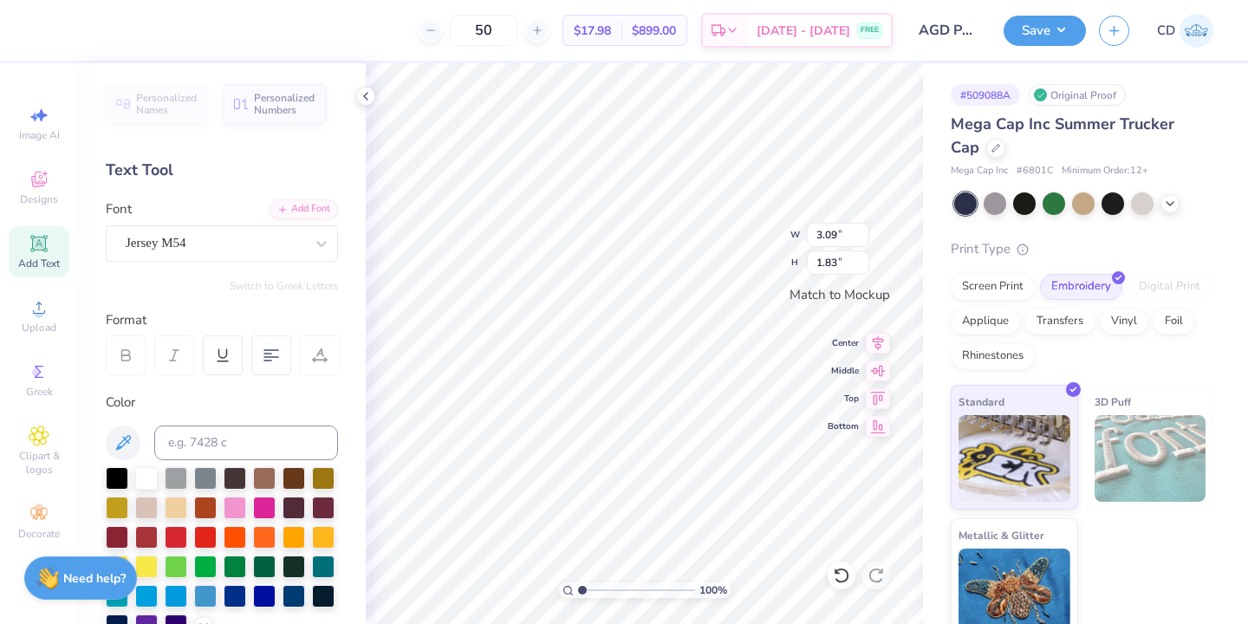
scroll to position [1, 0]
type textarea "ALPHA GAM"
type input "3.21"
type input "1.85"
type input "3.31"
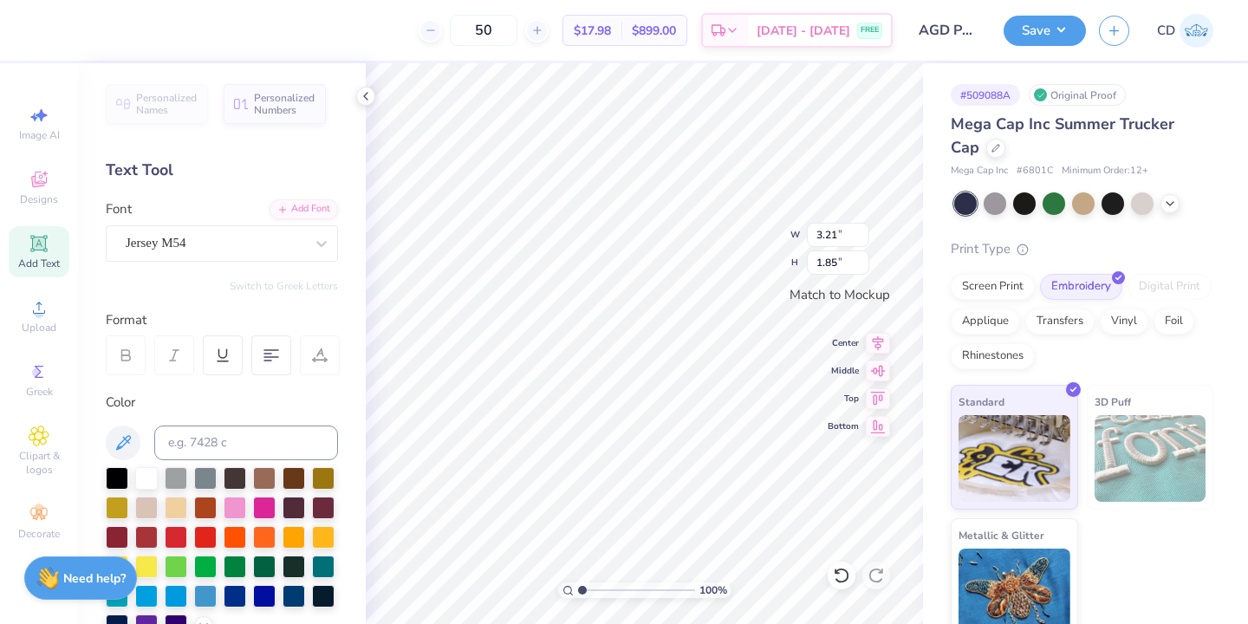
type input "1.91"
type input "0.86"
type input "0.87"
click at [1057, 33] on button "Save" at bounding box center [1045, 28] width 82 height 30
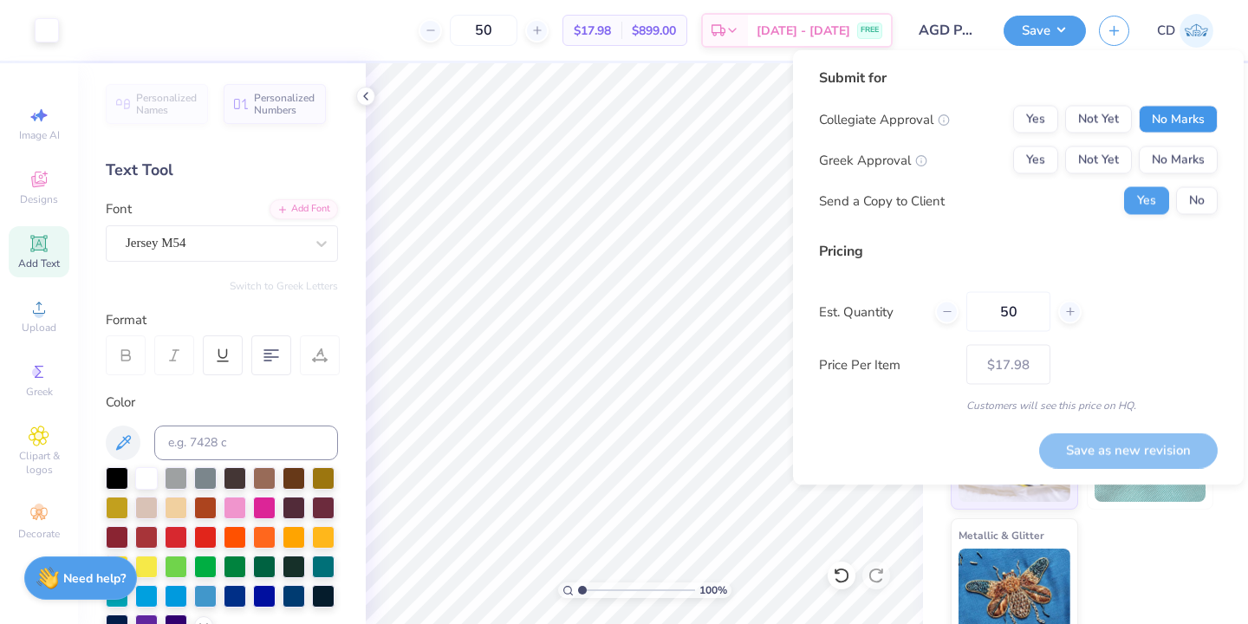
click at [1179, 122] on button "No Marks" at bounding box center [1178, 120] width 79 height 28
click at [1044, 153] on button "Yes" at bounding box center [1035, 160] width 45 height 28
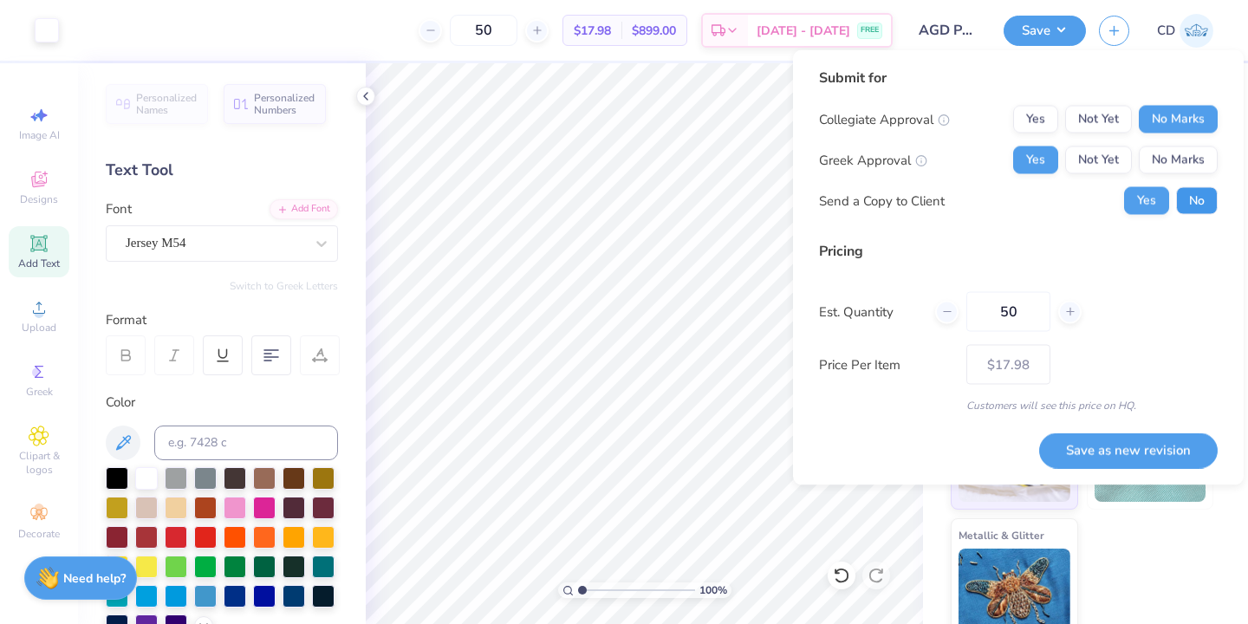
click at [1191, 196] on button "No" at bounding box center [1197, 201] width 42 height 28
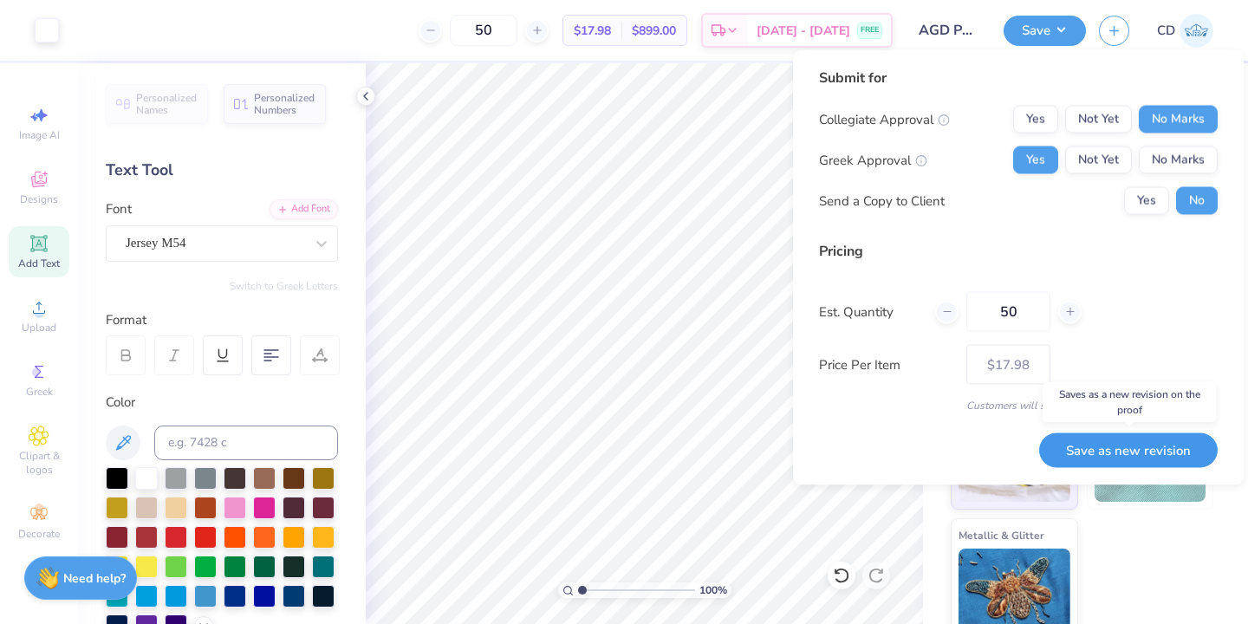
click at [1101, 454] on button "Save as new revision" at bounding box center [1128, 450] width 179 height 36
type input "$17.98"
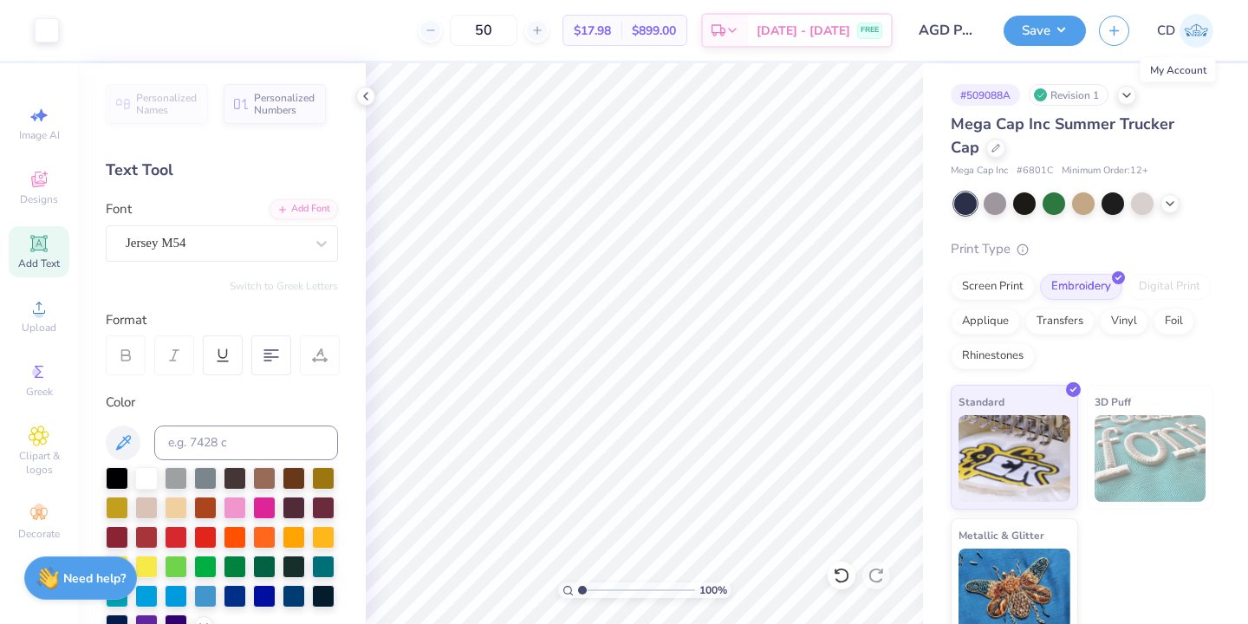
click at [1206, 29] on img at bounding box center [1196, 31] width 34 height 34
